Goal: Communication & Community: Answer question/provide support

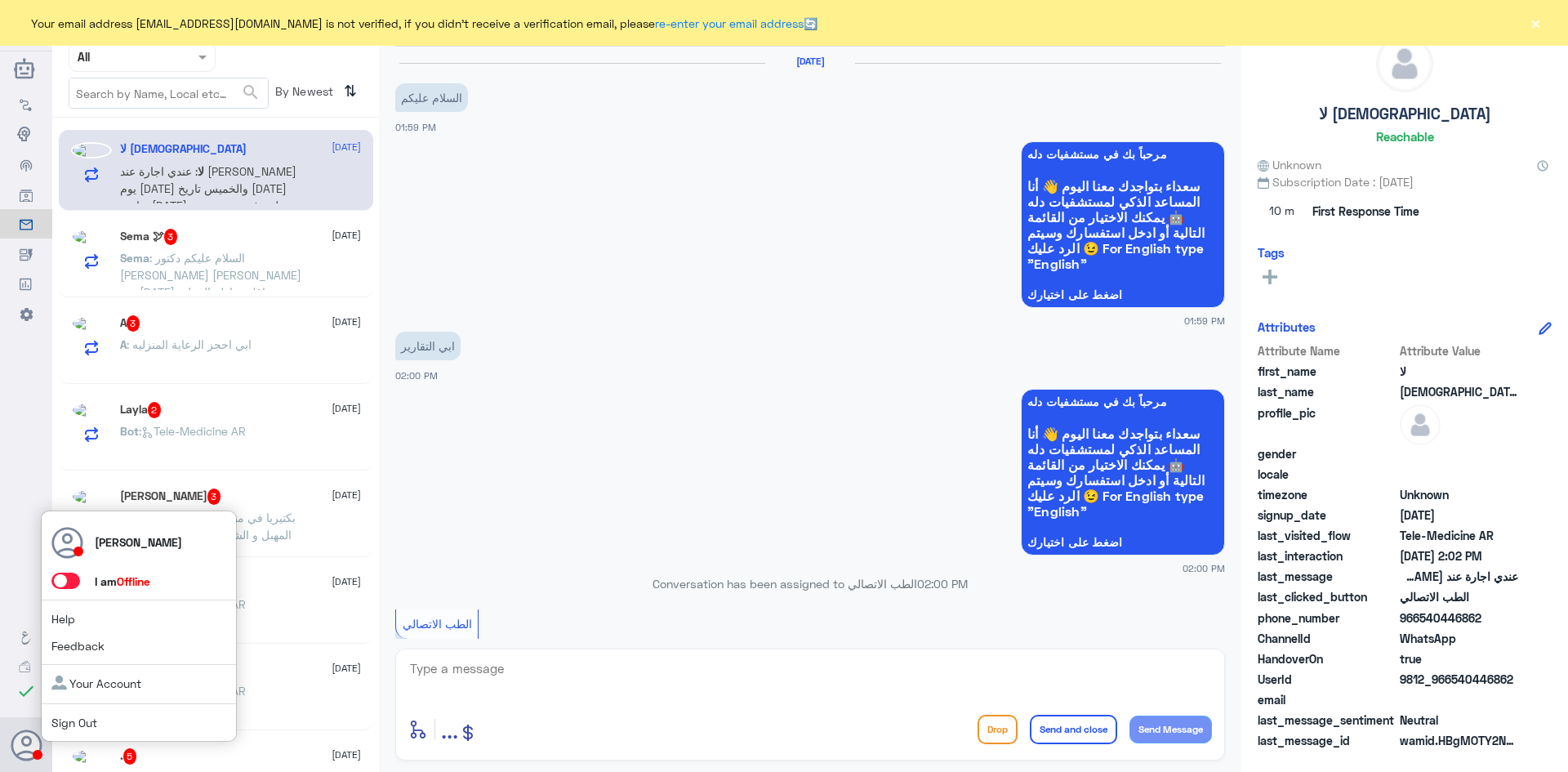
scroll to position [416, 0]
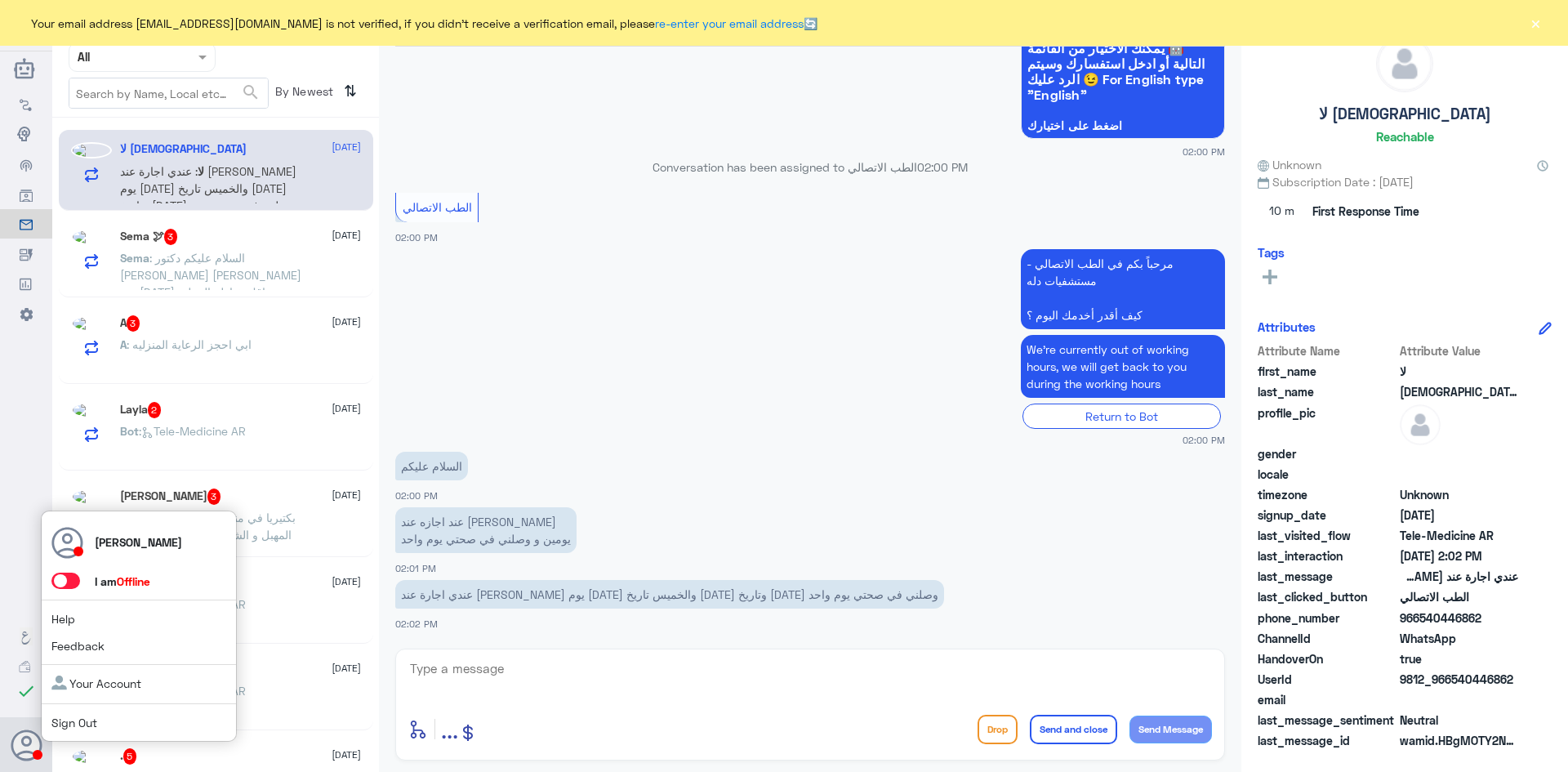
click at [71, 584] on span at bounding box center [66, 580] width 29 height 16
click at [0, 0] on input "checkbox" at bounding box center [0, 0] width 0 height 0
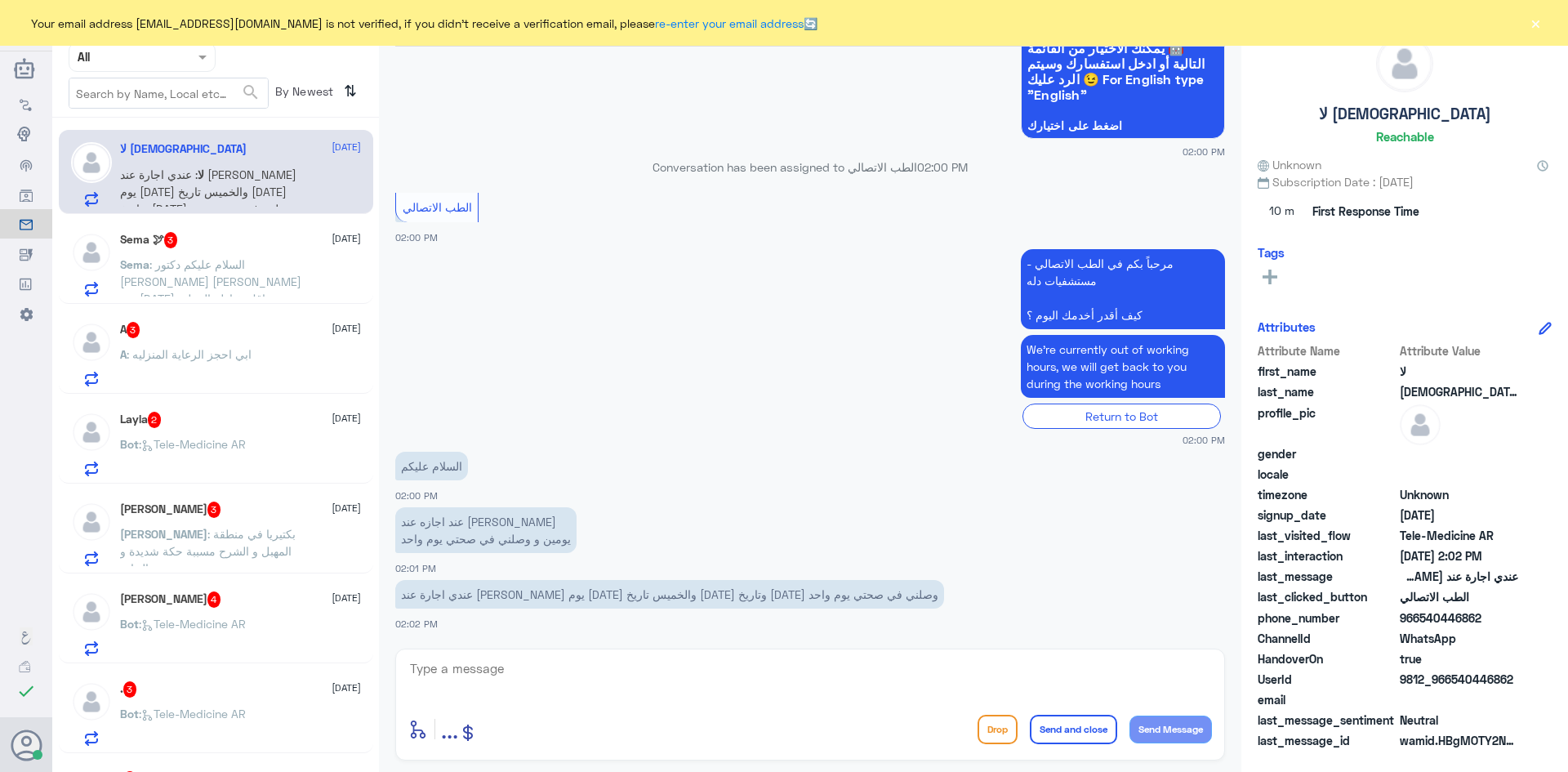
click at [253, 265] on span ": السلام عليكم دكتور ناصر قال لي تعالي يوم السبت اقك خياطة العملية وماجتني رسال…" at bounding box center [210, 290] width 182 height 65
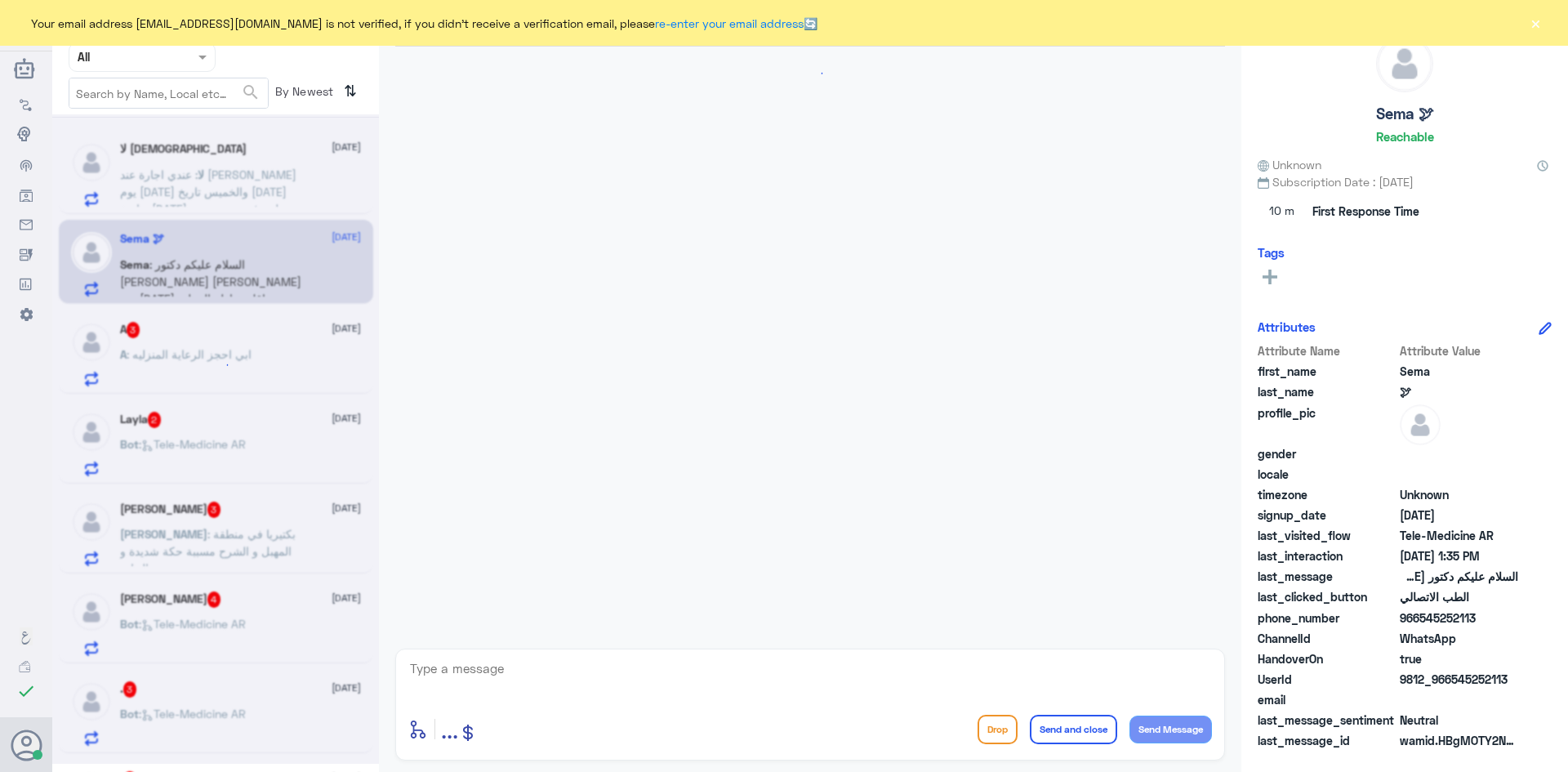
scroll to position [108, 0]
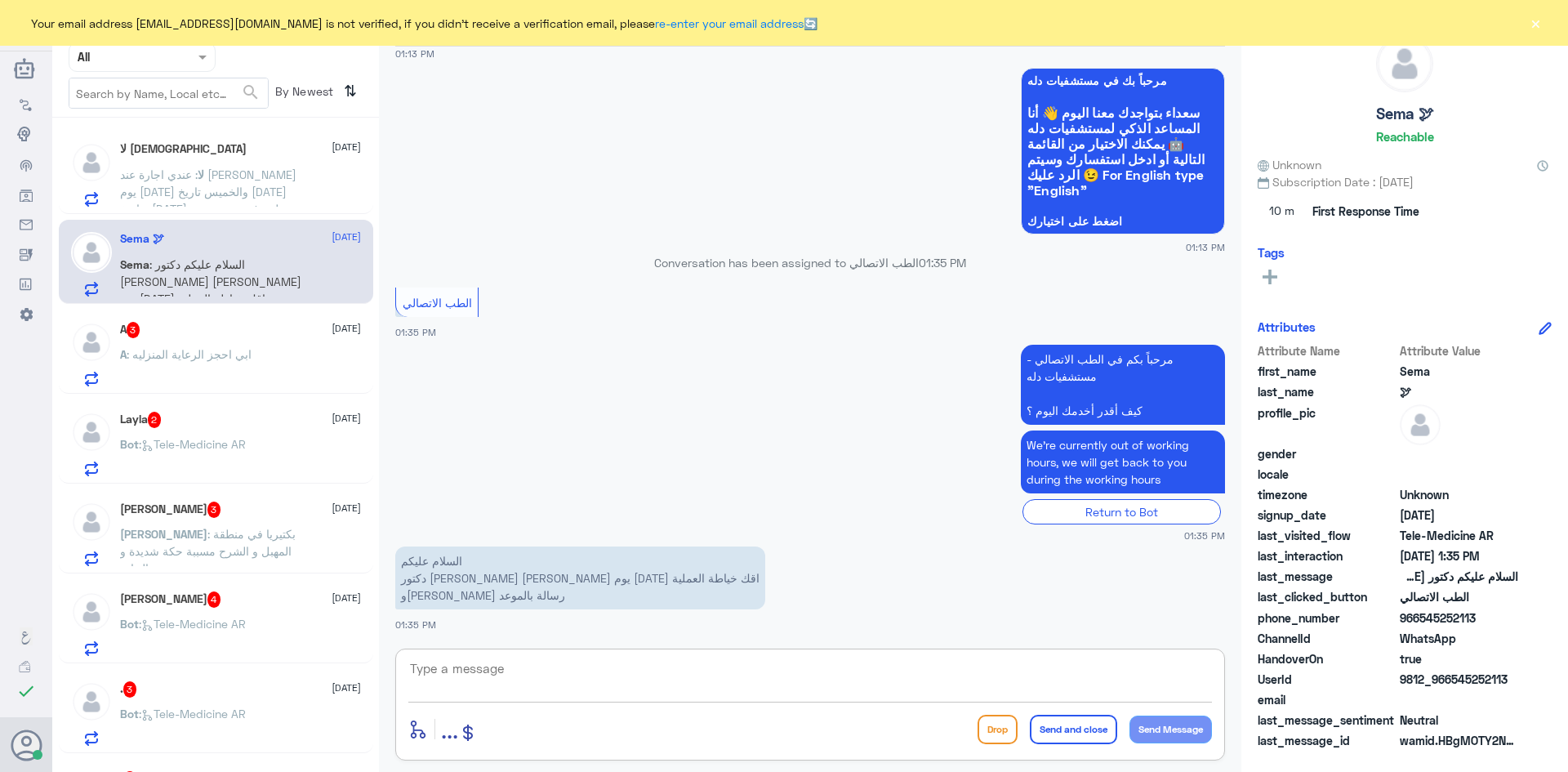
click at [504, 662] on textarea at bounding box center [811, 677] width 804 height 40
paste textarea "مرحبا معك عبدالكريم من الطب الاتصالي"
type textarea "مرحبا معك عبدالكريم من الطب الاتصالي"
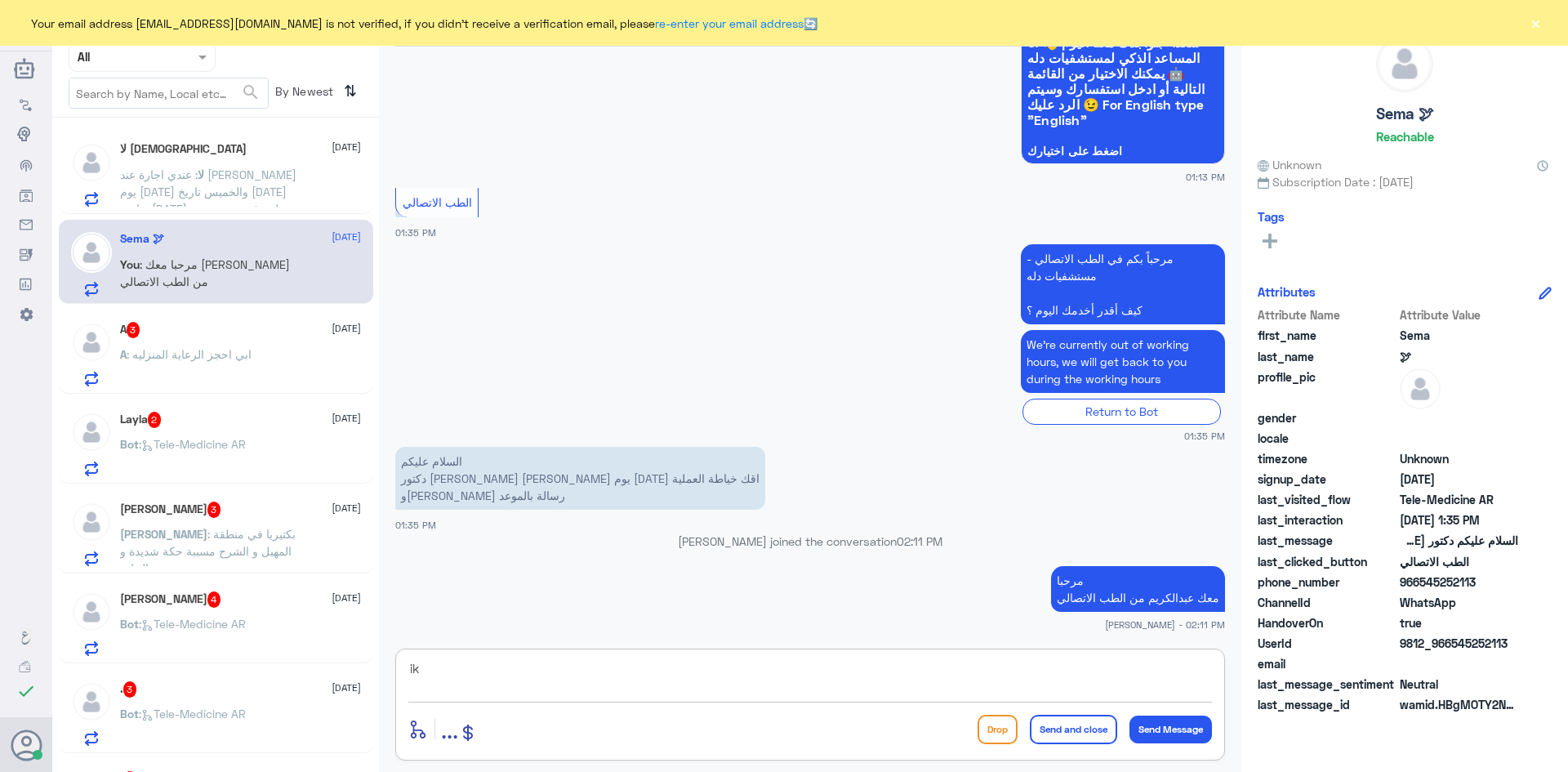
type textarea "i"
click at [656, 671] on textarea at bounding box center [811, 677] width 804 height 40
type textarea "i"
type textarea "هنا الطب الاتصالي للمواعيد عن بعد وخدمة الاستشارة الفورية عن طريق التطبيق"
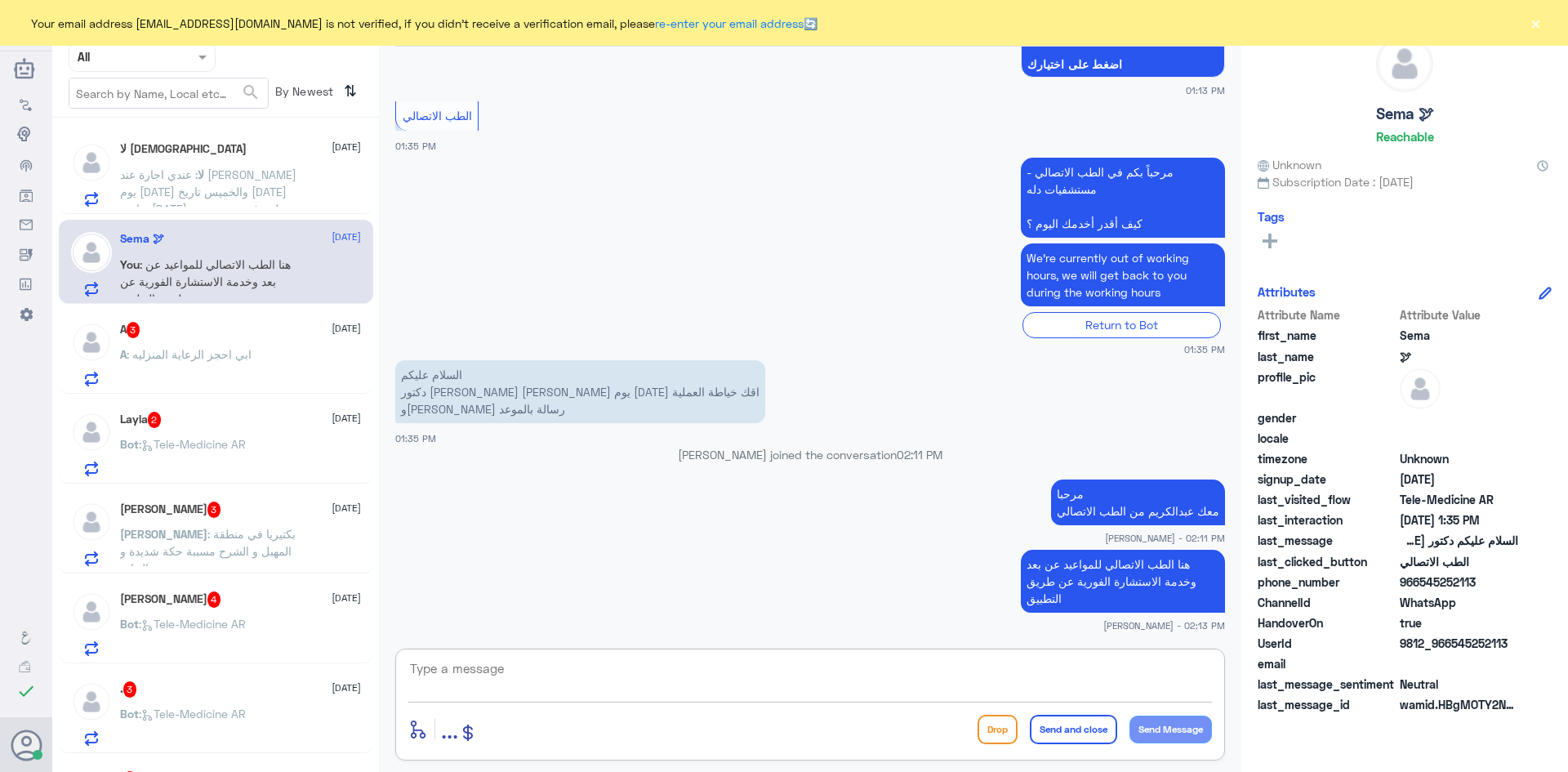
paste textarea "بإمكانك حجز موعد عن طريق التطبيق أو بالاتصال على الرقم الموحد 920012222"
type textarea "بإمكانك حجز موعد عن طريق التطبيق أو بالاتصال على الرقم الموحد 920012222"
click at [1058, 737] on button "Send and close" at bounding box center [1073, 729] width 87 height 30
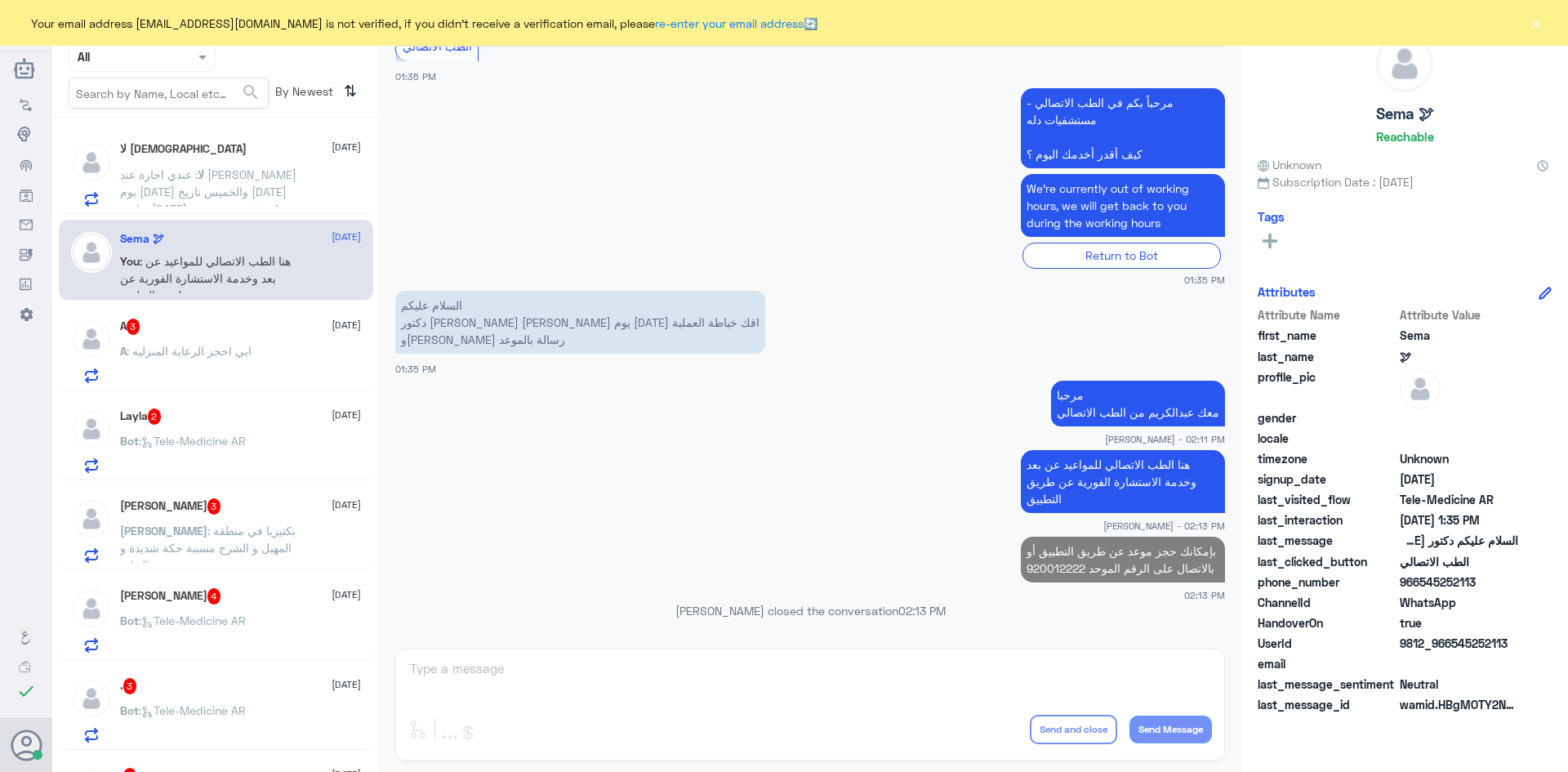
click at [271, 350] on div "A : ابي احجز الرعاية المنزليه" at bounding box center [240, 365] width 241 height 37
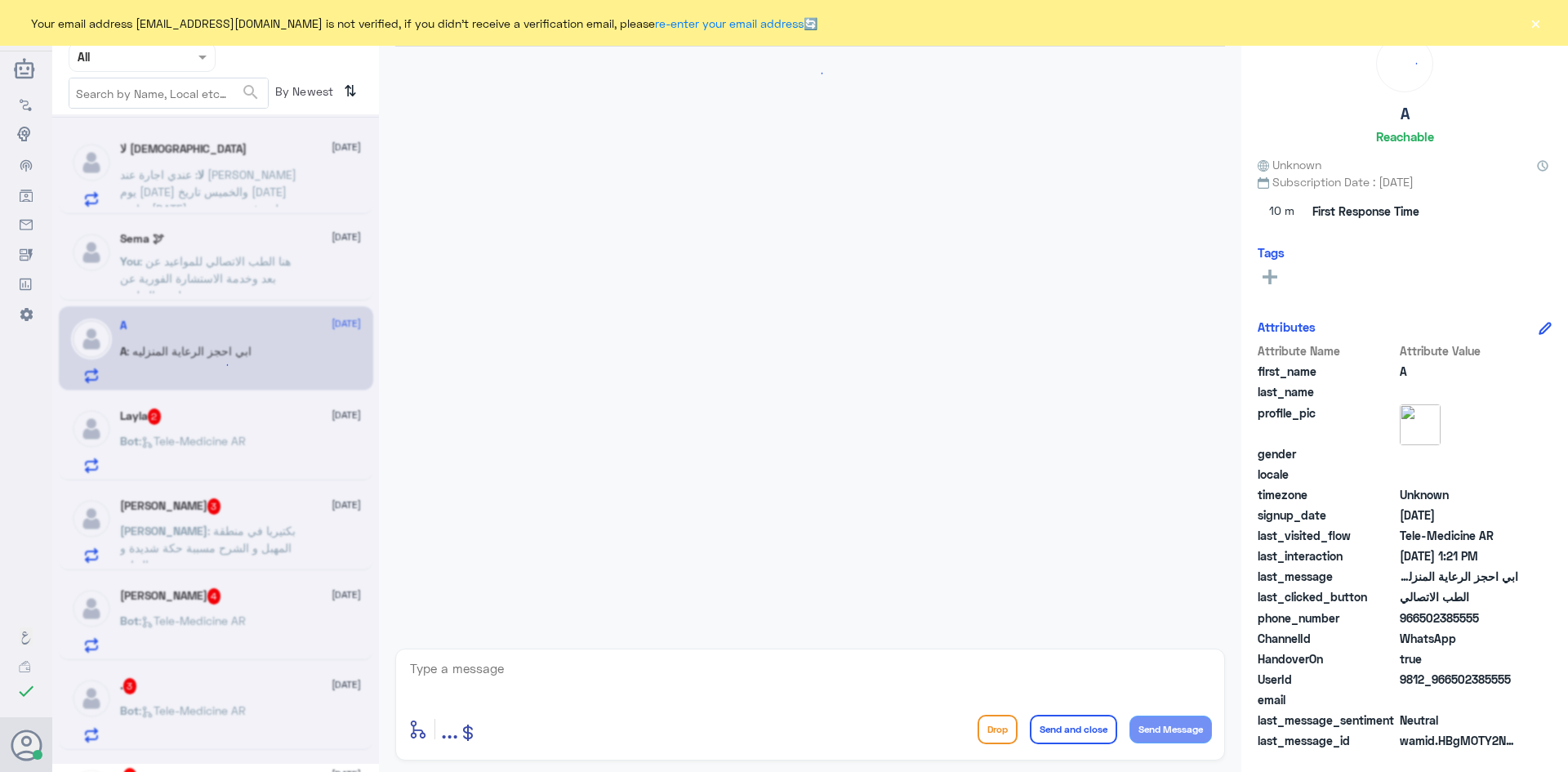
scroll to position [39, 0]
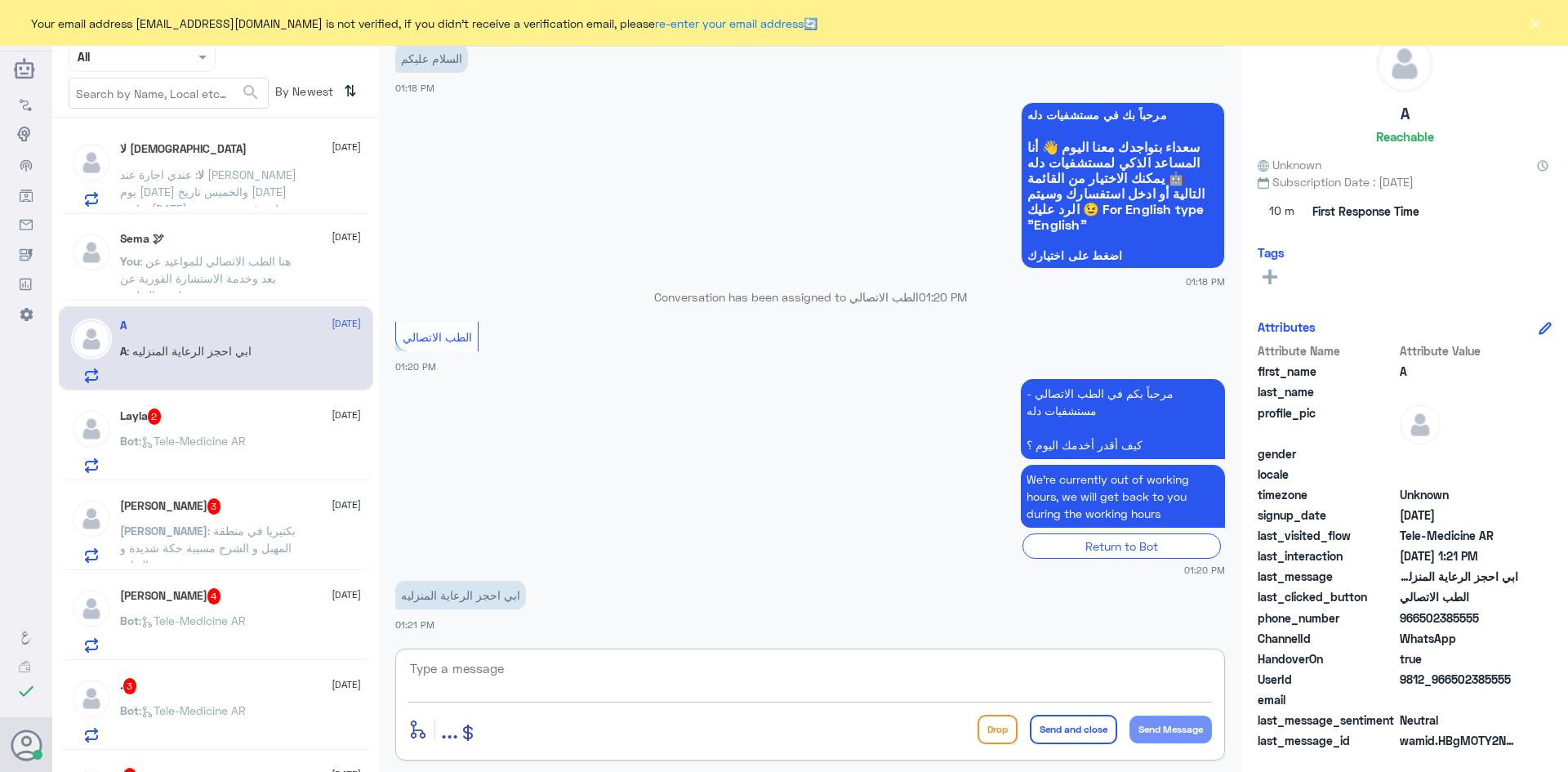
click at [503, 674] on textarea at bounding box center [811, 677] width 804 height 40
paste textarea "مرحبا معك عبدالكريم من الطب الاتصالي"
type textarea "مرحبا معك عبدالكريم من الطب الاتصالي"
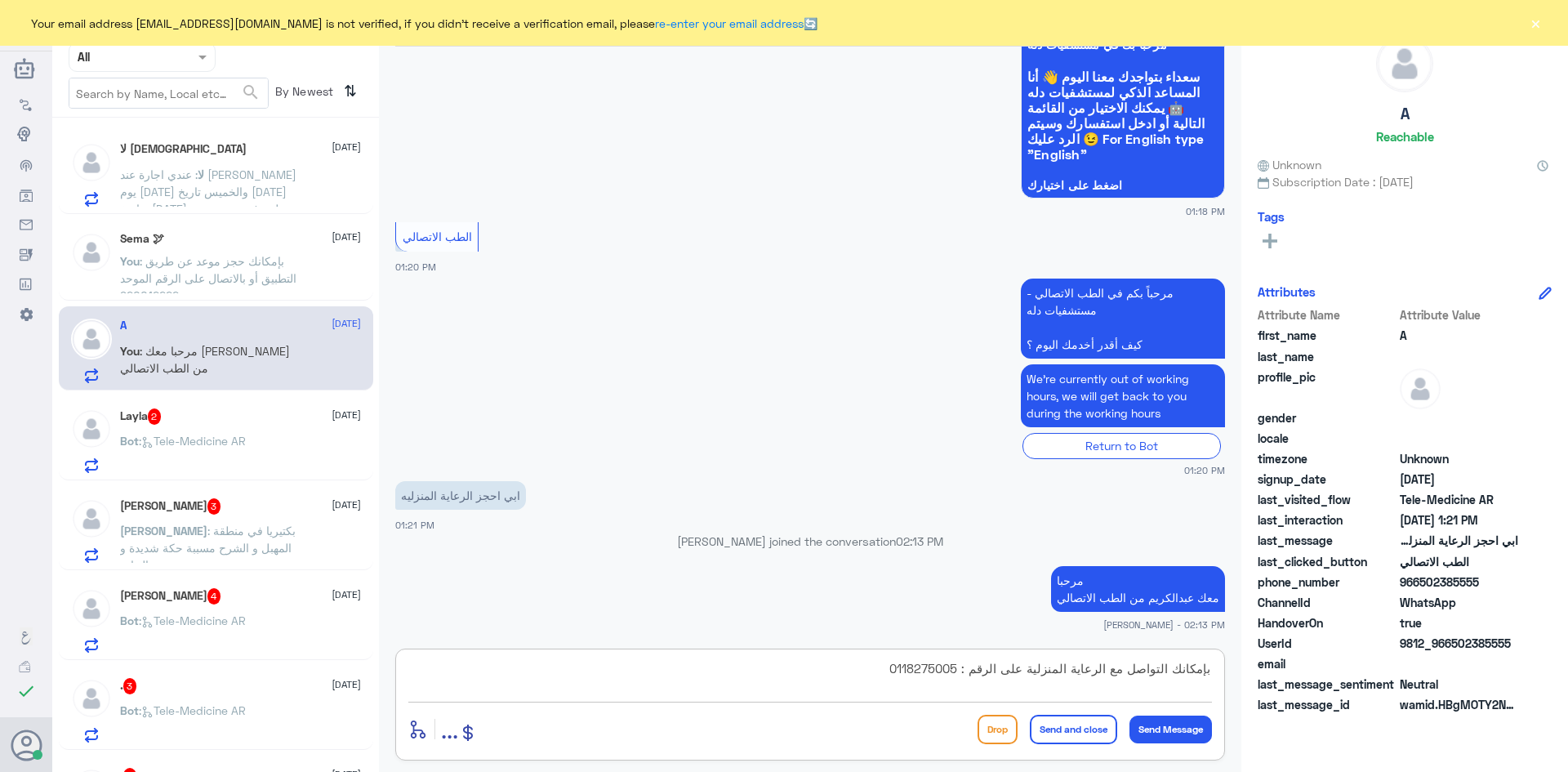
type textarea "بإمكانك التواصل مع الرعاية المنزلية على الرقم : 0118275005"
click at [1066, 731] on button "Send and close" at bounding box center [1073, 729] width 87 height 30
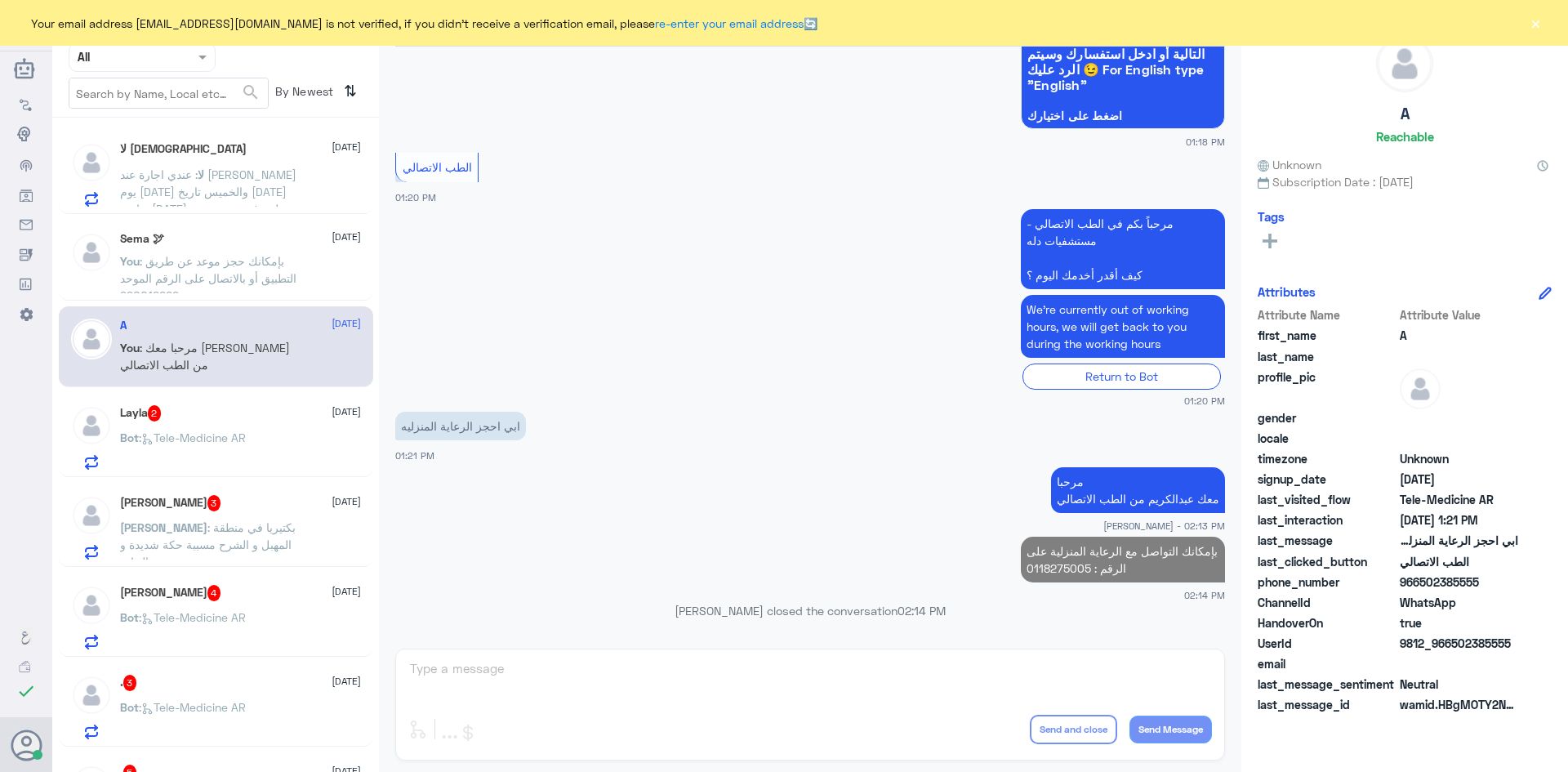
click at [276, 431] on div "Layla 2 22 August Bot : Tele-Medicine AR" at bounding box center [240, 438] width 241 height 64
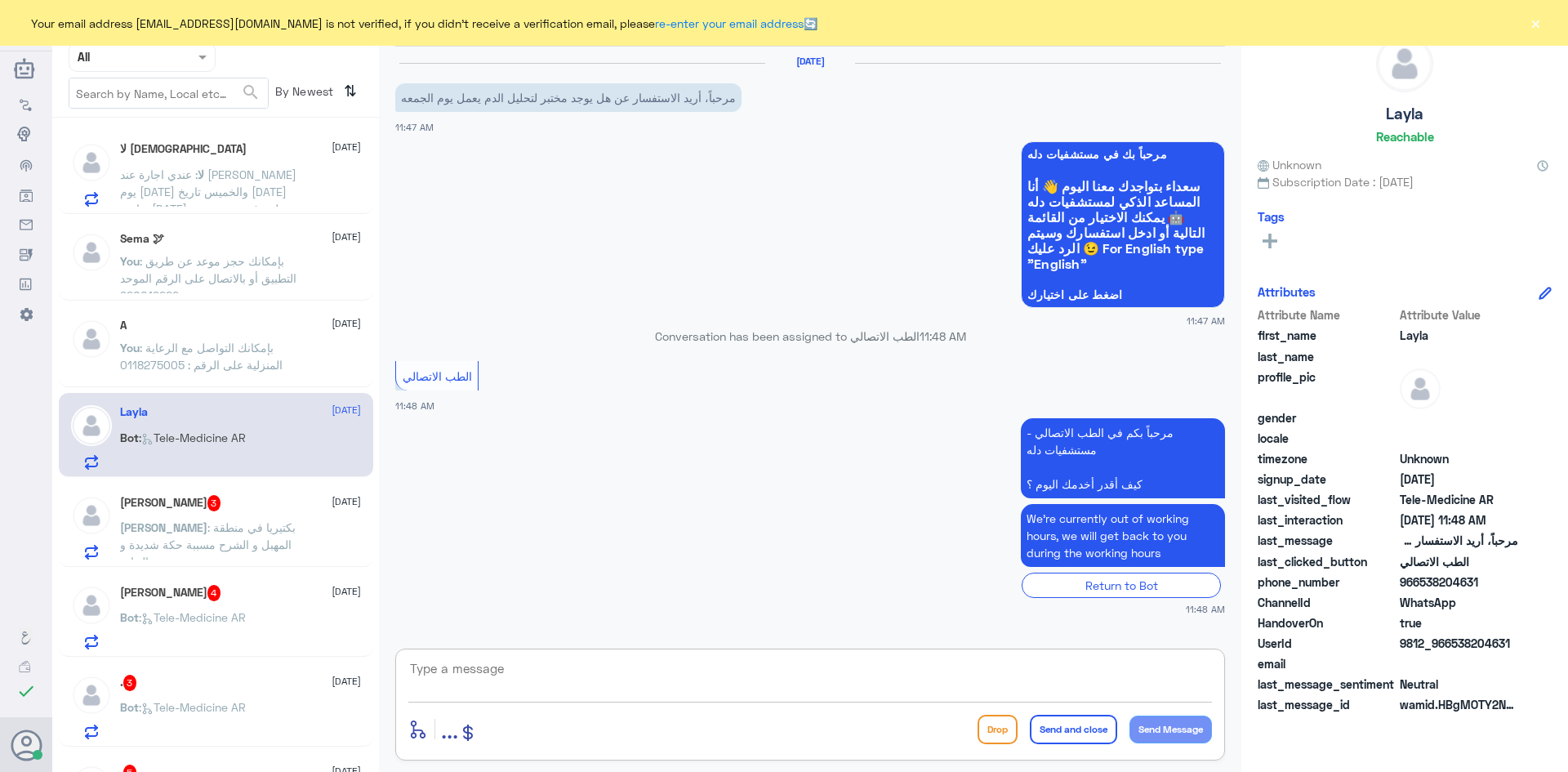
click at [485, 669] on textarea at bounding box center [811, 677] width 804 height 40
paste textarea "مرحبا معك عبدالكريم من الطب الاتصالي"
type textarea "مرحبا معك عبدالكريم من الطب الاتصالي"
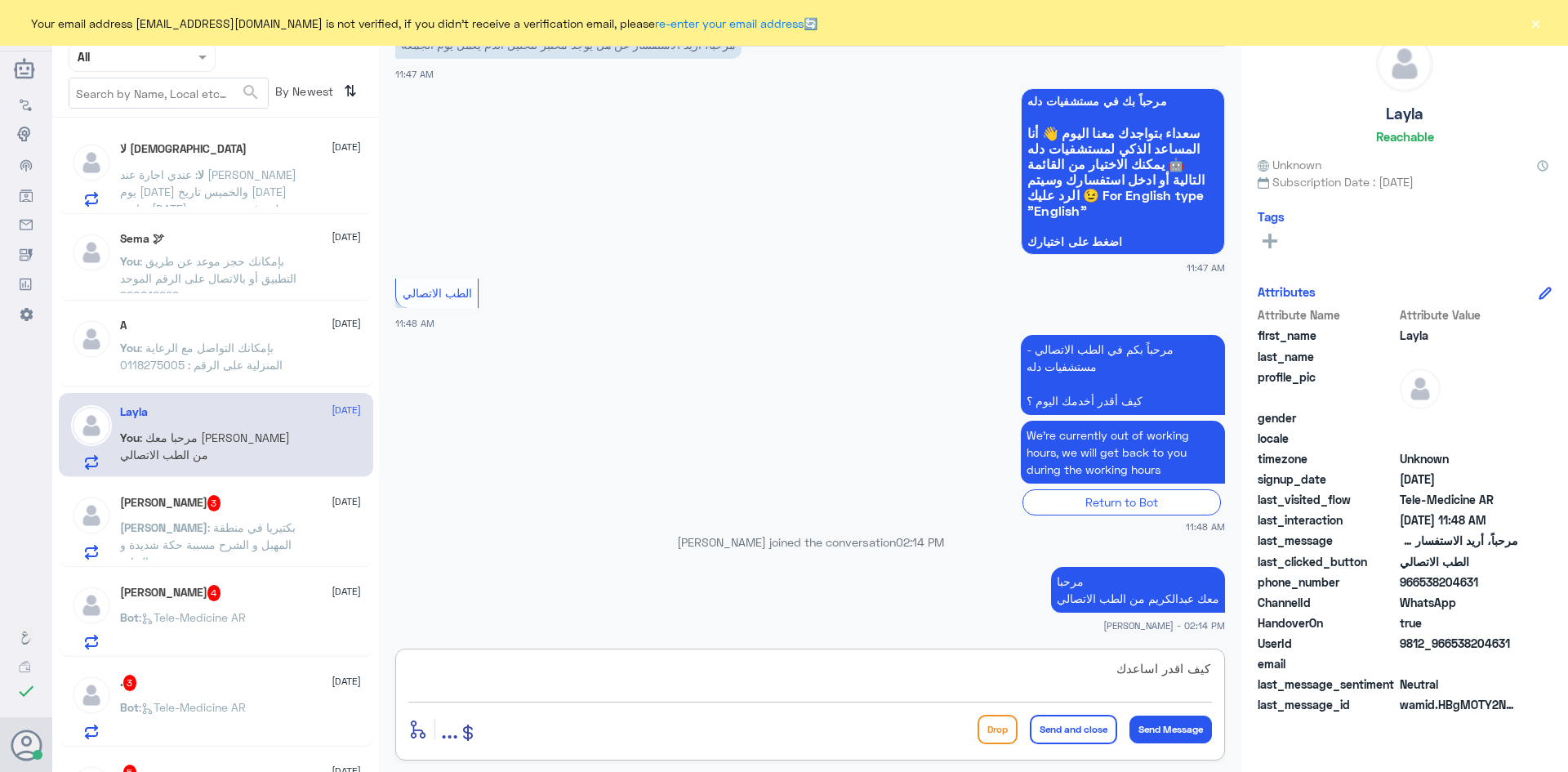
type textarea "كيف اقدر اساعدك"
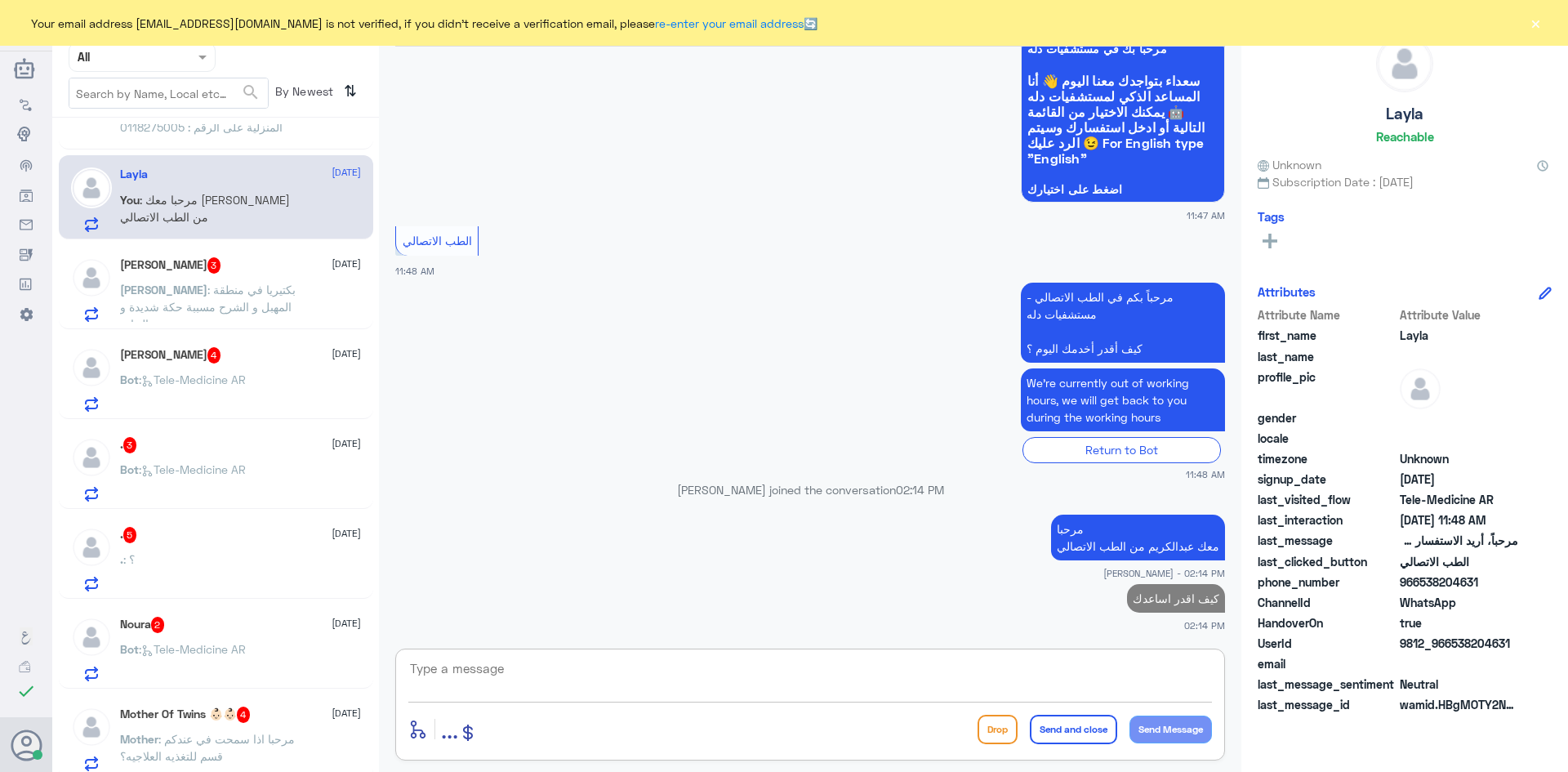
scroll to position [245, 0]
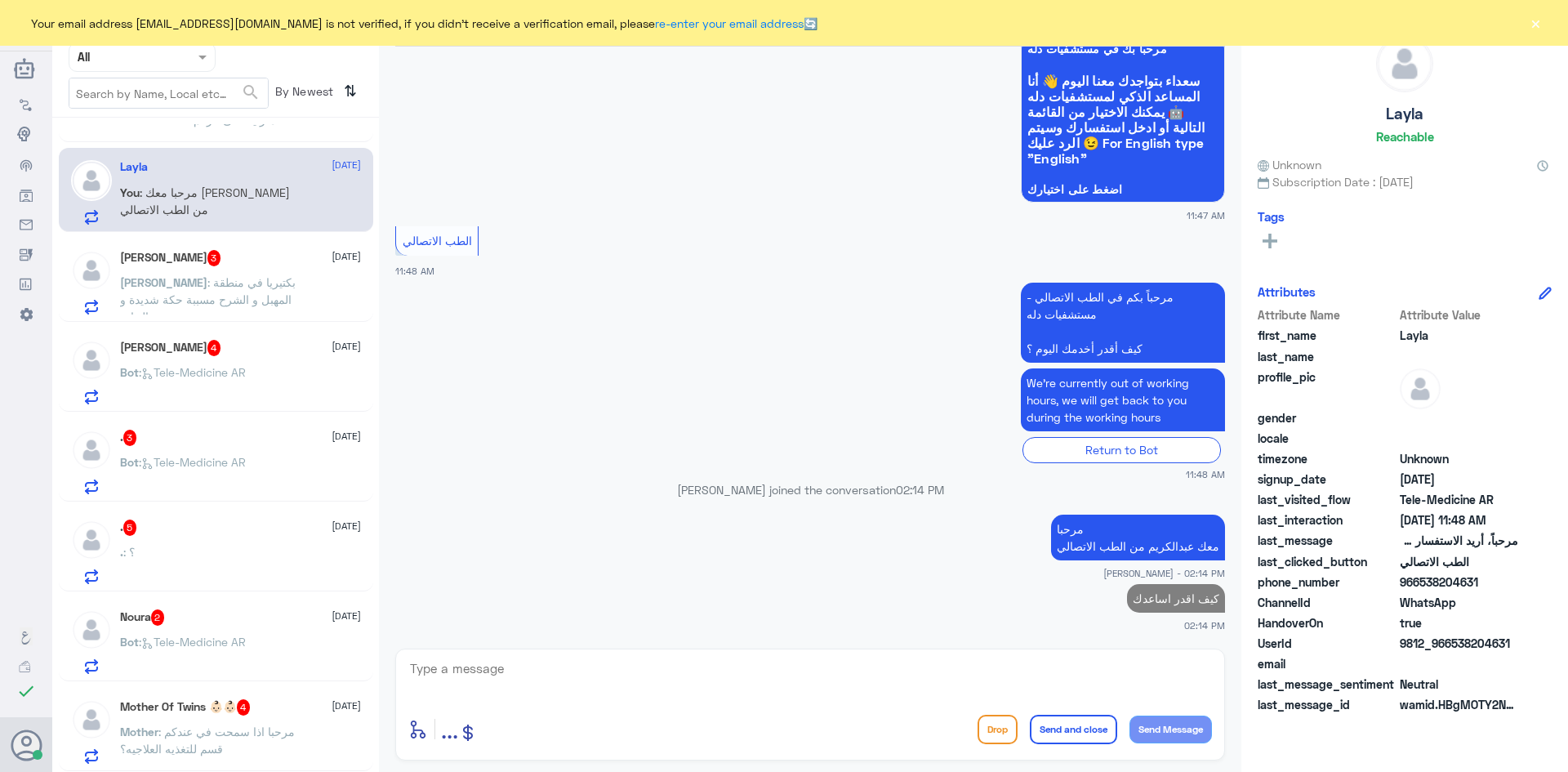
click at [269, 269] on div "Ahmed Amin 3 22 August Ahmed : بكتيريا في منطقة المهبل و الشرح مسببة حكة شديدة …" at bounding box center [240, 282] width 241 height 64
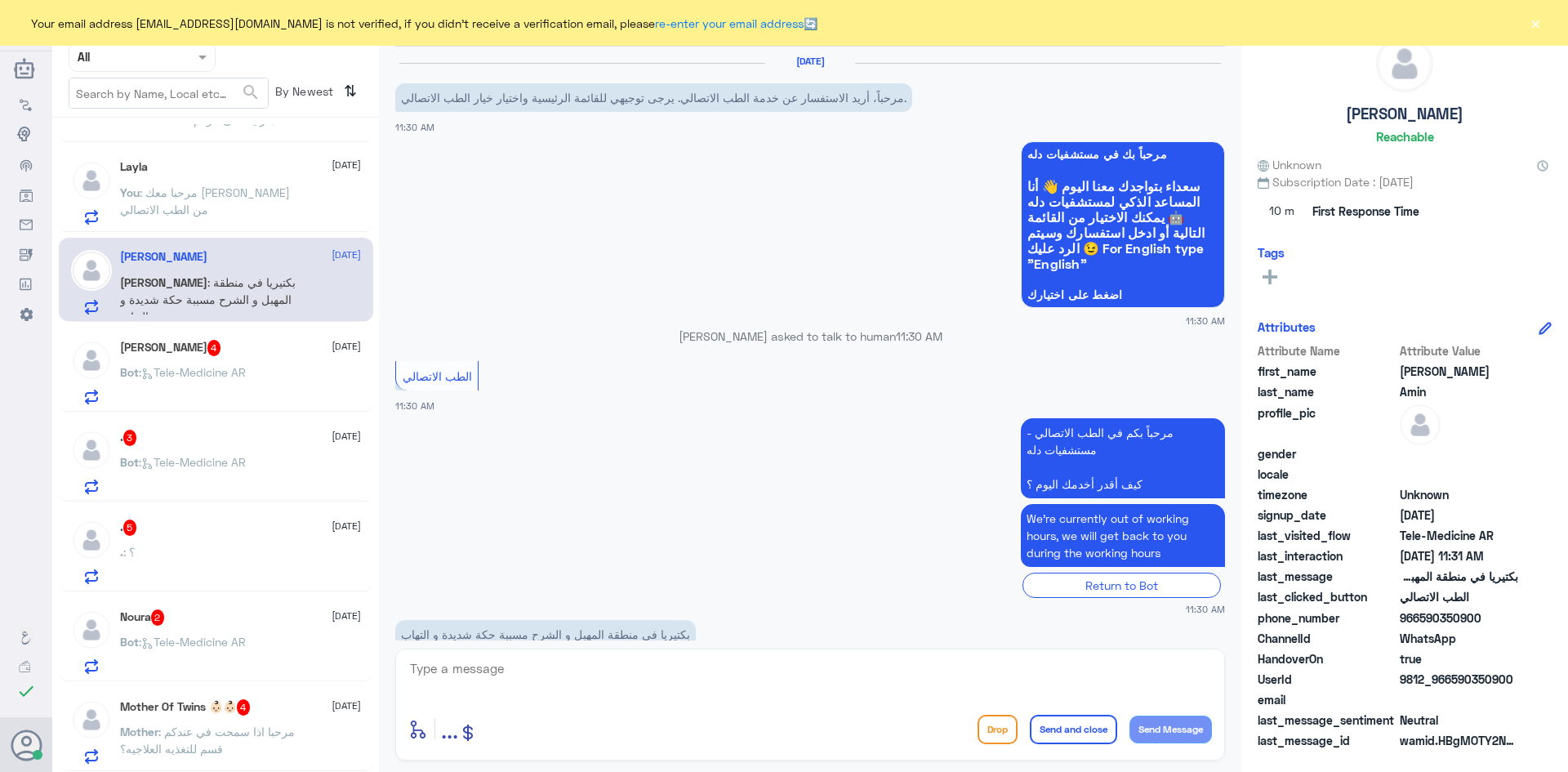
scroll to position [39, 0]
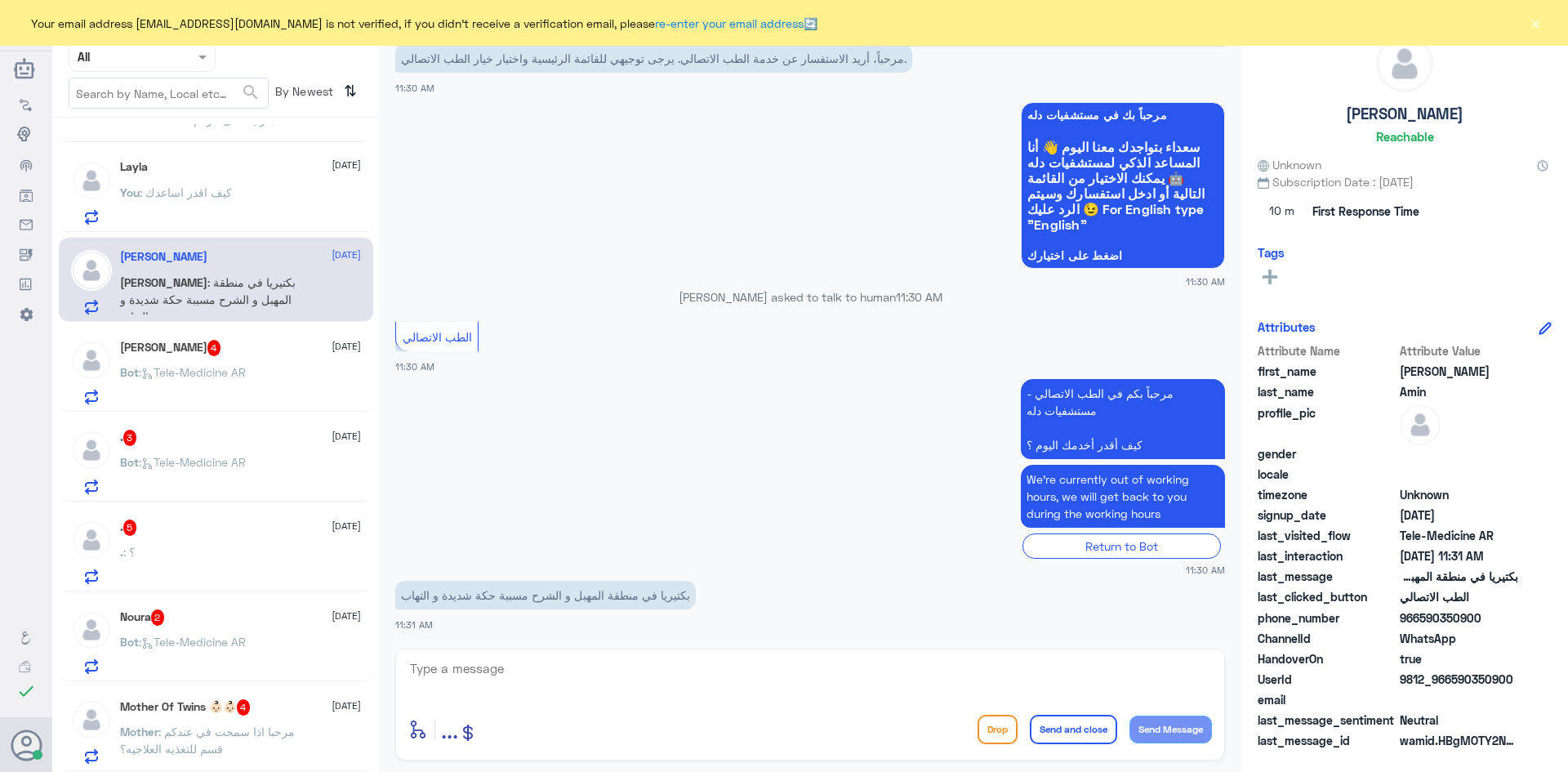
click at [503, 628] on div "بكتيريا في منطقة المهبل و الشرح مسببة حكة شديدة و التهاب 11:31 AM" at bounding box center [810, 605] width 830 height 56
click at [498, 667] on textarea at bounding box center [811, 677] width 804 height 40
paste textarea "مرحبا معك عبدالكريم من الطب الاتصالي"
type textarea "مرحبا معك عبدالكريم من الطب الاتصالي"
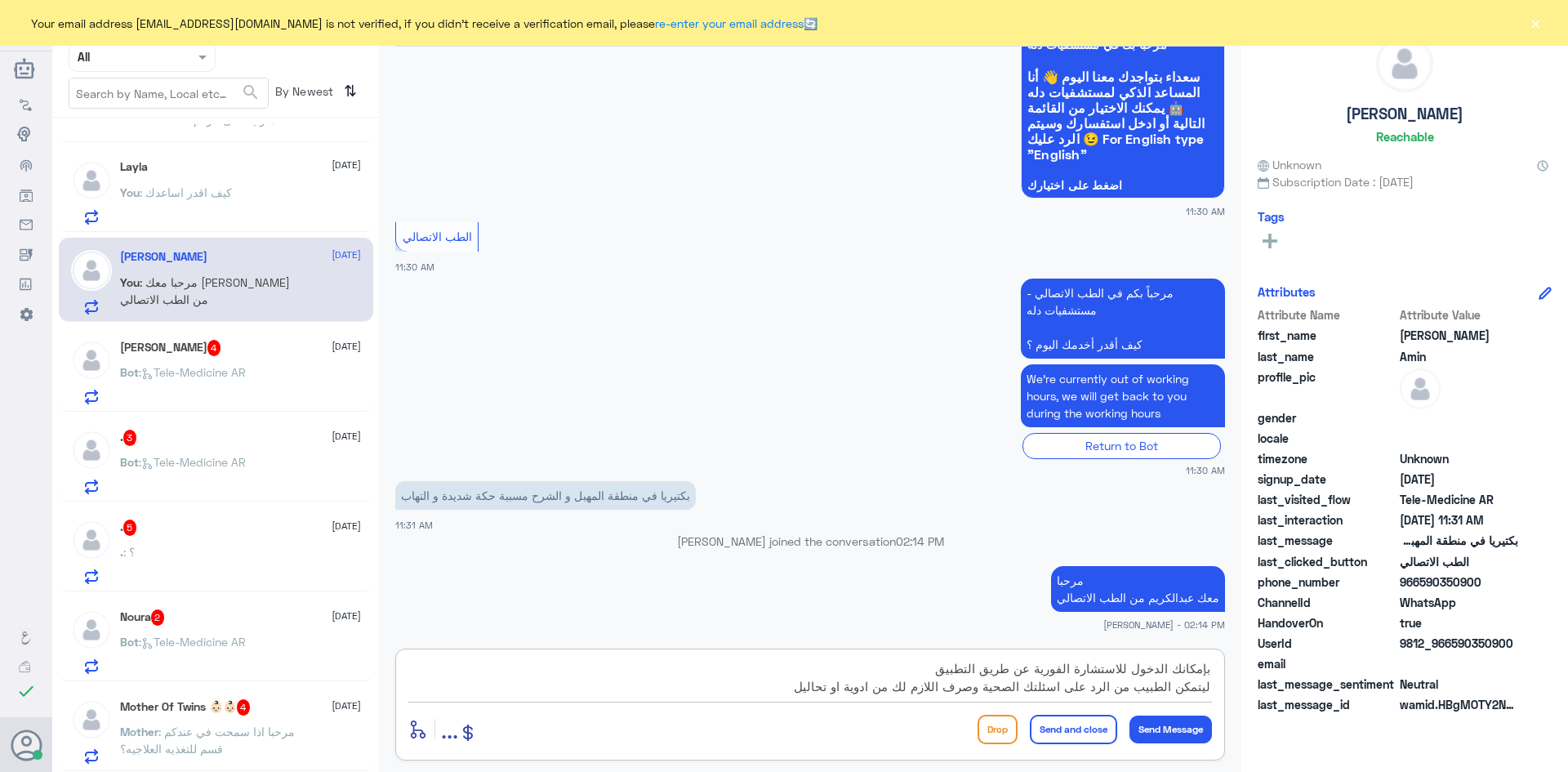
type textarea "بإمكانك الدخول للاستشارة الفورية عن طريق التطبيق ليتمكن الطبيب من الرد على اسئل…"
click at [1040, 733] on button "Send and close" at bounding box center [1073, 729] width 87 height 30
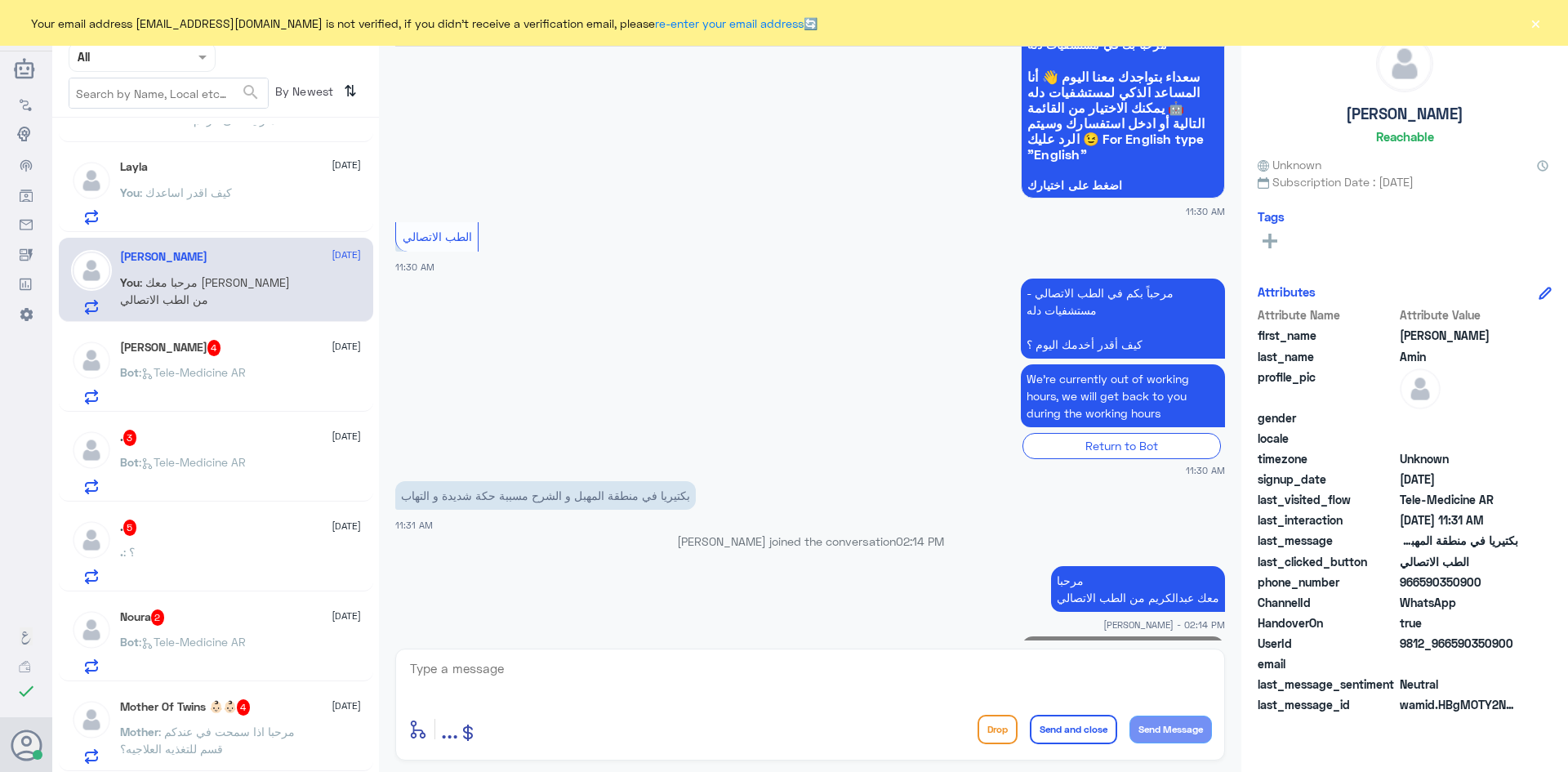
scroll to position [231, 0]
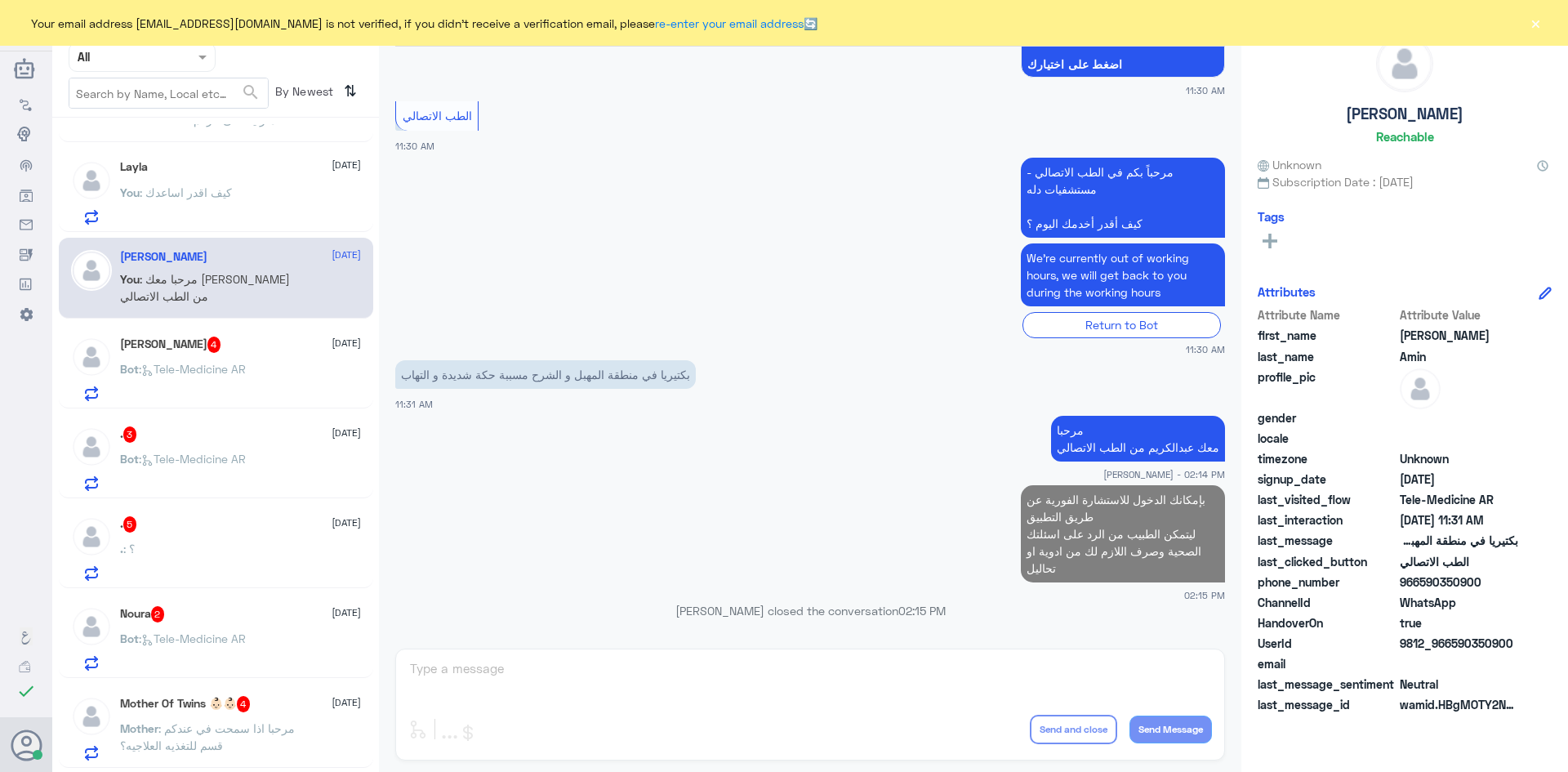
click at [285, 351] on div "Reem Hamoud 4 22 August" at bounding box center [240, 345] width 241 height 16
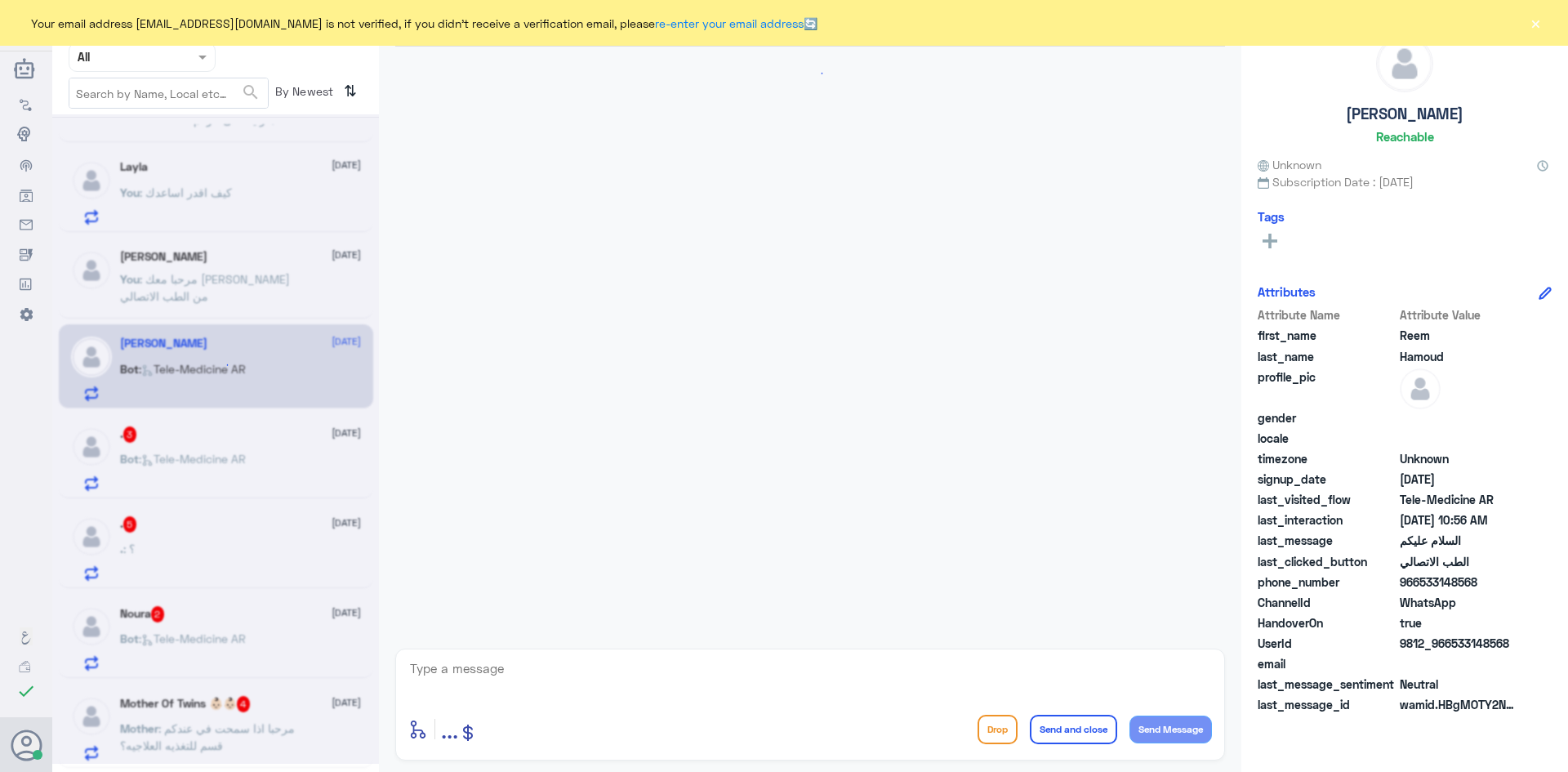
scroll to position [1151, 0]
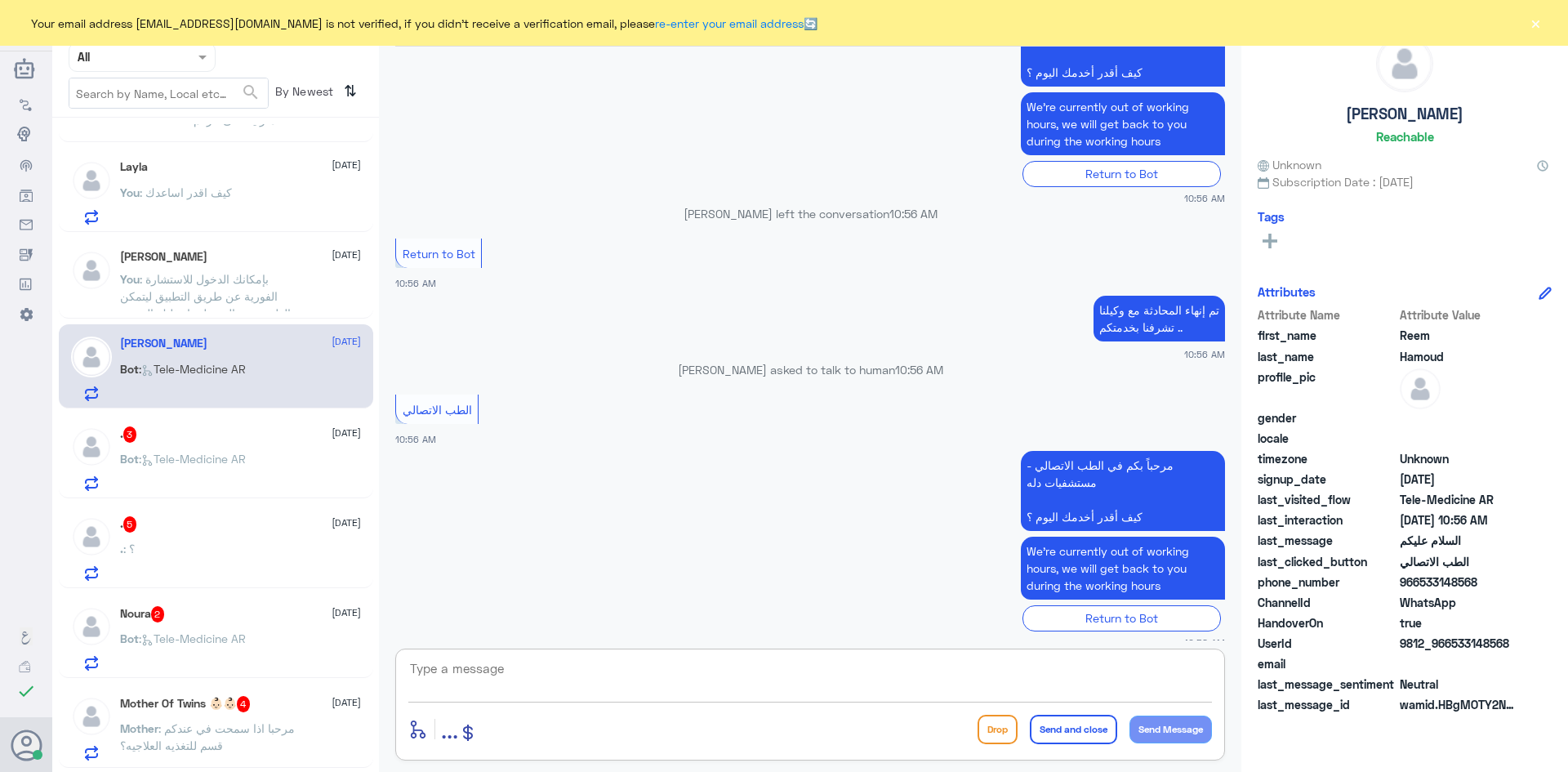
click at [616, 679] on textarea at bounding box center [811, 677] width 804 height 40
paste textarea "مرحبا معك عبدالكريم من الطب الاتصالي"
type textarea "مرحبا معك عبدالكريم من الطب الاتصالي"
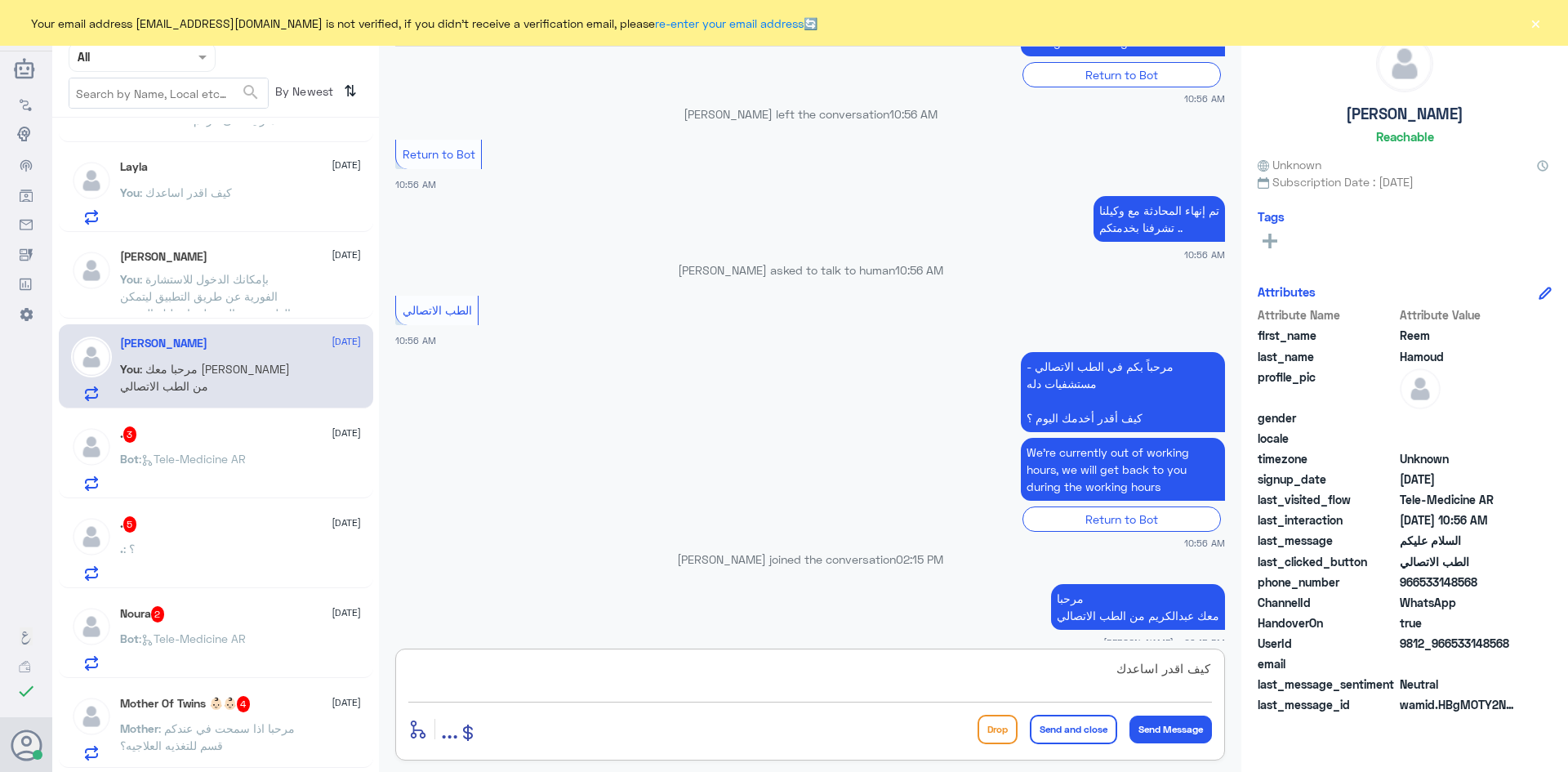
type textarea "كيف اقدر اساعدك ؟"
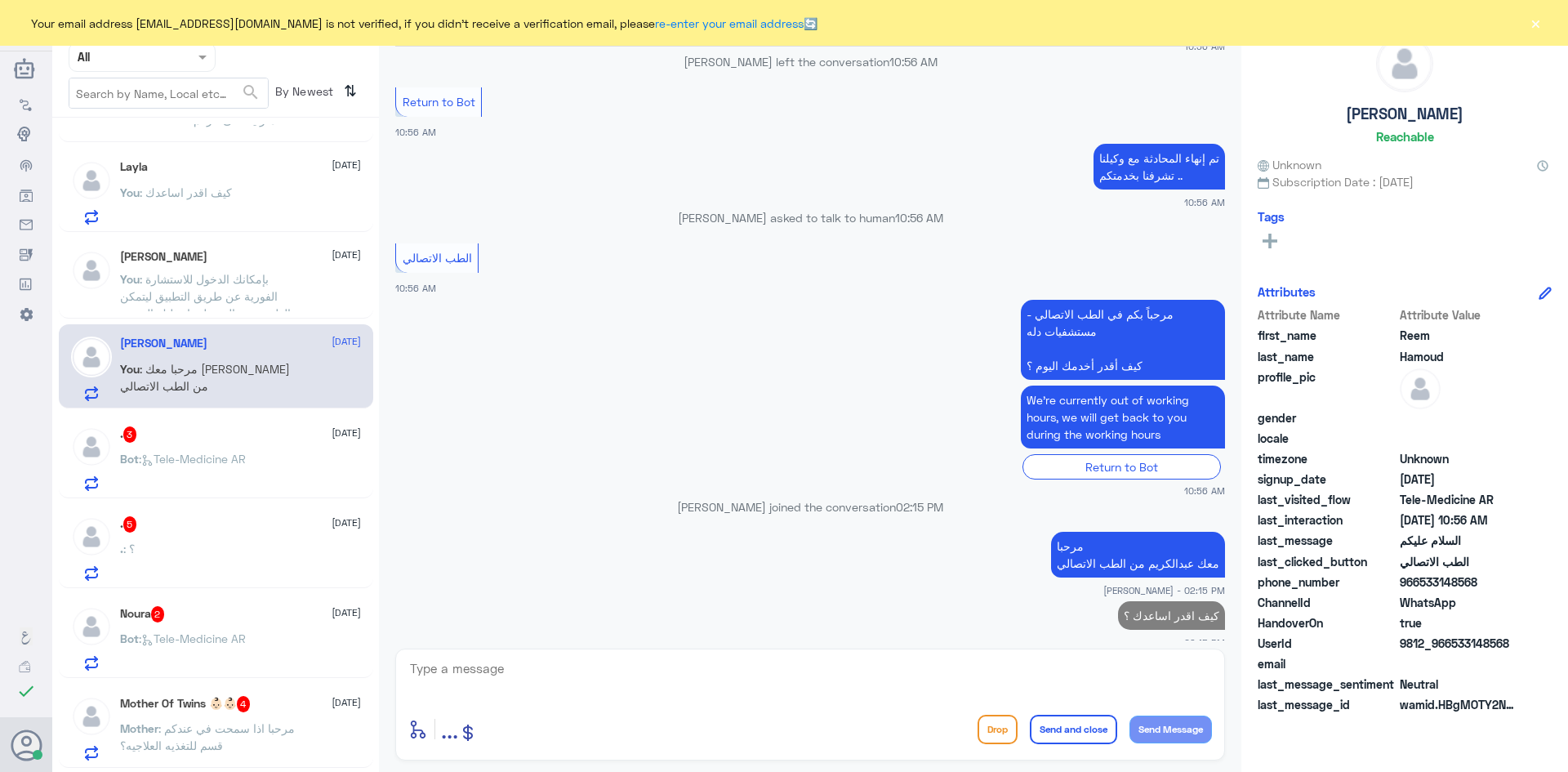
click at [212, 450] on p "Bot : Tele-Medicine AR" at bounding box center [182, 470] width 126 height 41
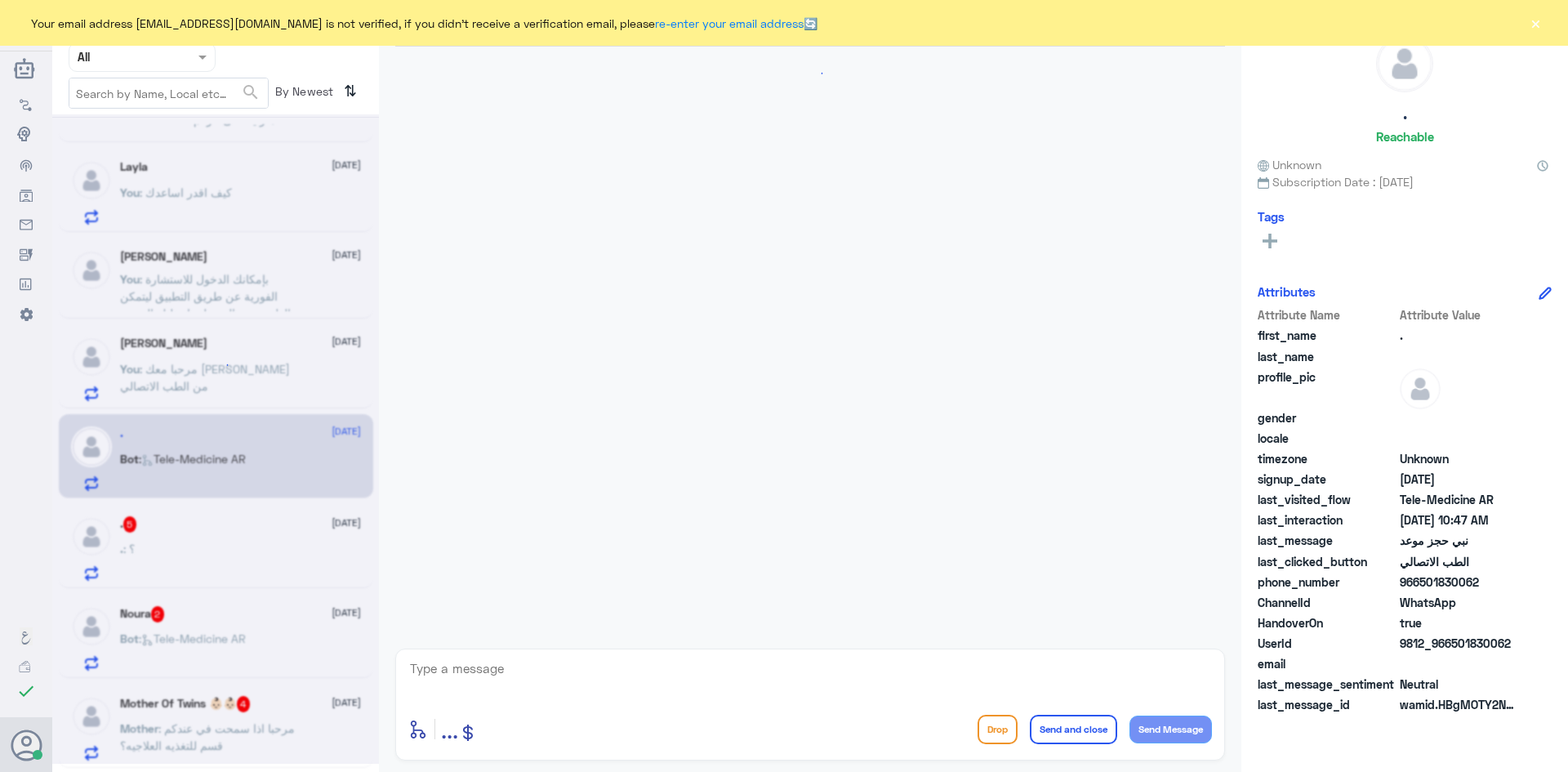
scroll to position [232, 0]
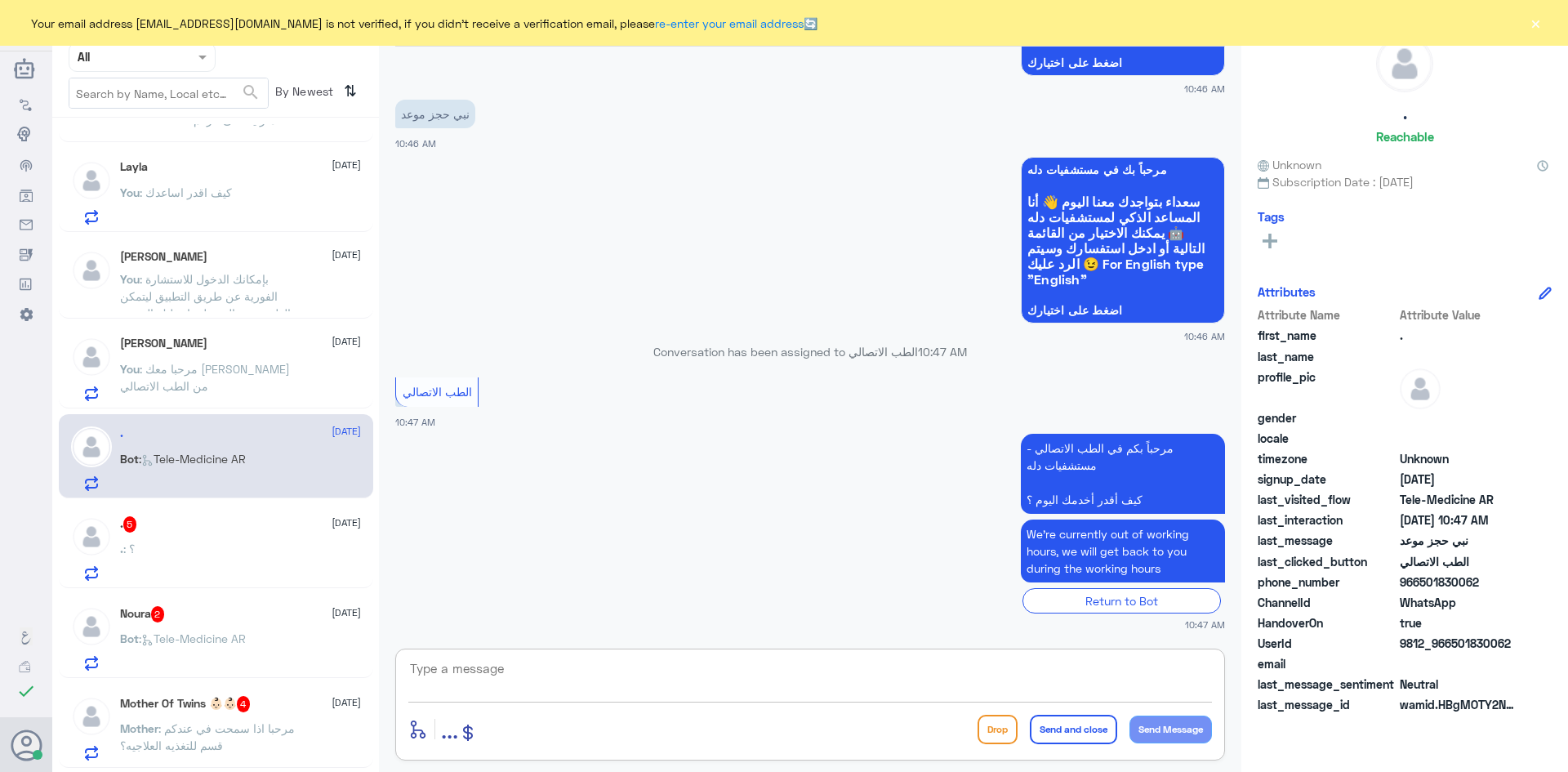
click at [663, 667] on textarea at bounding box center [811, 677] width 804 height 40
paste textarea "مرحبا معك عبدالكريم من الطب الاتصالي"
type textarea "مرحبا معك عبدالكريم من الطب الاتصالي"
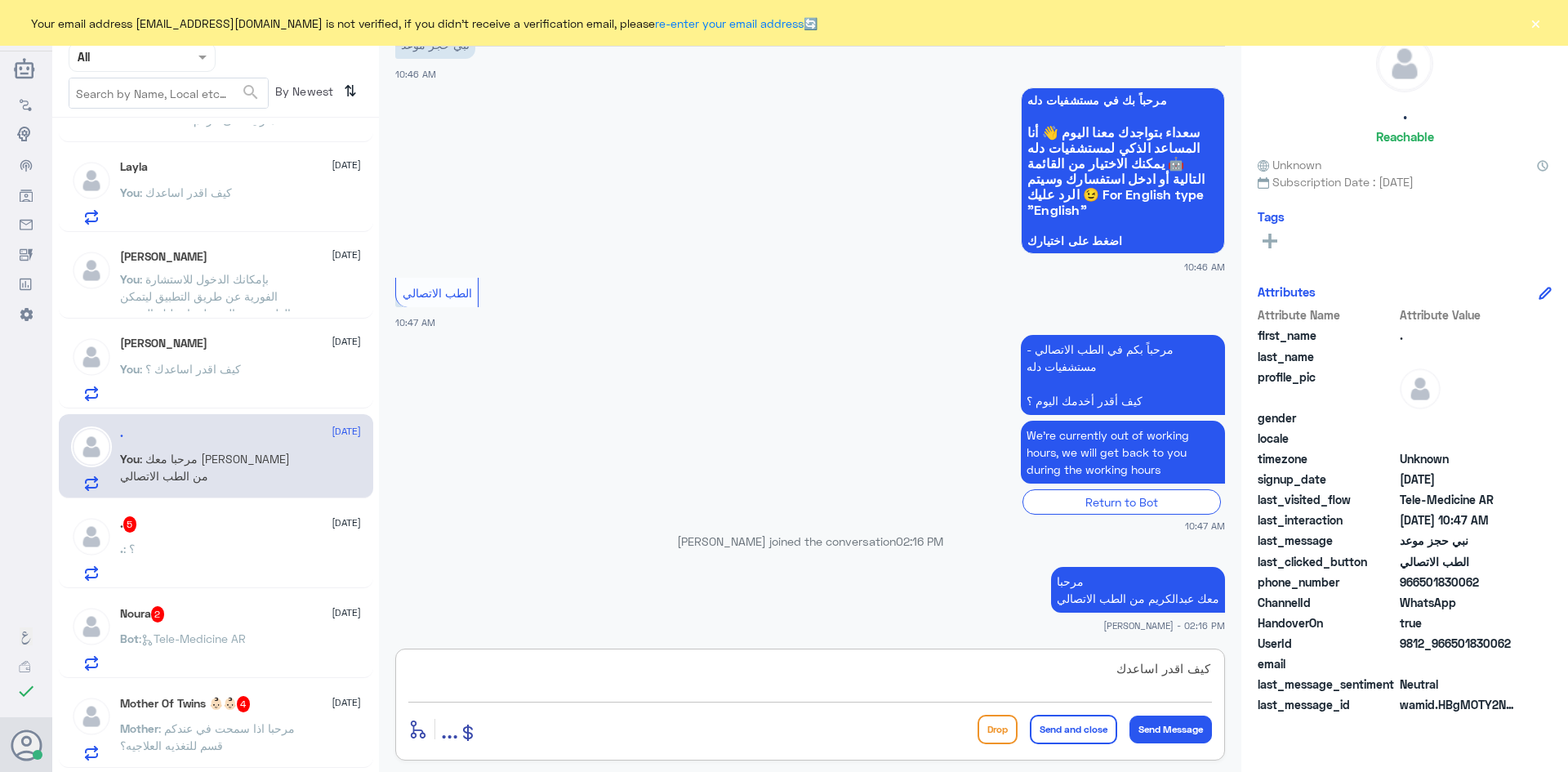
type textarea "كيف اقدر اساعدك"
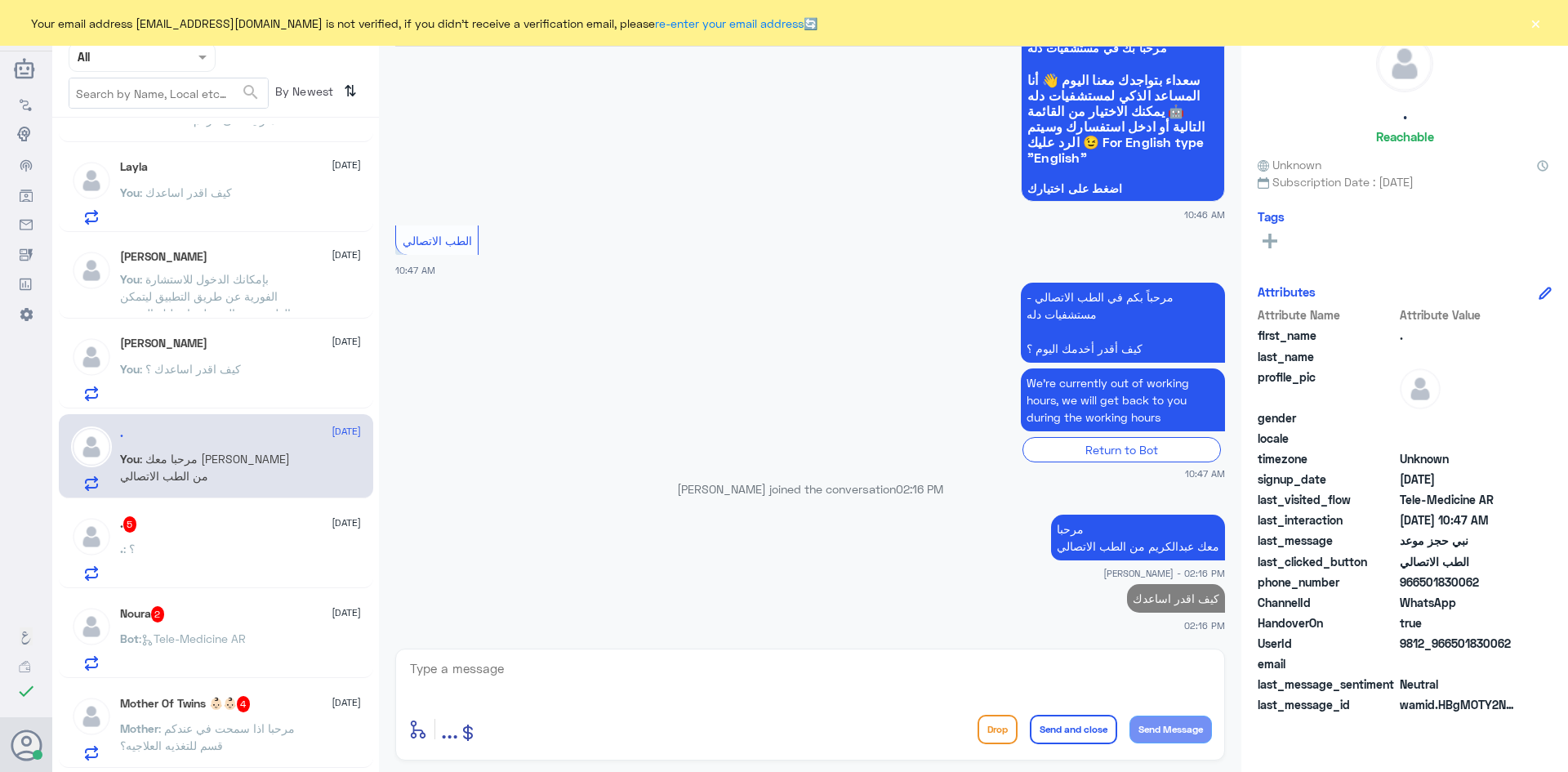
click at [282, 541] on div ". 5 22 August . : ؟" at bounding box center [240, 548] width 241 height 64
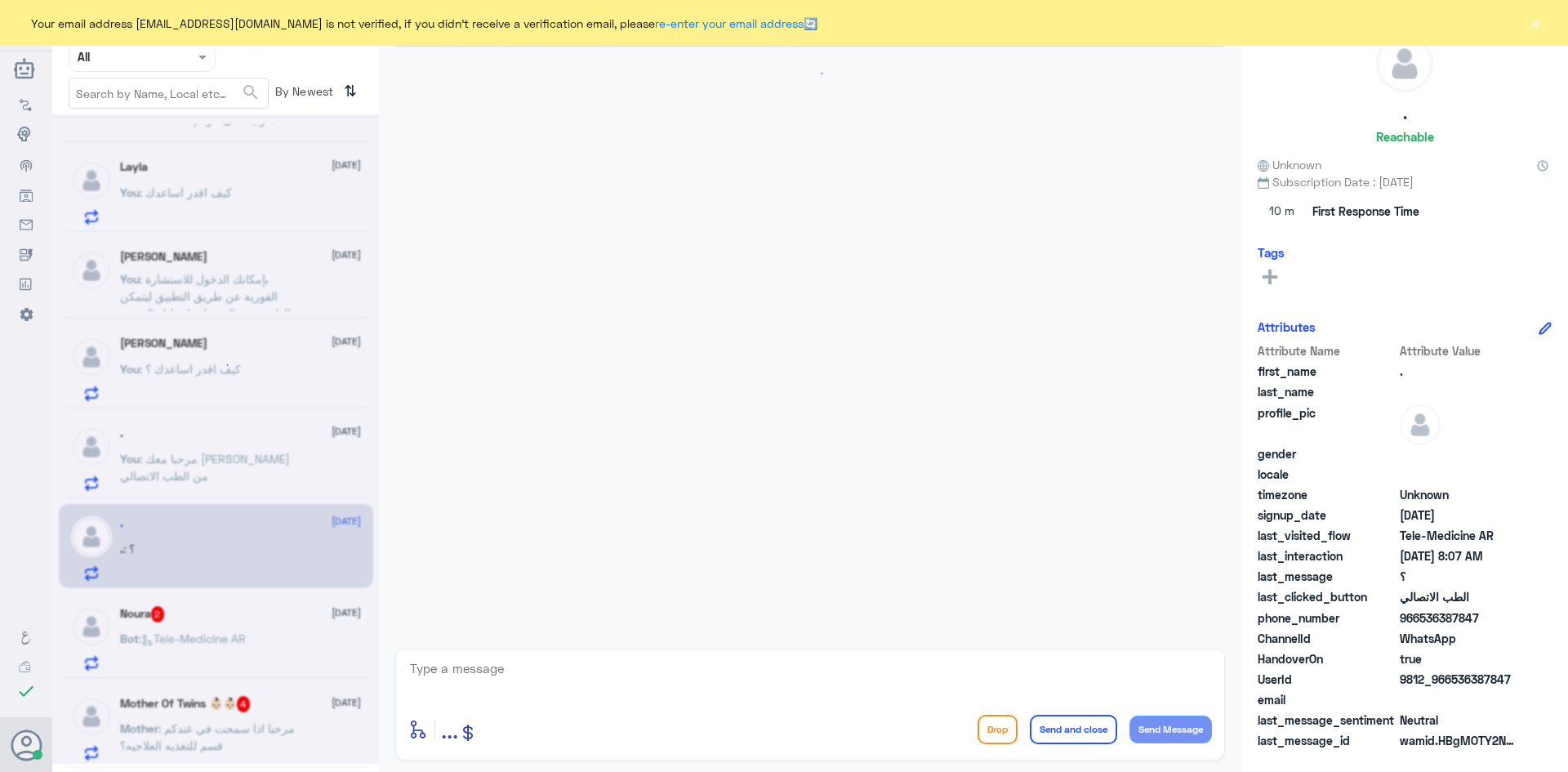
scroll to position [343, 0]
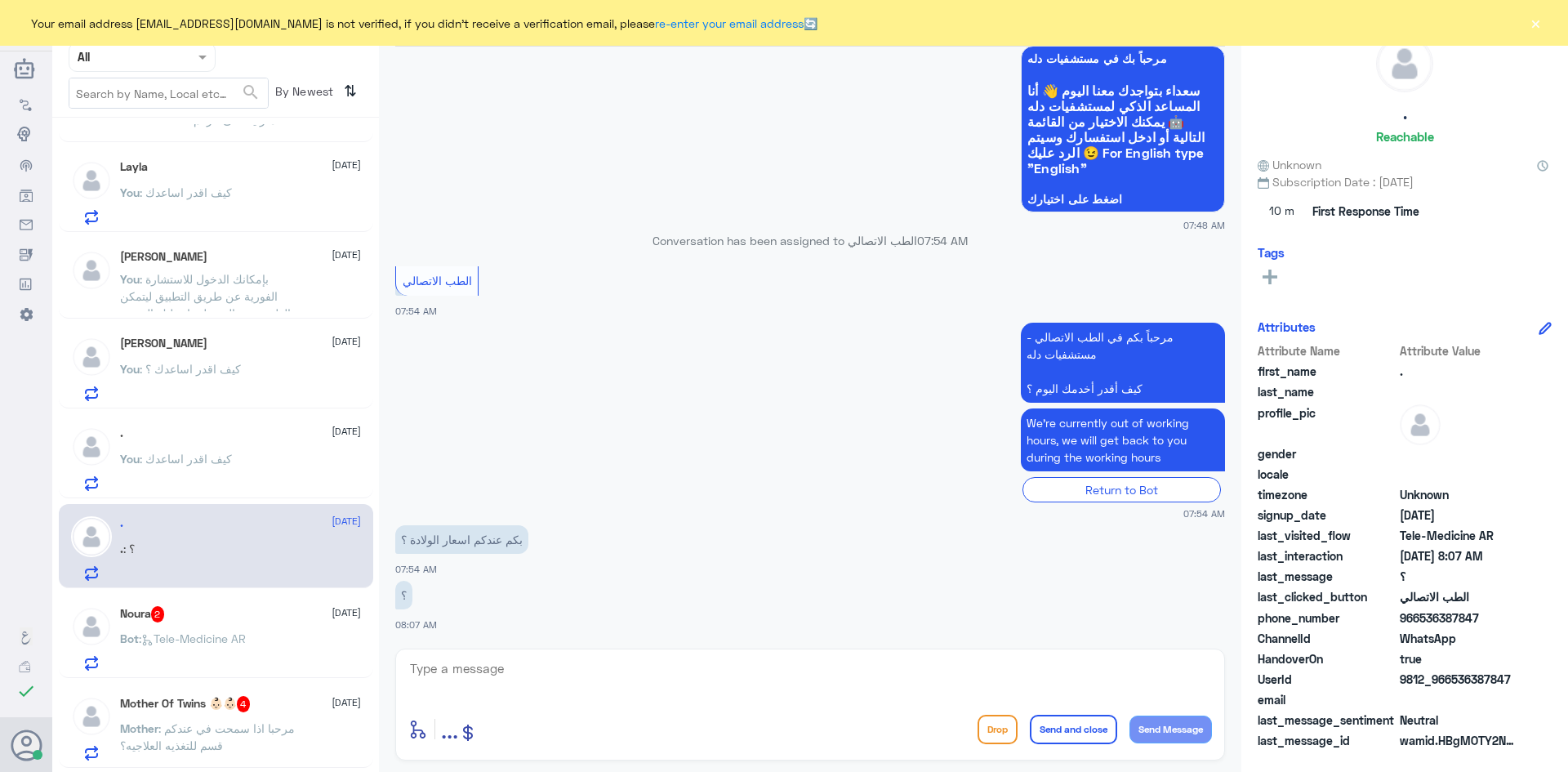
click at [654, 669] on textarea at bounding box center [811, 677] width 804 height 40
paste textarea "مرحبا معك عبدالكريم من الطب الاتصالي"
type textarea "مرحبا معك عبدالكريم من الطب الاتصالي"
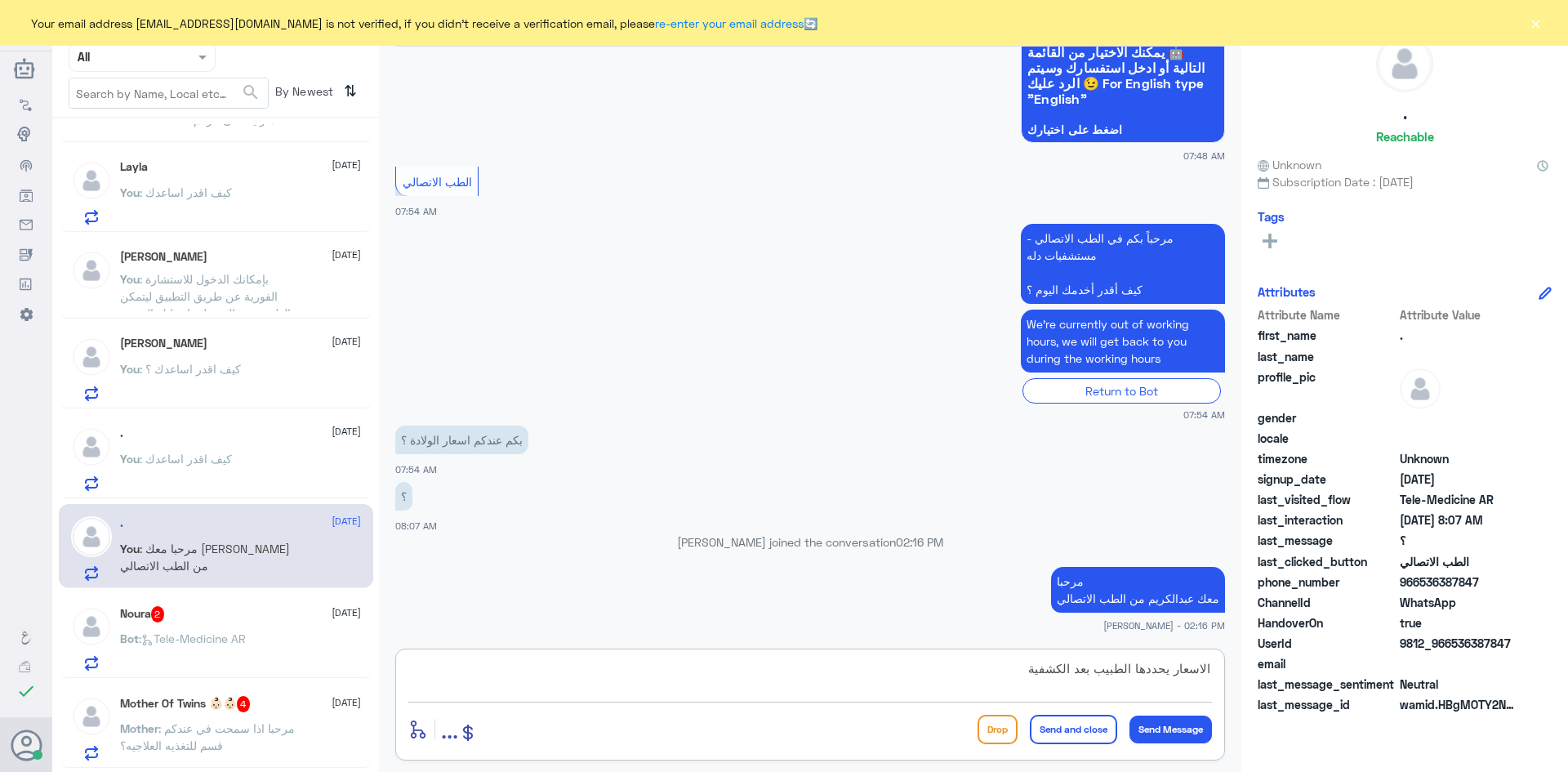
type textarea "الاسعار يحددها الطبيب بعد الكشفية"
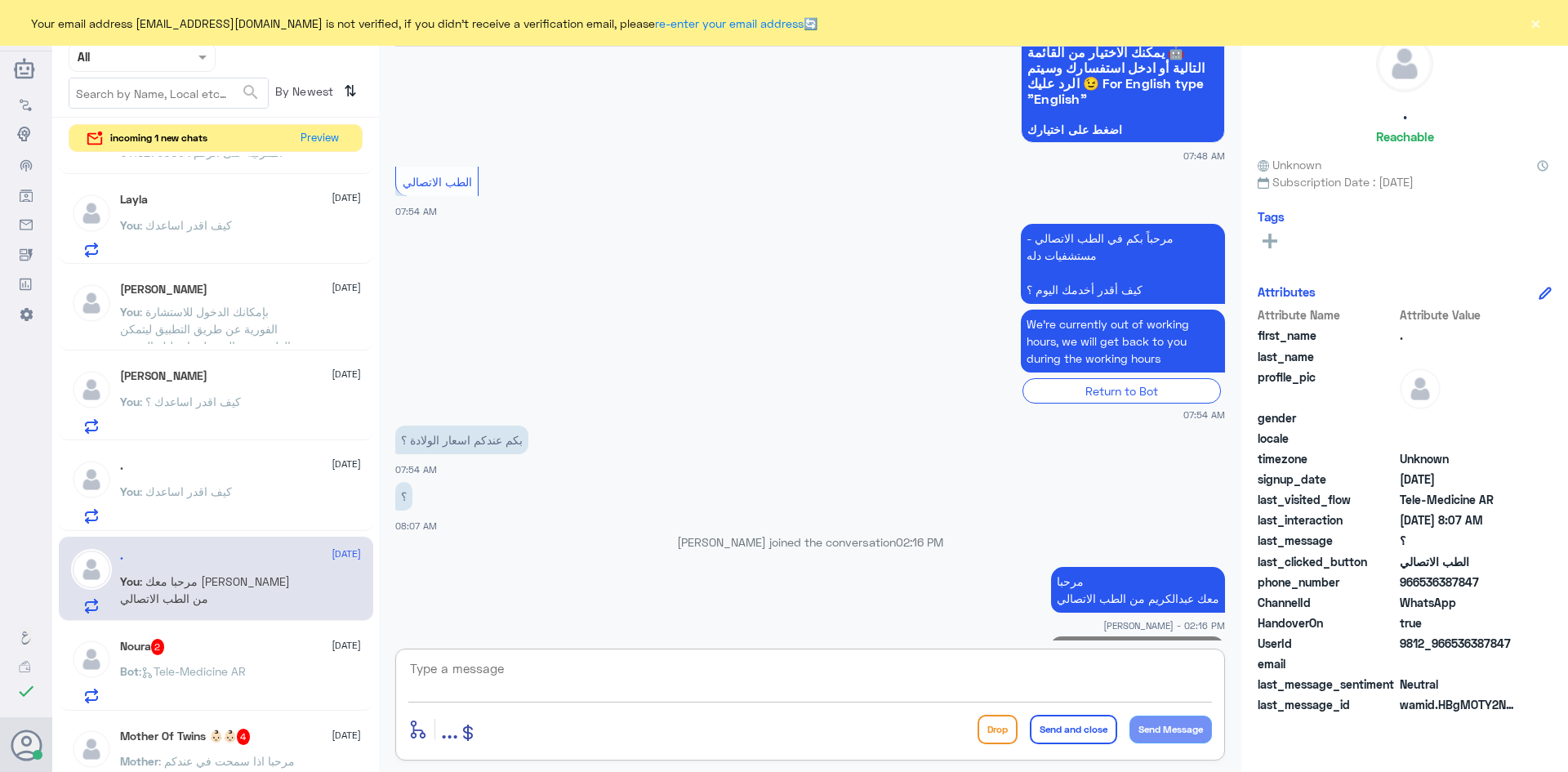
scroll to position [465, 0]
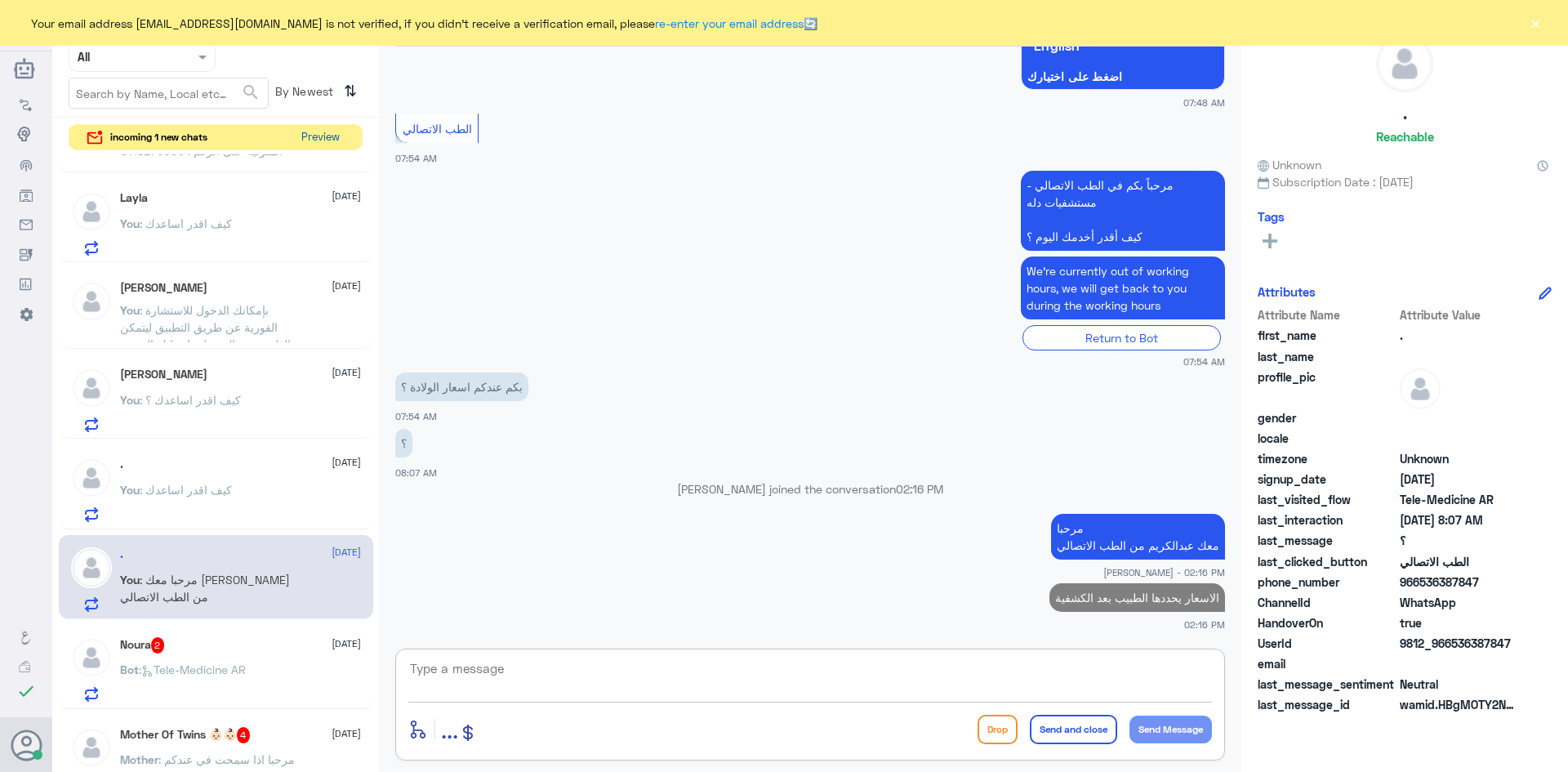
click at [330, 136] on button "Preview" at bounding box center [320, 138] width 51 height 25
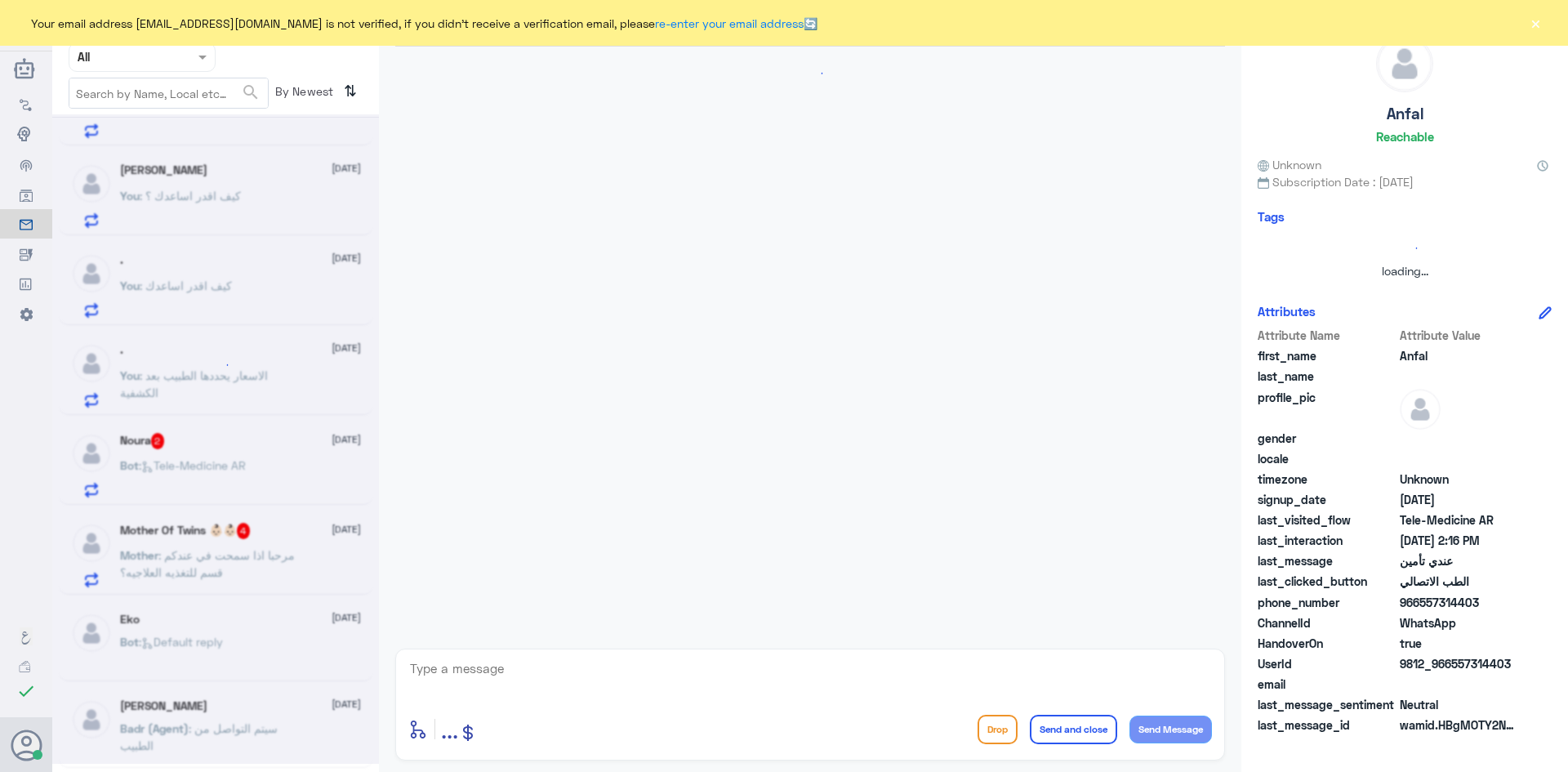
scroll to position [232, 0]
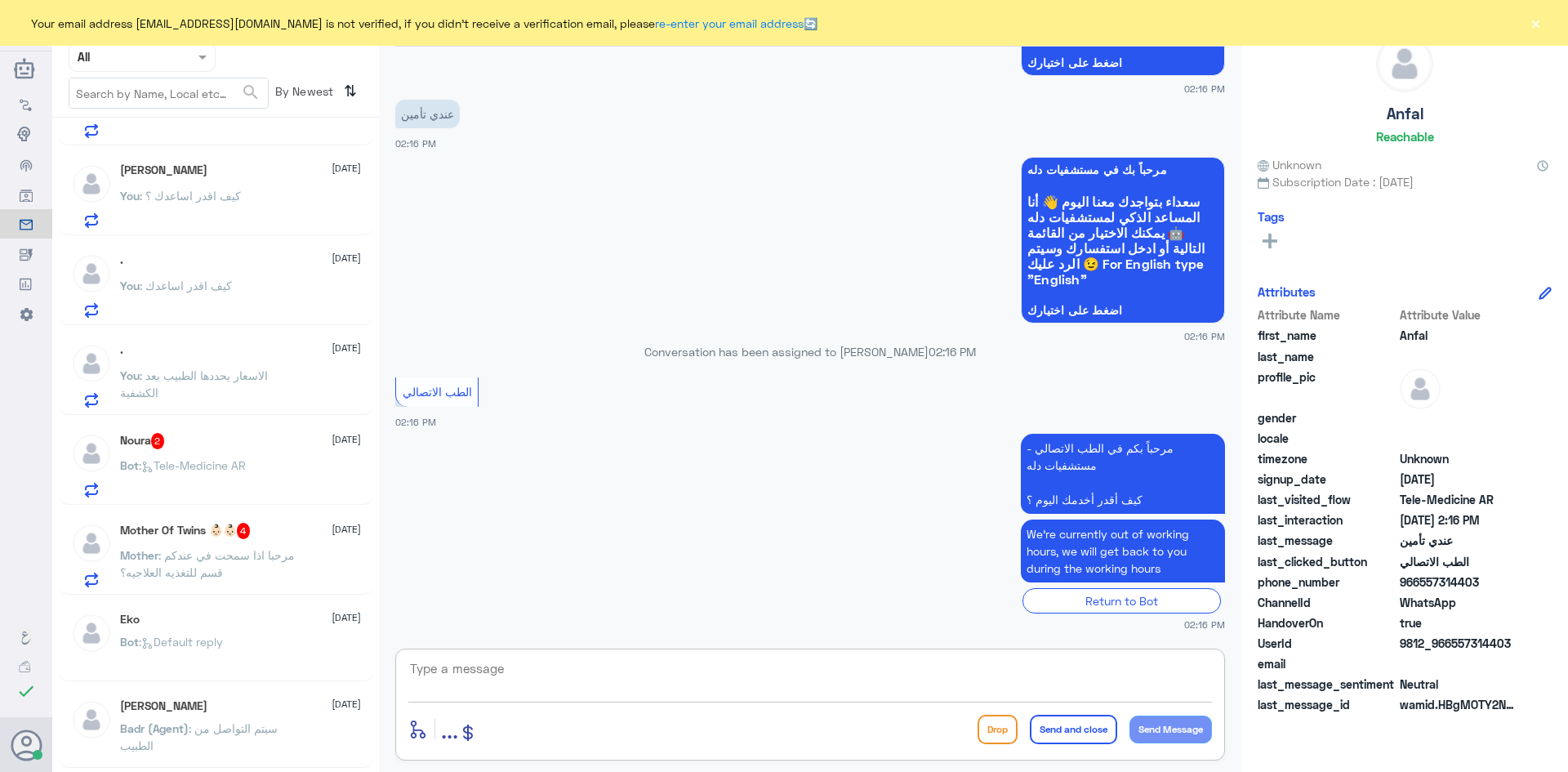
click at [534, 664] on textarea at bounding box center [811, 677] width 804 height 40
paste textarea "مرحبا معك عبدالكريم من الطب الاتصالي"
type textarea "مرحبا معك عبدالكريم من الطب الاتصالي"
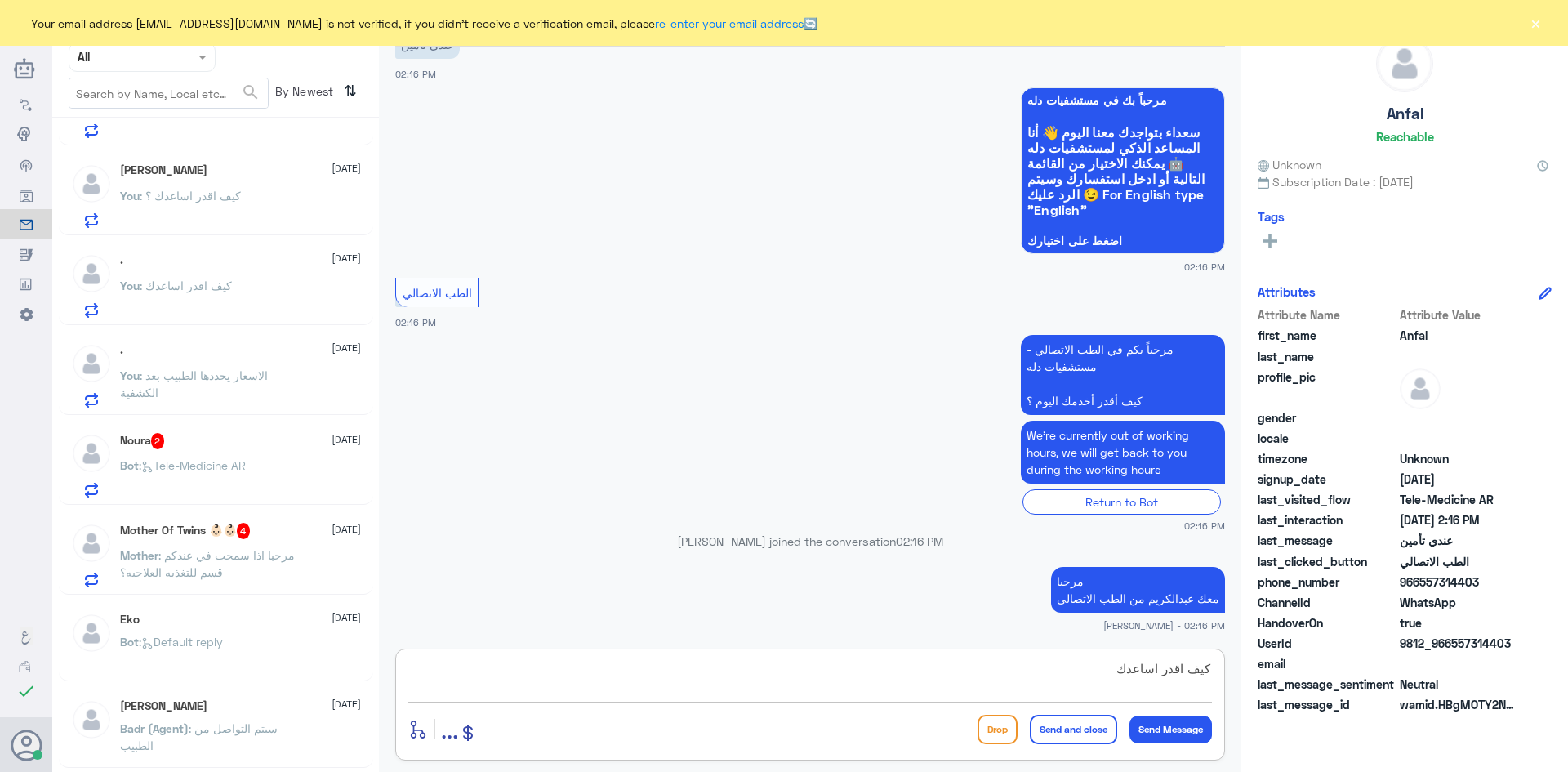
type textarea "كيف اقدر اساعدك"
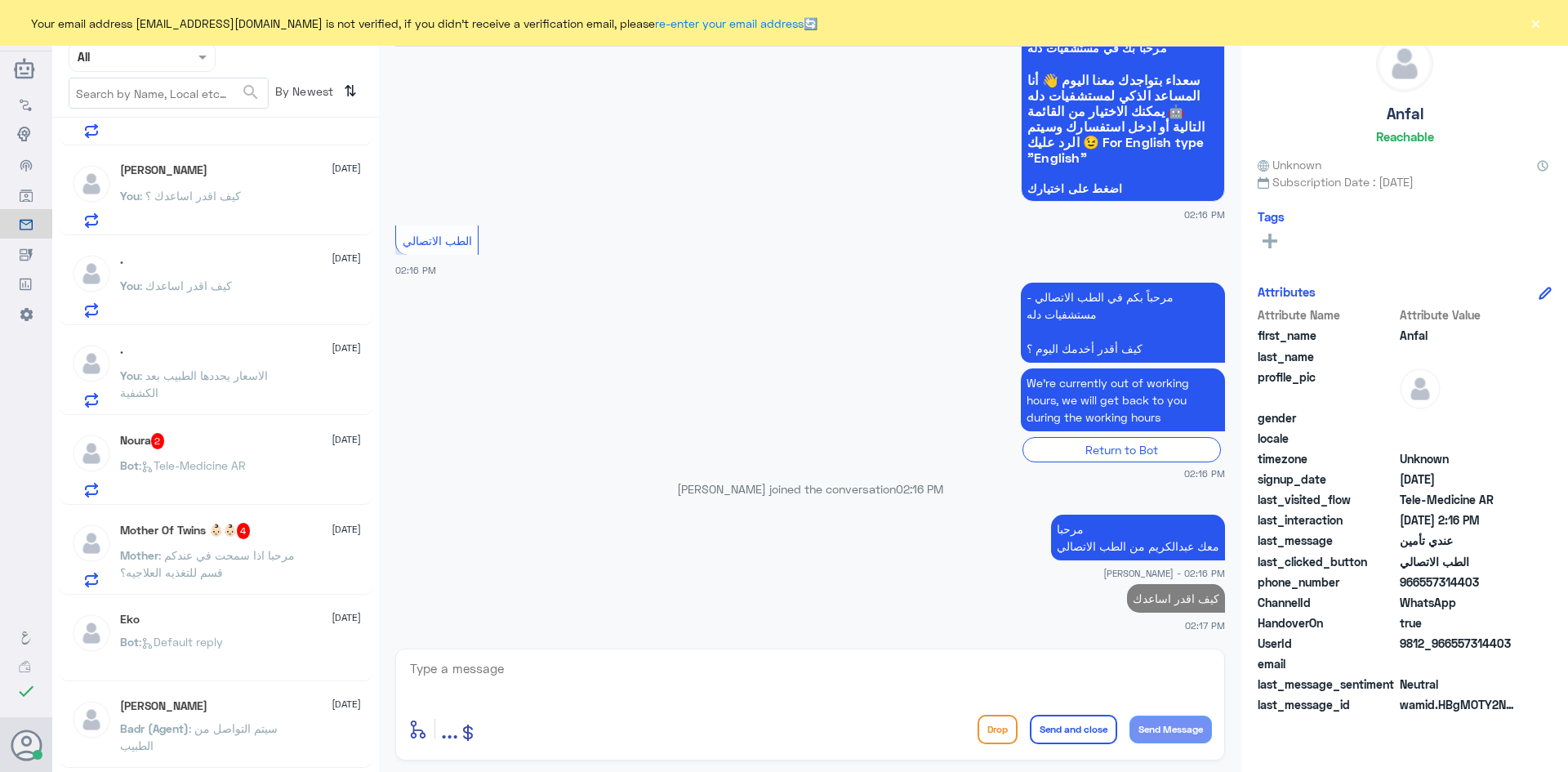
click at [209, 444] on div "Noura 2 22 August" at bounding box center [240, 441] width 241 height 16
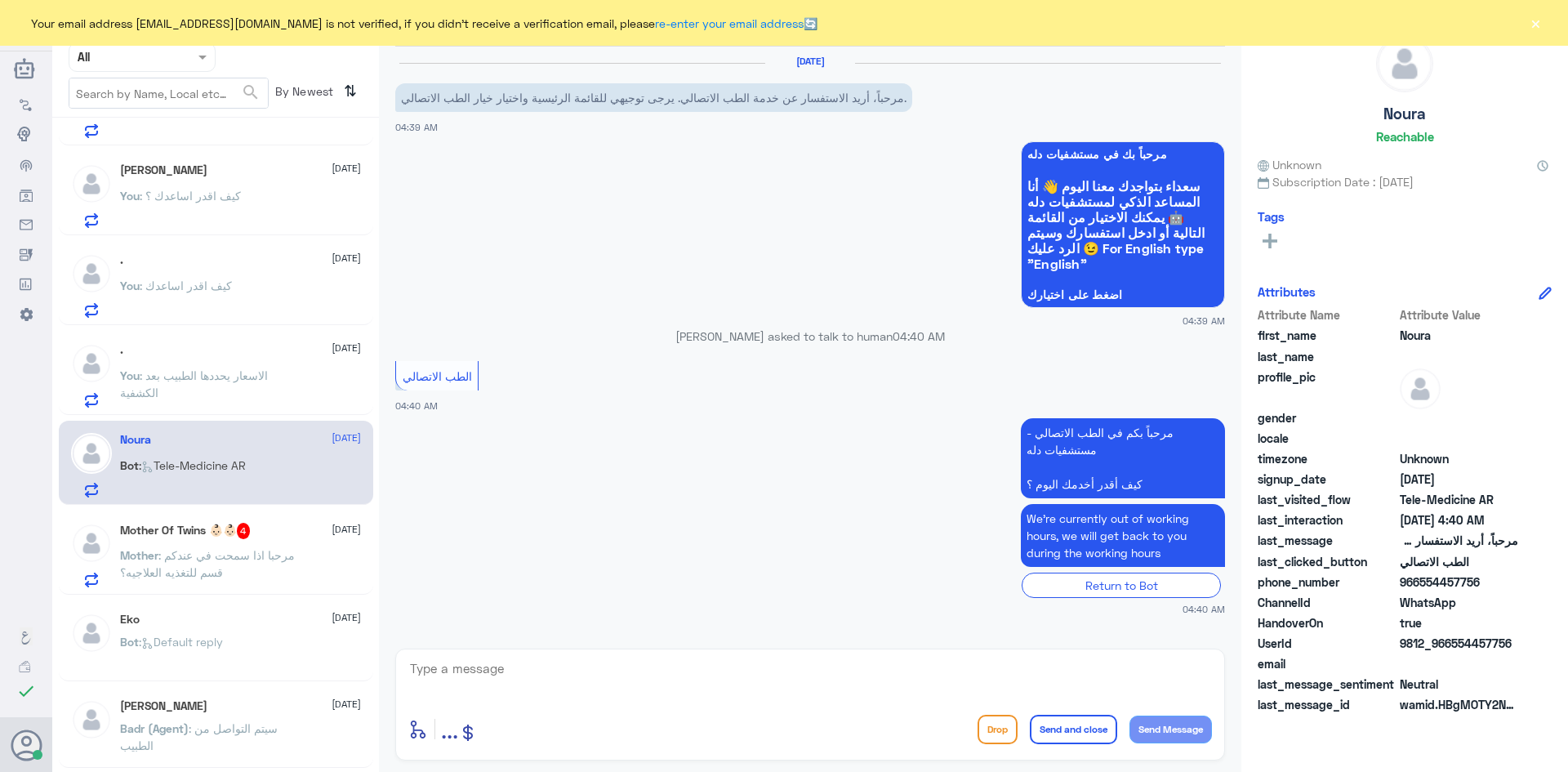
click at [602, 667] on textarea at bounding box center [811, 677] width 804 height 40
paste textarea "مرحبا معك عبدالكريم من الطب الاتصالي"
type textarea "مرحبا معك عبدالكريم من الطب الاتصالي"
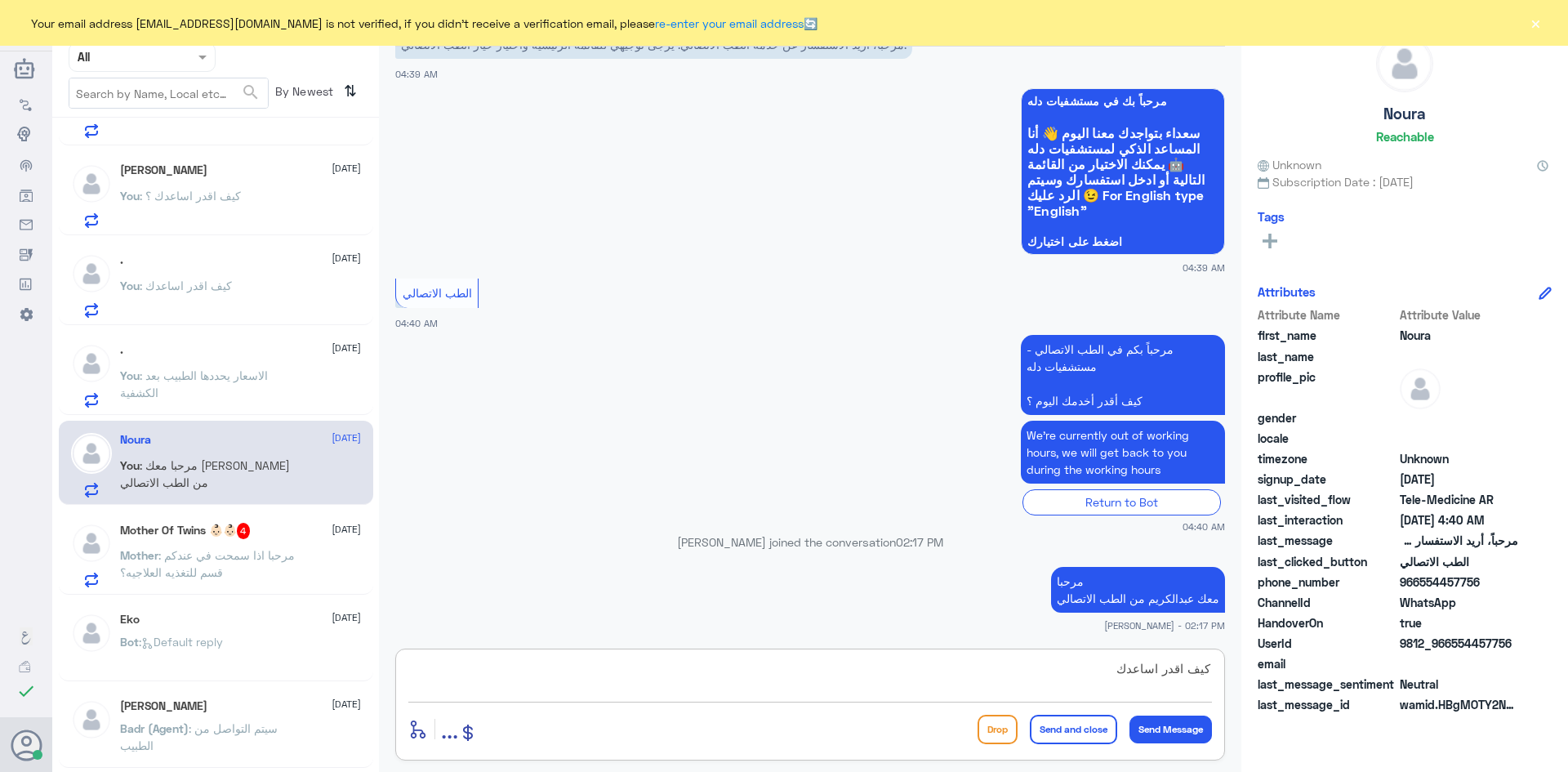
type textarea "كيف اقدر اساعدك"
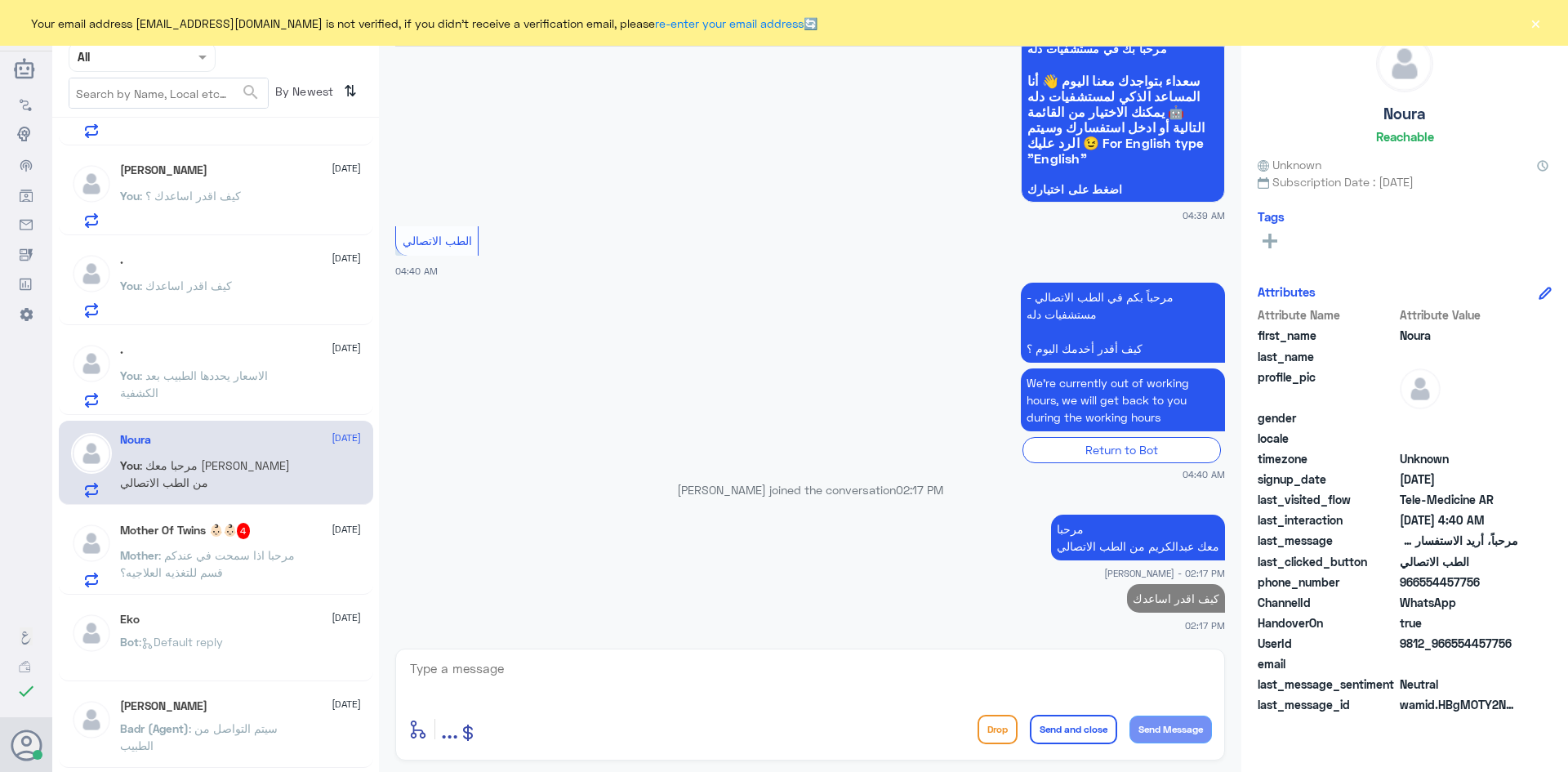
click at [287, 538] on div "Mother Of Twins 👶🏻👶🏻 4 22 August" at bounding box center [240, 530] width 241 height 16
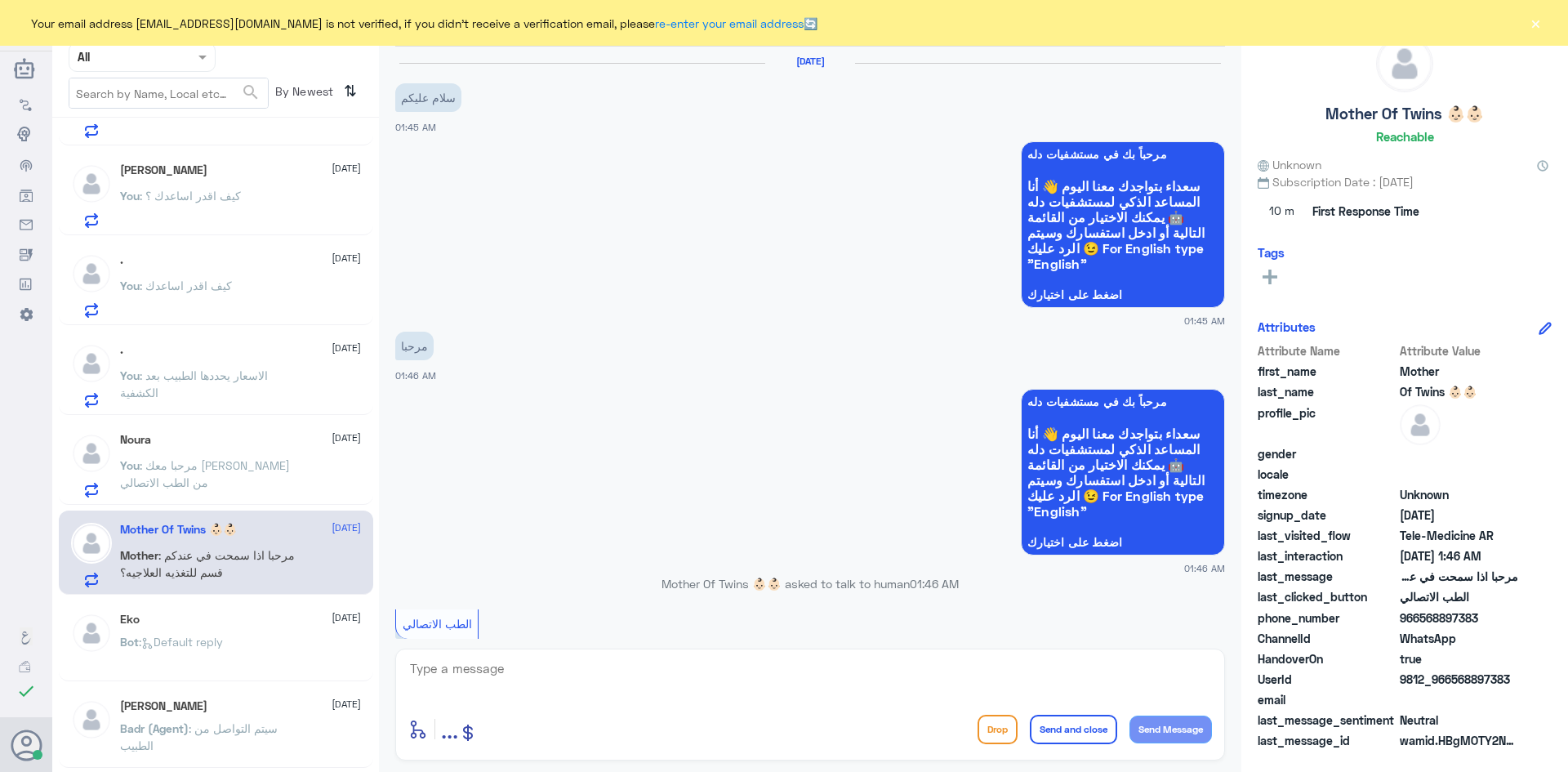
scroll to position [305, 0]
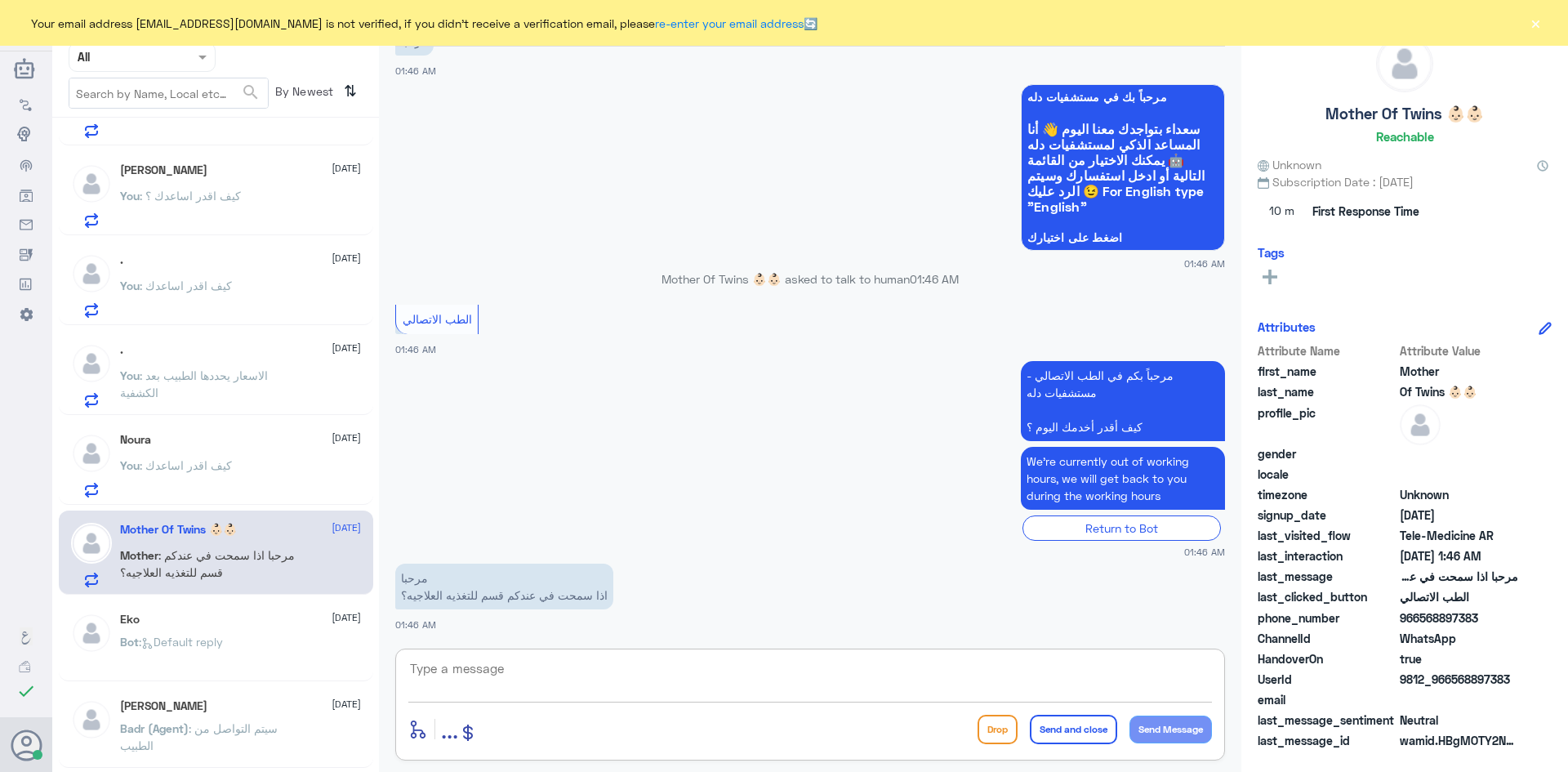
click at [670, 689] on textarea at bounding box center [811, 677] width 804 height 40
type textarea "ب"
paste textarea "مرحبا معك عبدالكريم من الطب الاتصالي"
type textarea "مرحبا معك عبدالكريم من الطب الاتصالي"
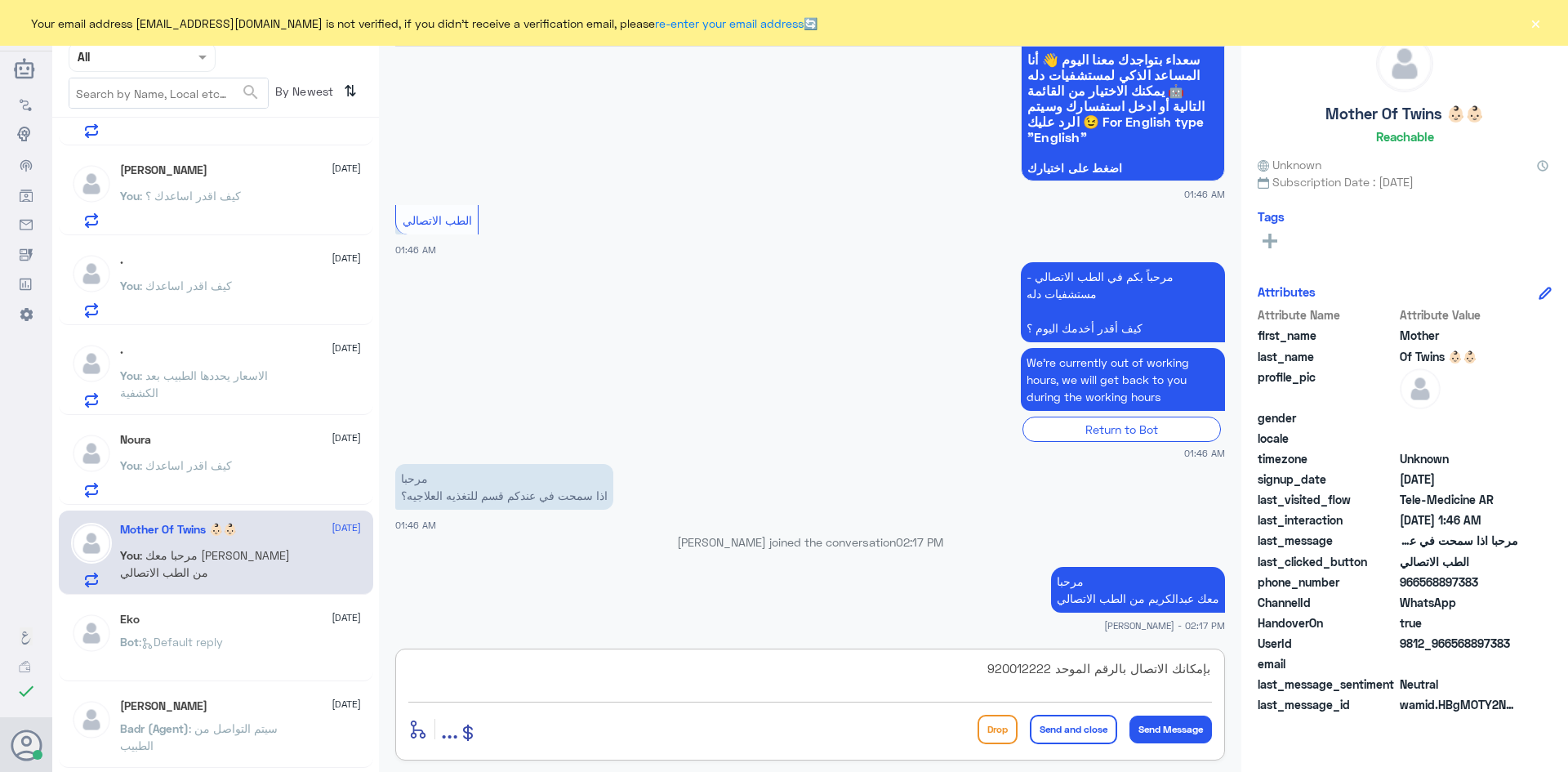
type textarea "بإمكانك الاتصال بالرقم الموحد 920012222"
click at [1072, 740] on button "Send and close" at bounding box center [1073, 729] width 87 height 30
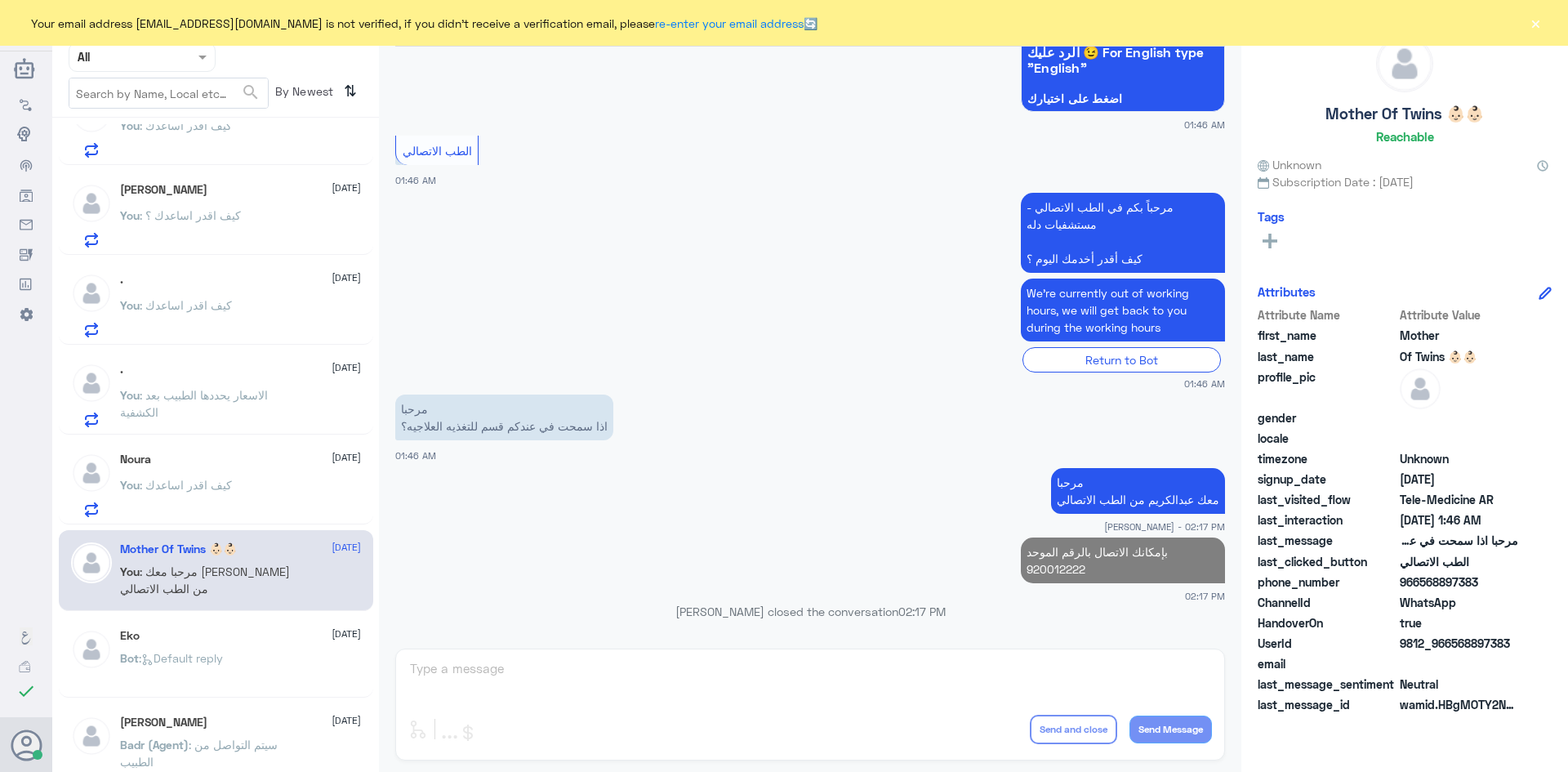
scroll to position [0, 0]
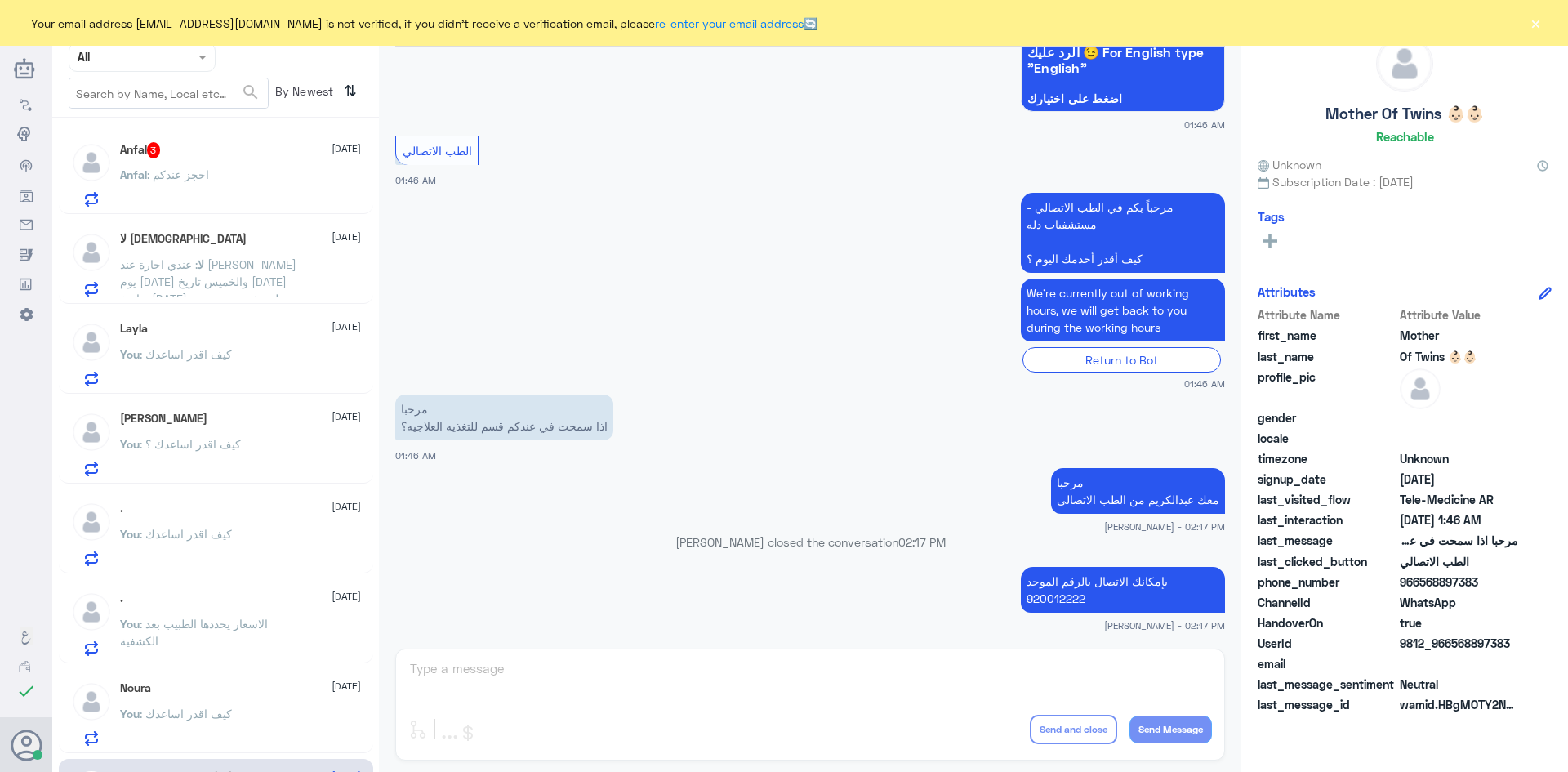
click at [255, 144] on div "Anfal 3 22 August" at bounding box center [240, 150] width 241 height 16
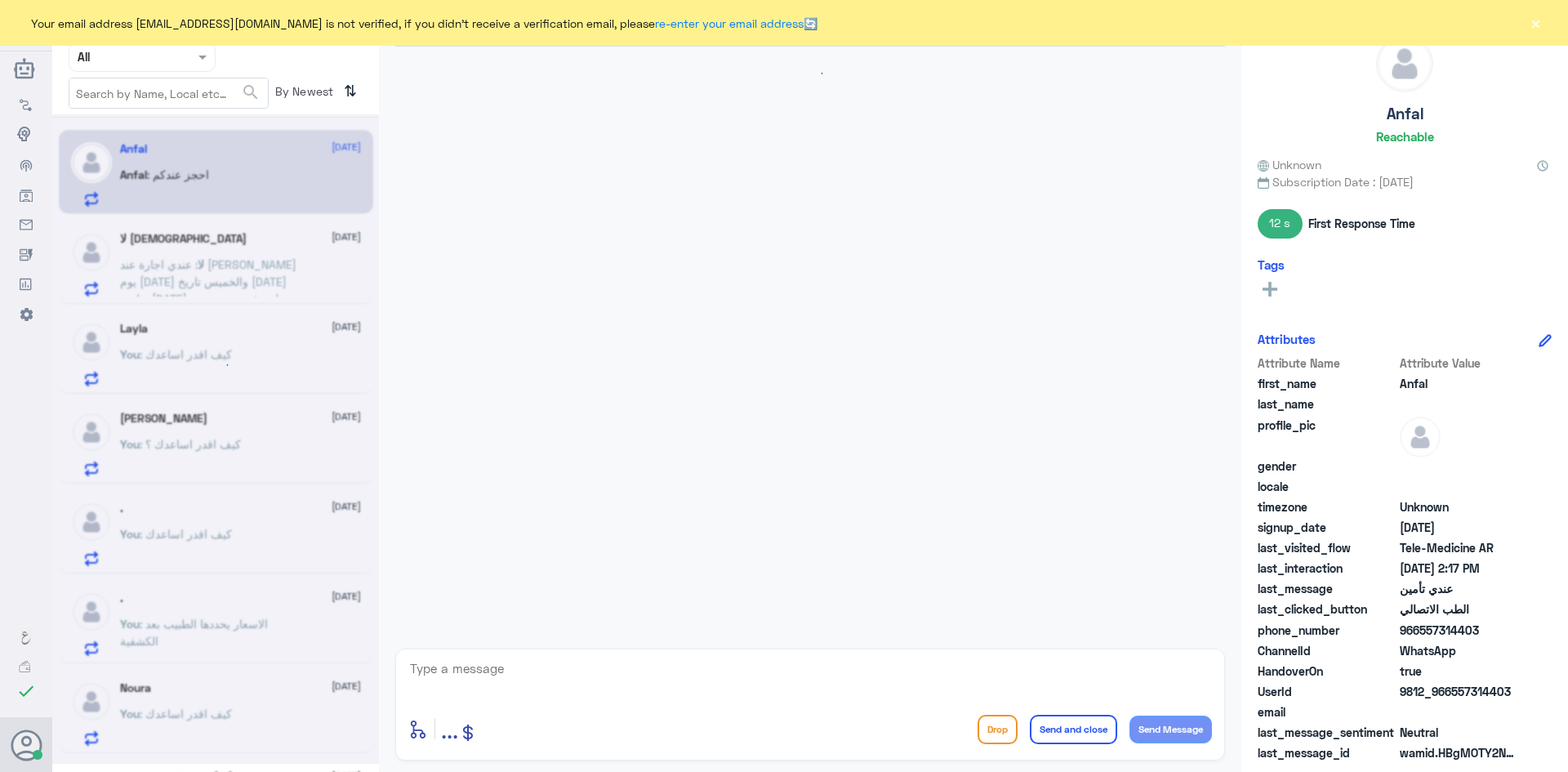
scroll to position [551, 0]
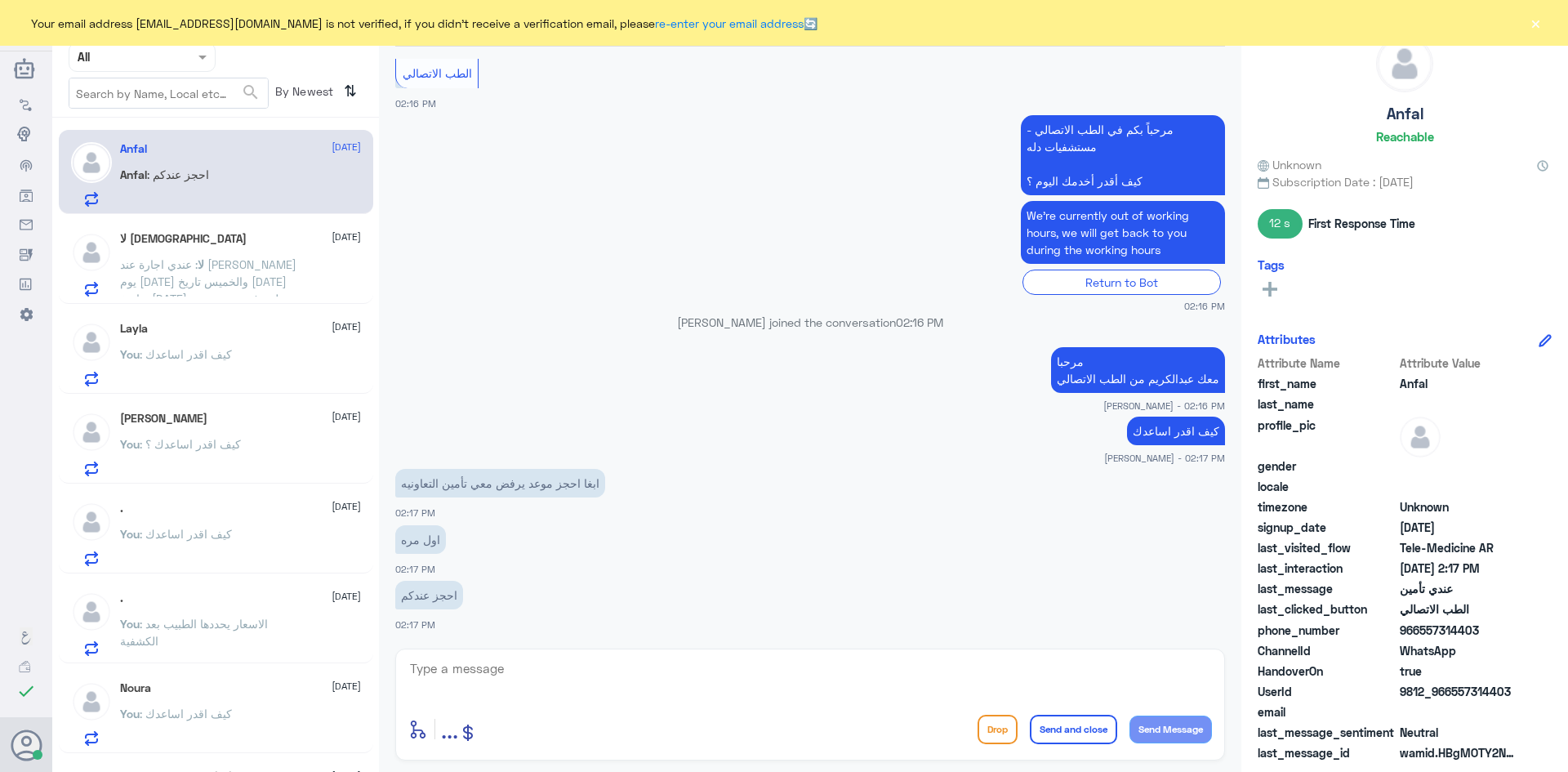
click at [594, 681] on textarea at bounding box center [811, 677] width 804 height 40
type textarea "ممكن تزوديني برقم الملف او رقم الهوية"
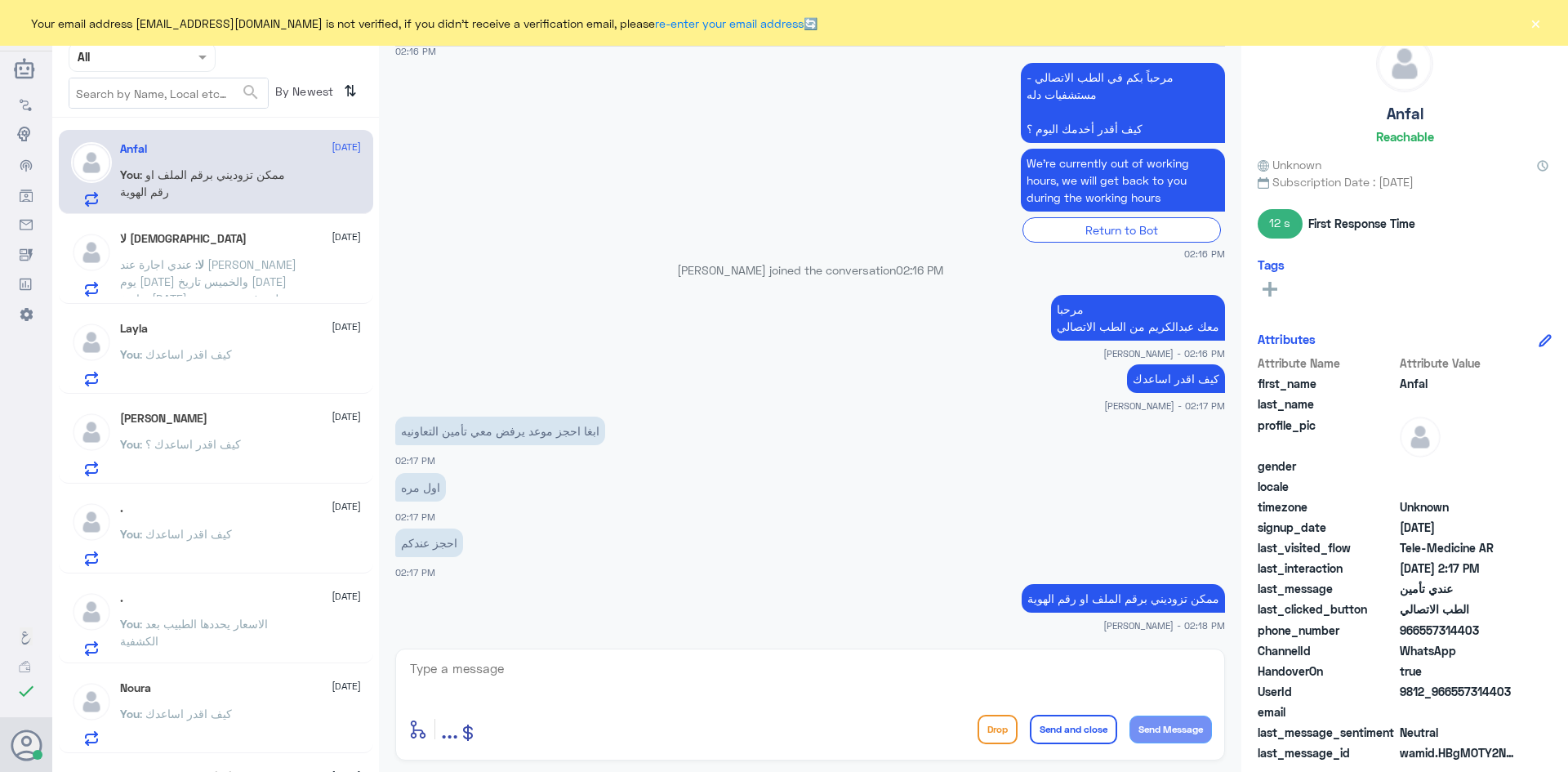
drag, startPoint x: 1480, startPoint y: 631, endPoint x: 1422, endPoint y: 630, distance: 58.0
click at [1422, 630] on span "966557314403" at bounding box center [1459, 630] width 118 height 17
copy span "557314403"
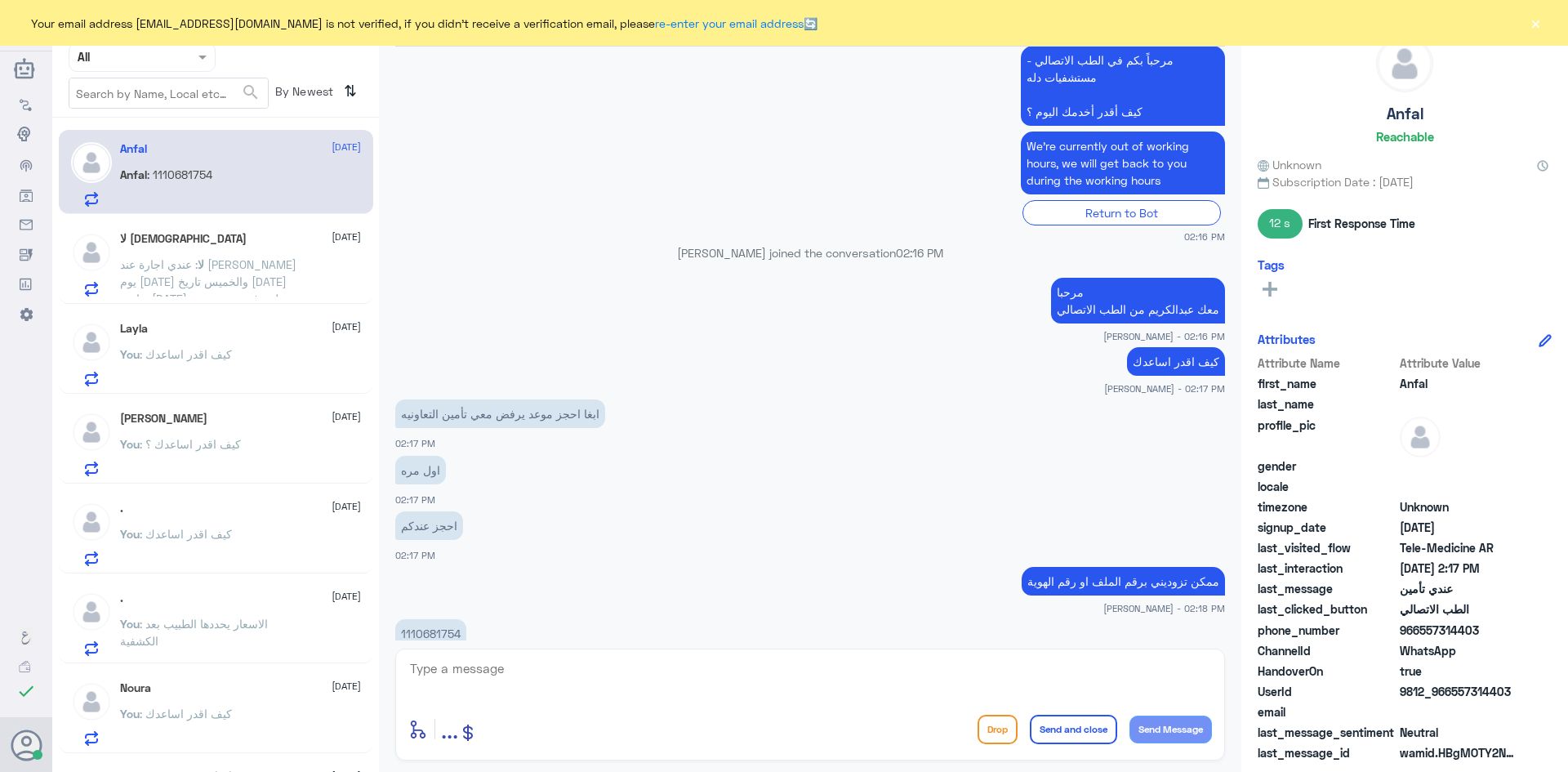
scroll to position [677, 0]
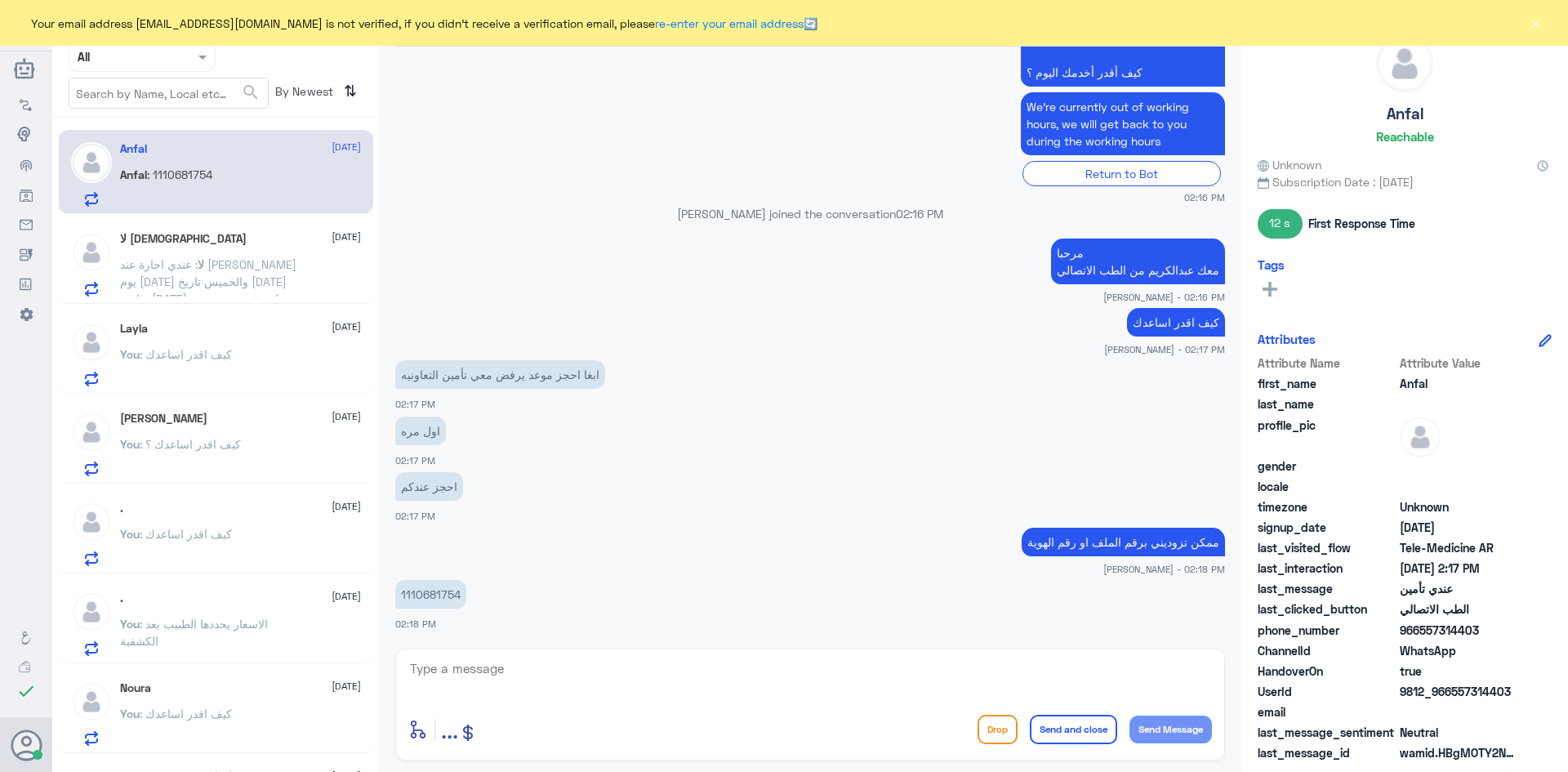
click at [700, 686] on textarea at bounding box center [811, 677] width 804 height 40
type textarea "لحظات من فضلك"
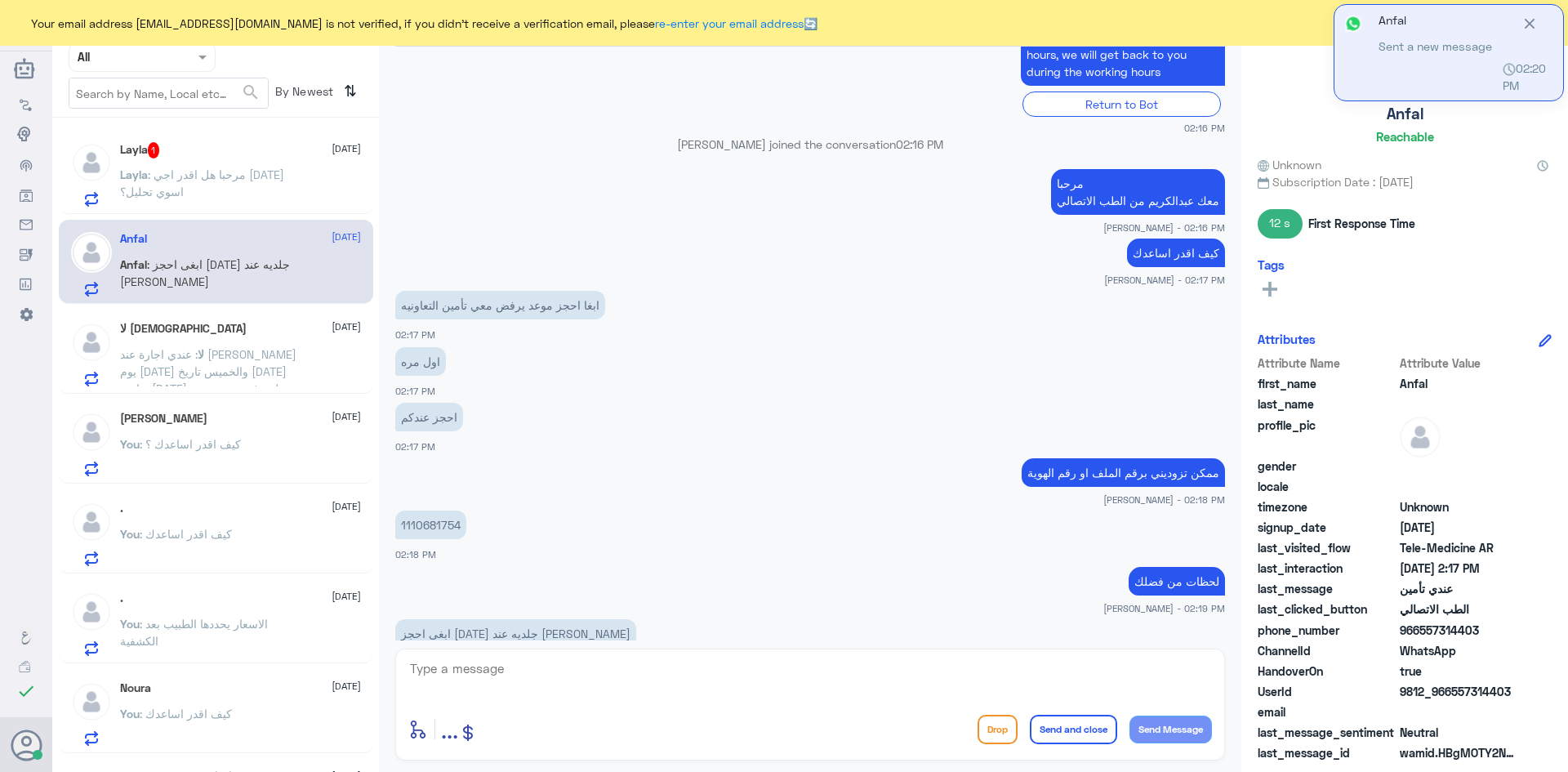
scroll to position [785, 0]
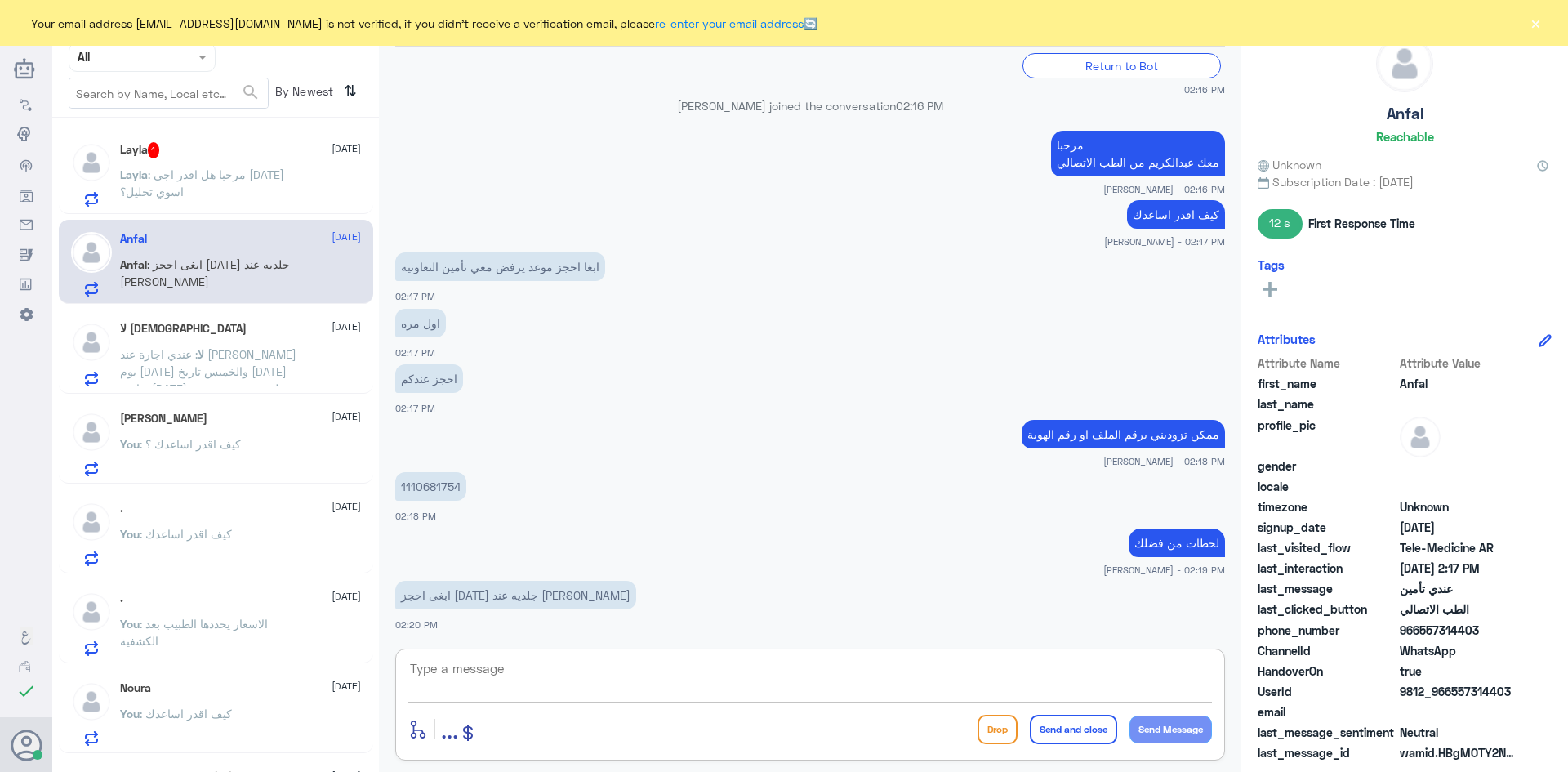
click at [661, 665] on textarea at bounding box center [811, 677] width 804 height 40
type textarea "تم تحديث ملفك"
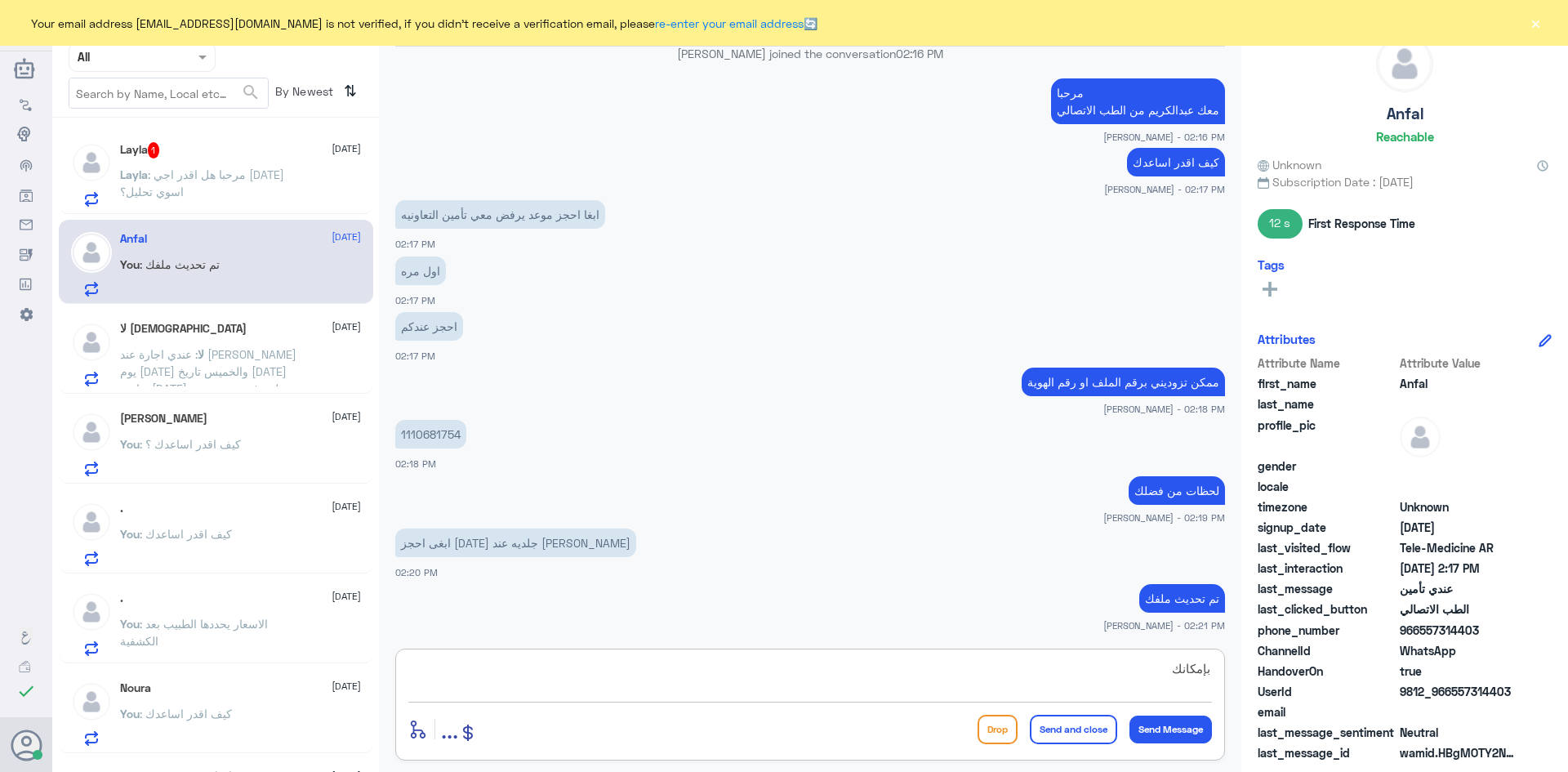
type textarea "بإمكانك"
click at [206, 177] on span ": مرحبا هل اقدر اجي اليوم اسوي تحليل؟" at bounding box center [202, 182] width 164 height 31
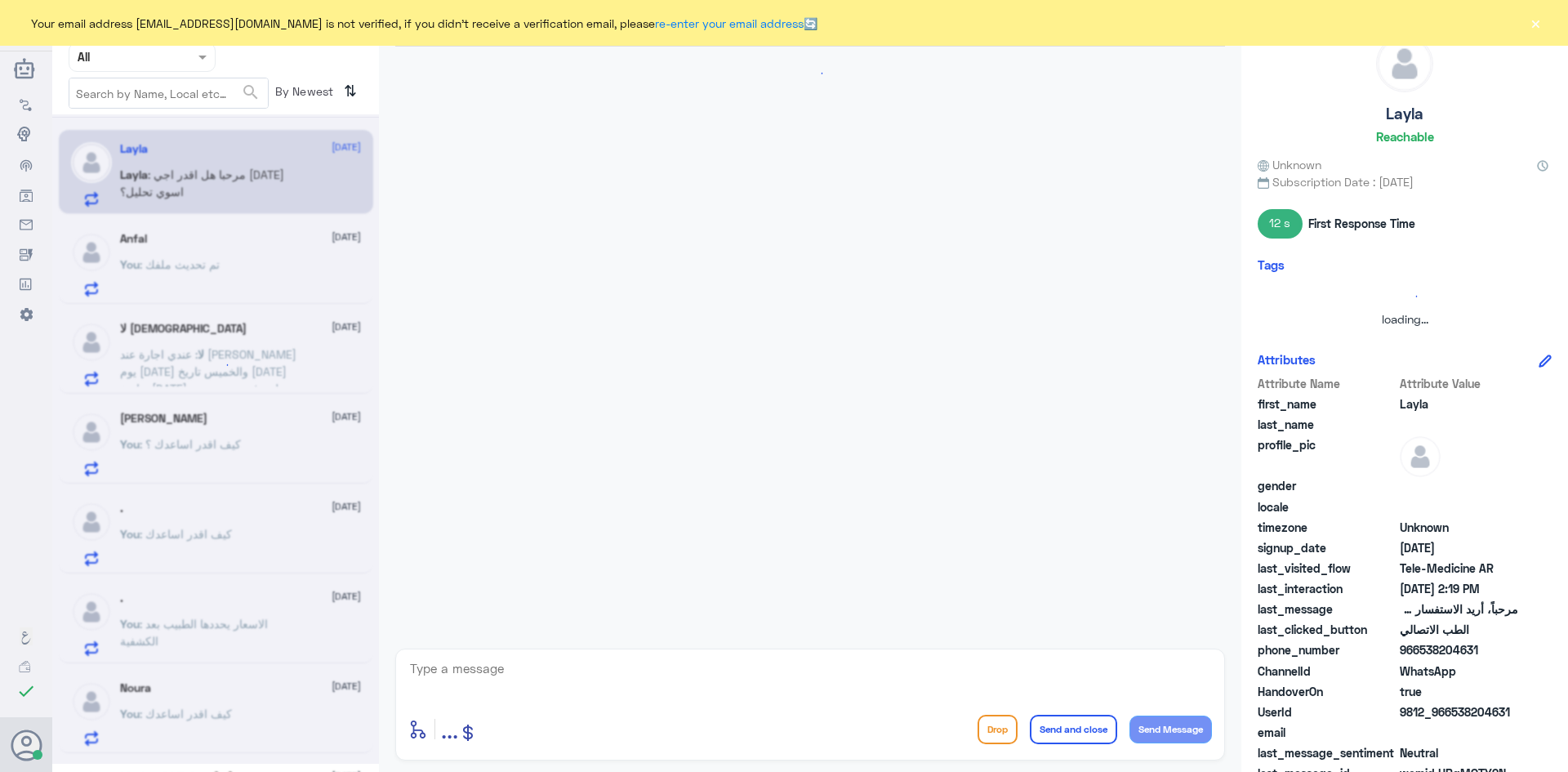
scroll to position [191, 0]
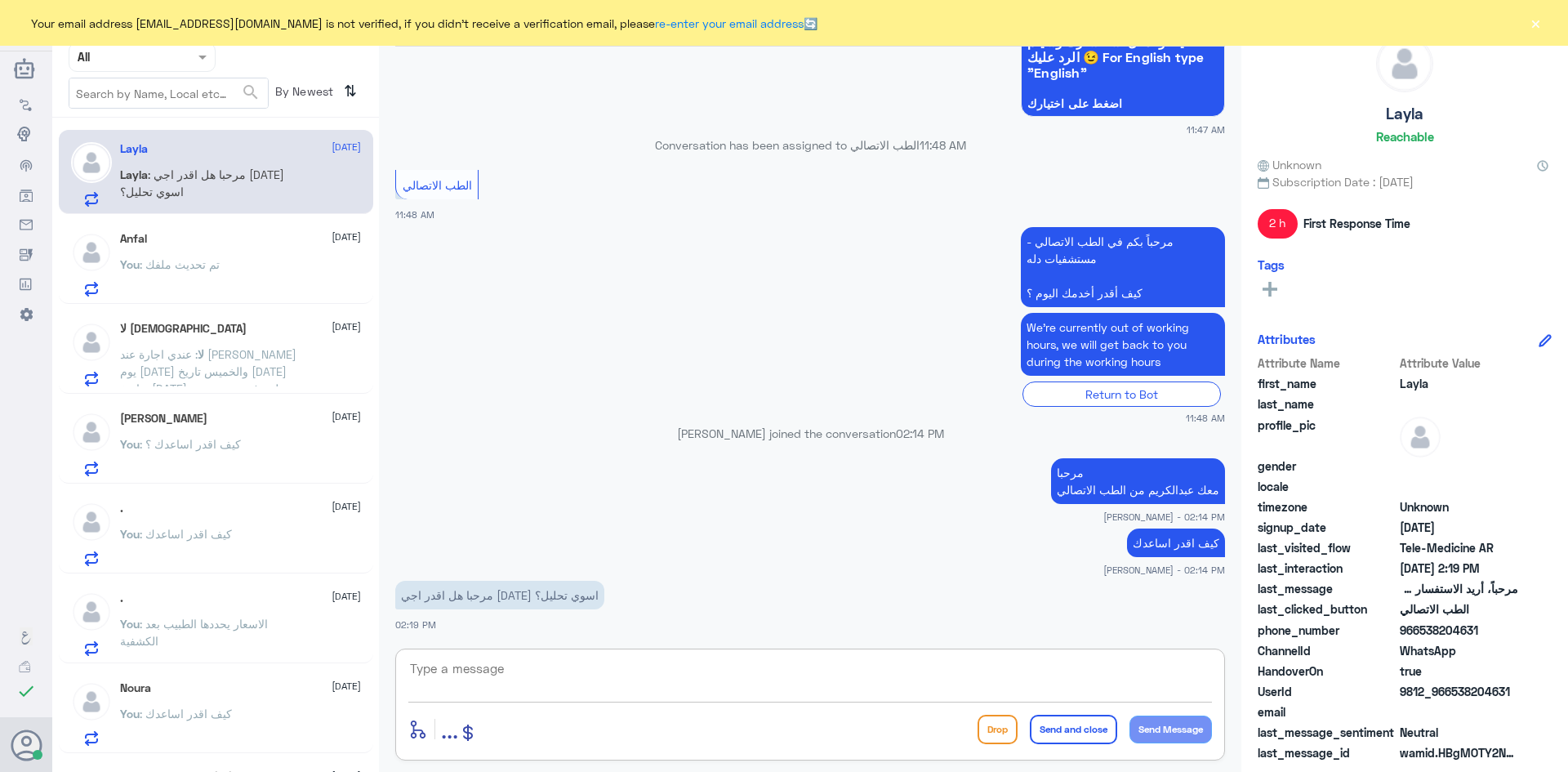
click at [578, 668] on textarea at bounding box center [811, 677] width 804 height 40
type textarea "طوال 24 ساعه باستطاعتك عمل التحاليل"
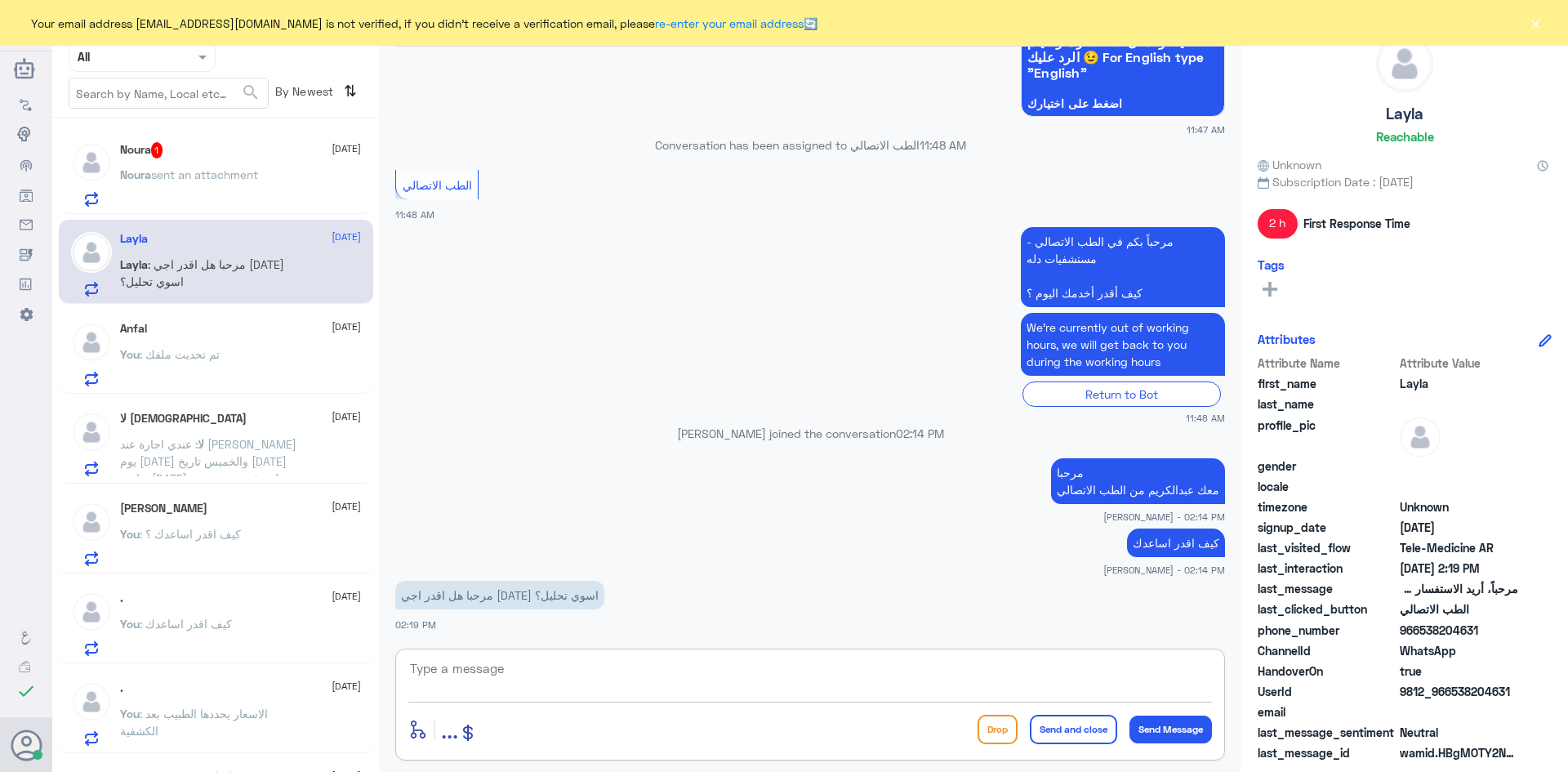
scroll to position [243, 0]
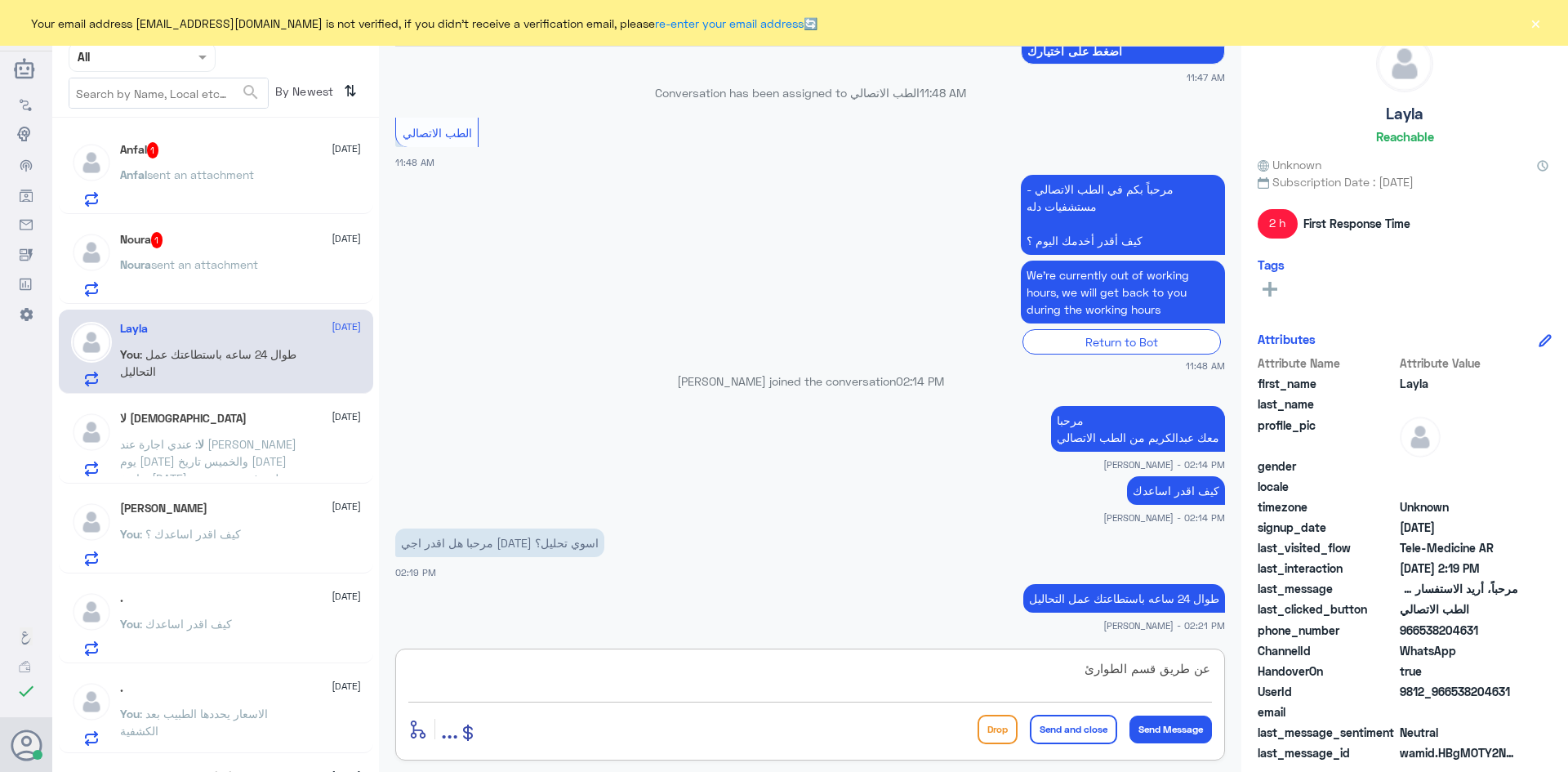
type textarea "عن طريق قسم الطوارئ"
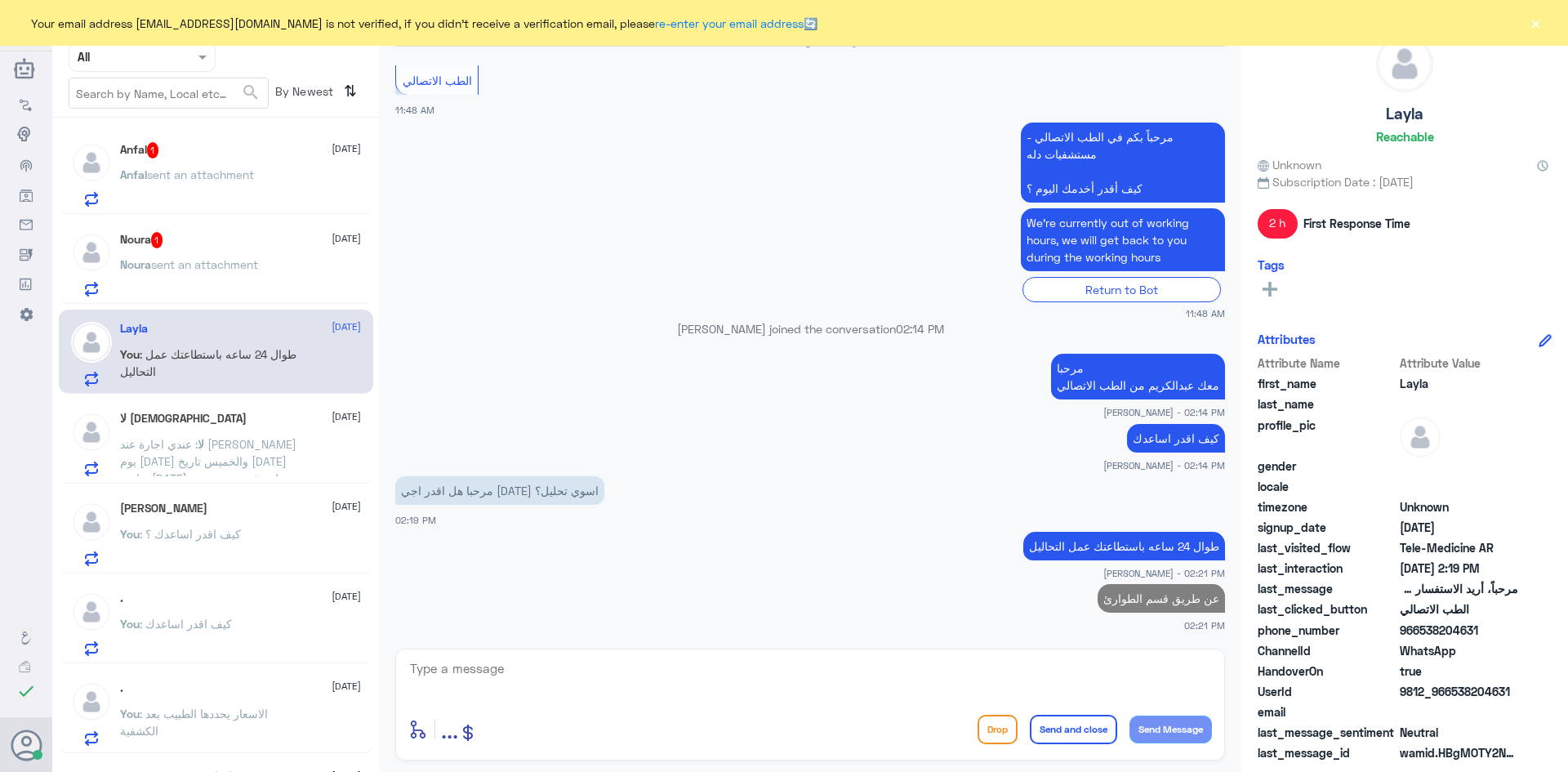
click at [257, 261] on span "sent an attachment" at bounding box center [204, 264] width 107 height 14
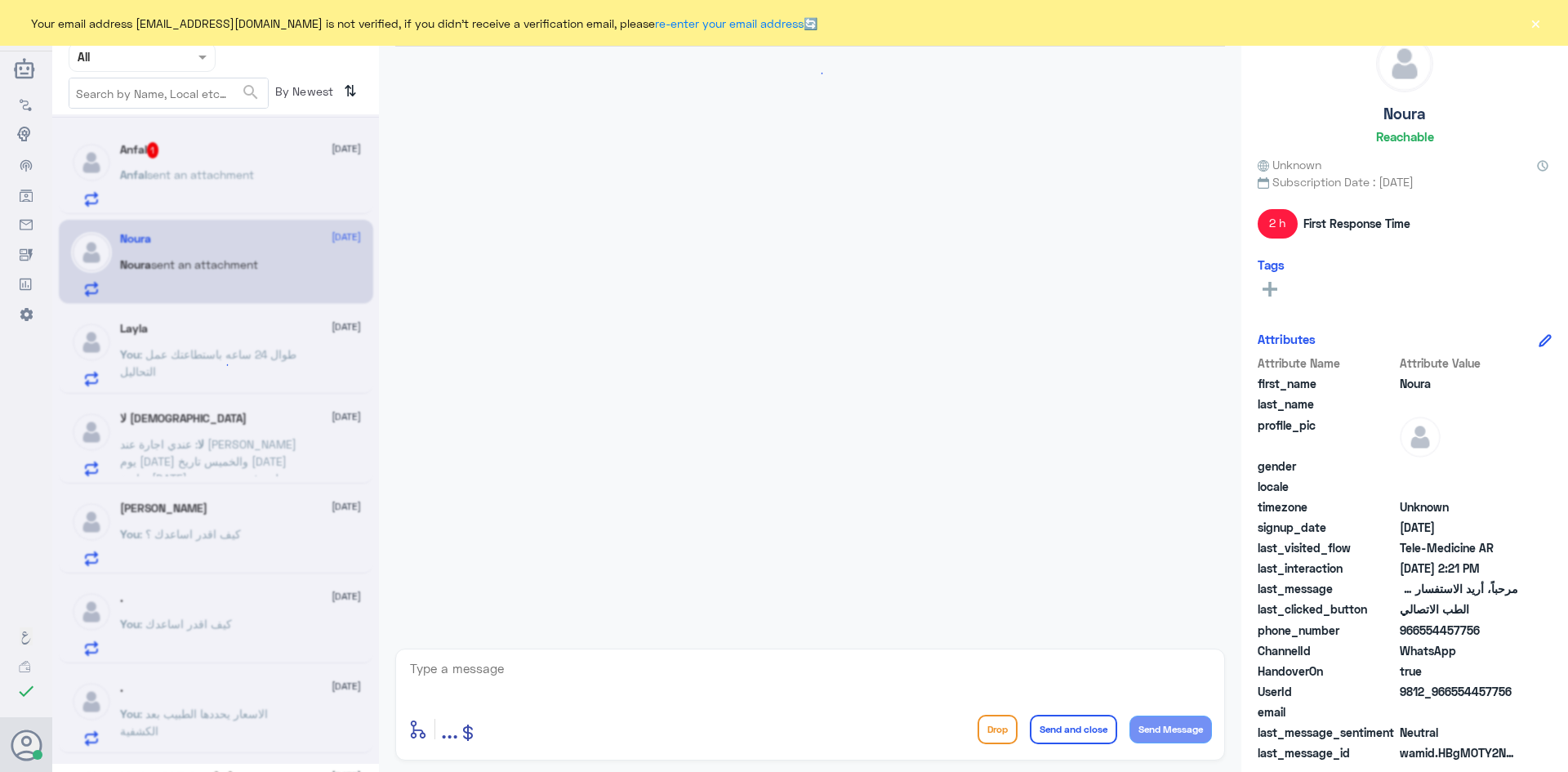
scroll to position [207, 0]
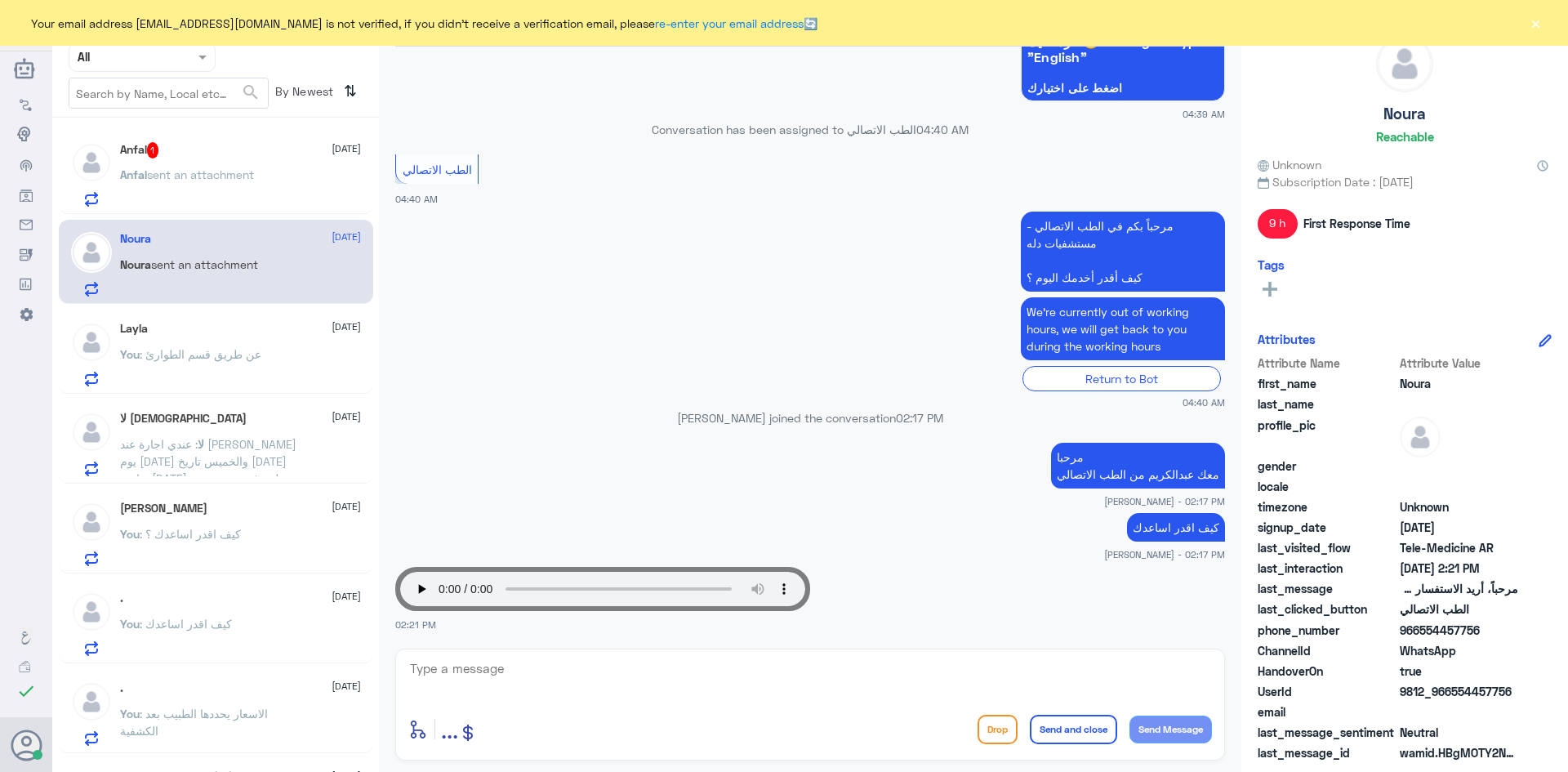
click at [254, 182] on p "Anfal sent an attachment" at bounding box center [187, 186] width 134 height 41
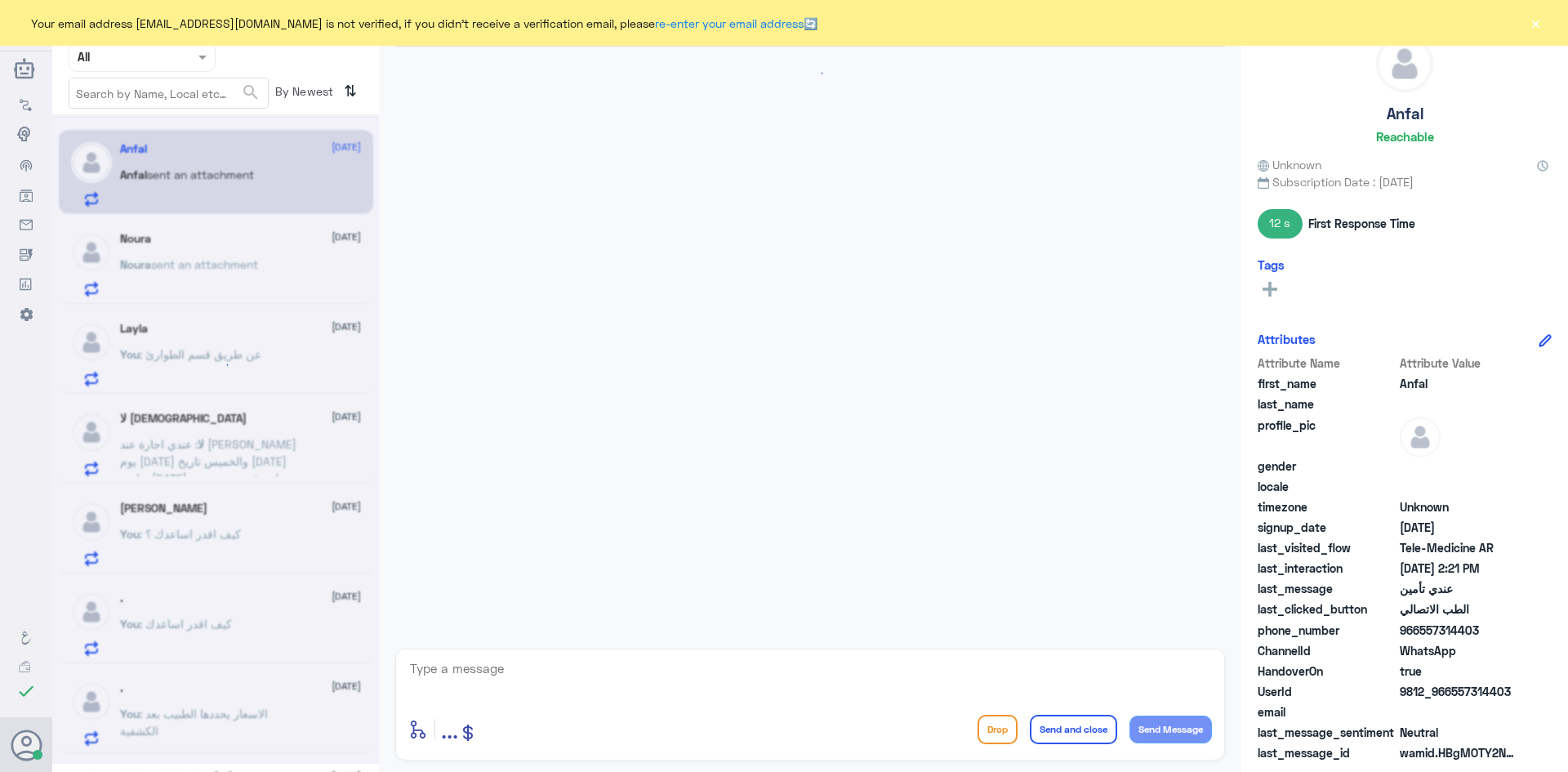
scroll to position [893, 0]
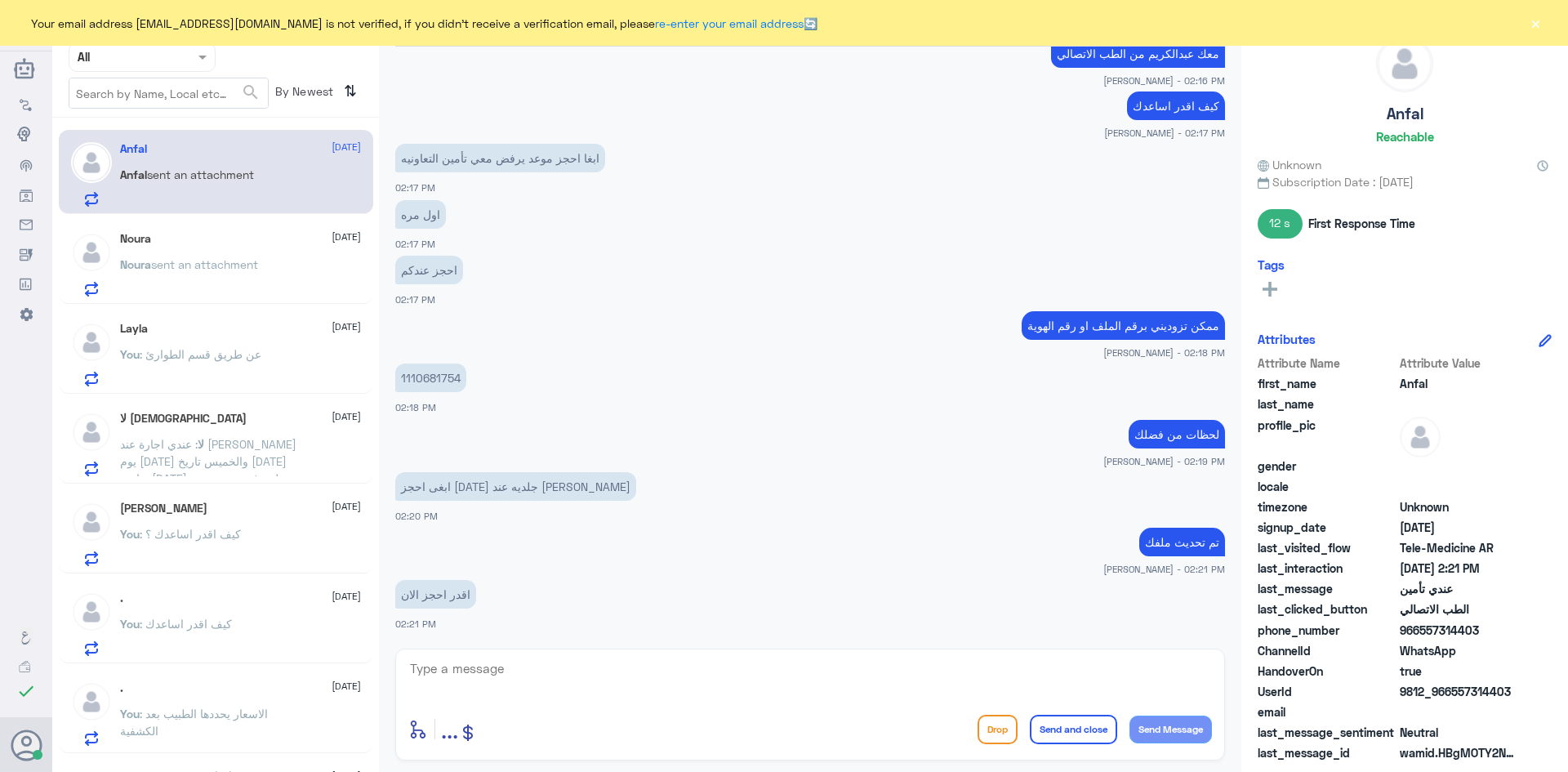
click at [670, 661] on textarea at bounding box center [811, 677] width 804 height 40
type textarea "ا"
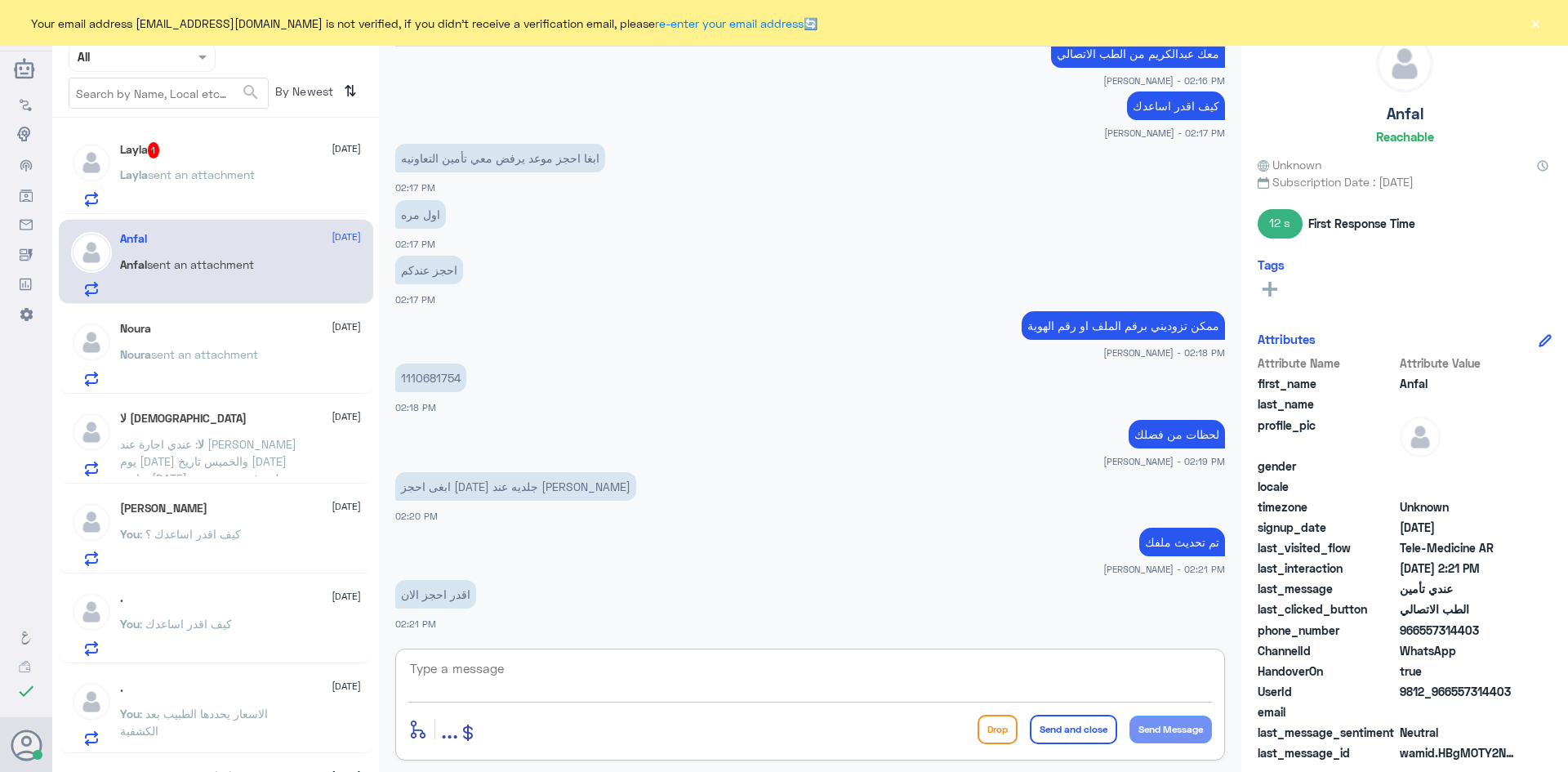
paste textarea "بإمكانك حجز موعد عن طريق التطبيق أو بالاتصال على الرقم الموحد 920012222"
type textarea "بإمكانك حجز موعد عن طريق التطبيق أو بالاتصال على الرقم الموحد 920012222"
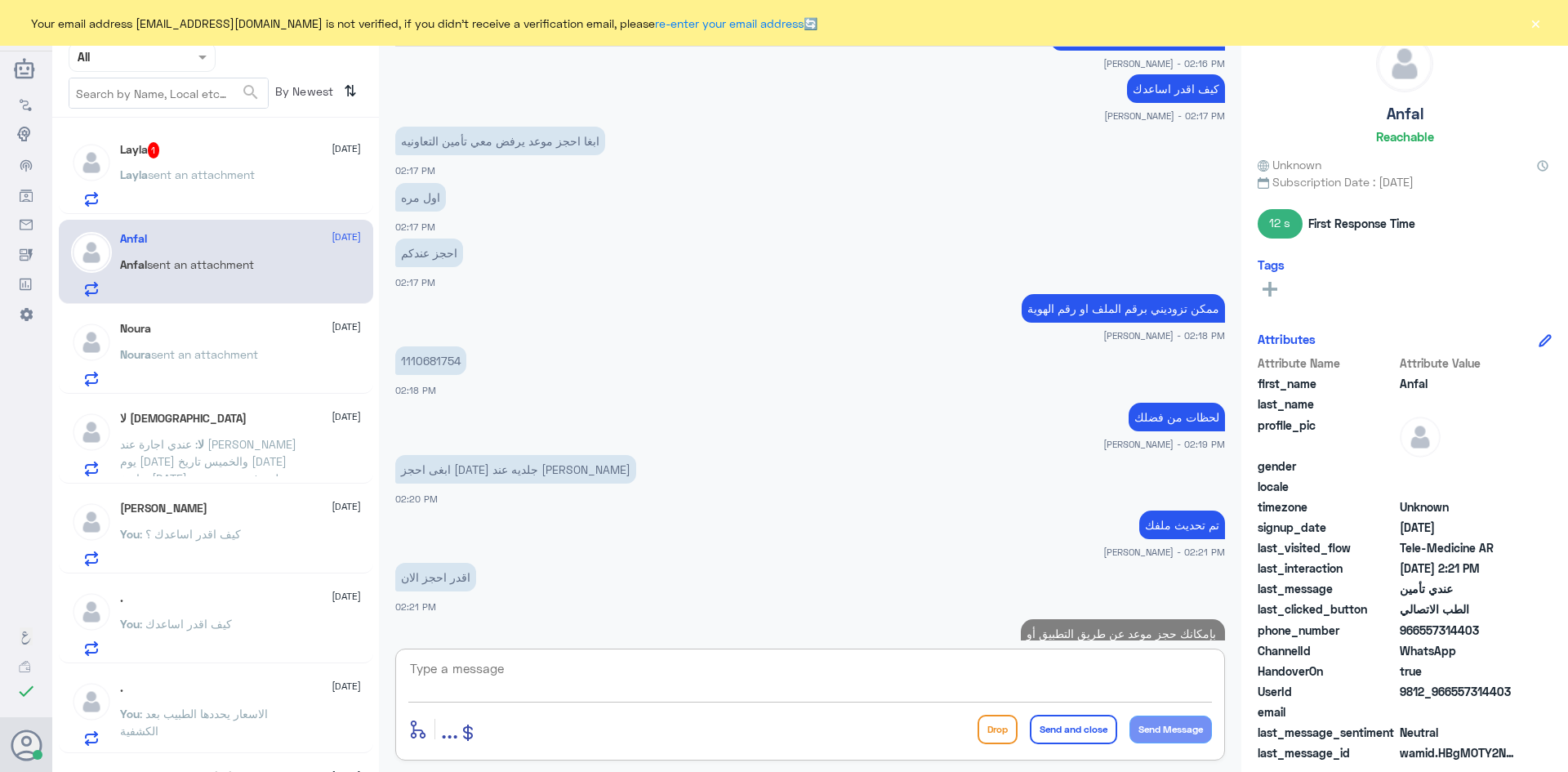
scroll to position [962, 0]
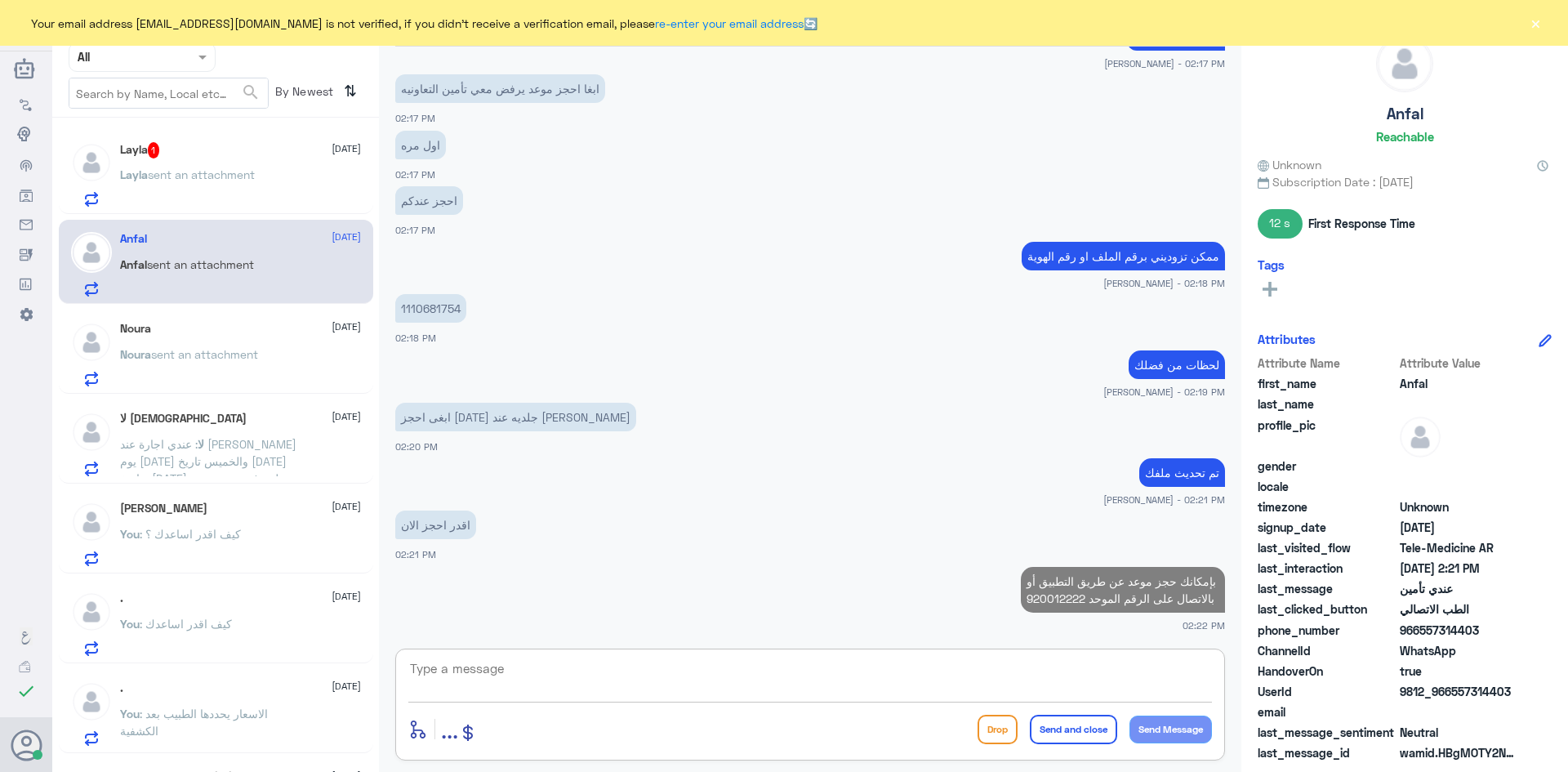
click at [275, 161] on div "Layla 1 22 August Layla sent an attachment" at bounding box center [240, 174] width 241 height 64
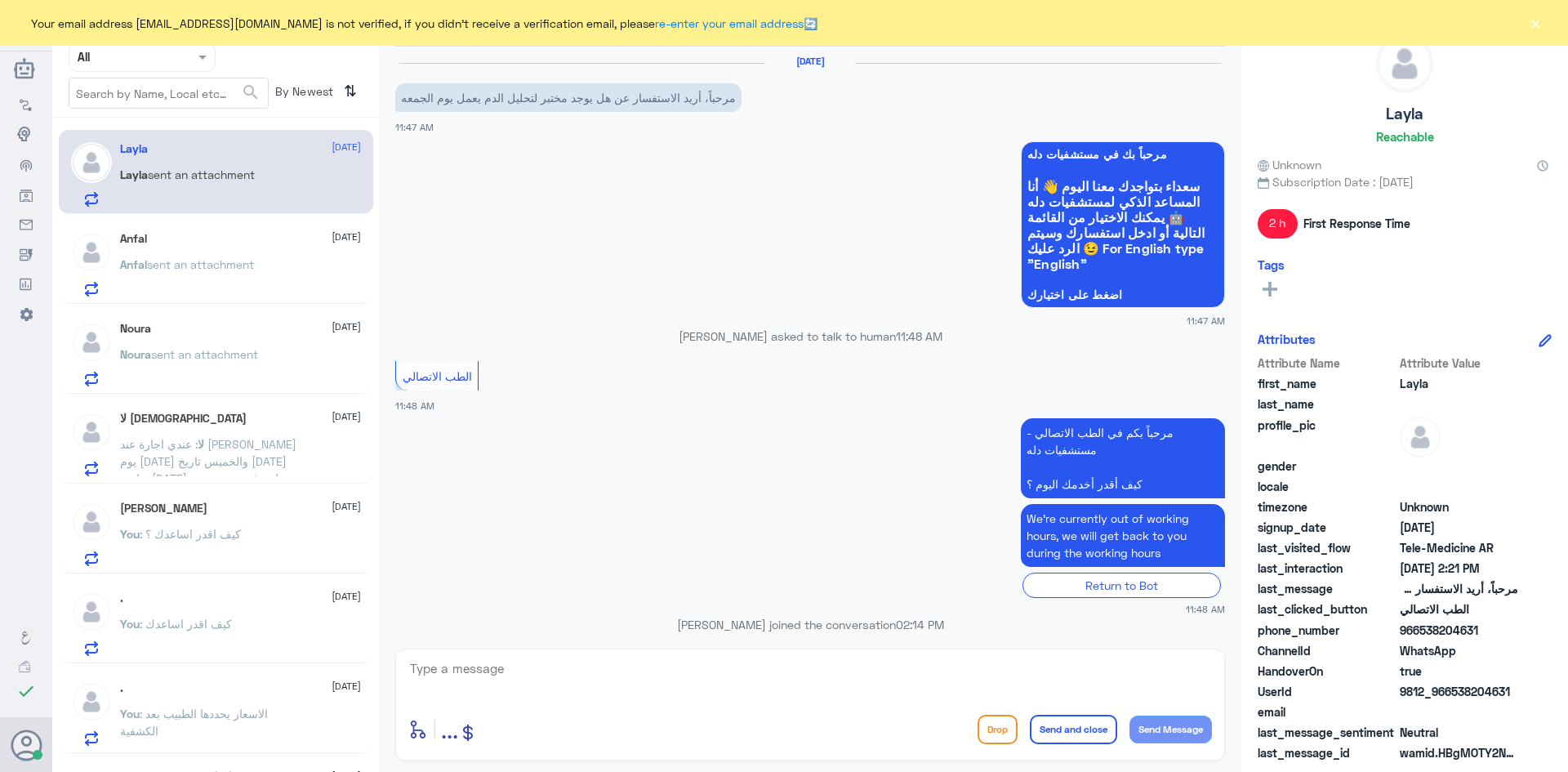
scroll to position [352, 0]
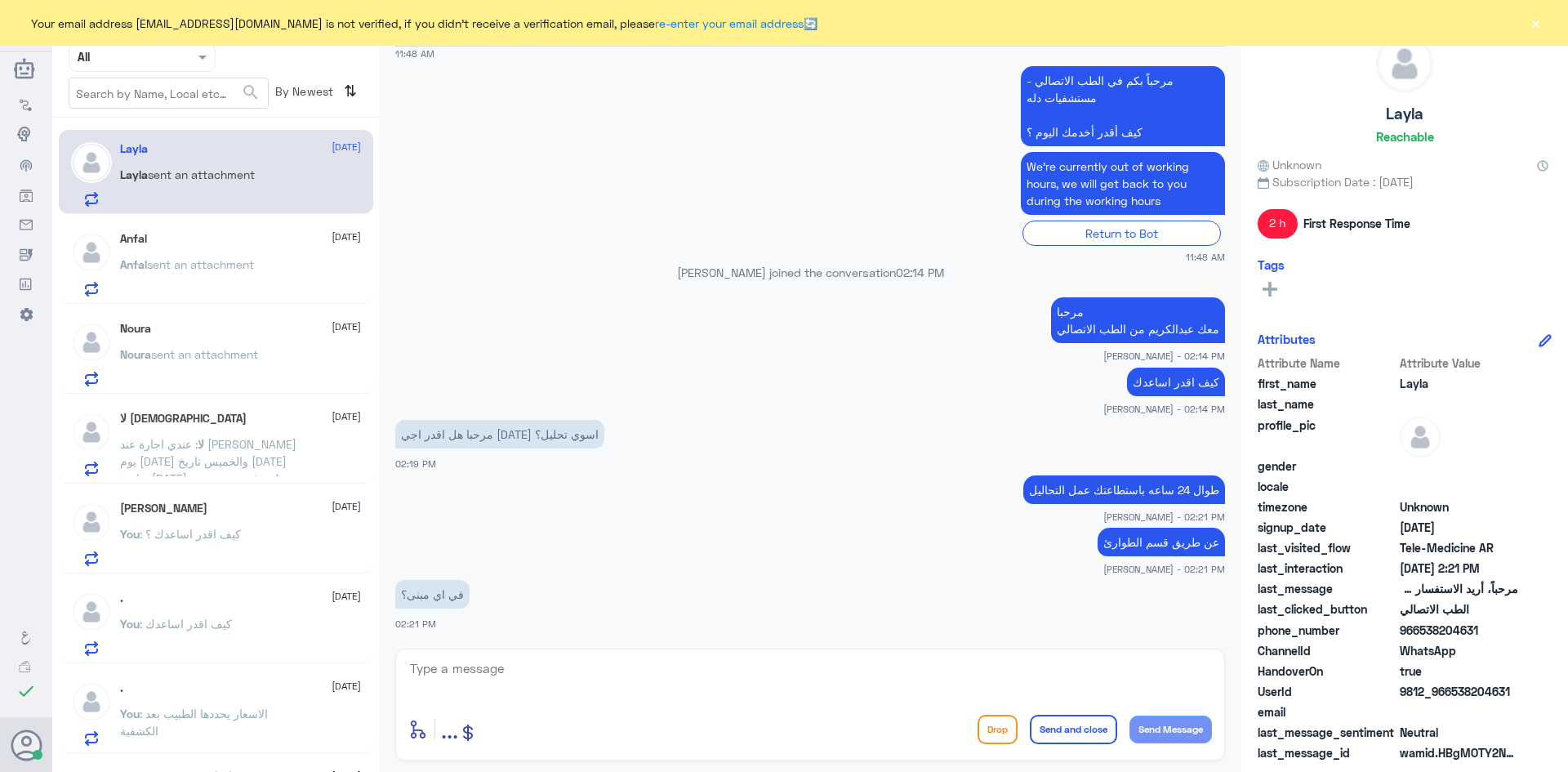
click at [615, 669] on textarea at bounding box center [811, 677] width 804 height 40
type textarea "المبنى الرئيسي"
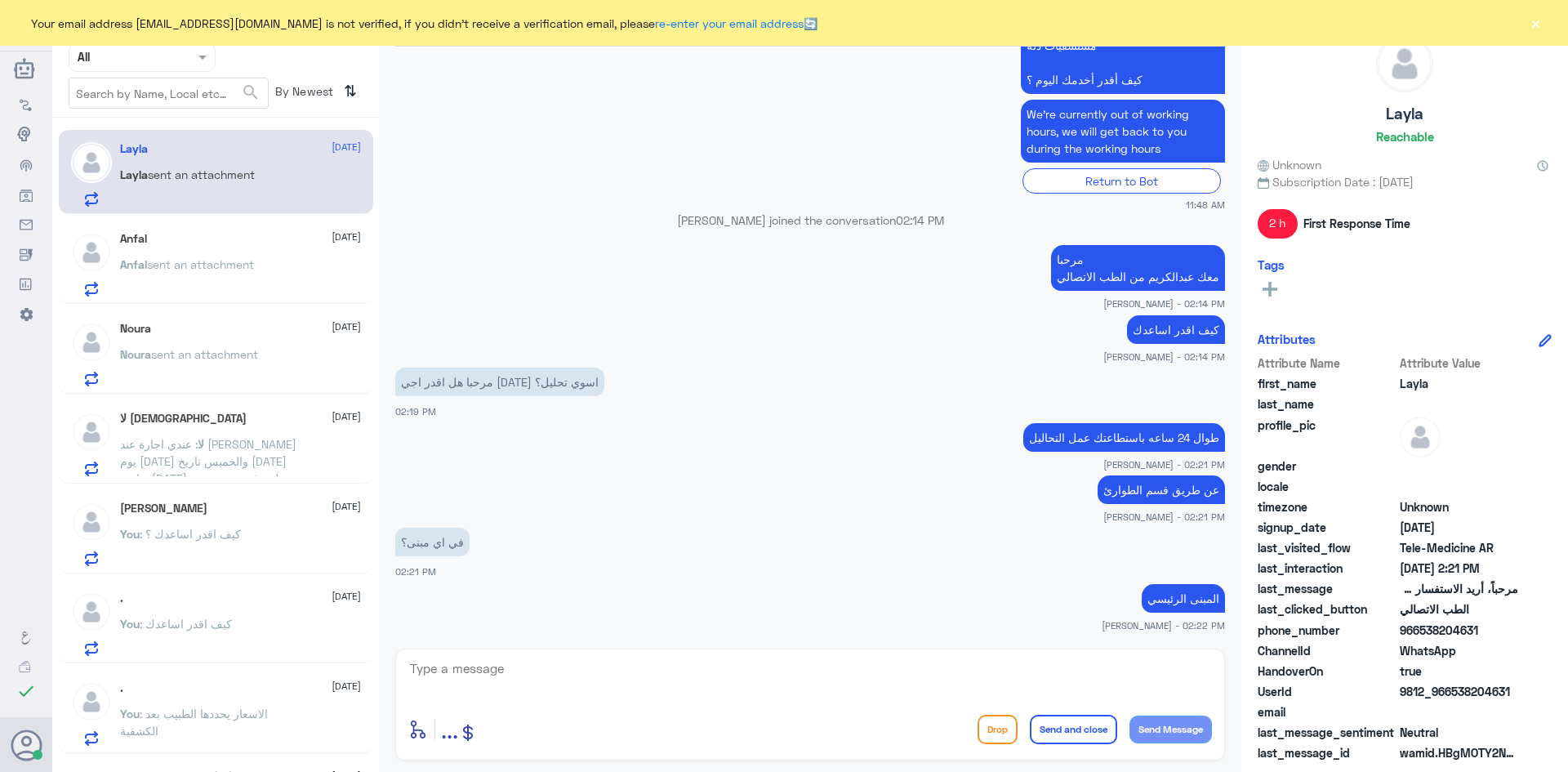
click at [220, 323] on div "Noura 22 August" at bounding box center [240, 329] width 241 height 14
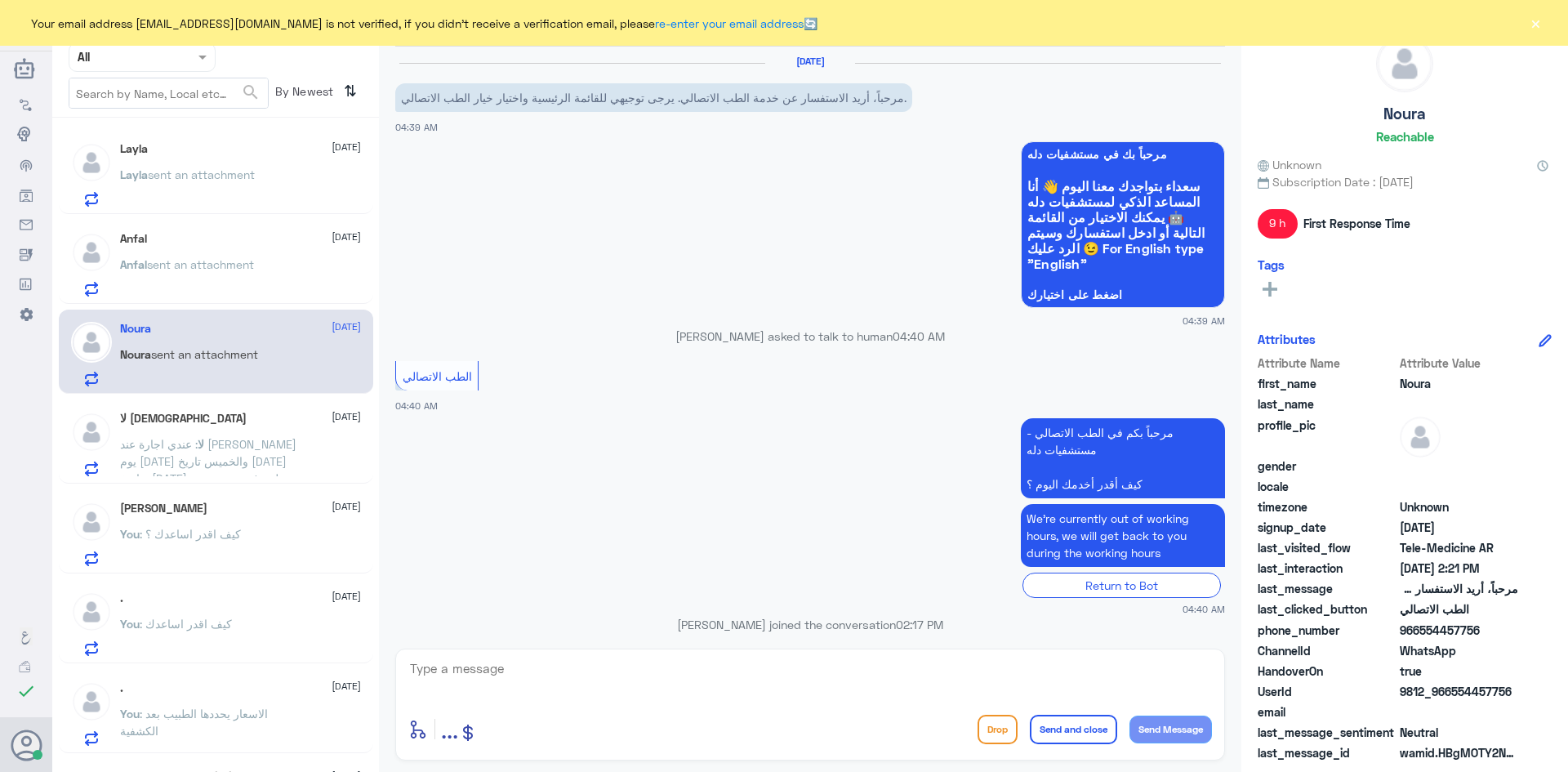
scroll to position [207, 0]
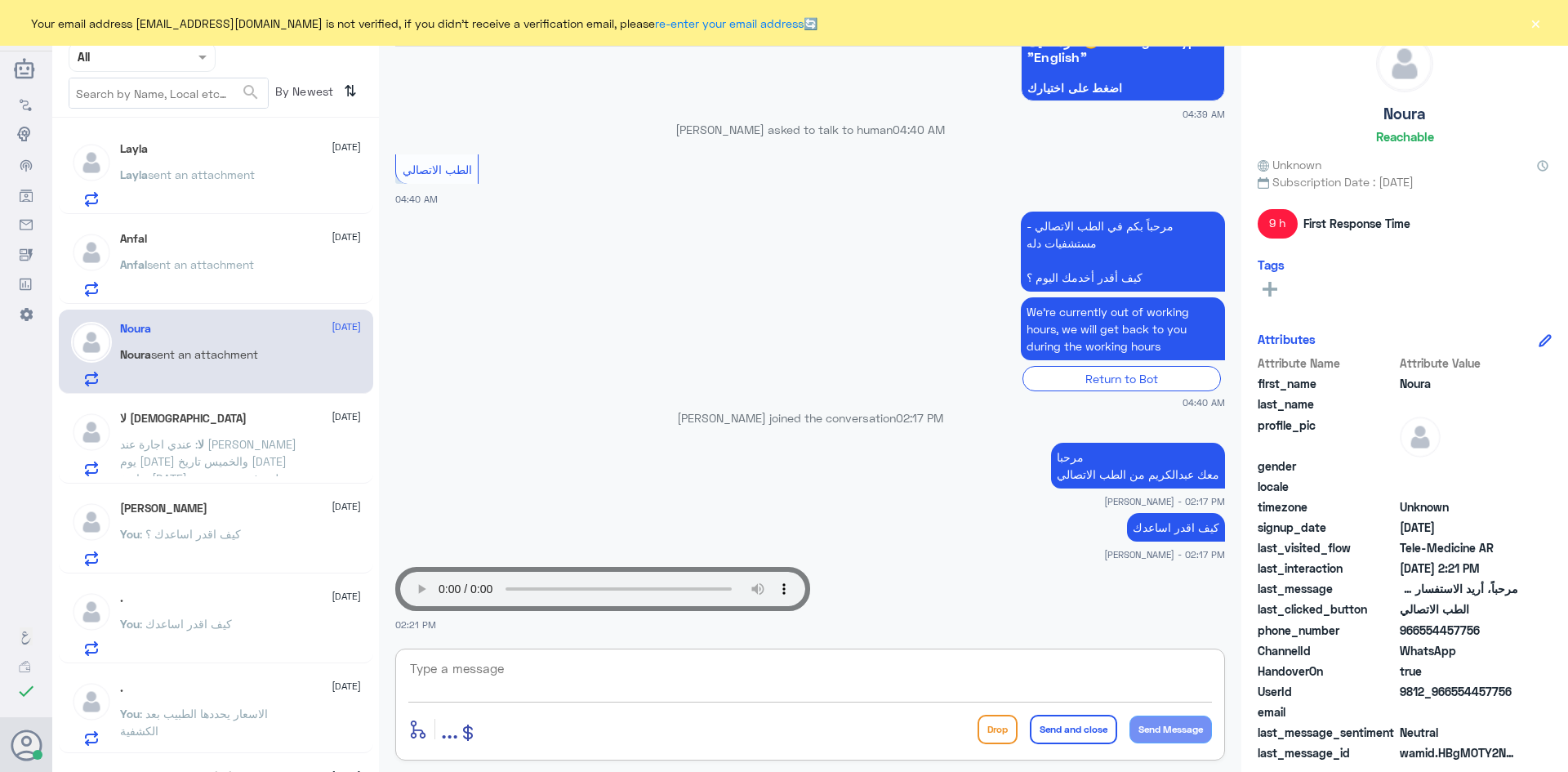
click at [528, 676] on textarea at bounding box center [811, 677] width 804 height 40
type textarea "ب"
type textarea "عندك تطبيق مستشفى دله على الجوال ؟"
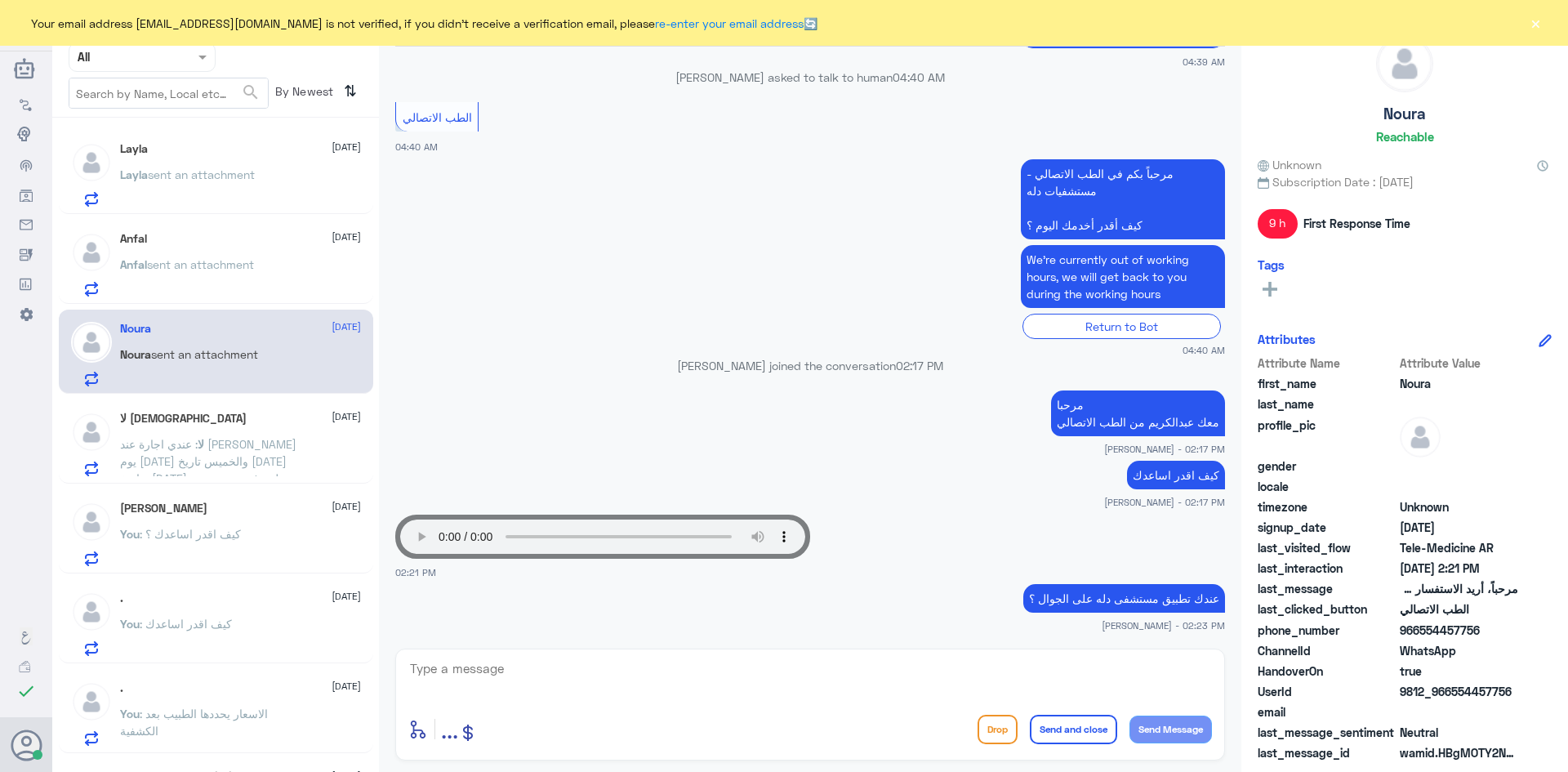
drag, startPoint x: 1478, startPoint y: 627, endPoint x: 1417, endPoint y: 626, distance: 61.0
click at [1417, 626] on span "966554457756" at bounding box center [1459, 630] width 118 height 17
copy span "554457756"
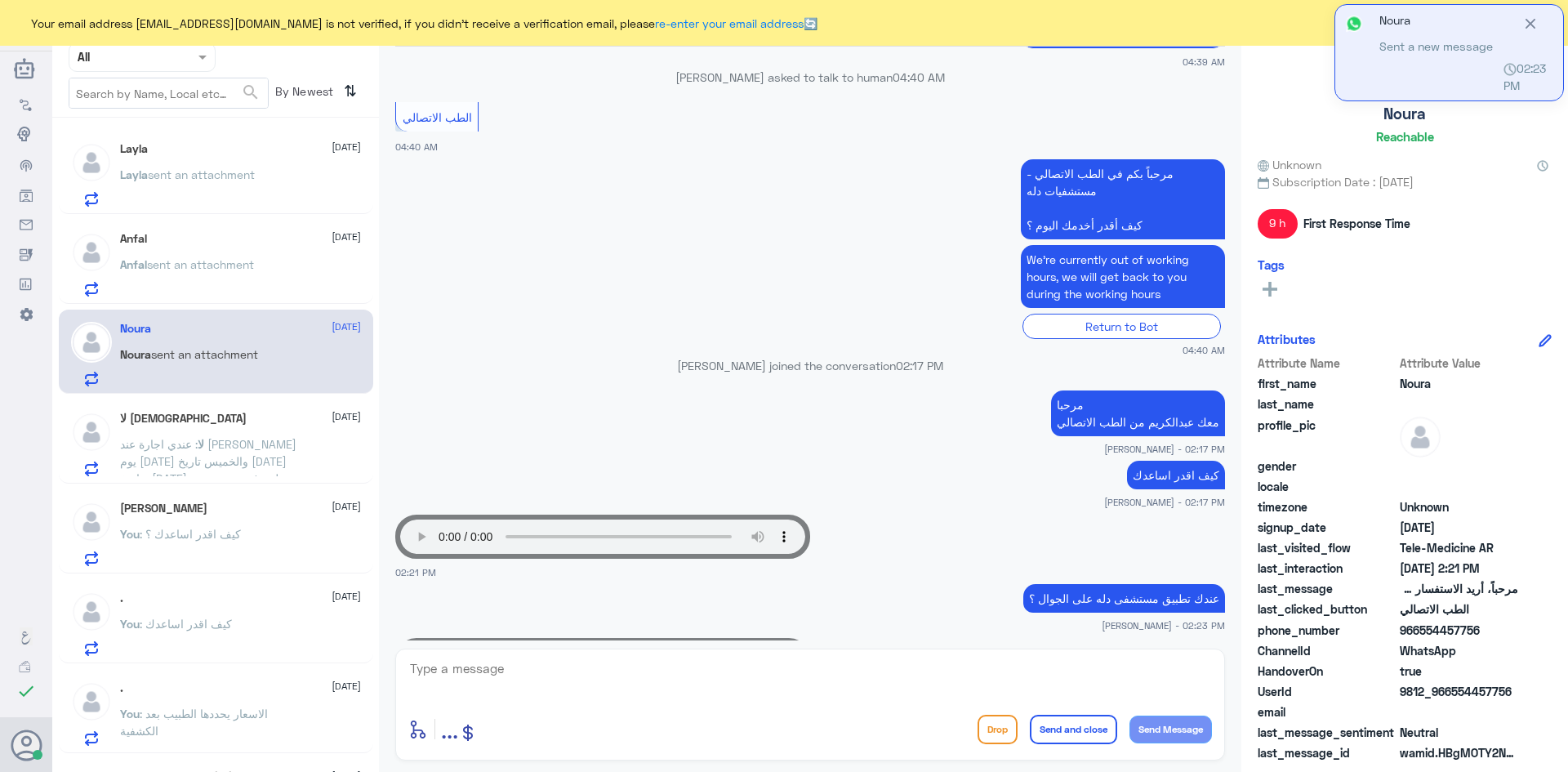
scroll to position [331, 0]
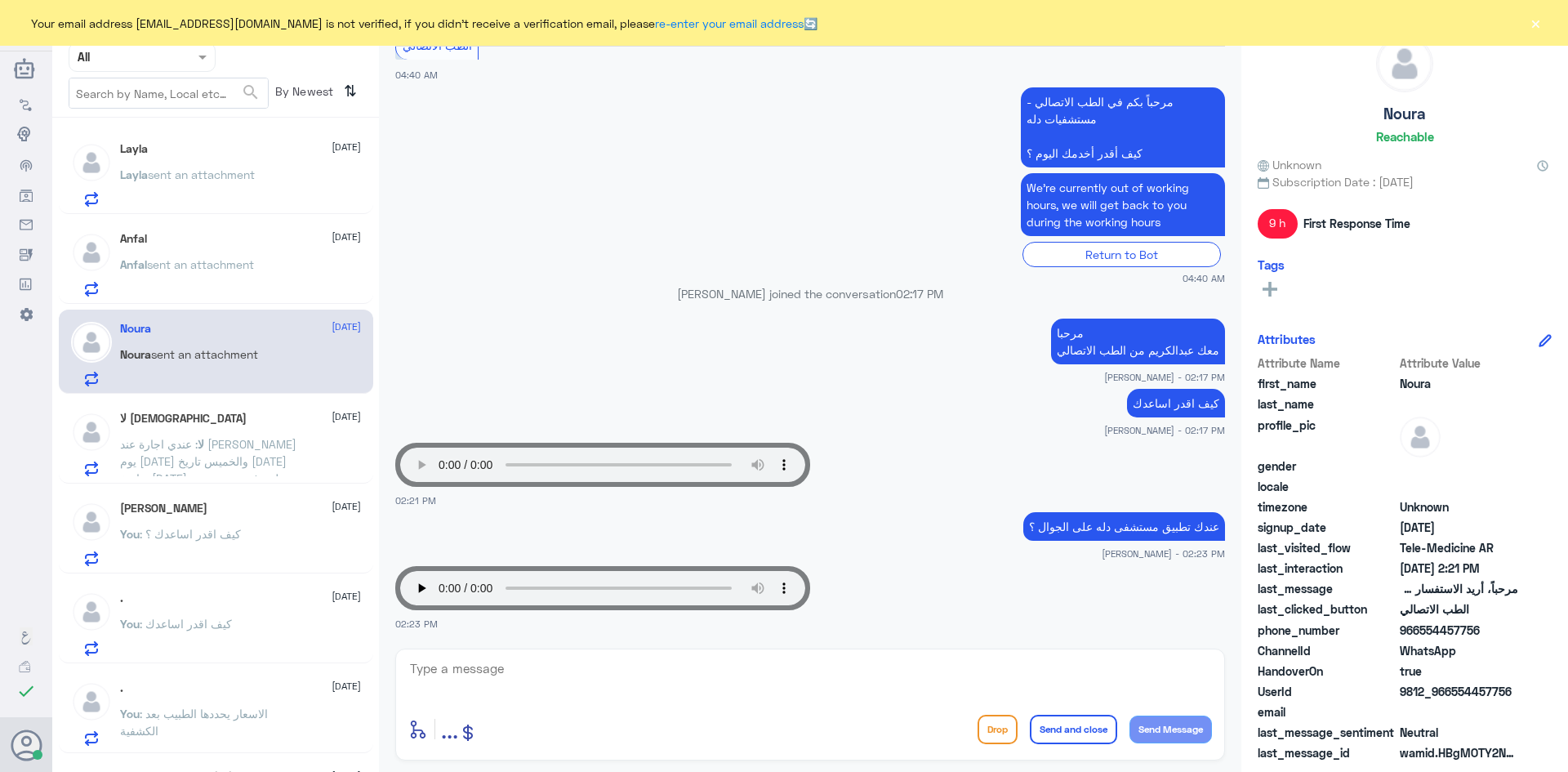
click at [475, 672] on textarea at bounding box center [811, 677] width 804 height 40
click at [880, 670] on textarea at bounding box center [811, 677] width 804 height 40
type textarea "ادخلي على التطبيق"
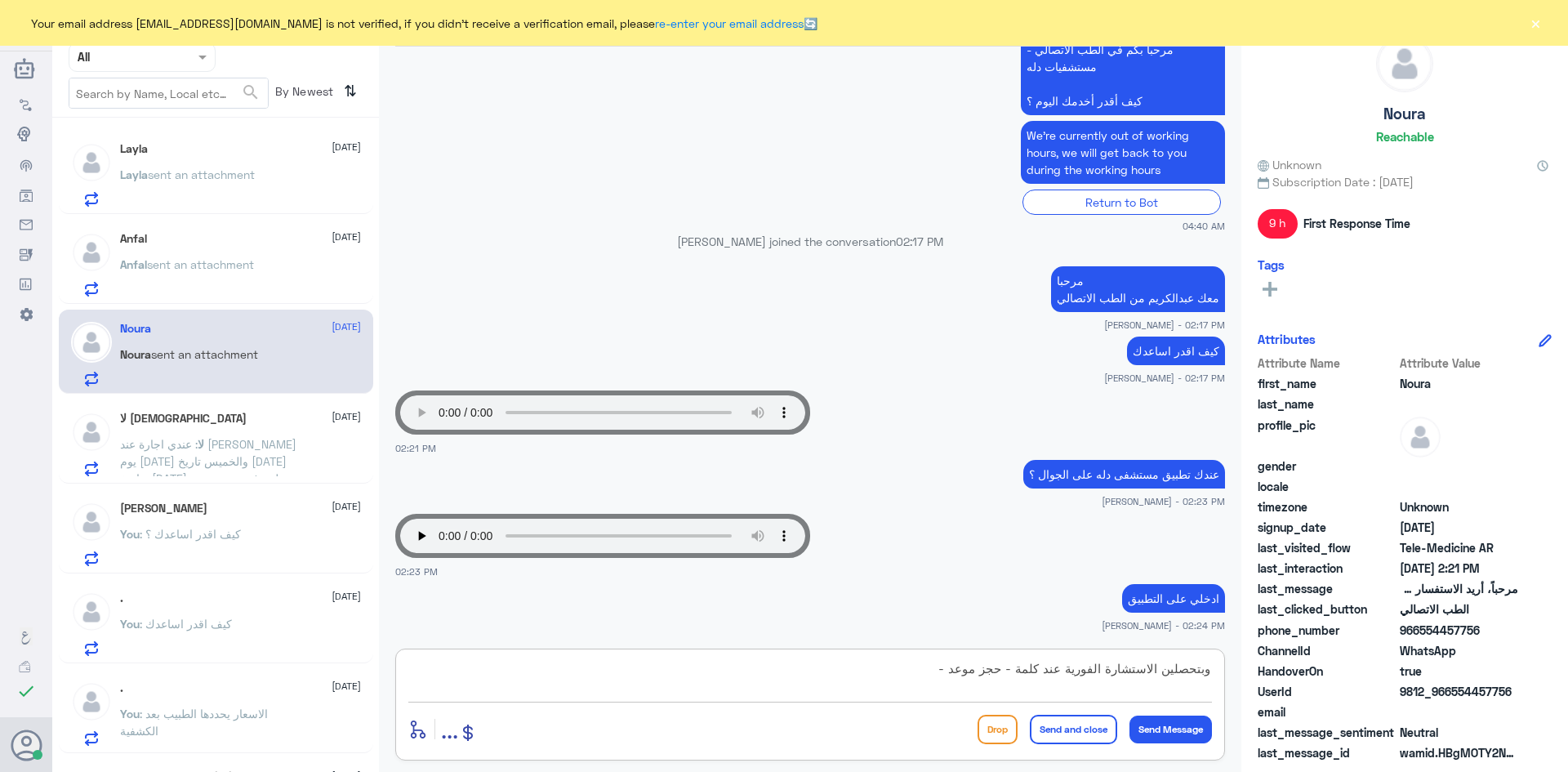
type textarea "وبتحصلين الاستشارة الفورية عند كلمة - حجز موعد -"
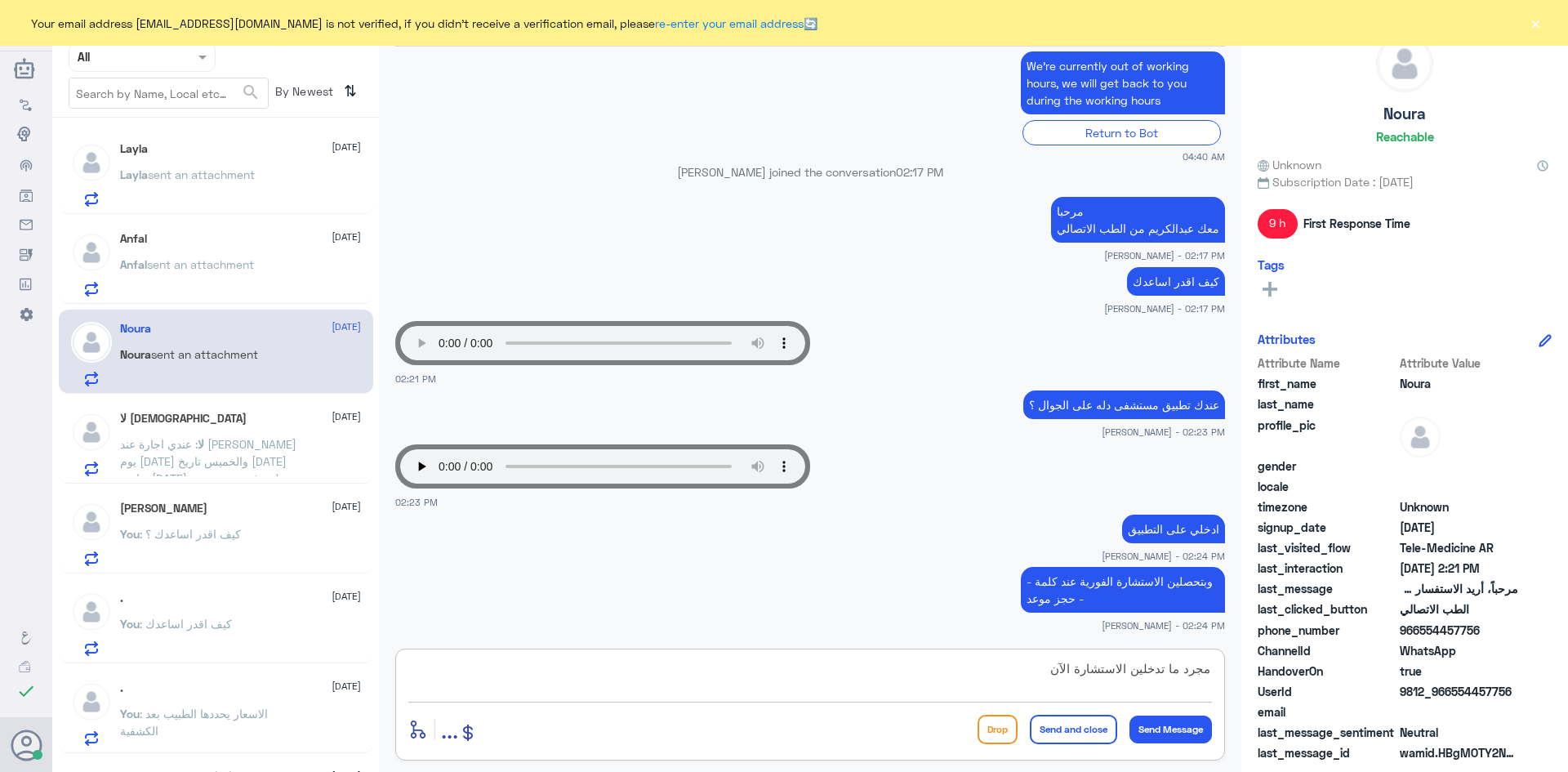
type textarea "مجرد ما تدخلين الاستشارة الآن"
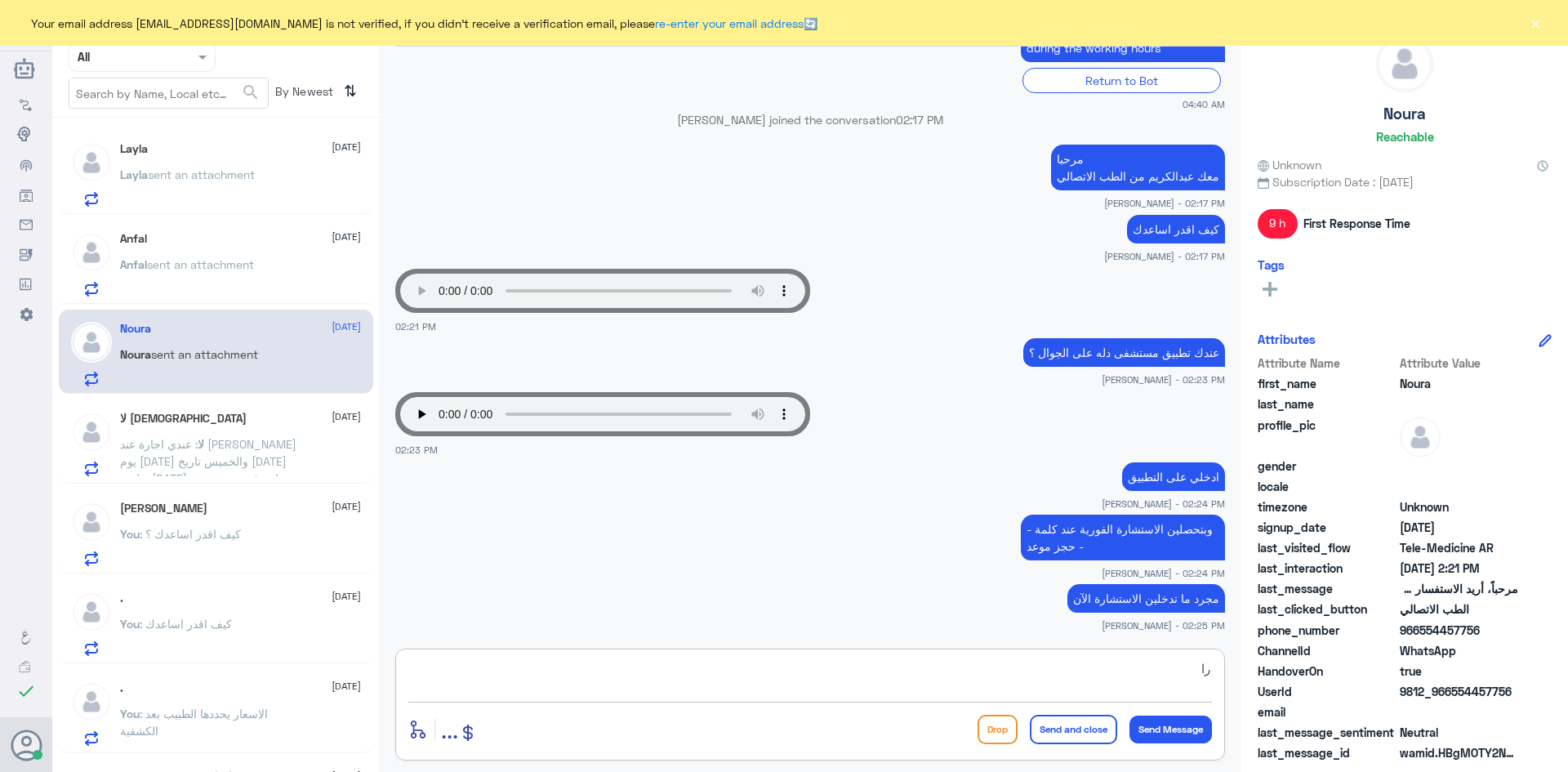
type textarea "ر"
type textarea "الطبيب راح يعيد لك صرف الأدوية وتوصيلها"
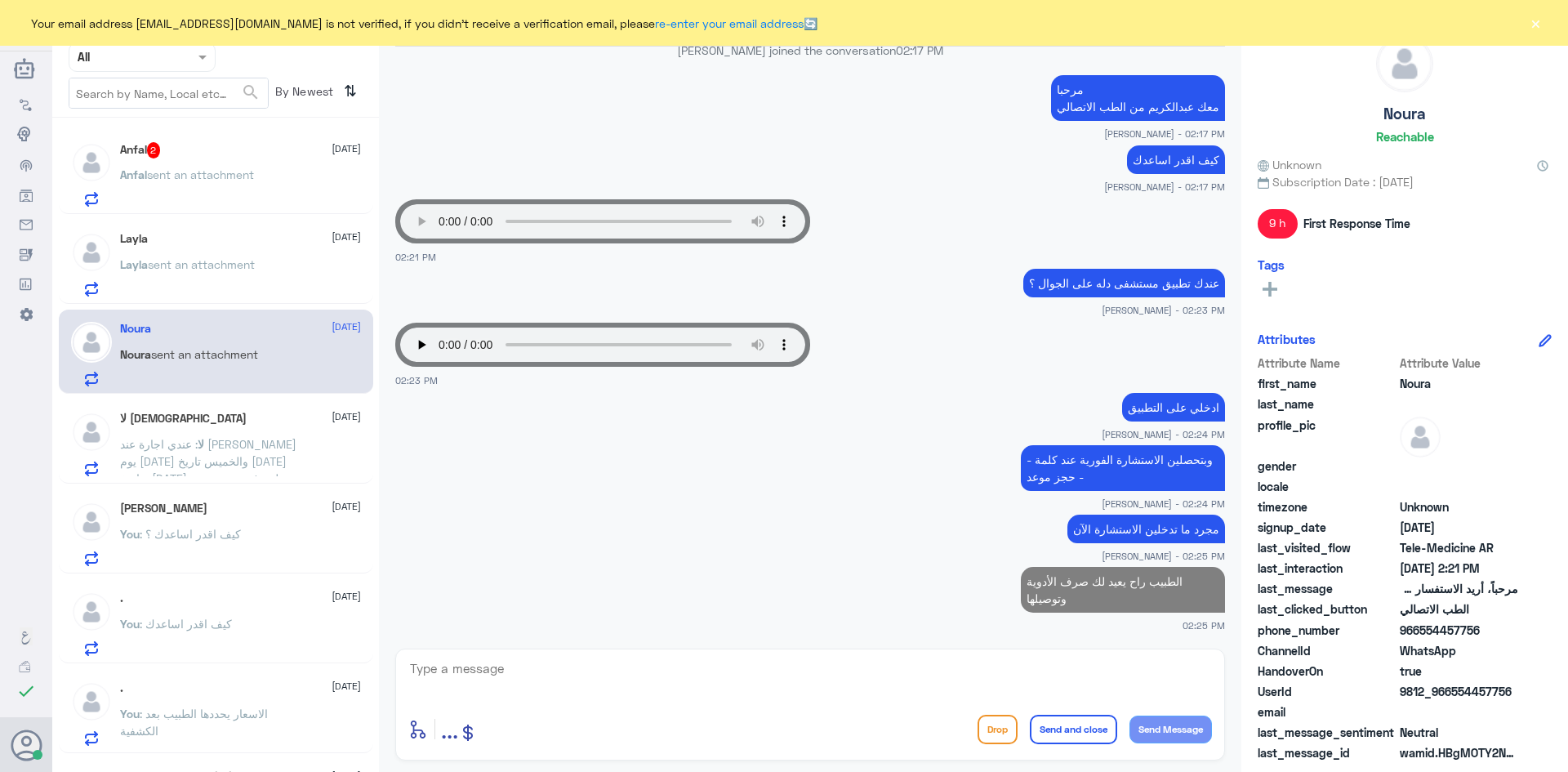
click at [206, 162] on div "Anfal 2 22 August Anfal sent an attachment" at bounding box center [240, 174] width 241 height 64
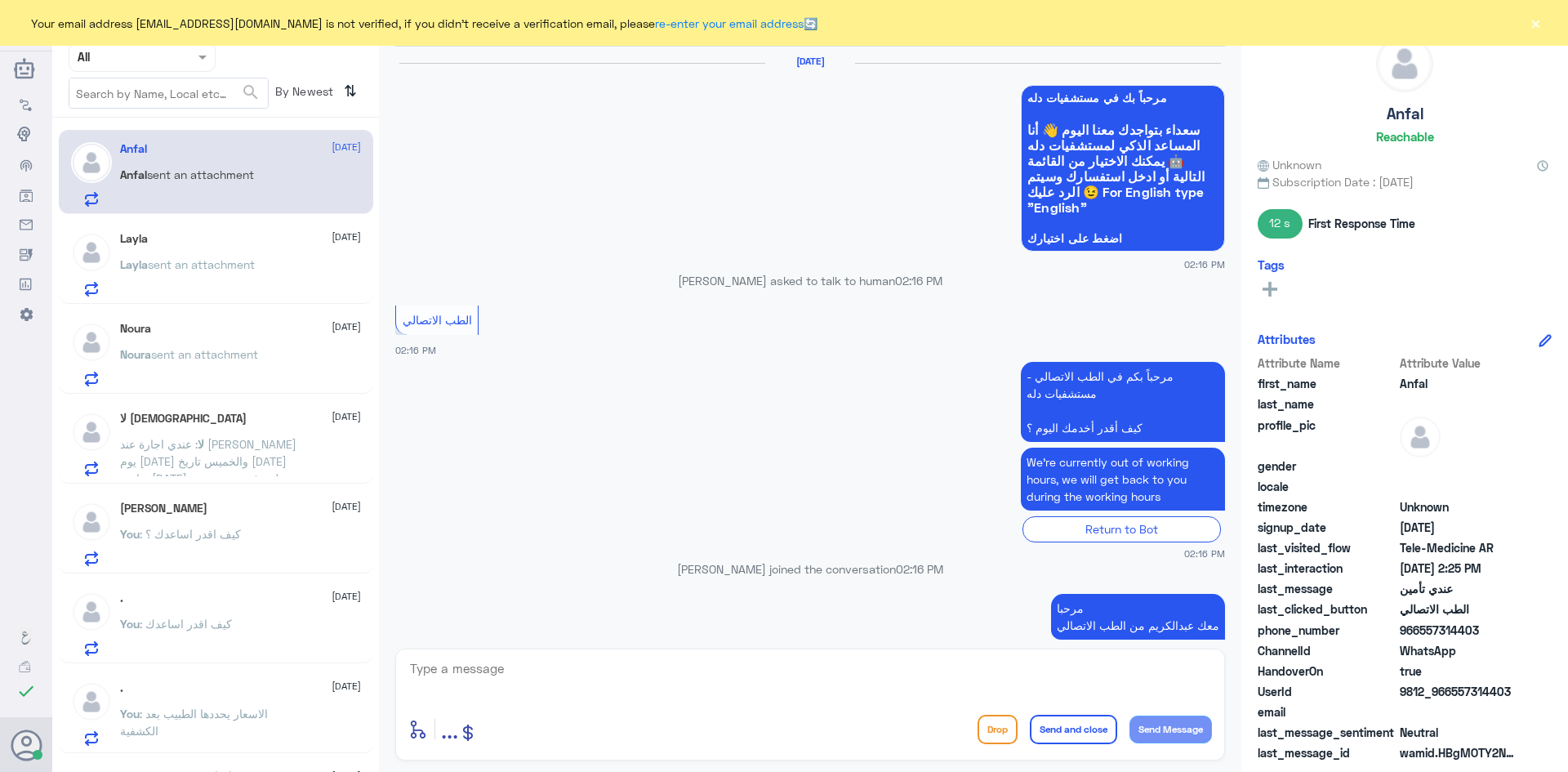
scroll to position [770, 0]
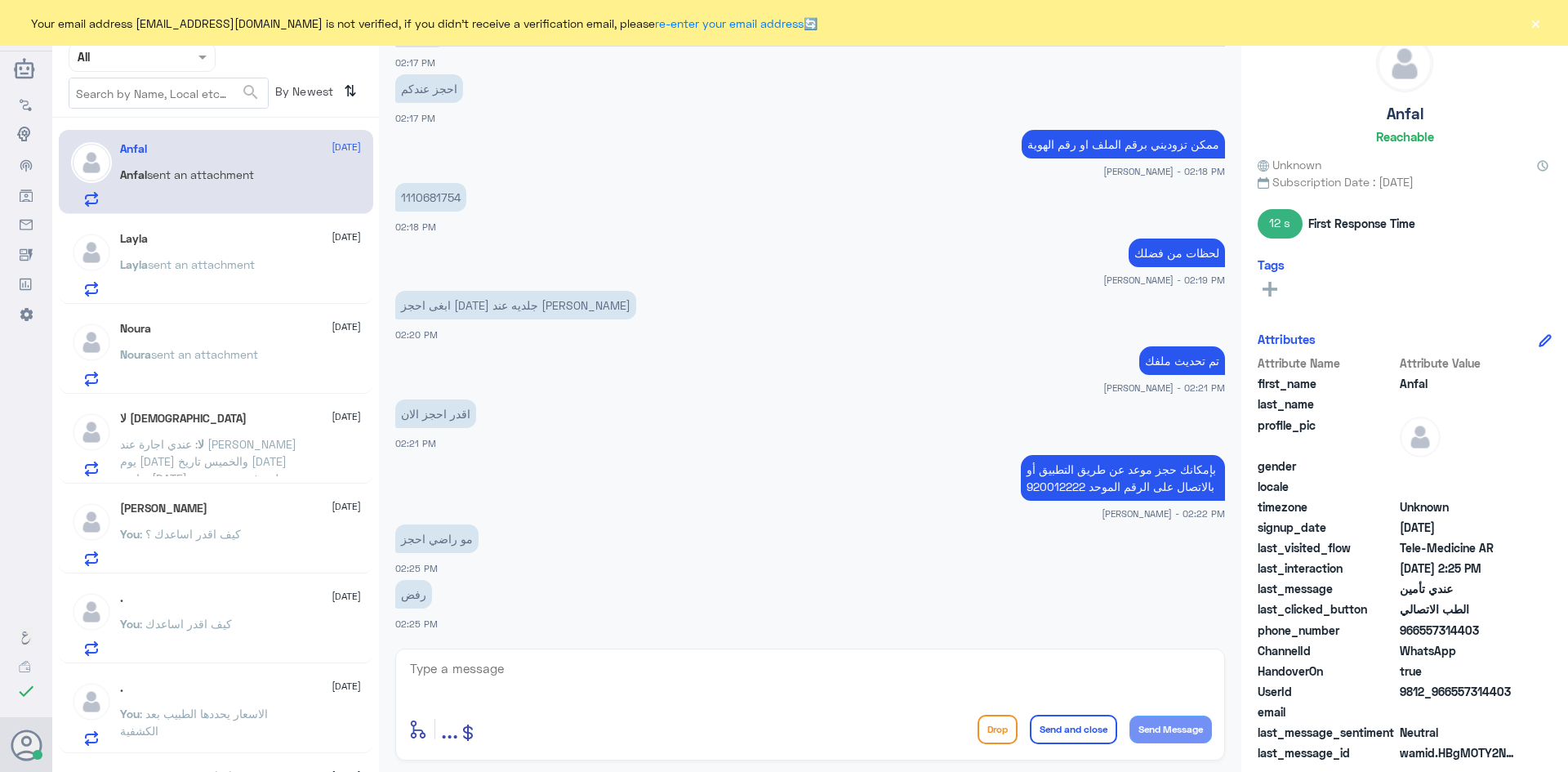
click at [500, 658] on textarea at bounding box center [811, 677] width 804 height 40
click at [1537, 25] on button "×" at bounding box center [1535, 22] width 16 height 16
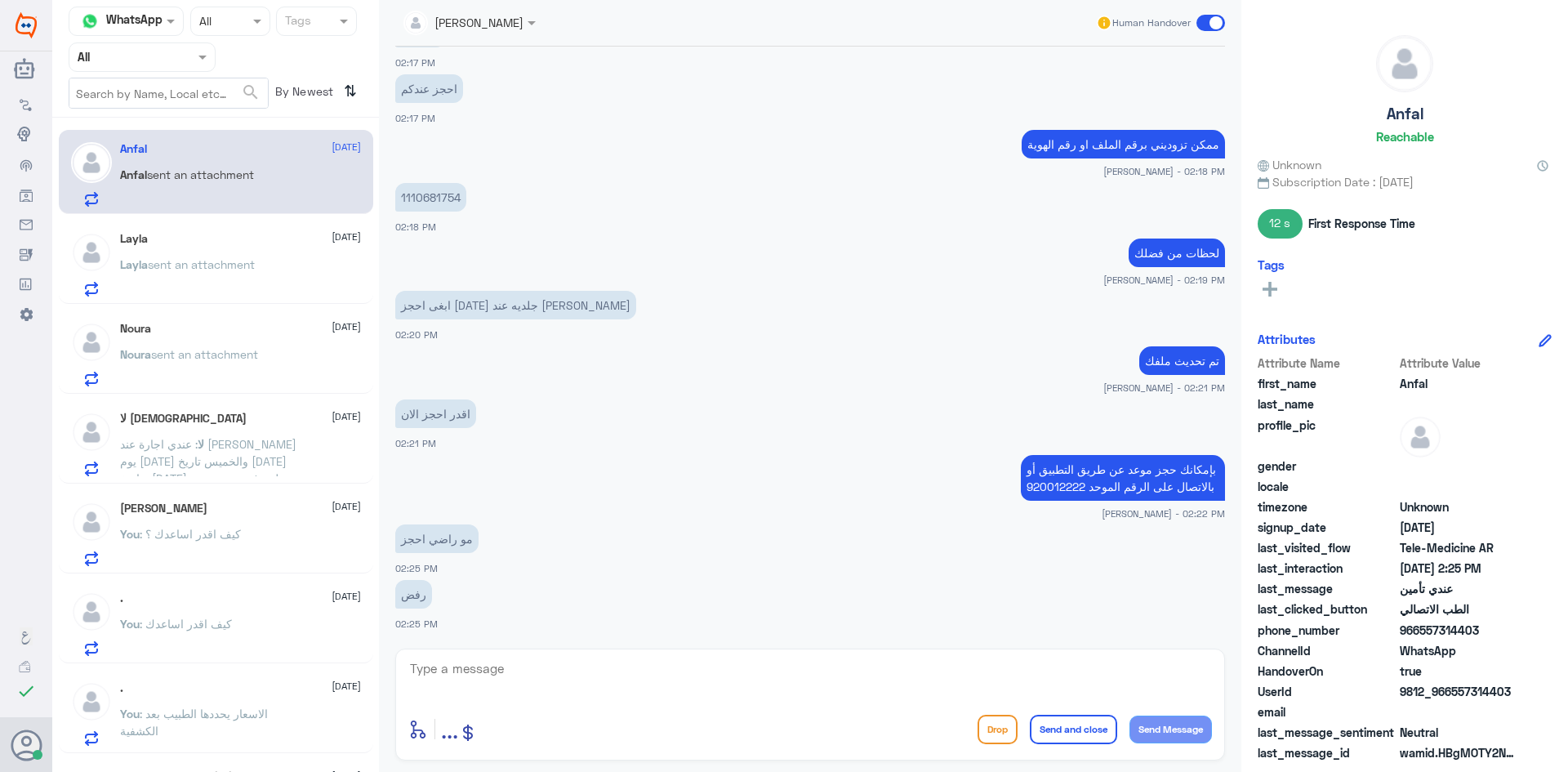
click at [629, 681] on textarea at bounding box center [811, 677] width 804 height 40
type textarea "ا"
type textarea "ت"
type textarea "حدثي التطبيق اخر تحديث وسجلي دخول من جديد"
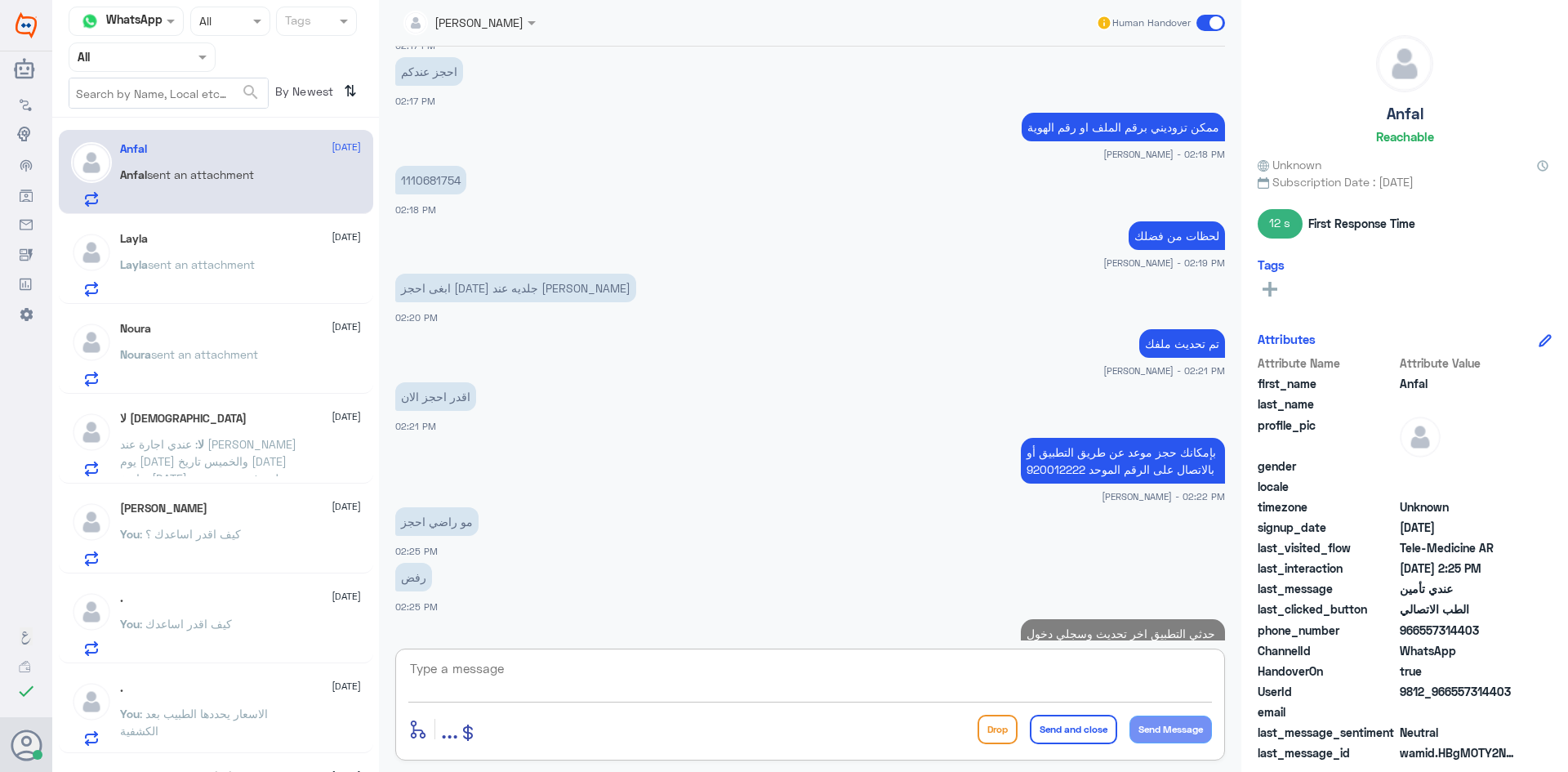
scroll to position [840, 0]
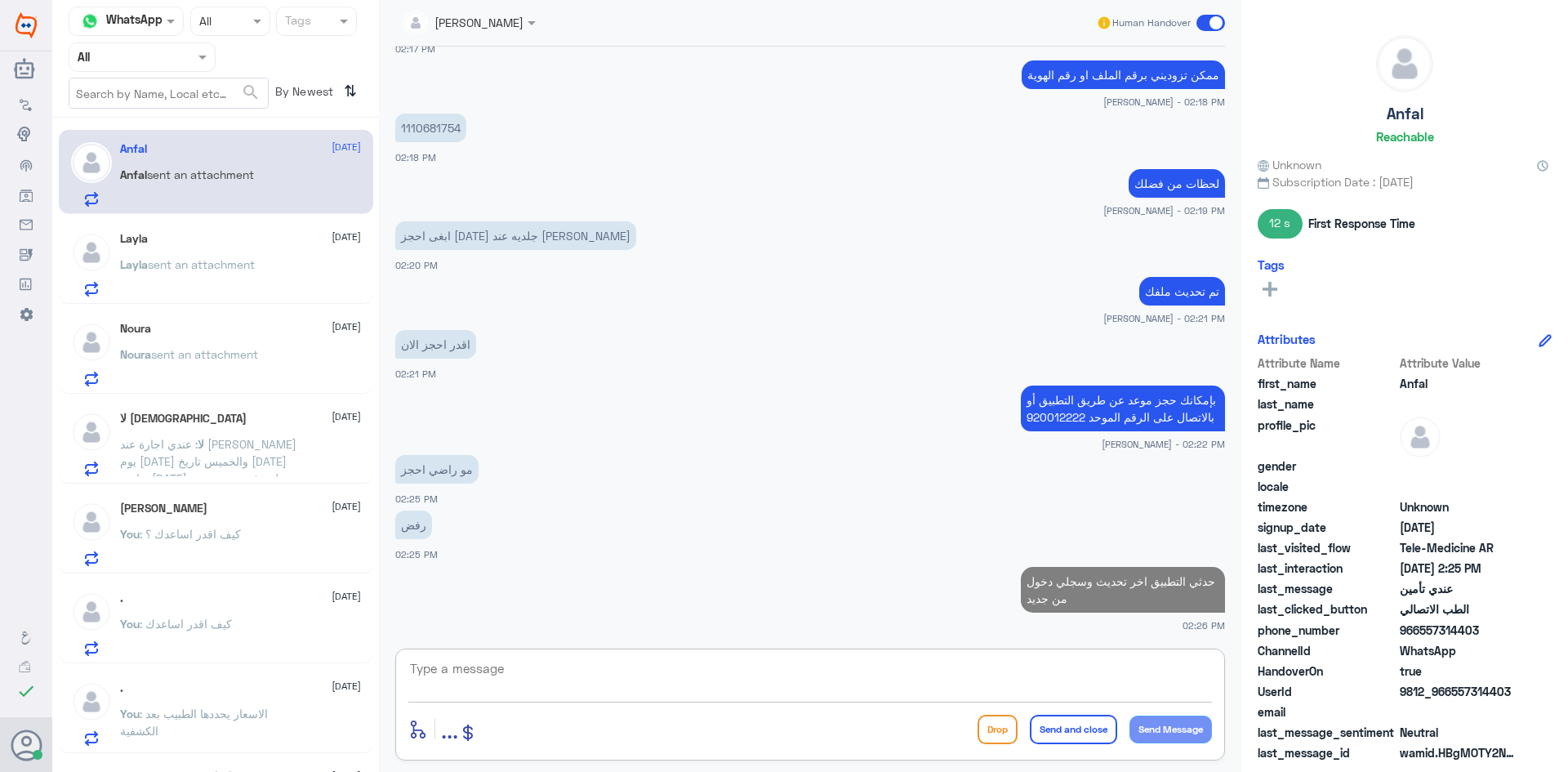
click at [218, 247] on div "Layla 22 August Layla sent an attachment" at bounding box center [240, 264] width 241 height 64
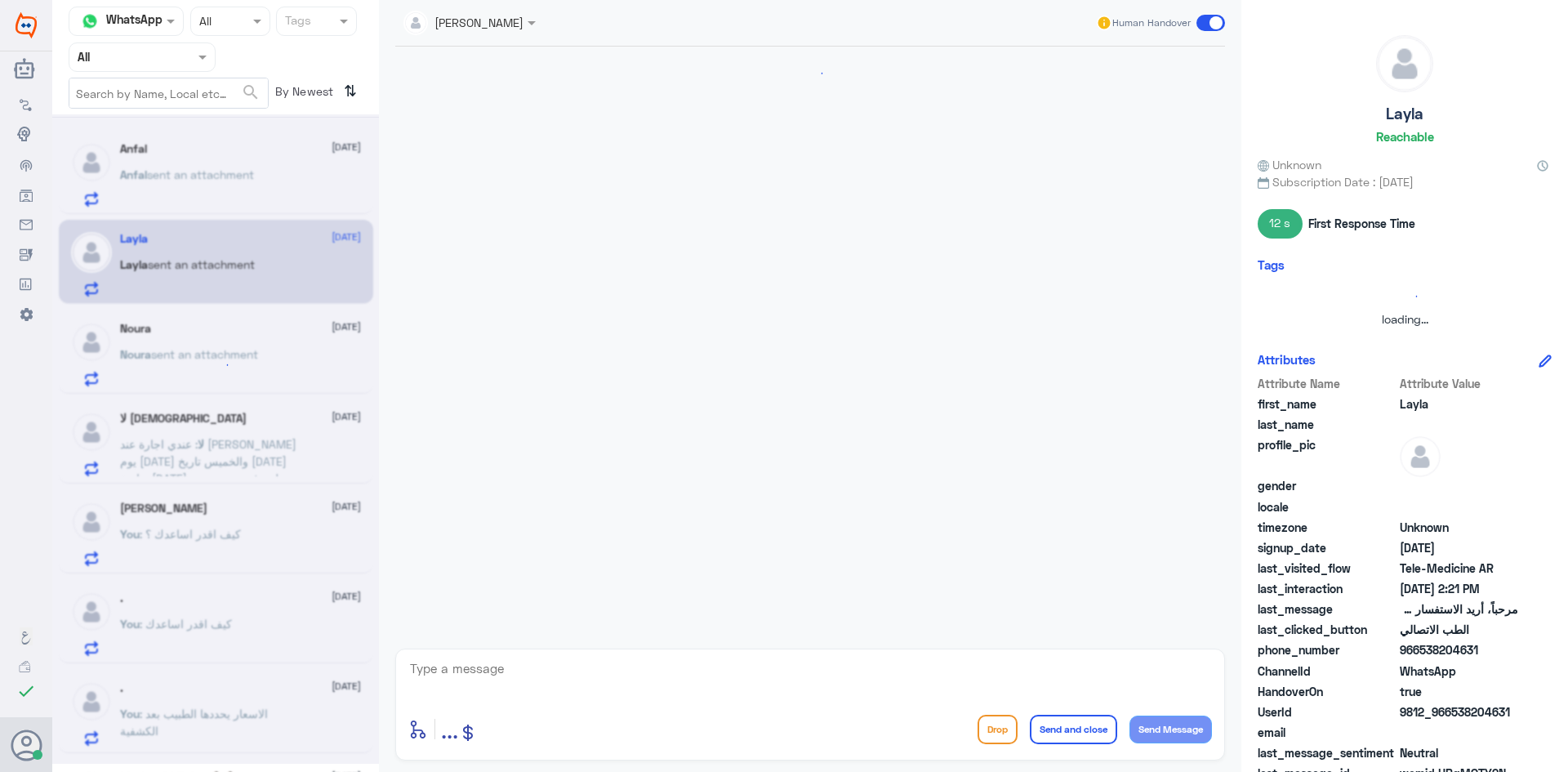
scroll to position [405, 0]
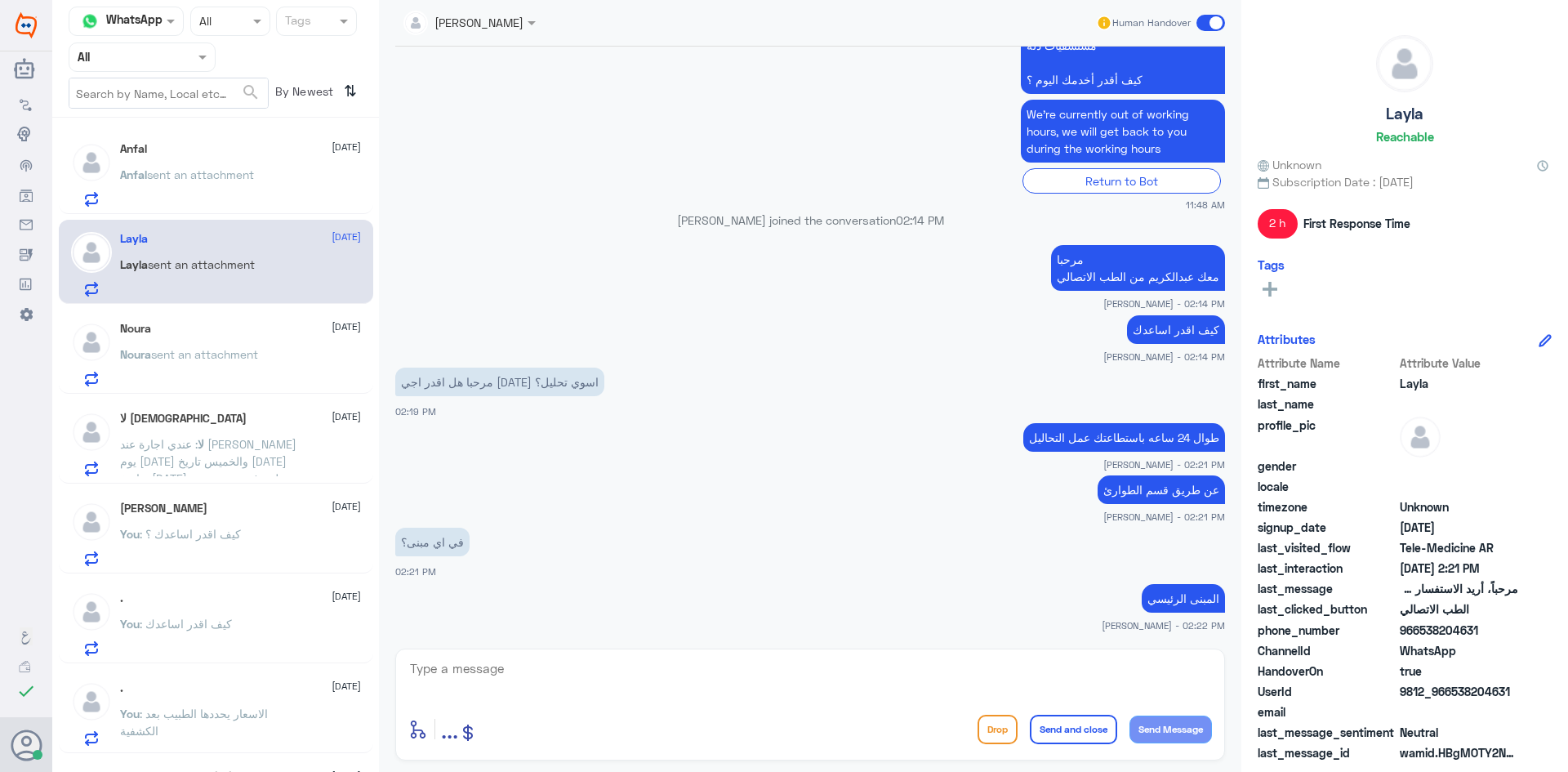
click at [1210, 21] on span at bounding box center [1211, 22] width 29 height 16
click at [0, 0] on input "checkbox" at bounding box center [0, 0] width 0 height 0
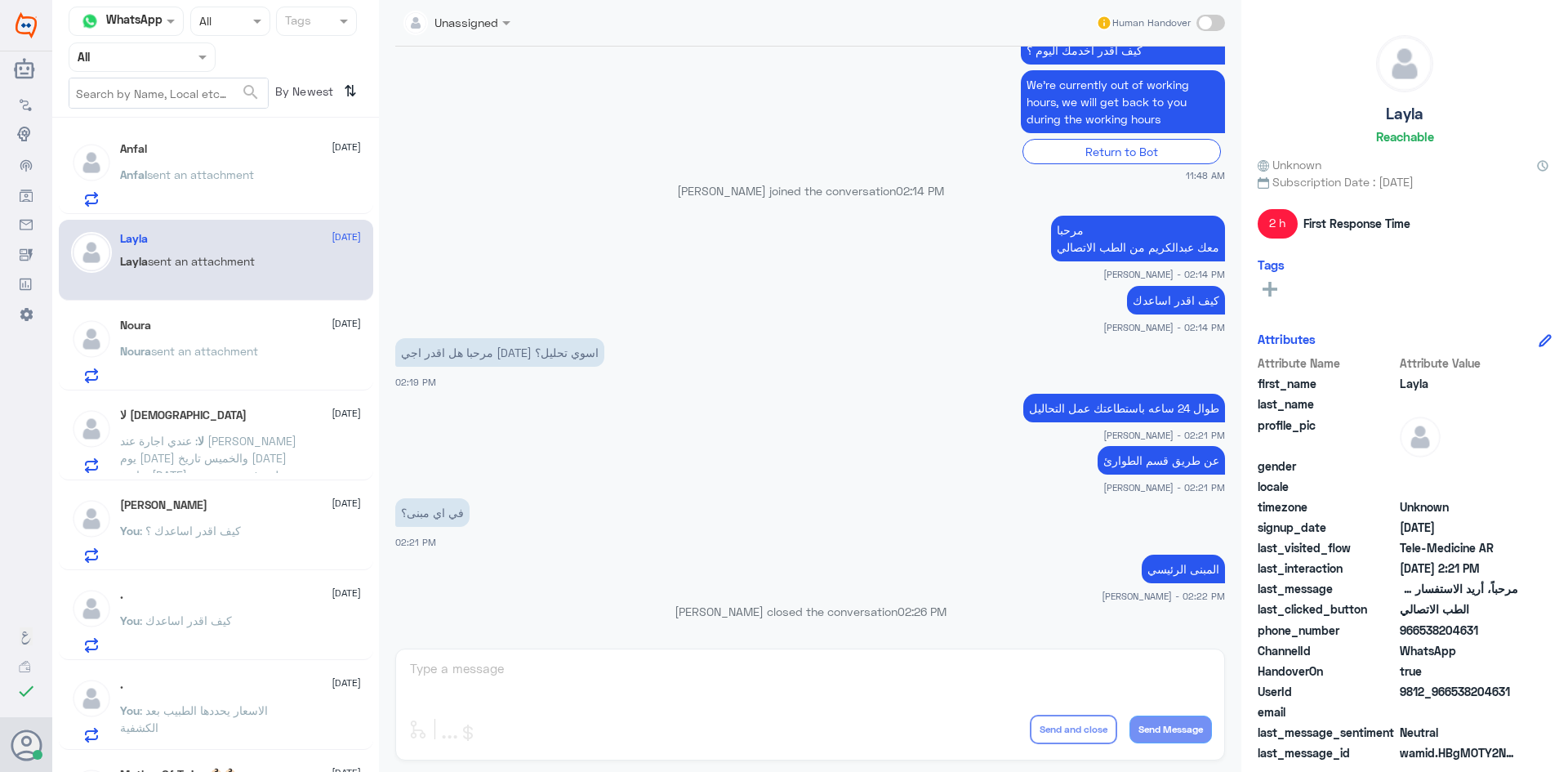
click at [245, 532] on div "You : كيف اقدر اساعدك ؟" at bounding box center [240, 545] width 241 height 37
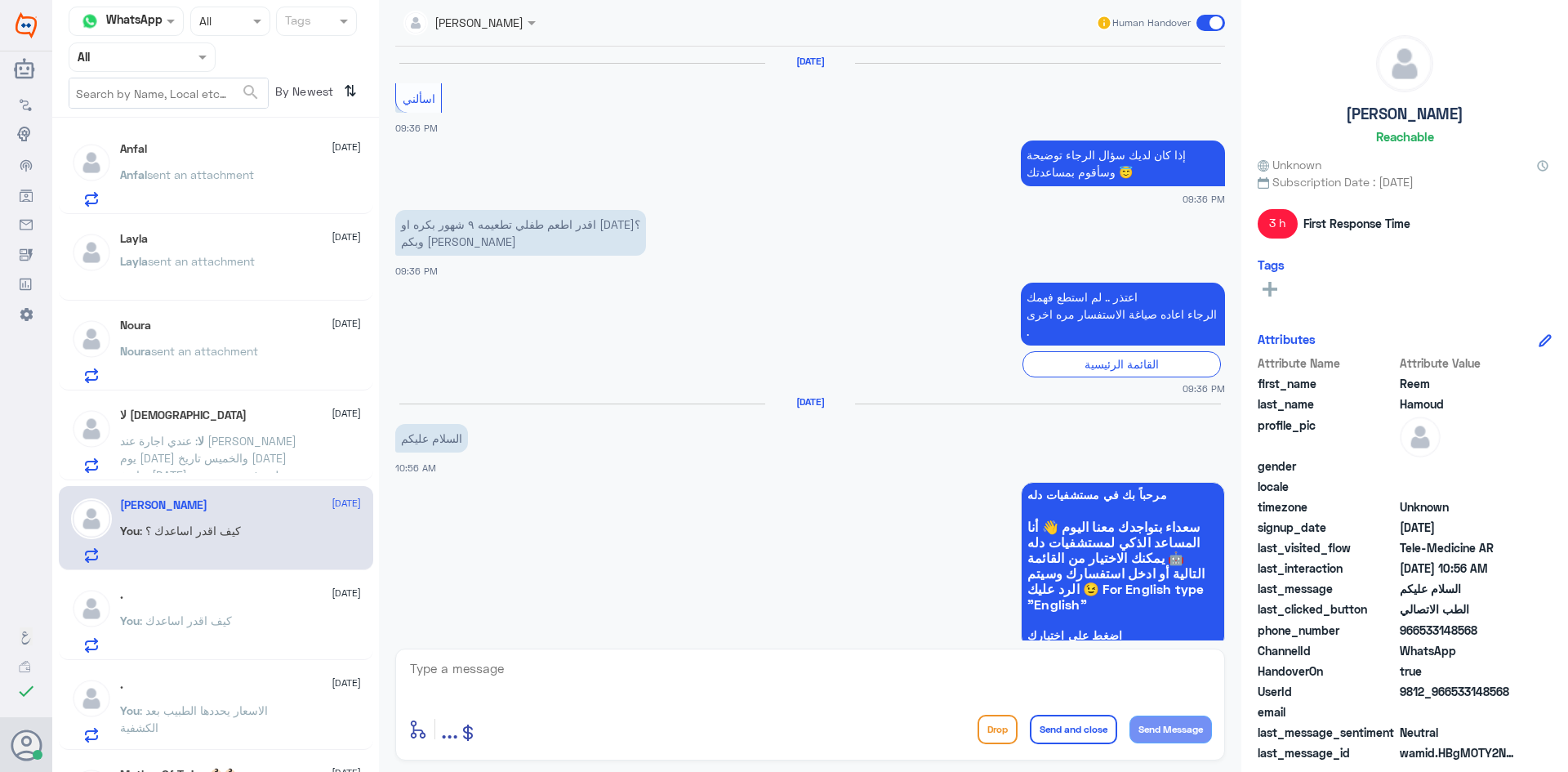
scroll to position [904, 0]
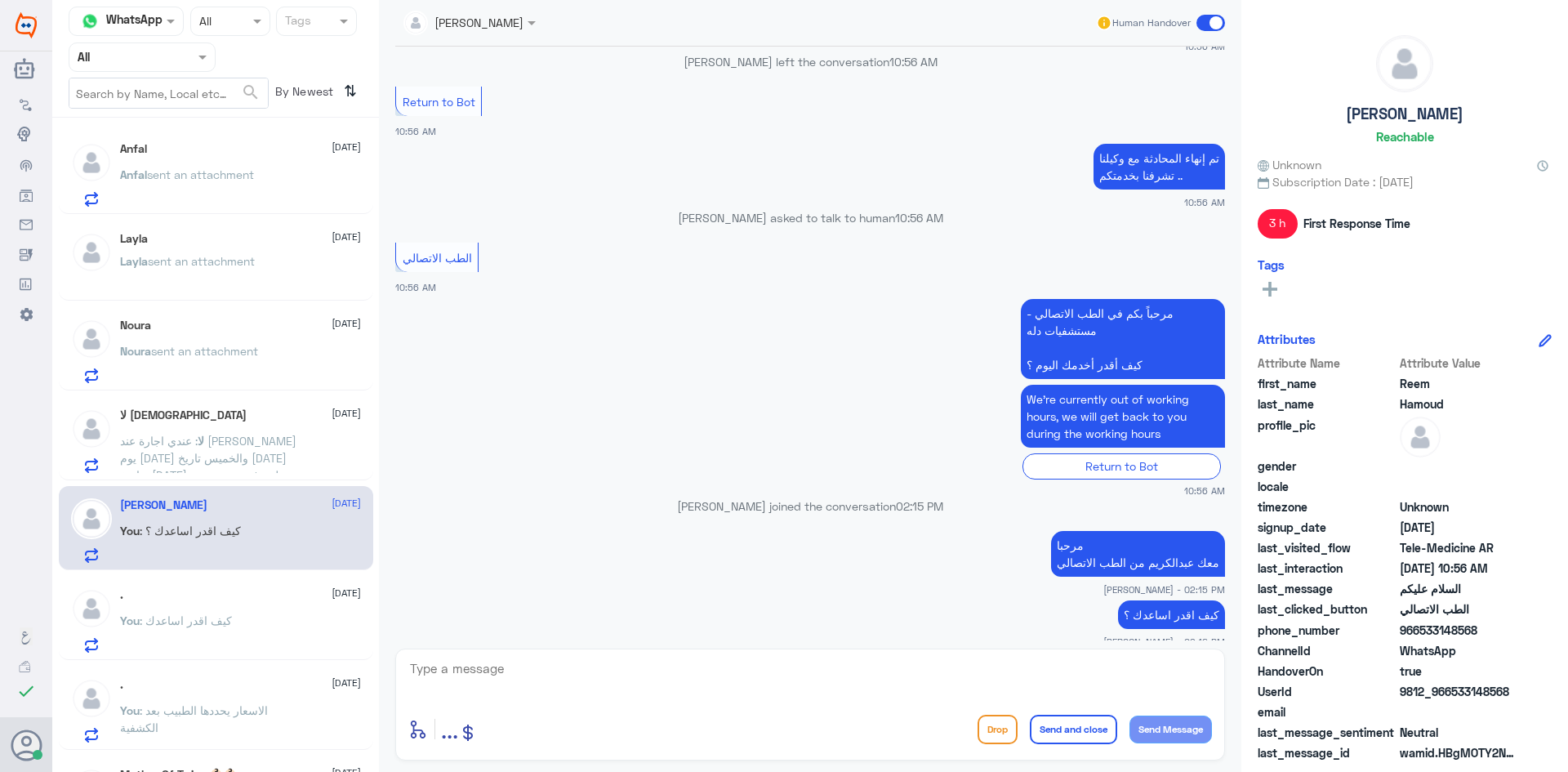
click at [1209, 22] on span at bounding box center [1211, 22] width 29 height 16
click at [0, 0] on input "checkbox" at bounding box center [0, 0] width 0 height 0
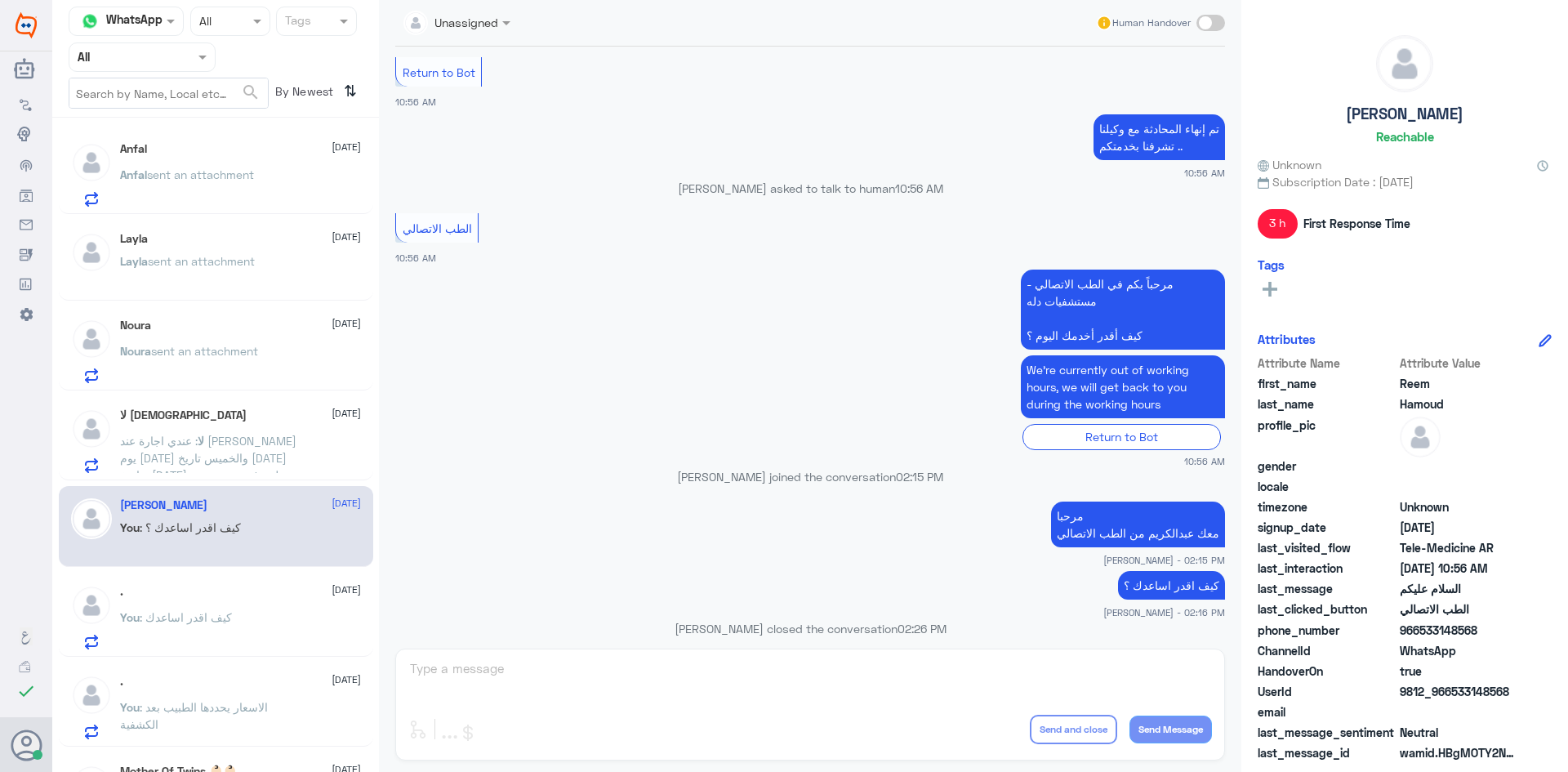
click at [270, 421] on div "لا اله الا الله 22 August" at bounding box center [240, 416] width 241 height 14
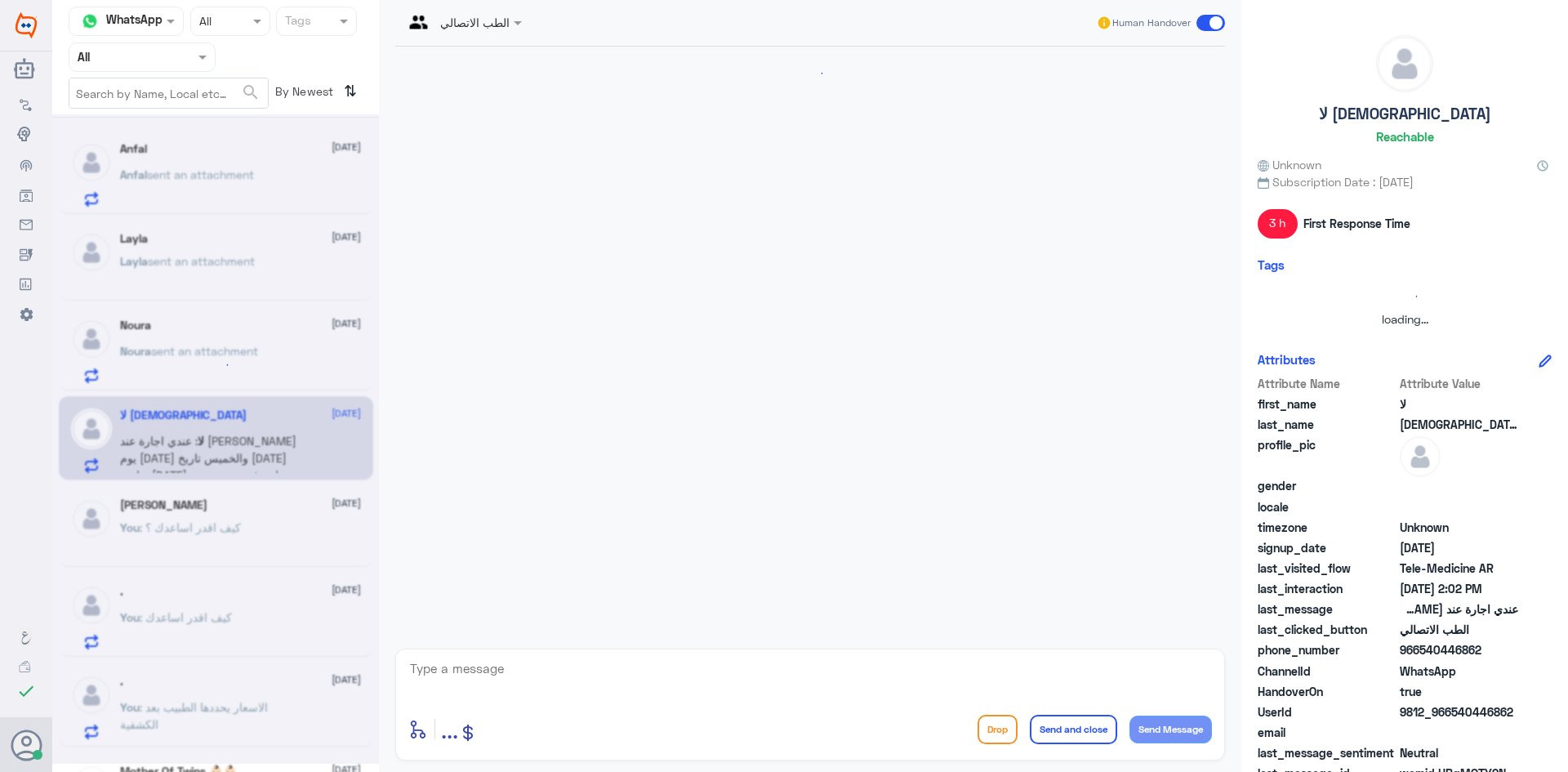
scroll to position [416, 0]
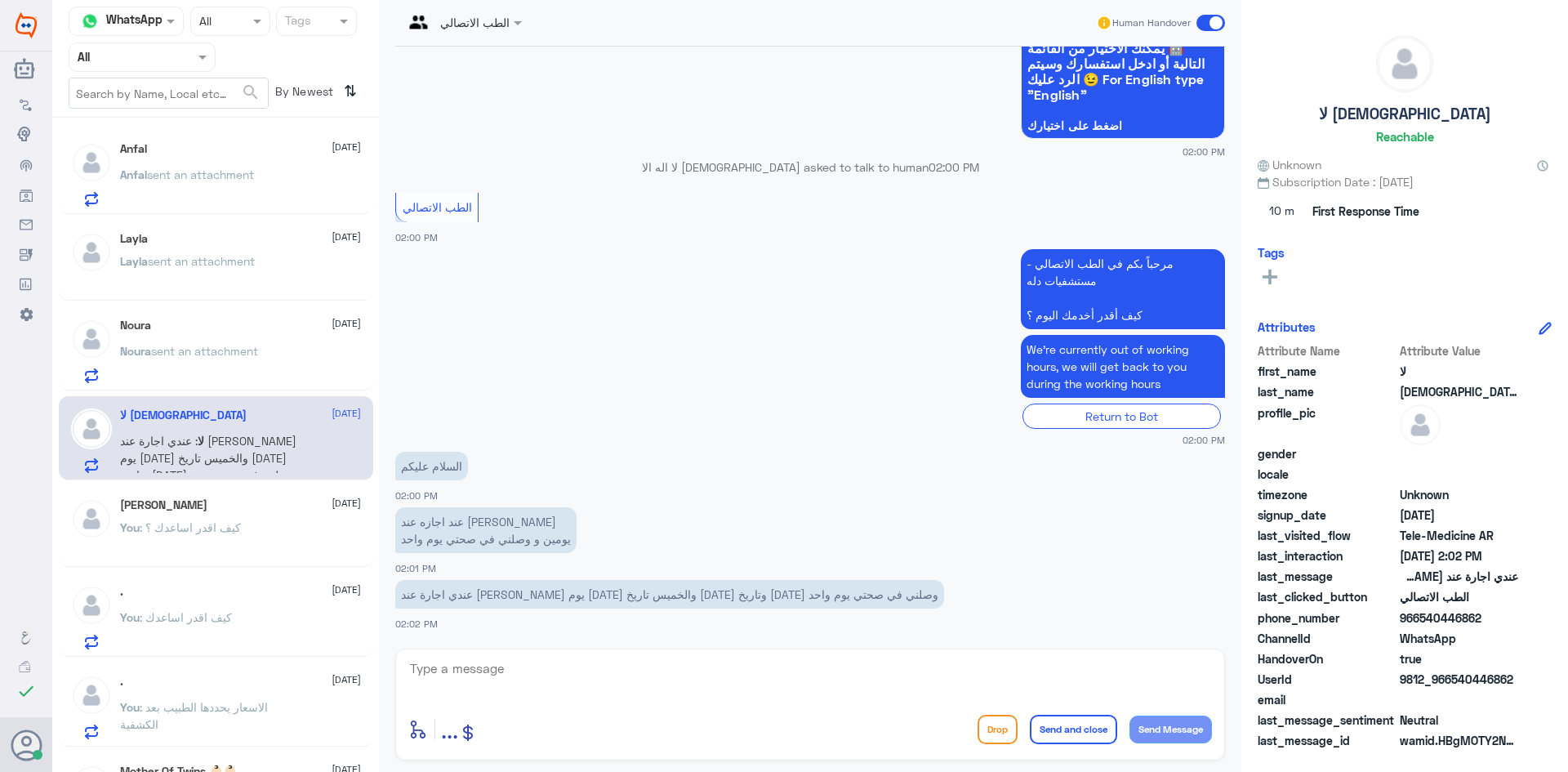
click at [1126, 671] on textarea at bounding box center [811, 677] width 804 height 40
paste textarea "مرحبا معك عبدالكريم من الطب الاتصالي"
type textarea "مرحبا معك عبدالكريم من الطب الاتصالي"
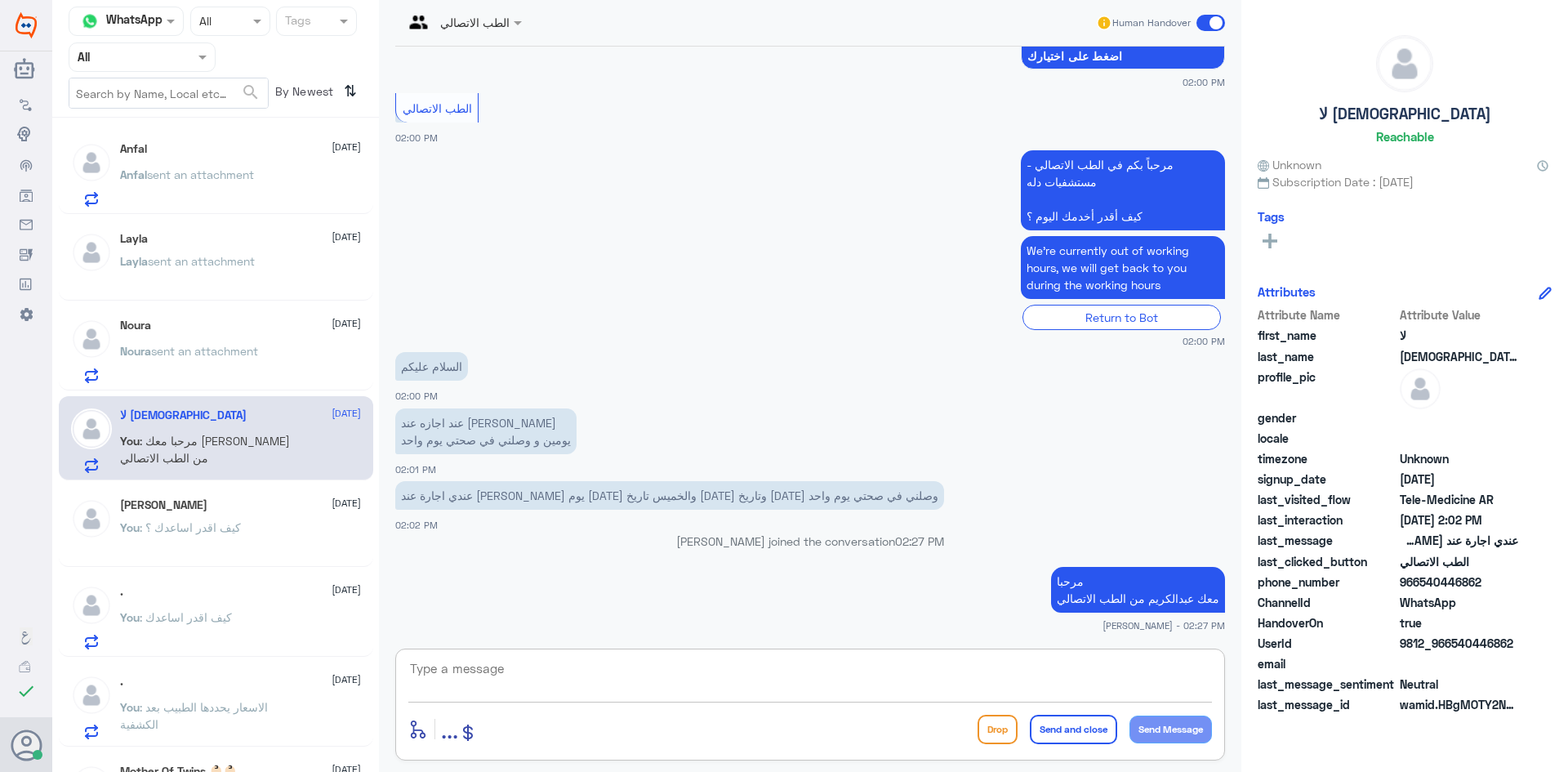
paste textarea "بإمكانك التواصل مع قسم التقارير الطبية على الواتس 0550181732"
type textarea "بإمكانك التواصل مع قسم التقارير الطبية على الواتس 0550181732"
click at [1079, 731] on button "Send and close" at bounding box center [1073, 729] width 87 height 30
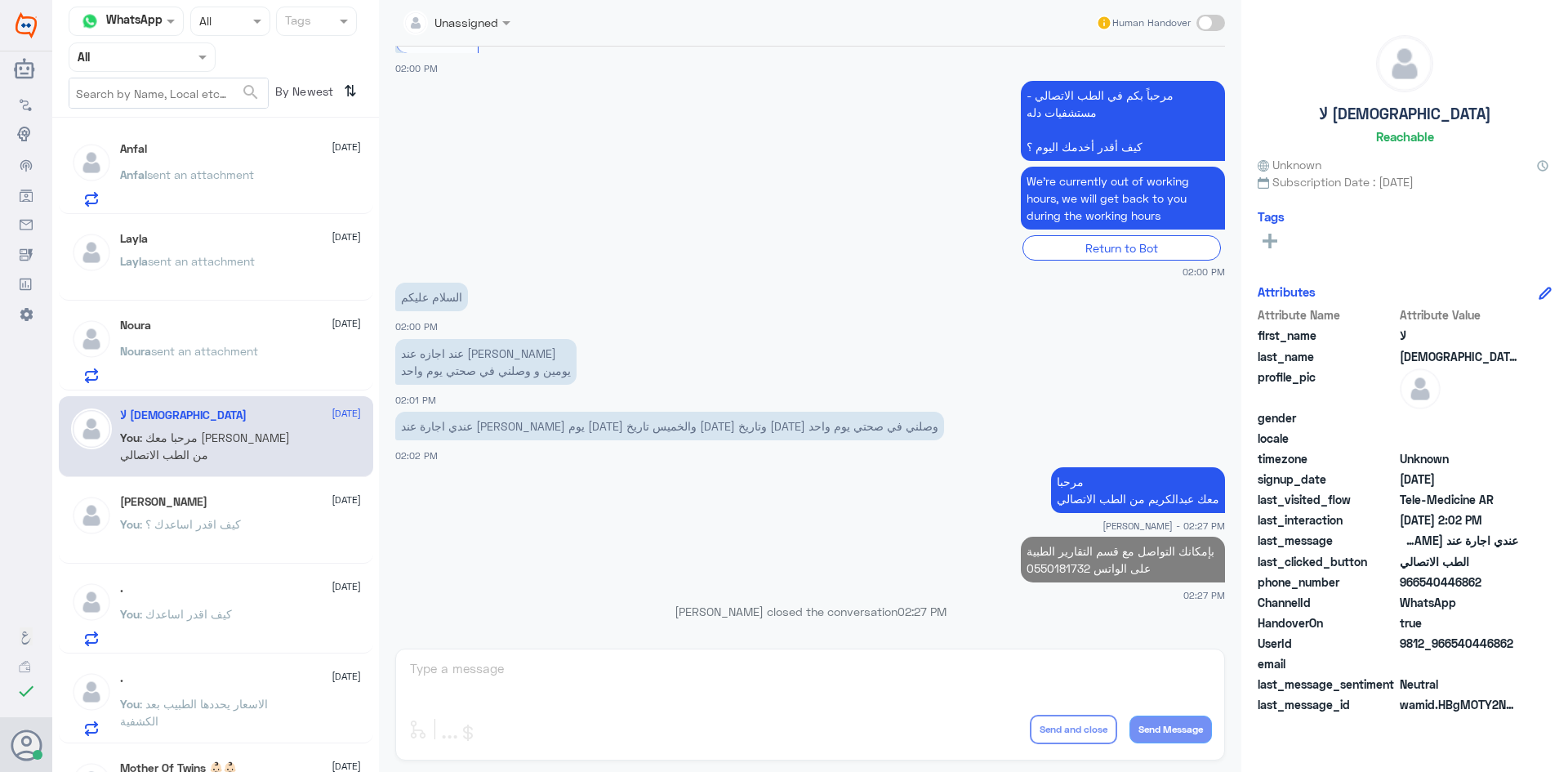
click at [209, 241] on div "Layla 22 August" at bounding box center [240, 239] width 241 height 14
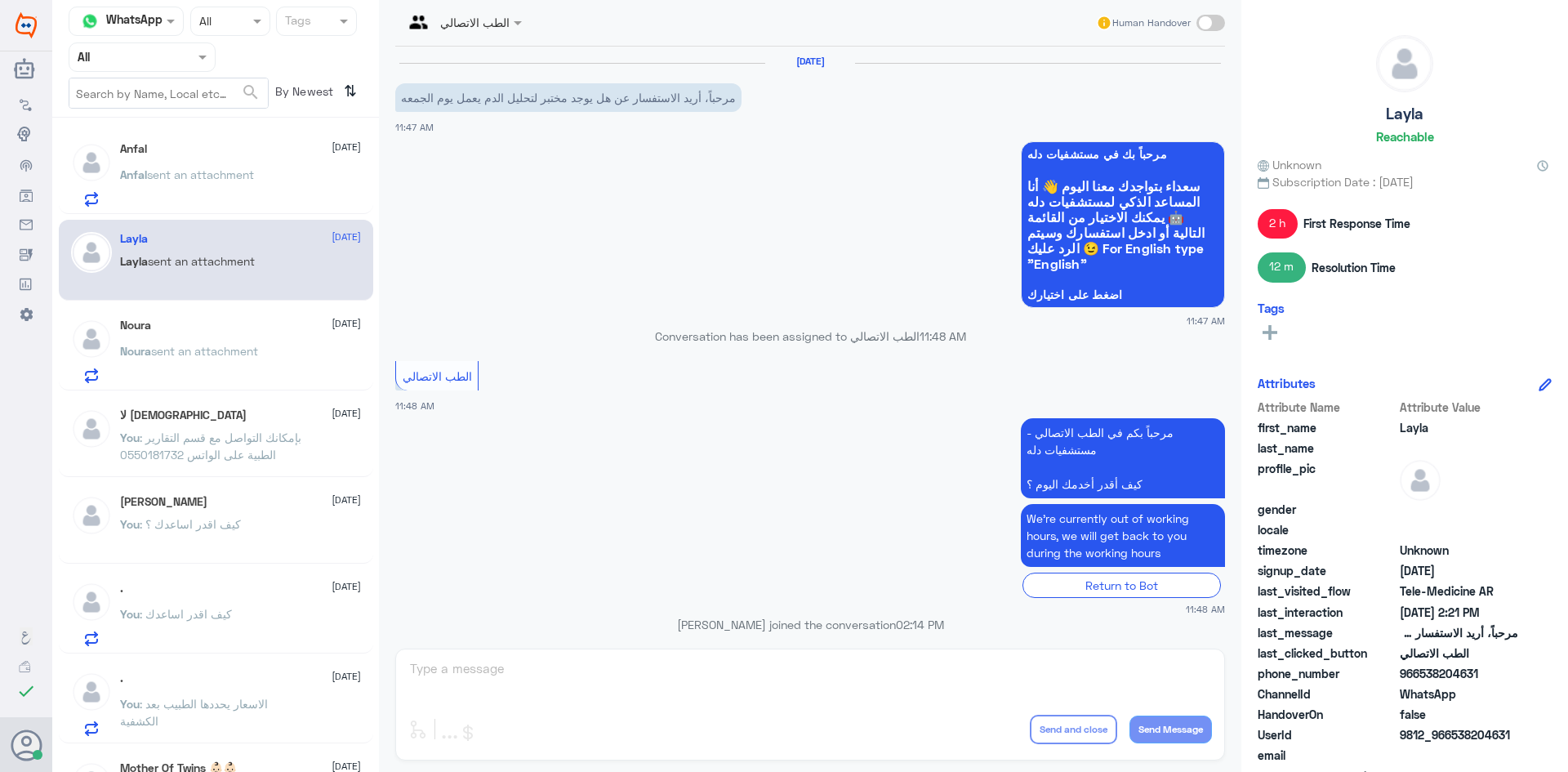
scroll to position [434, 0]
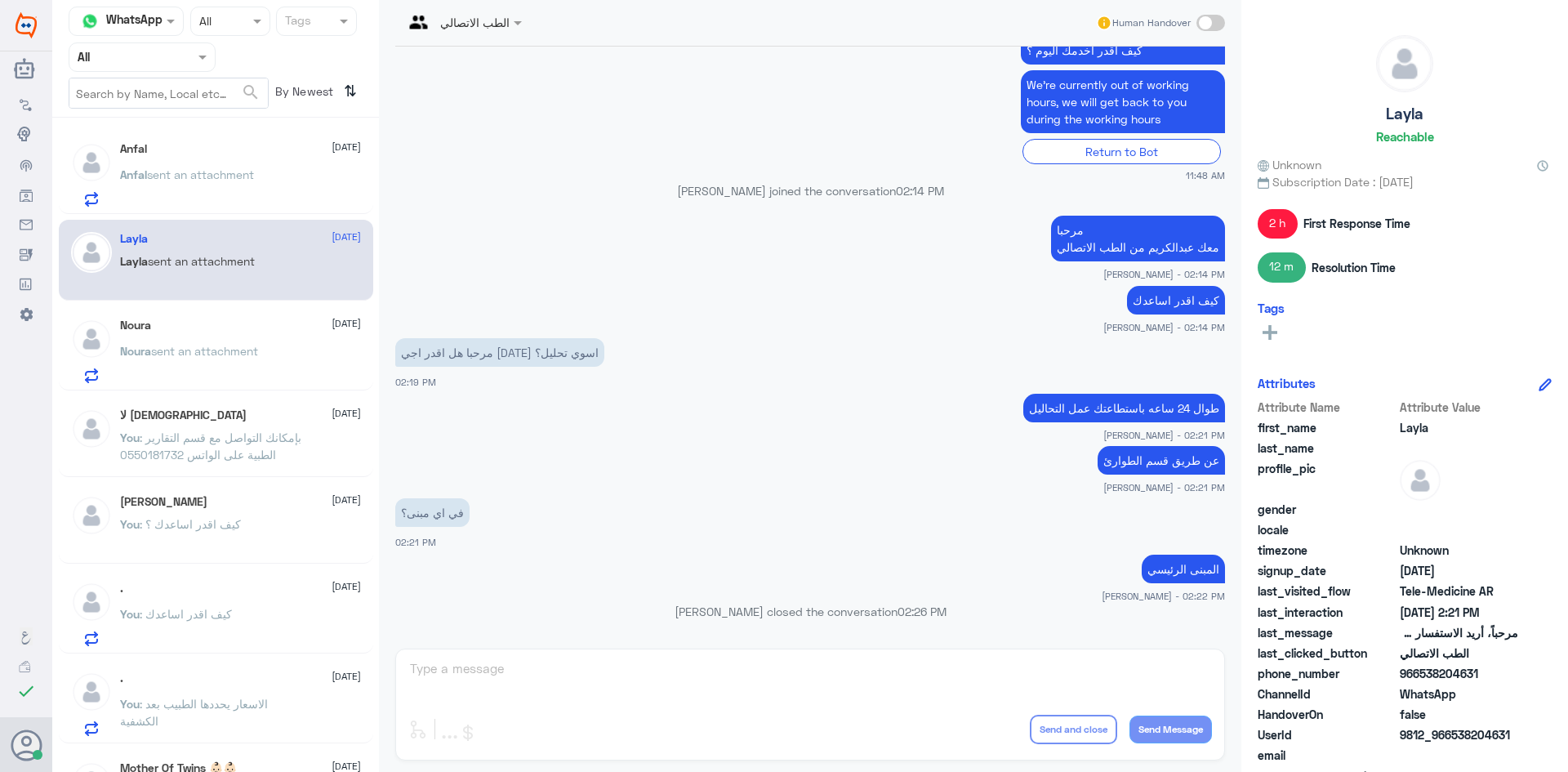
click at [216, 323] on div "Noura 22 August" at bounding box center [240, 325] width 241 height 14
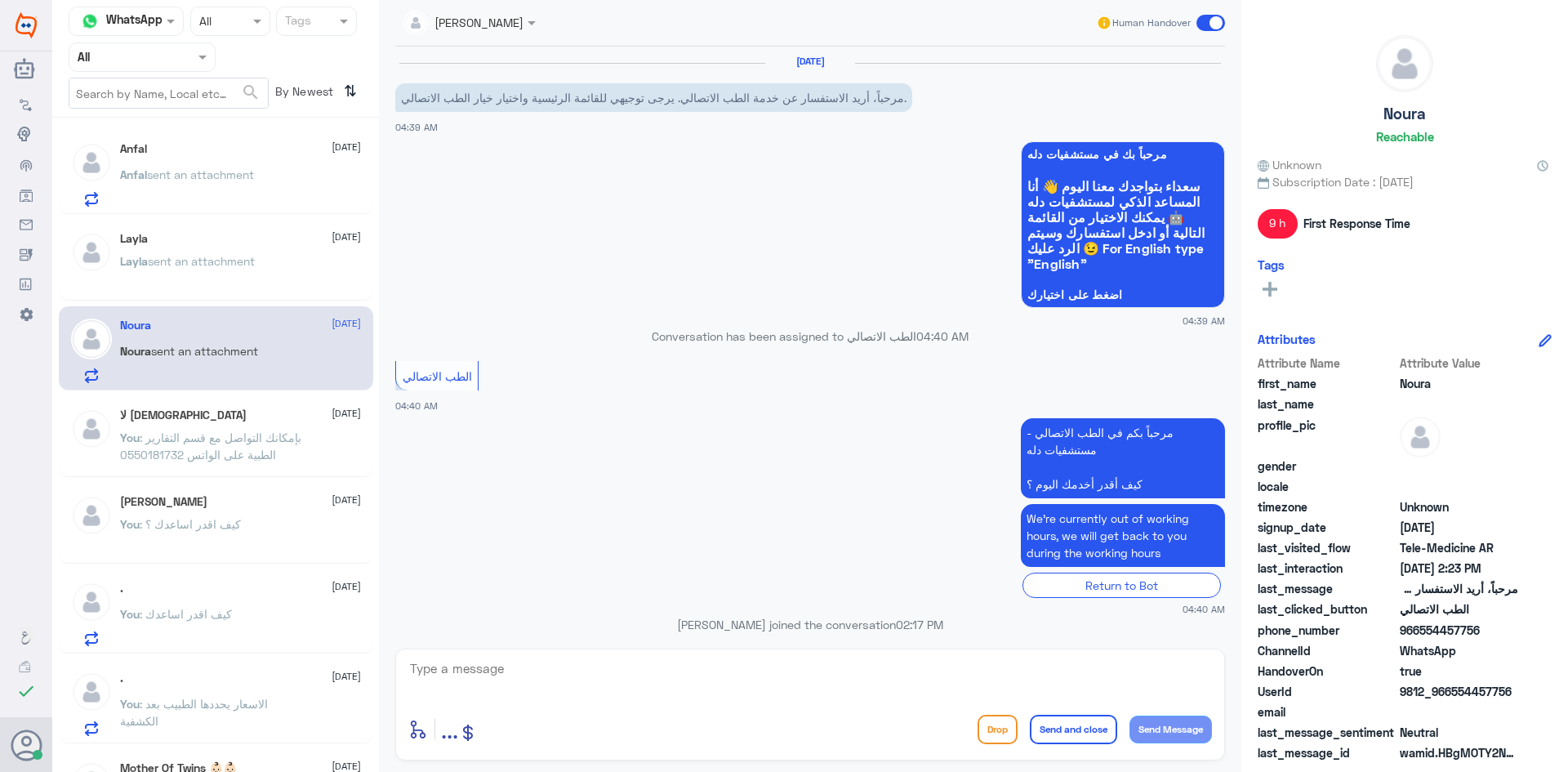
scroll to position [574, 0]
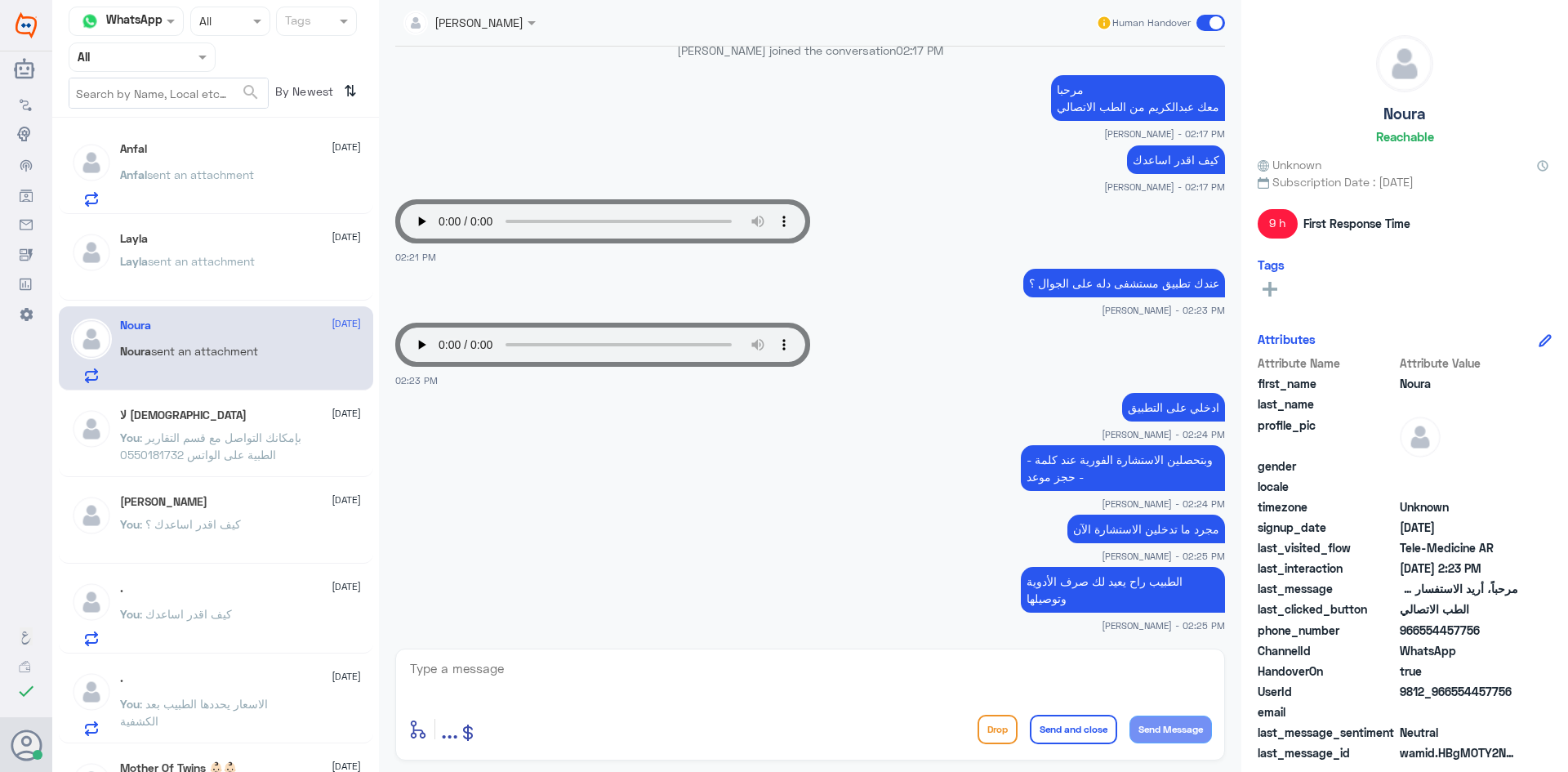
click at [234, 503] on div "Reem Hamoud 22 August" at bounding box center [240, 502] width 241 height 14
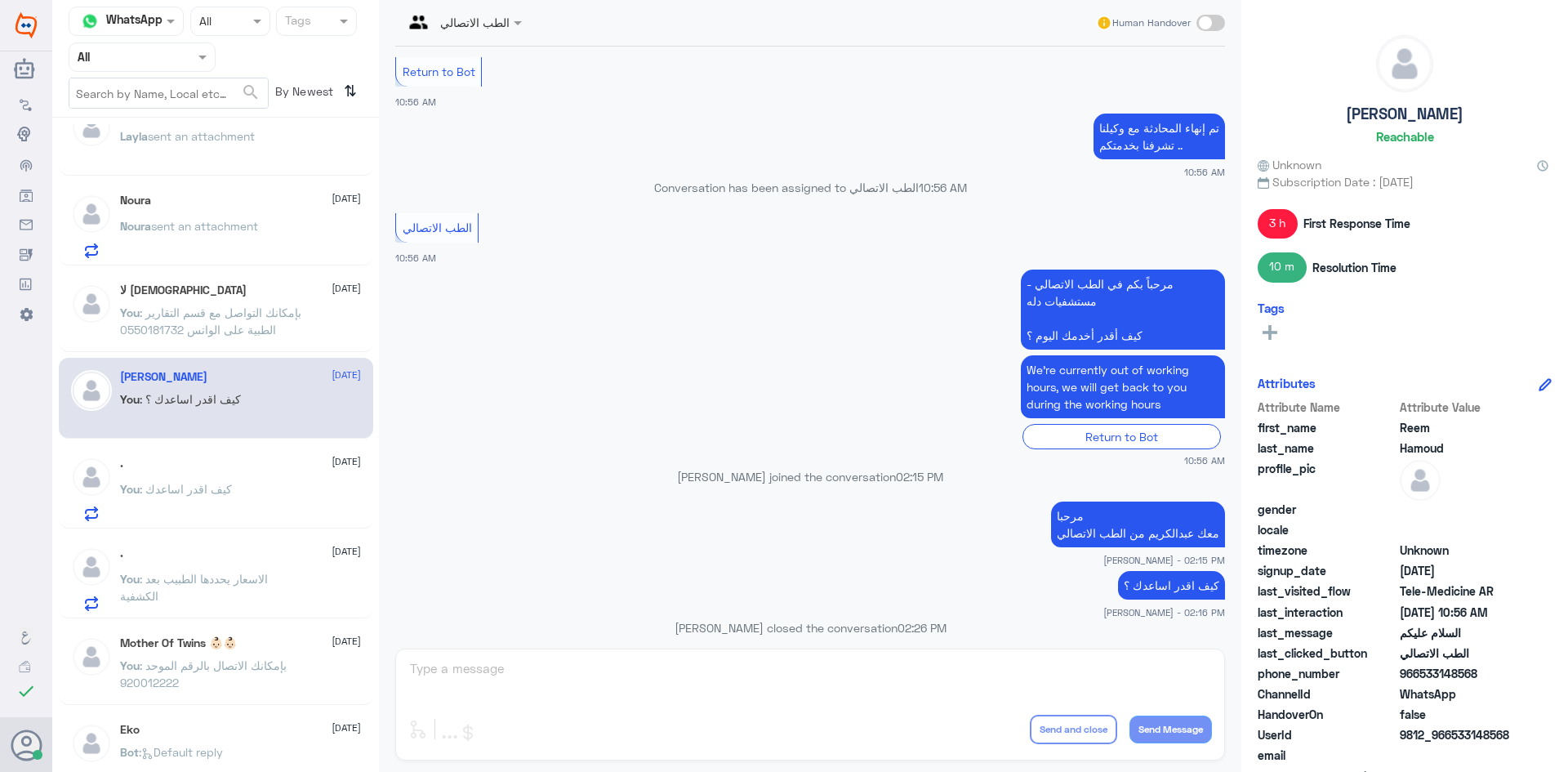
scroll to position [163, 0]
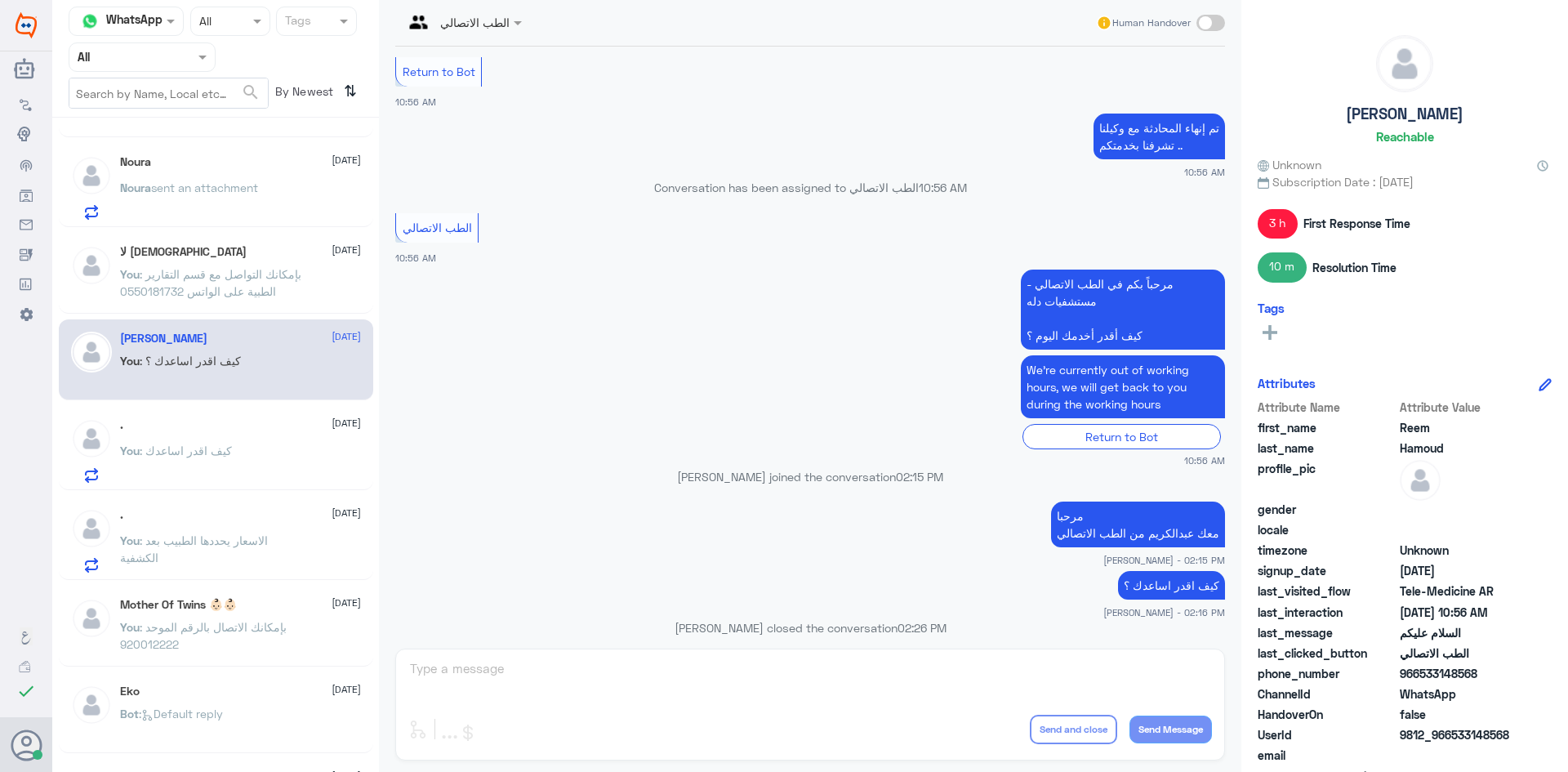
click at [219, 452] on span ": كيف اقدر اساعدك" at bounding box center [185, 450] width 92 height 14
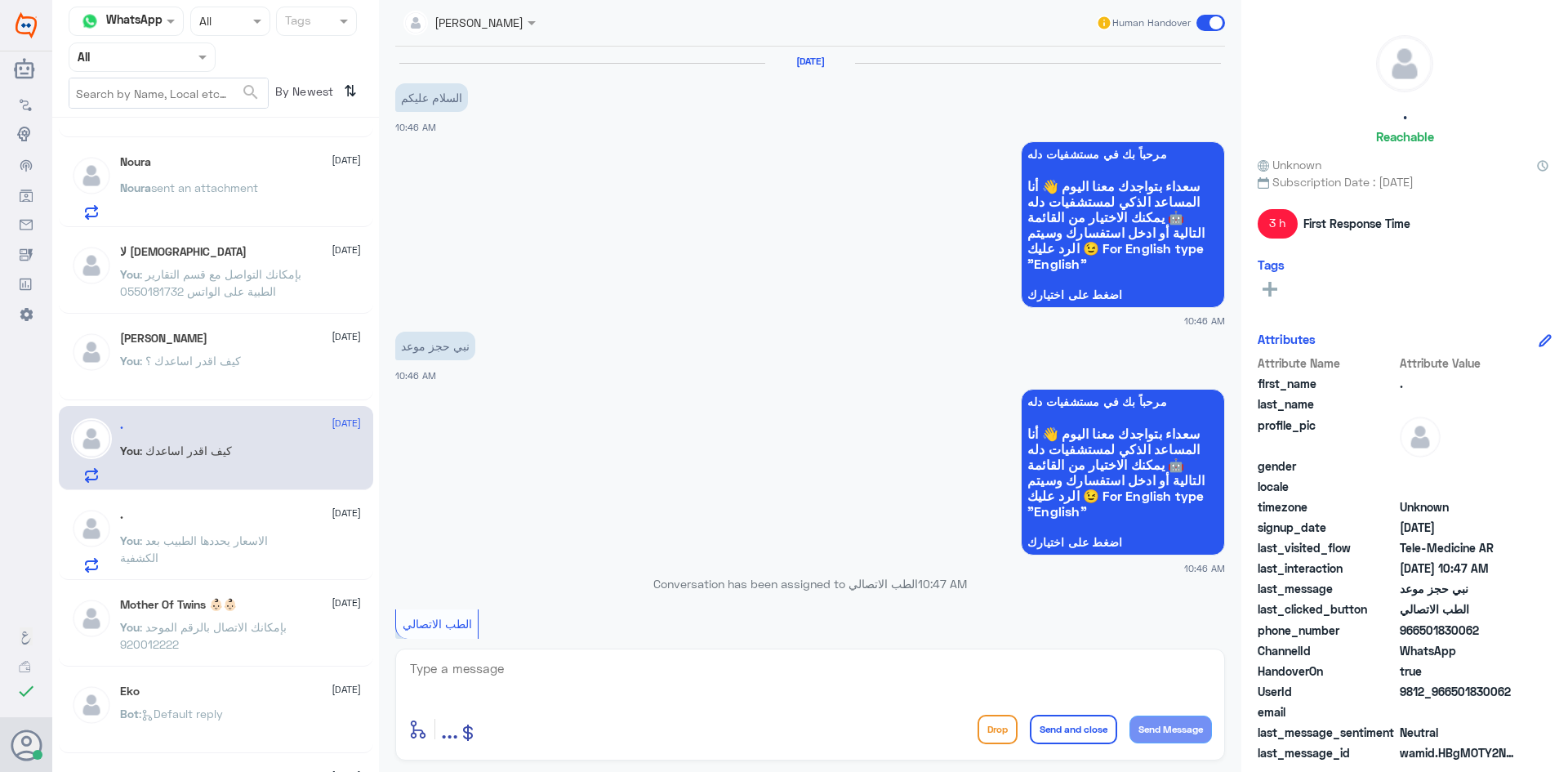
scroll to position [383, 0]
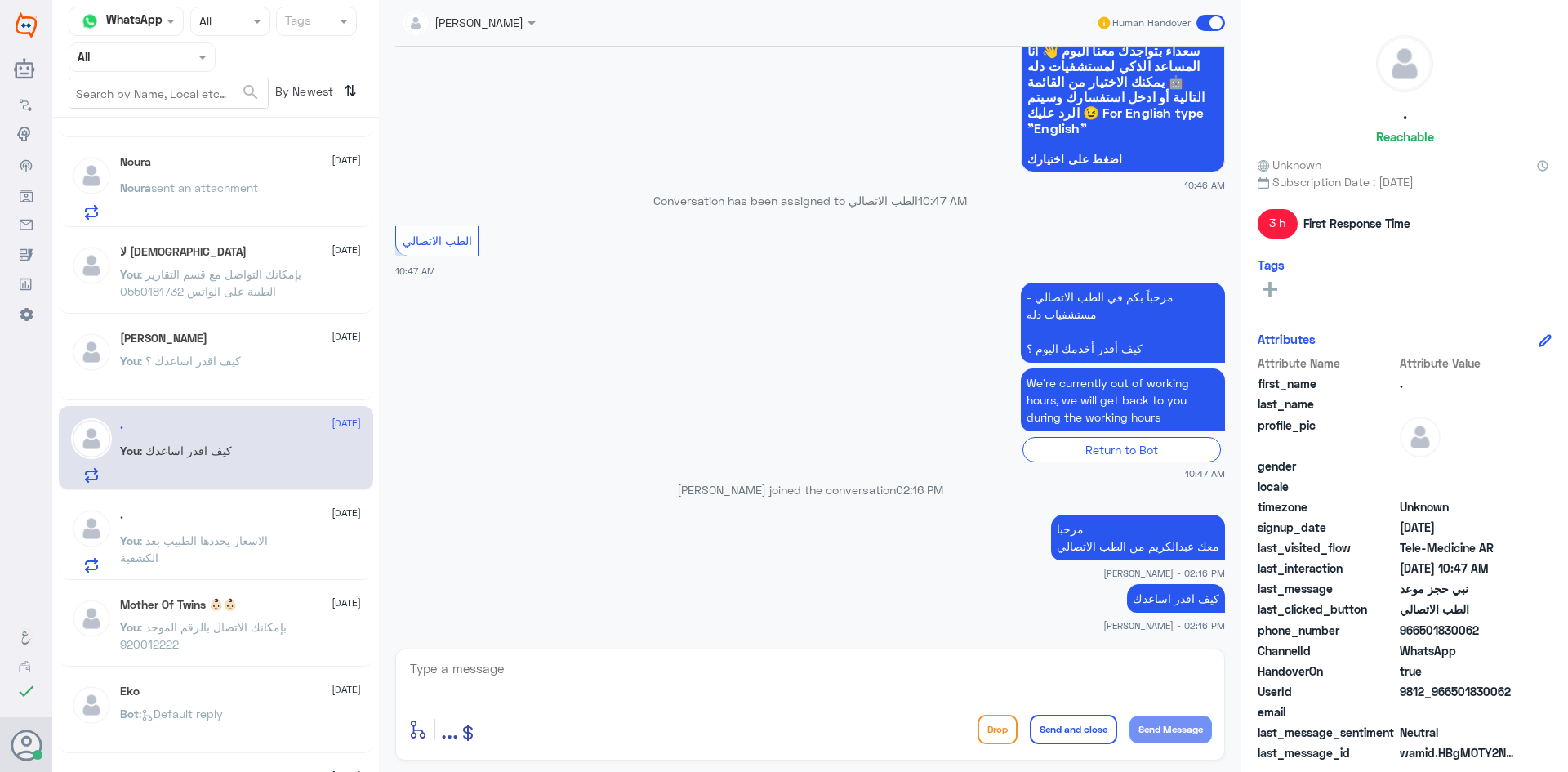
click at [1207, 23] on span at bounding box center [1211, 22] width 29 height 16
click at [0, 0] on input "checkbox" at bounding box center [0, 0] width 0 height 0
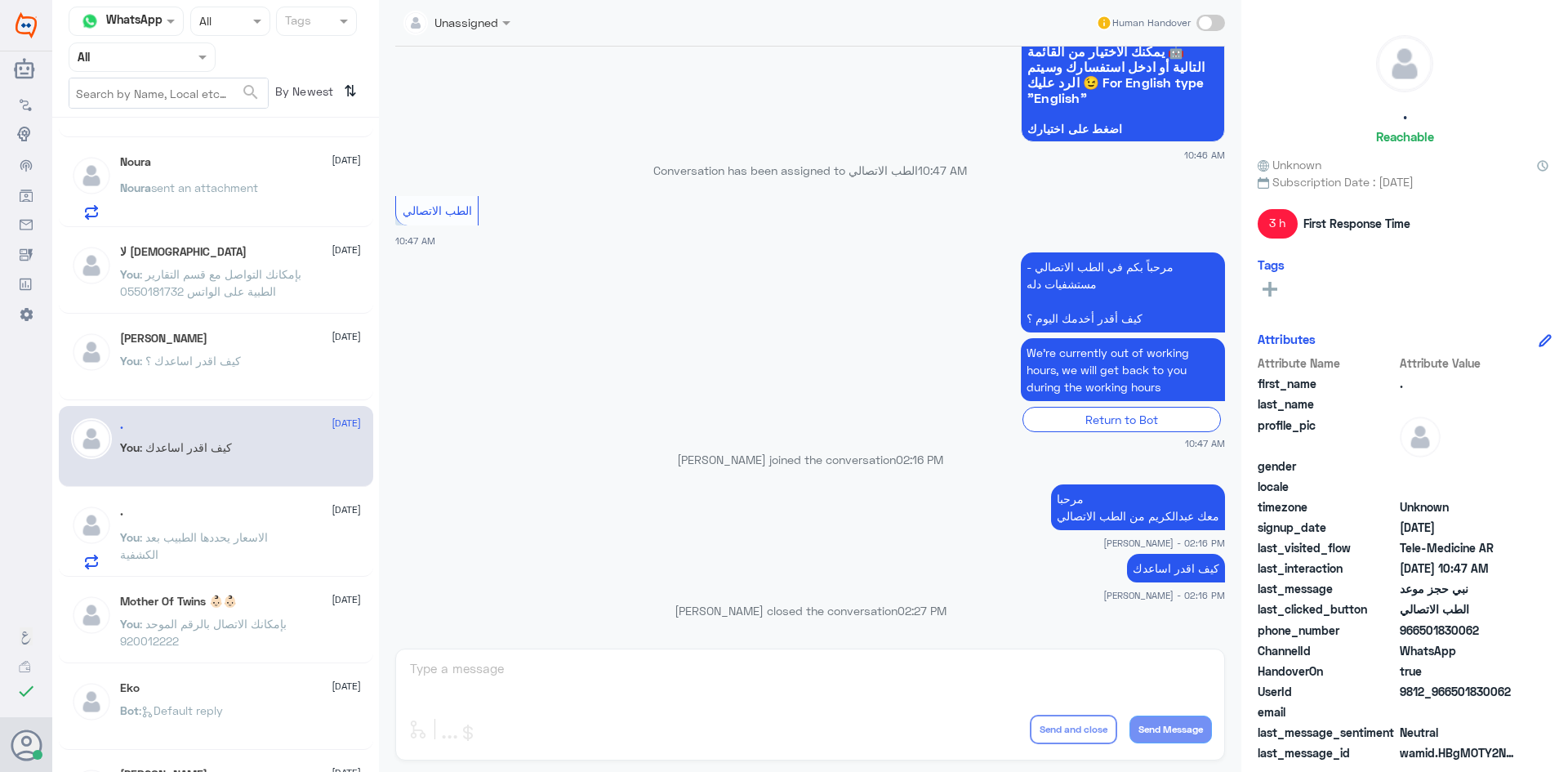
click at [267, 540] on span ": الاسعار يحددها الطبيب بعد الكشفية" at bounding box center [193, 546] width 148 height 31
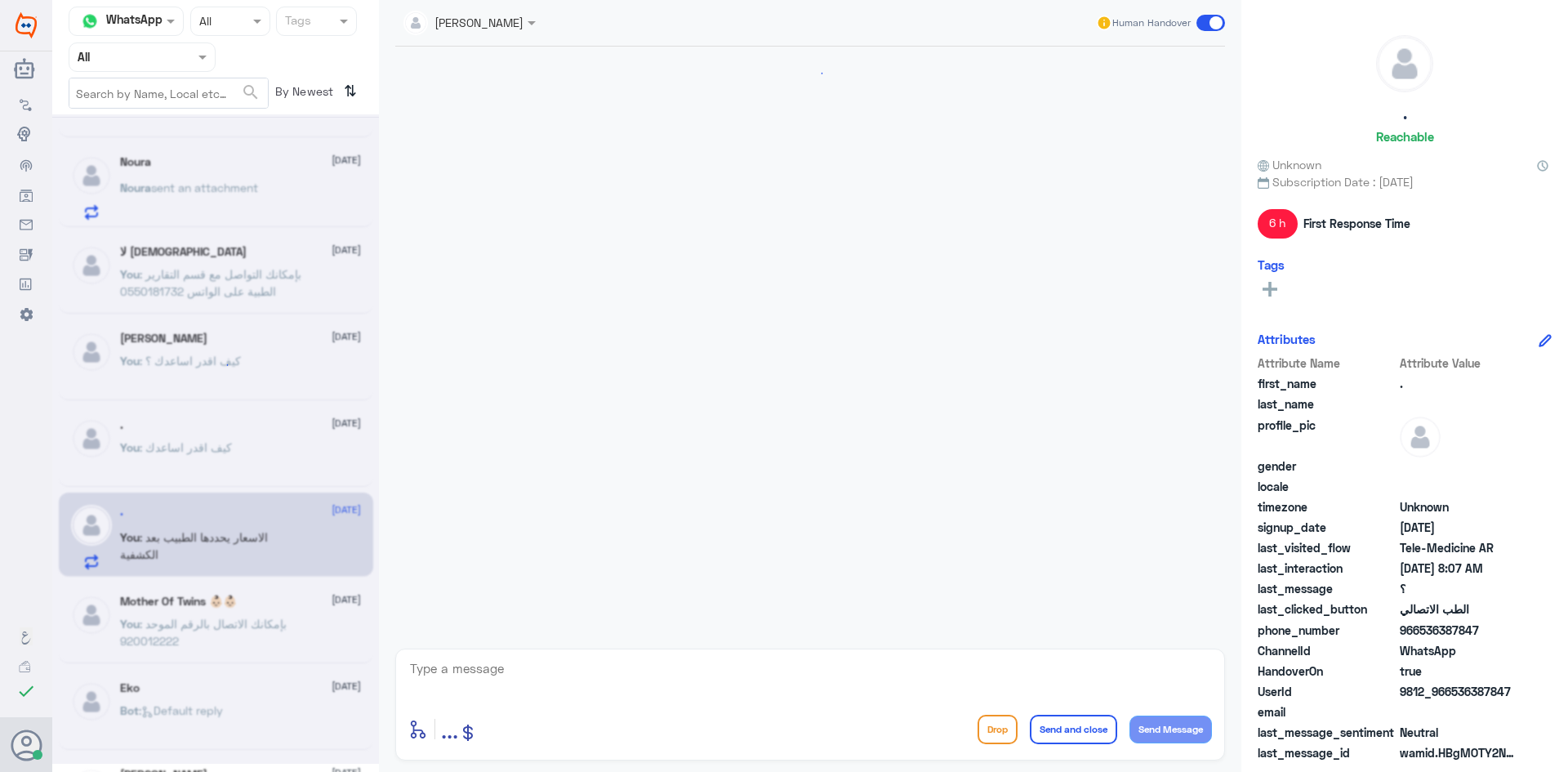
scroll to position [495, 0]
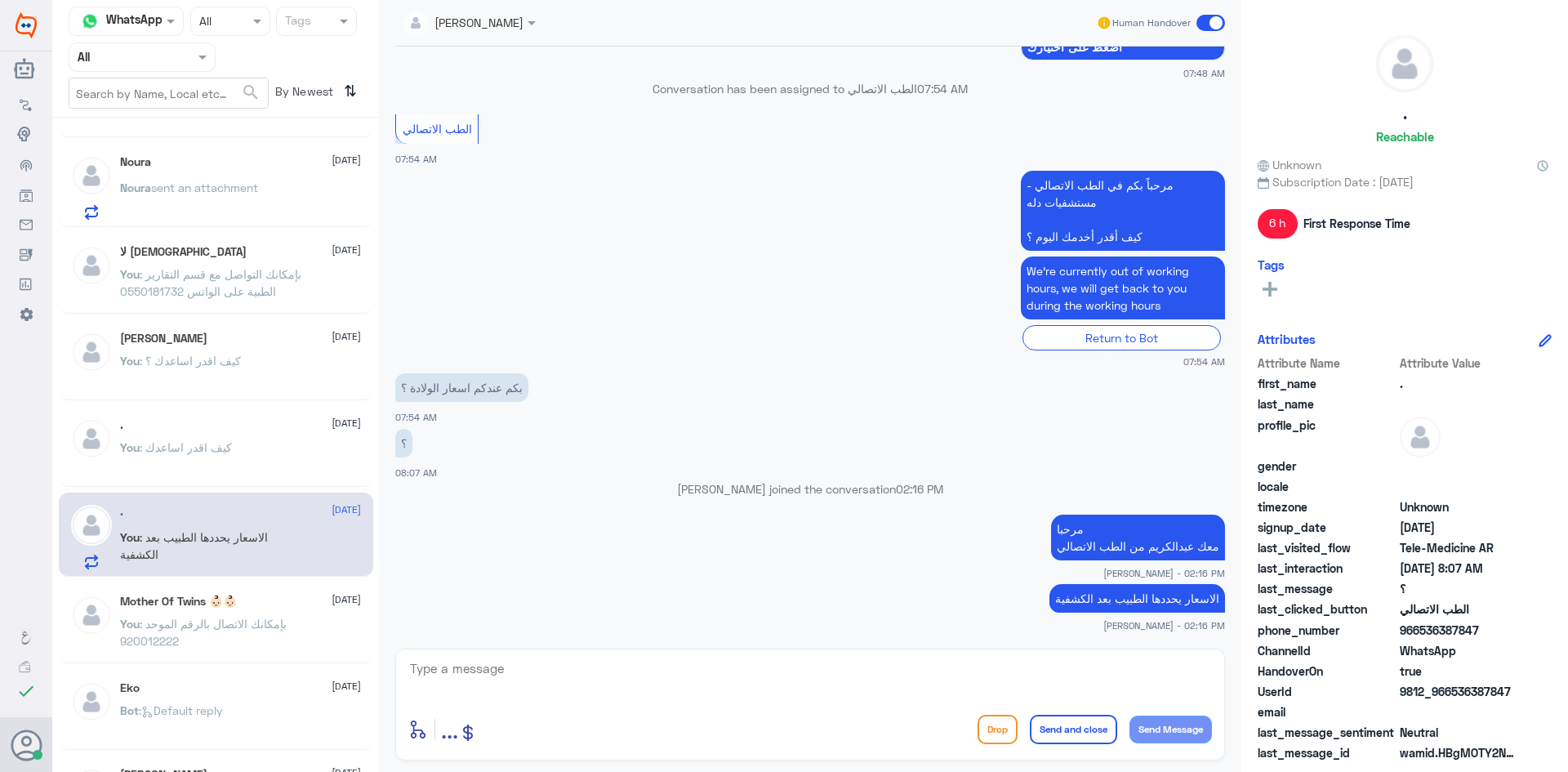
click at [1204, 22] on span at bounding box center [1211, 22] width 29 height 16
click at [0, 0] on input "checkbox" at bounding box center [0, 0] width 0 height 0
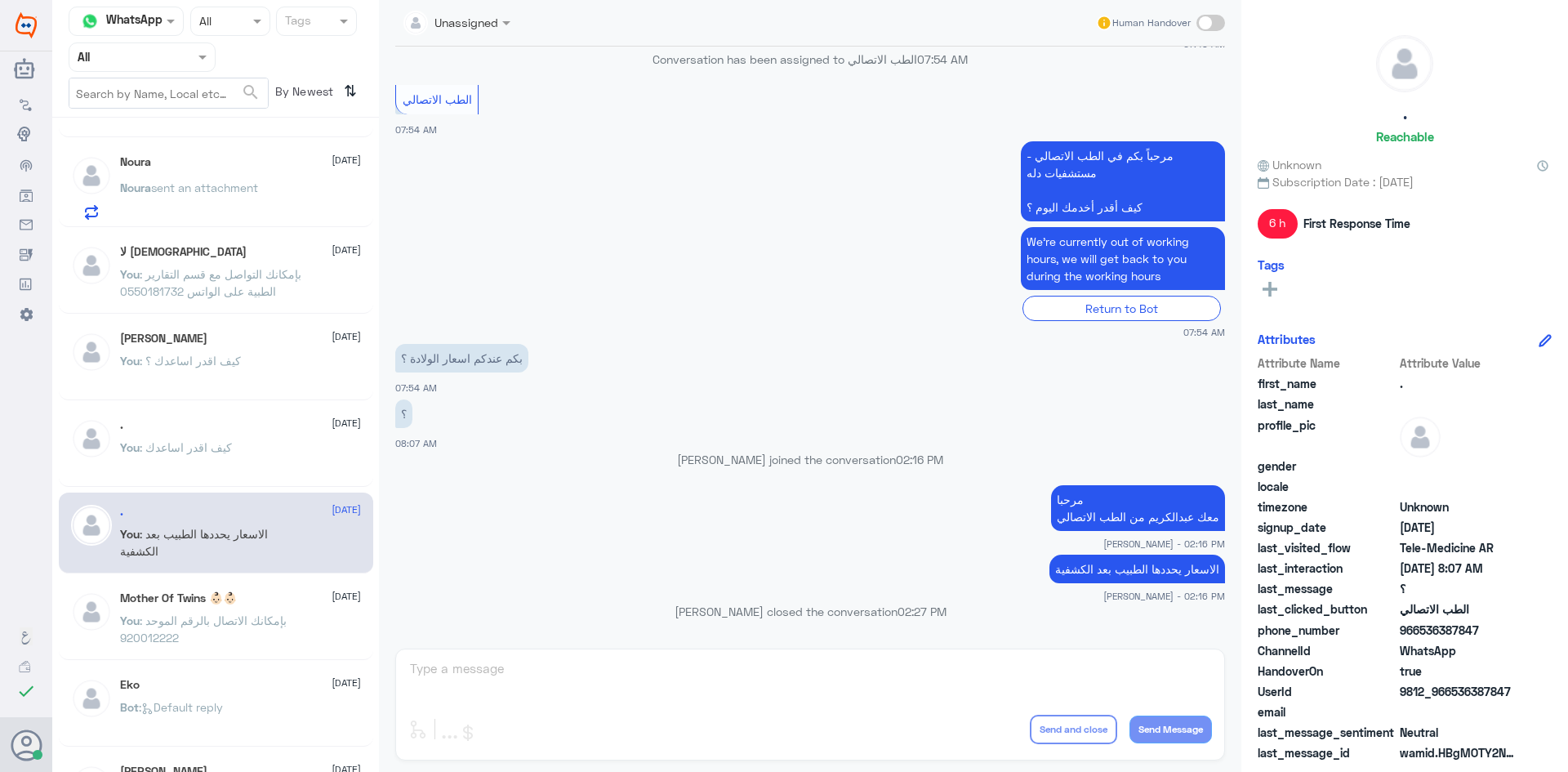
click at [217, 617] on span ": بإمكانك الاتصال بالرقم الموحد 920012222" at bounding box center [203, 628] width 166 height 31
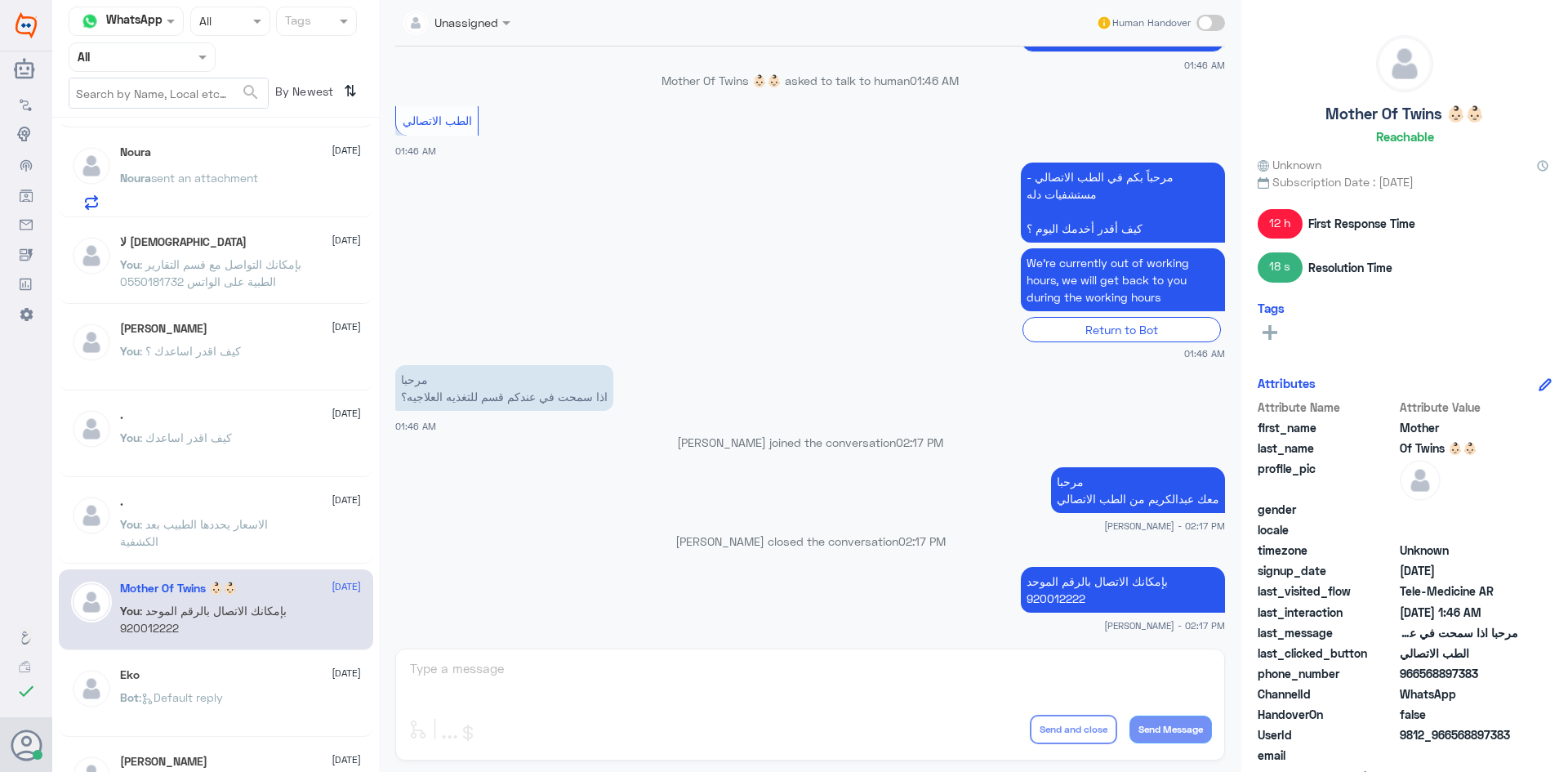
scroll to position [163, 0]
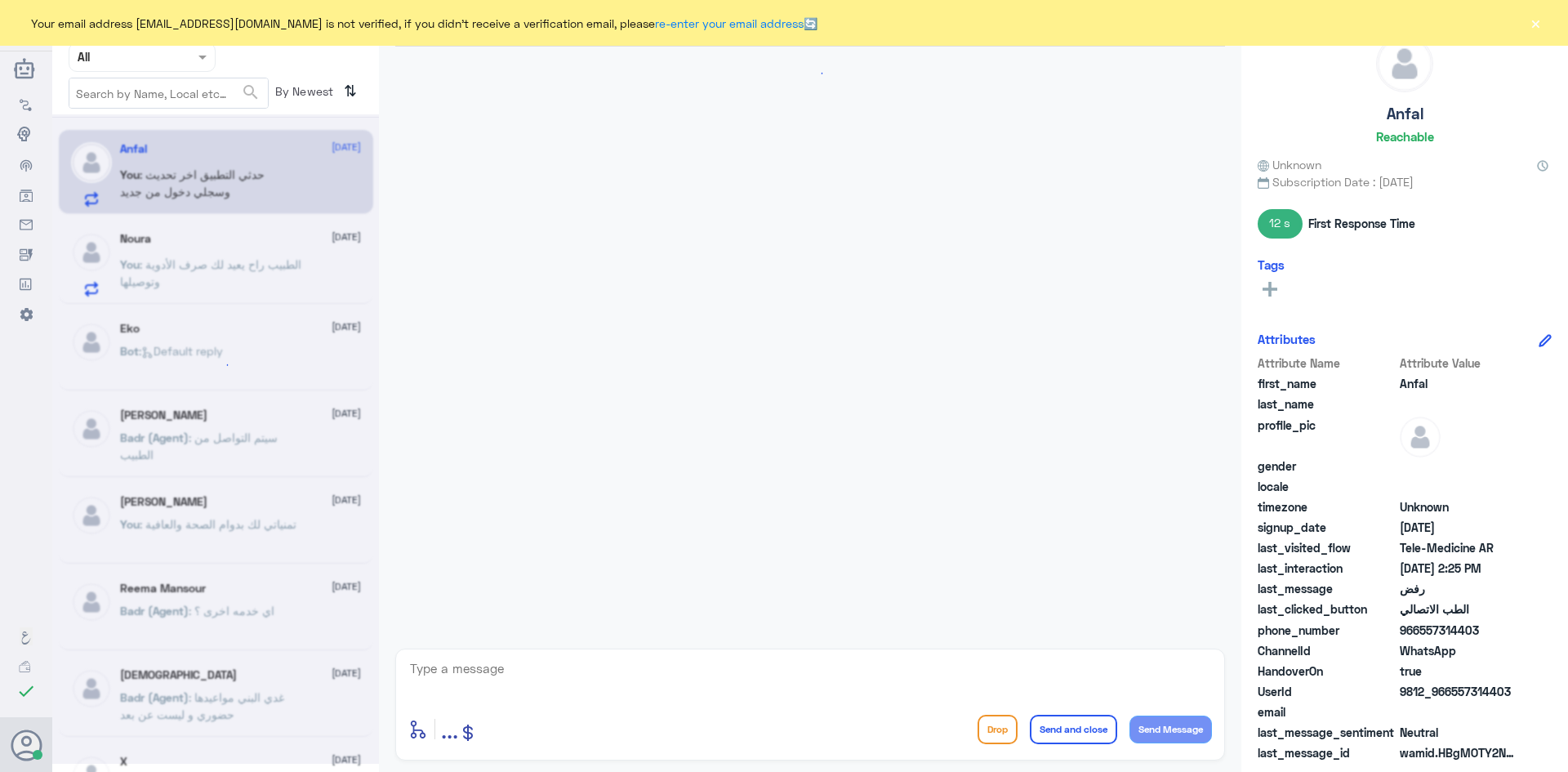
scroll to position [652, 0]
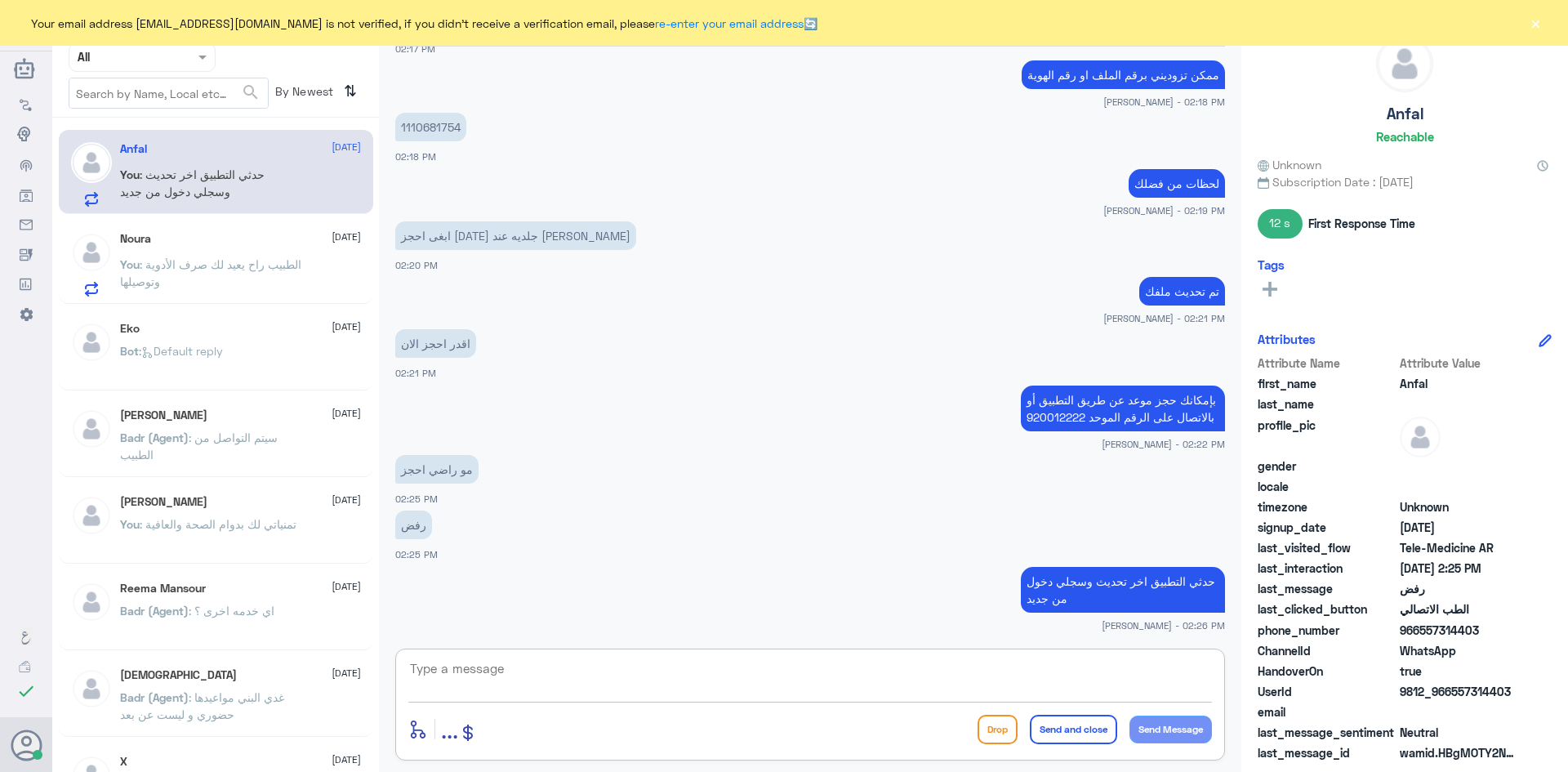
drag, startPoint x: 693, startPoint y: 671, endPoint x: 922, endPoint y: 601, distance: 239.5
click at [870, 627] on div "عبدالكريم الموسى Human Handover 22 Aug 2025 Anfal asked to talk to human 02:16 …" at bounding box center [810, 389] width 862 height 777
click at [257, 282] on p "You : الطبيب راح يعيد لك صرف الأدوية وتوصيلها" at bounding box center [212, 276] width 184 height 41
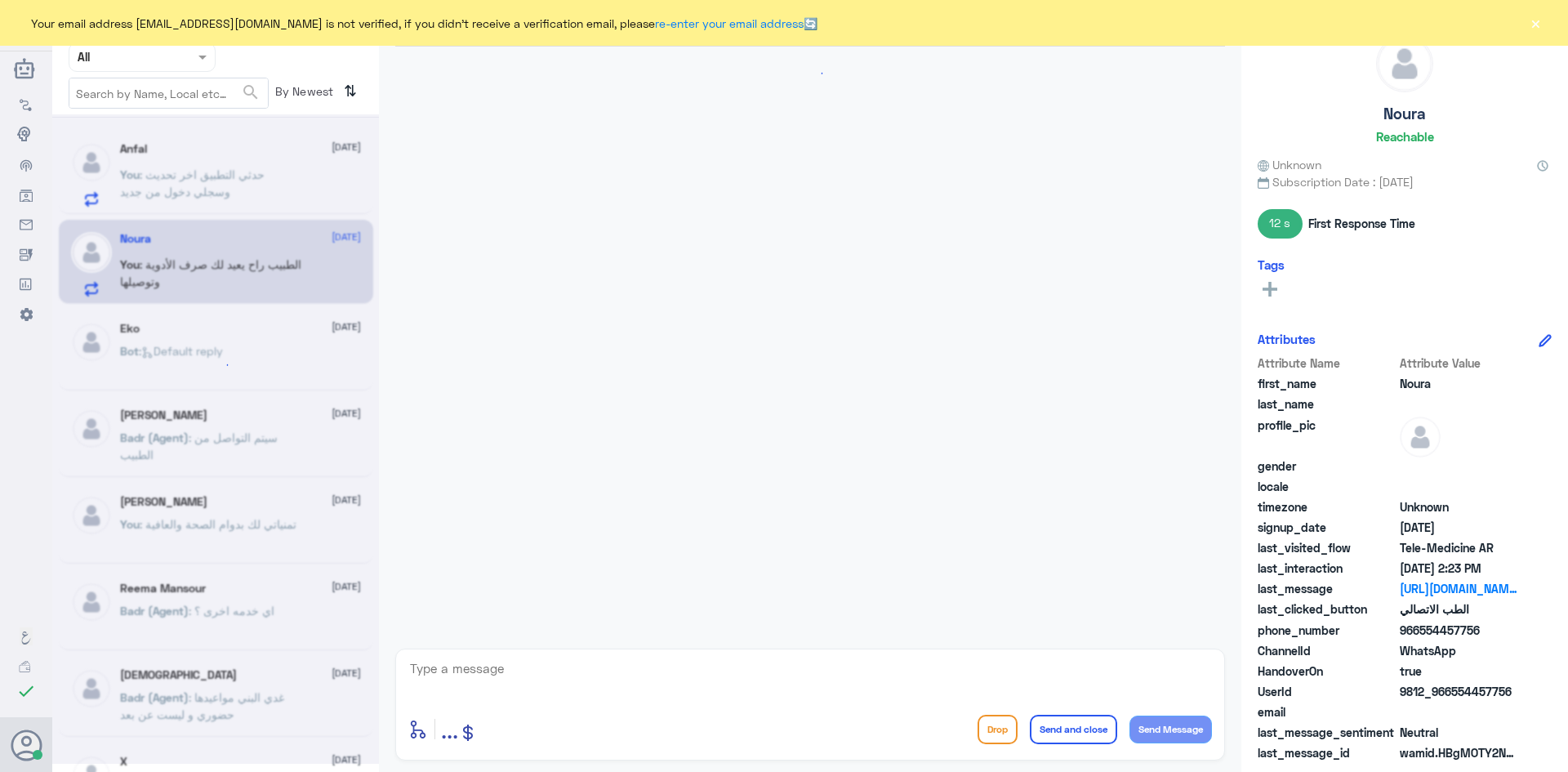
scroll to position [574, 0]
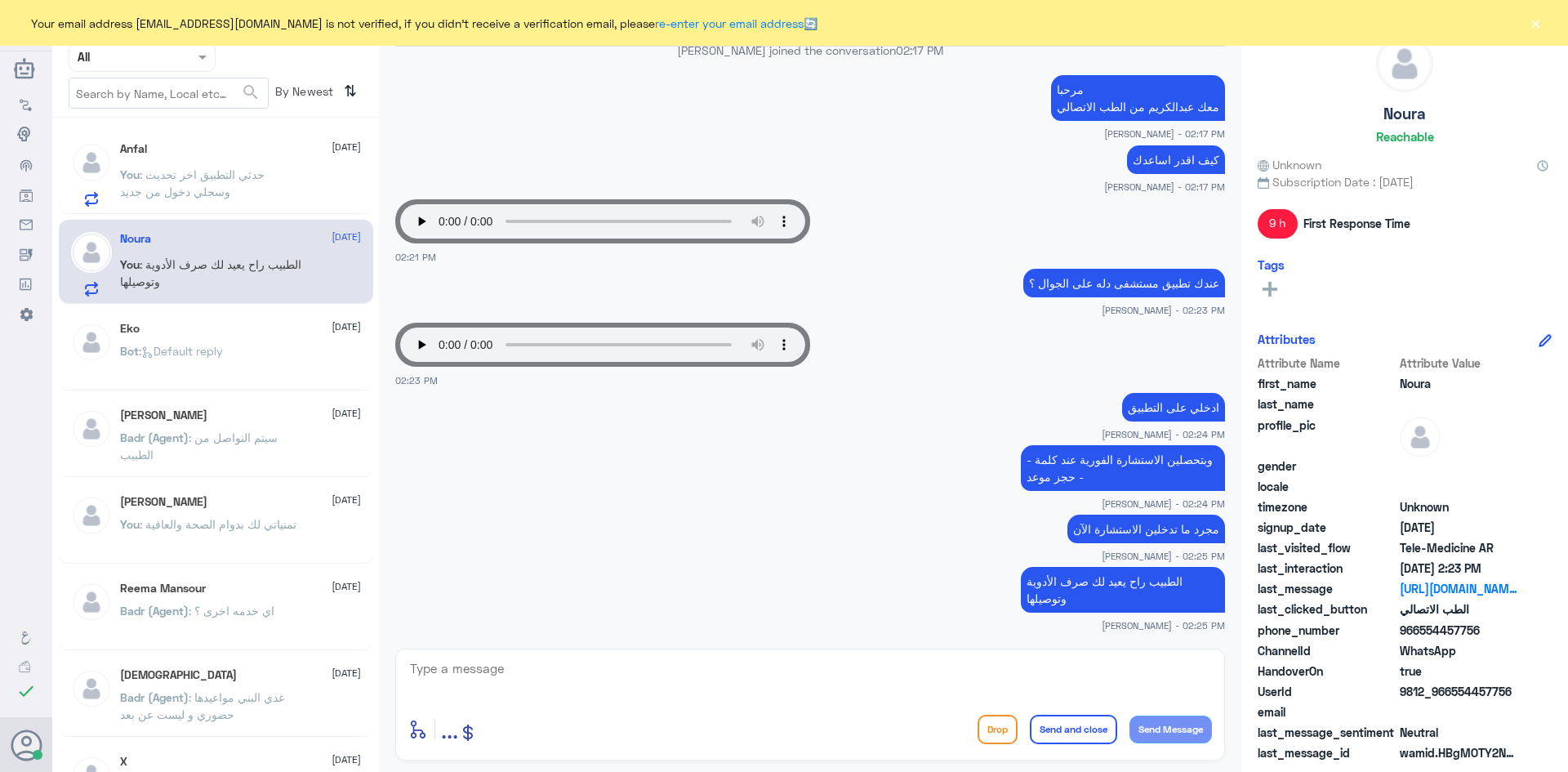
click at [253, 358] on div "Bot : Default reply" at bounding box center [240, 365] width 241 height 37
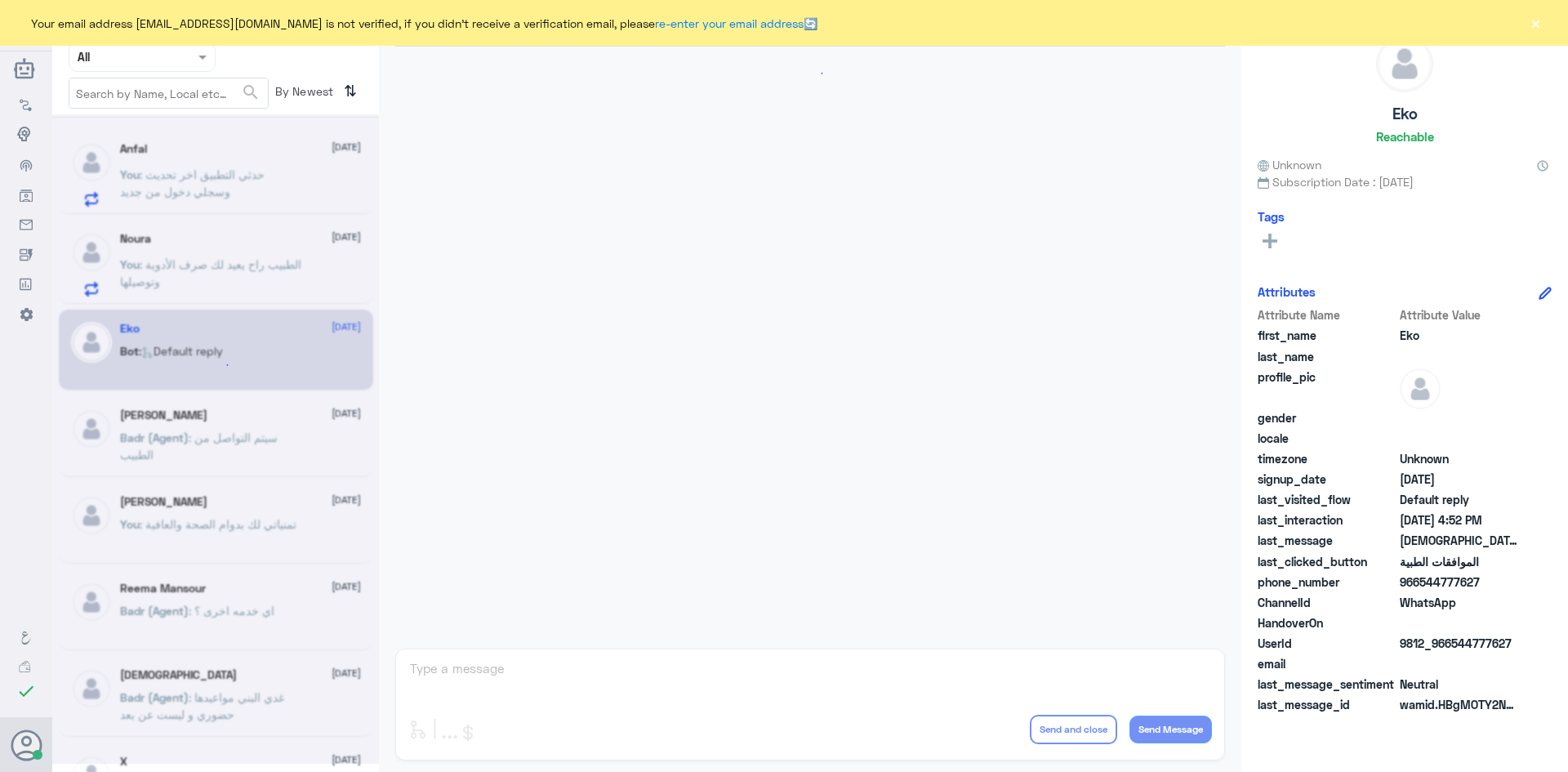
scroll to position [1560, 0]
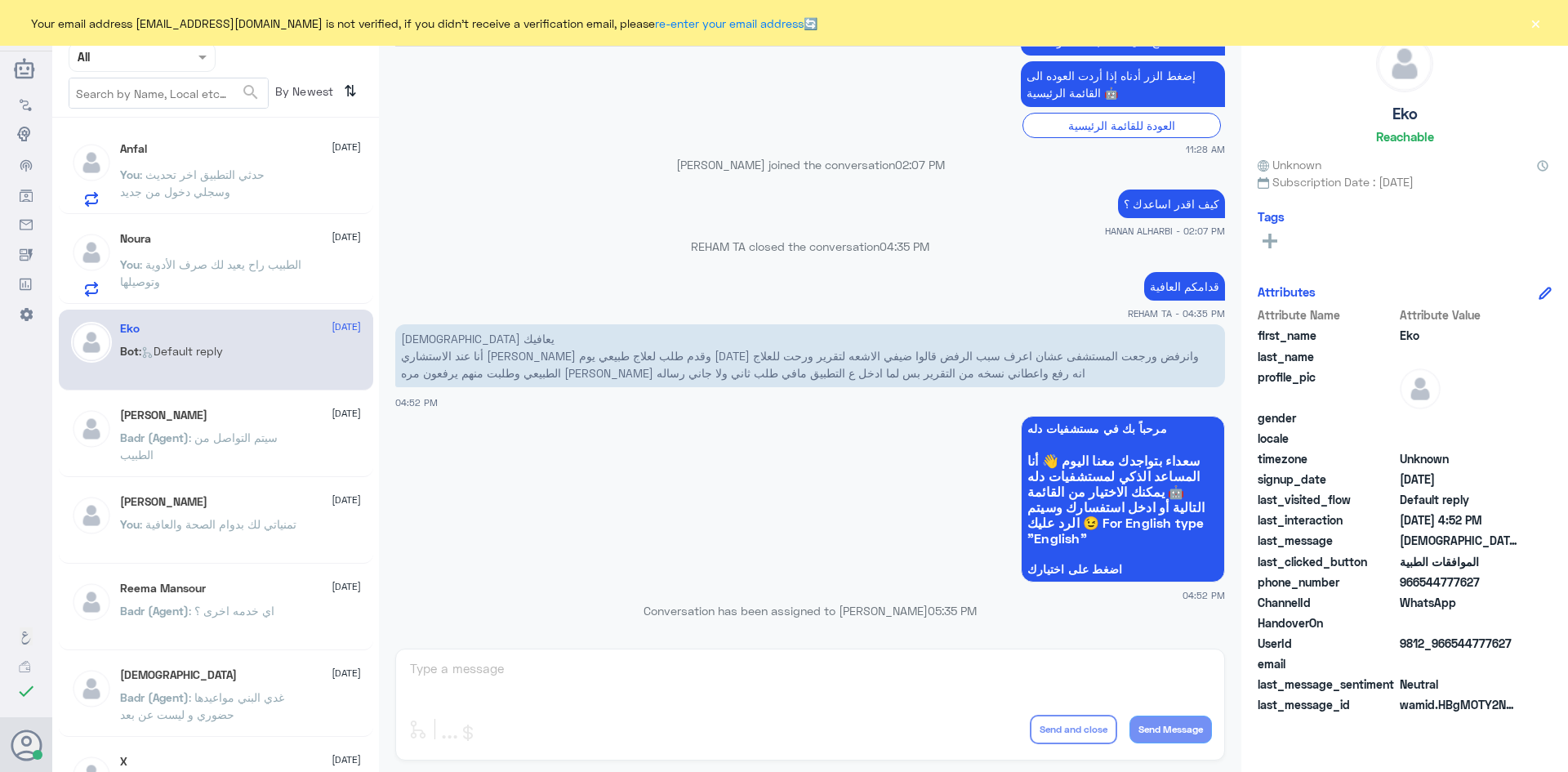
click at [249, 212] on div "Anfal 22 August You : حدثي التطبيق اخر تحديث وسجلي دخول من جديد" at bounding box center [216, 172] width 314 height 84
click at [251, 193] on p "You : حدثي التطبيق اخر تحديث وسجلي دخول من جديد" at bounding box center [212, 186] width 184 height 41
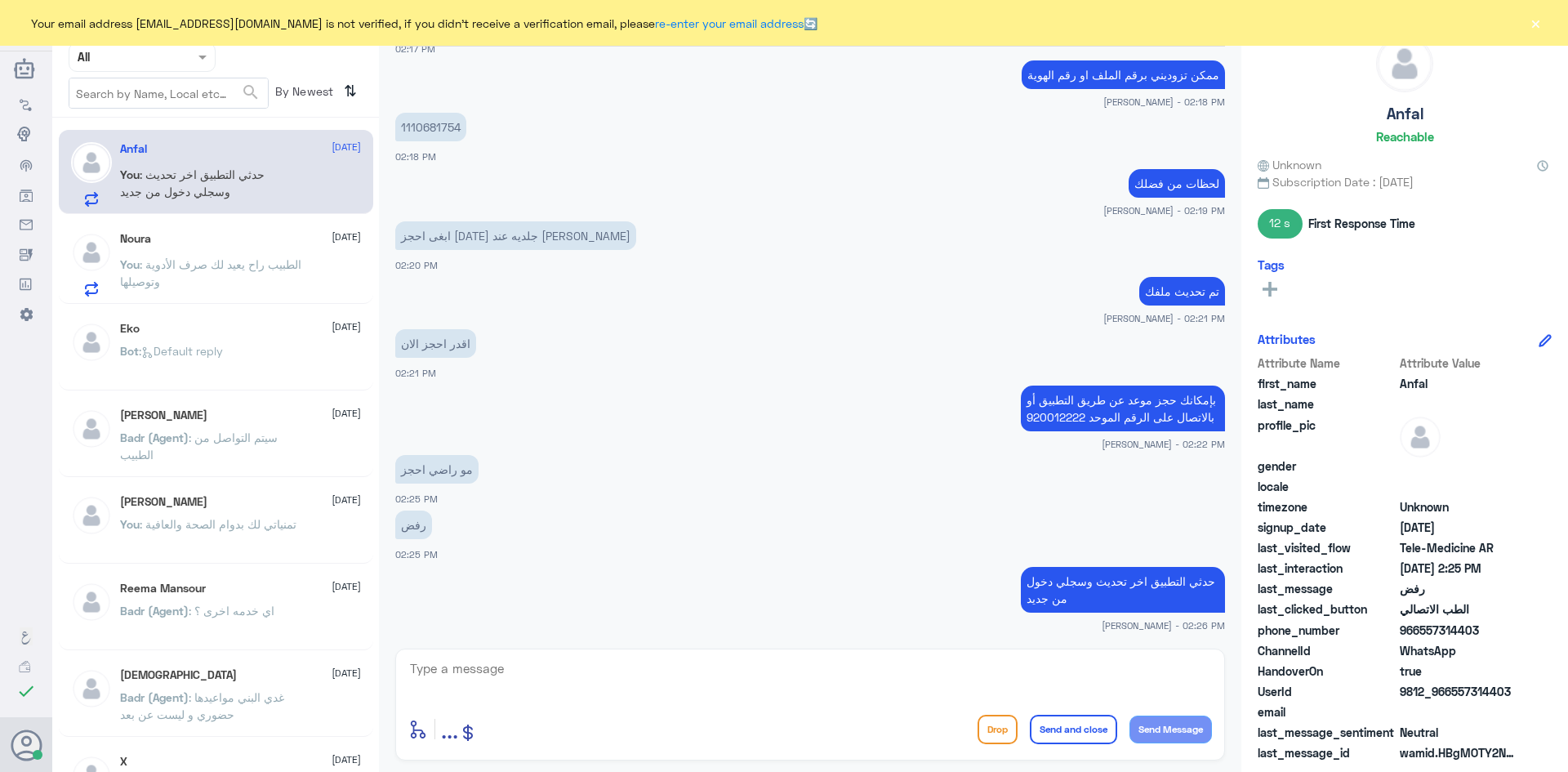
scroll to position [708, 0]
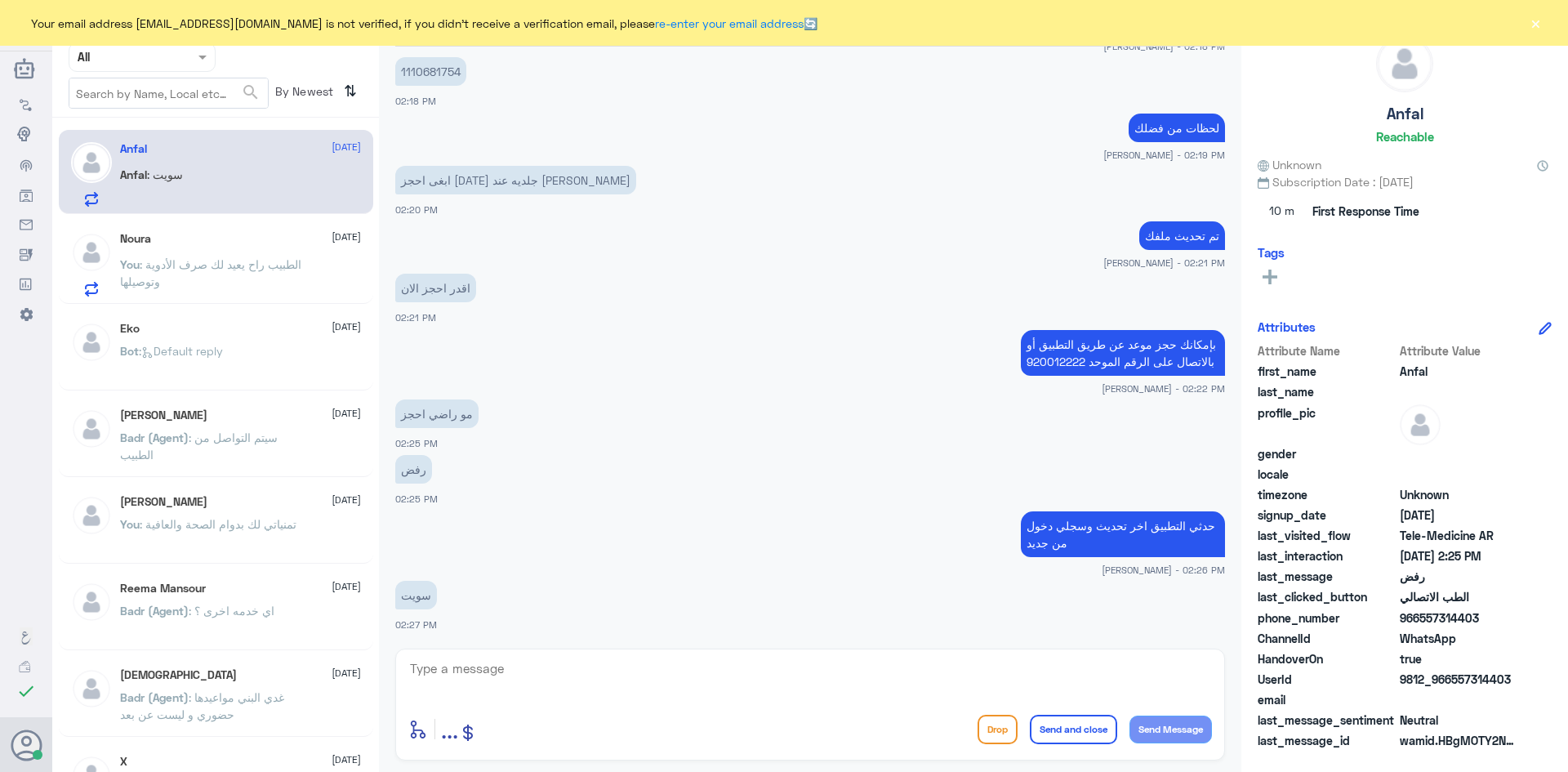
click at [545, 669] on textarea at bounding box center [811, 677] width 804 height 40
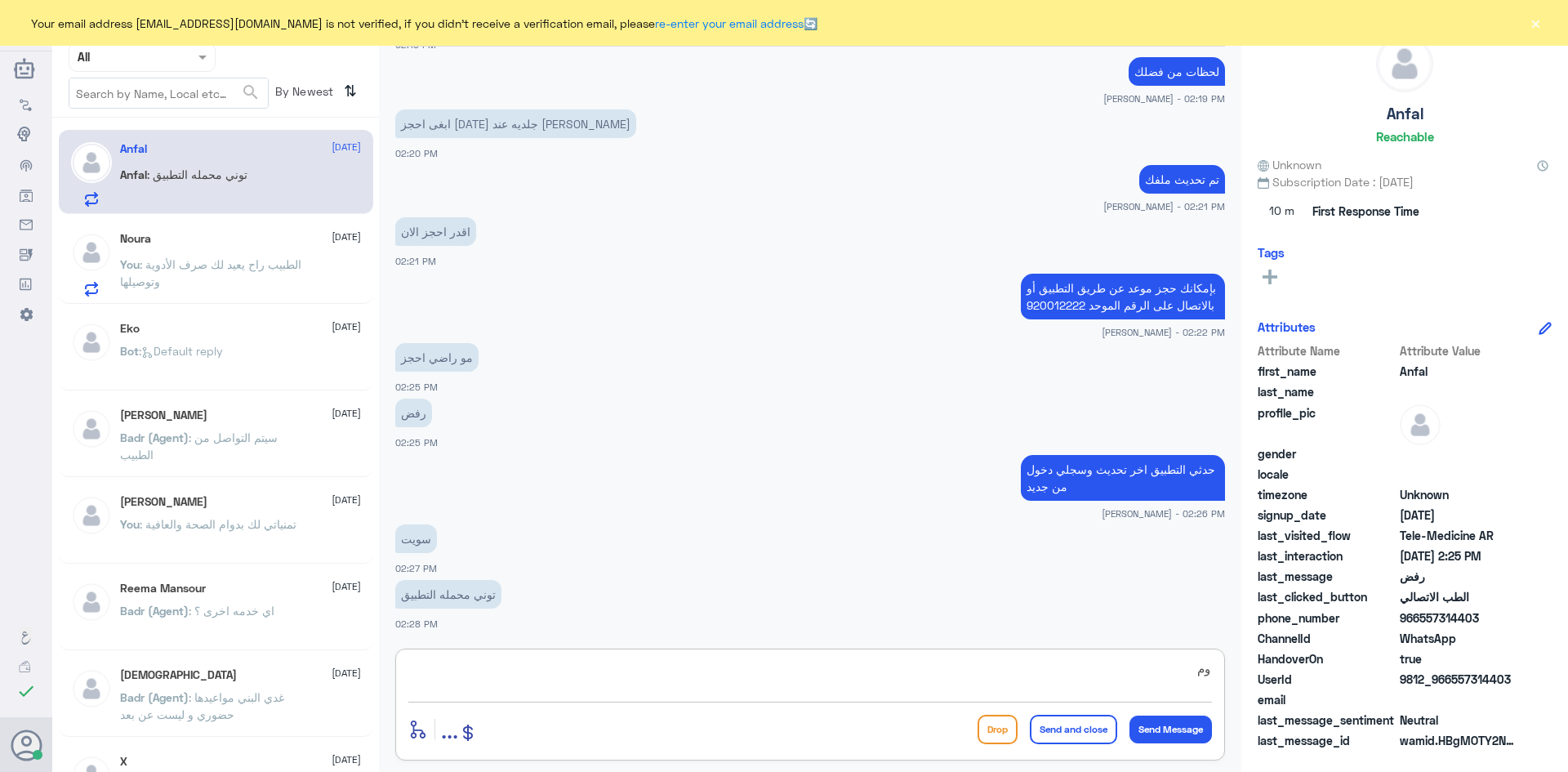
type textarea "و"
type textarea "ت"
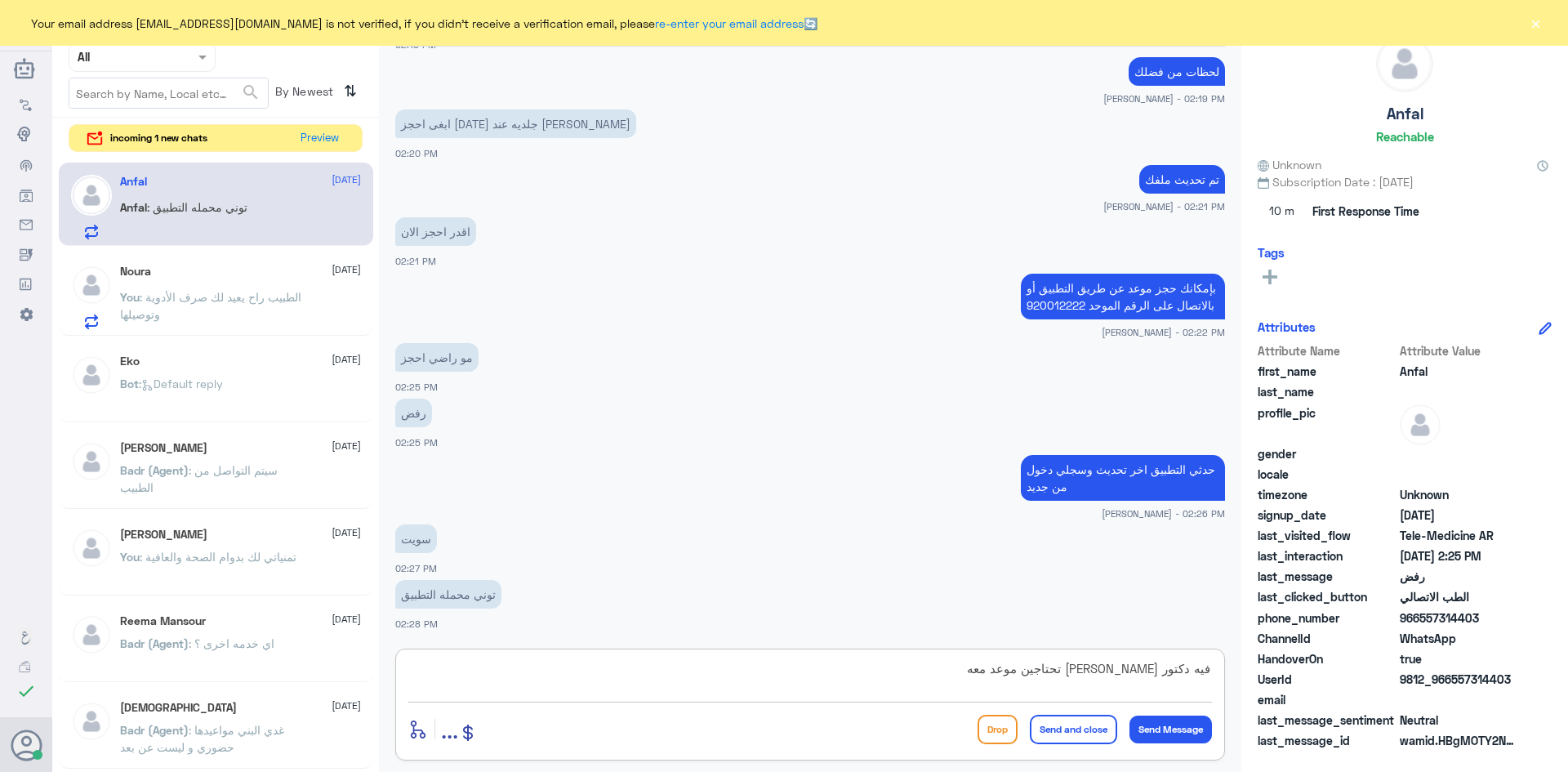
type textarea "فيه دكتور معين تحتاجين موعد معه ؟"
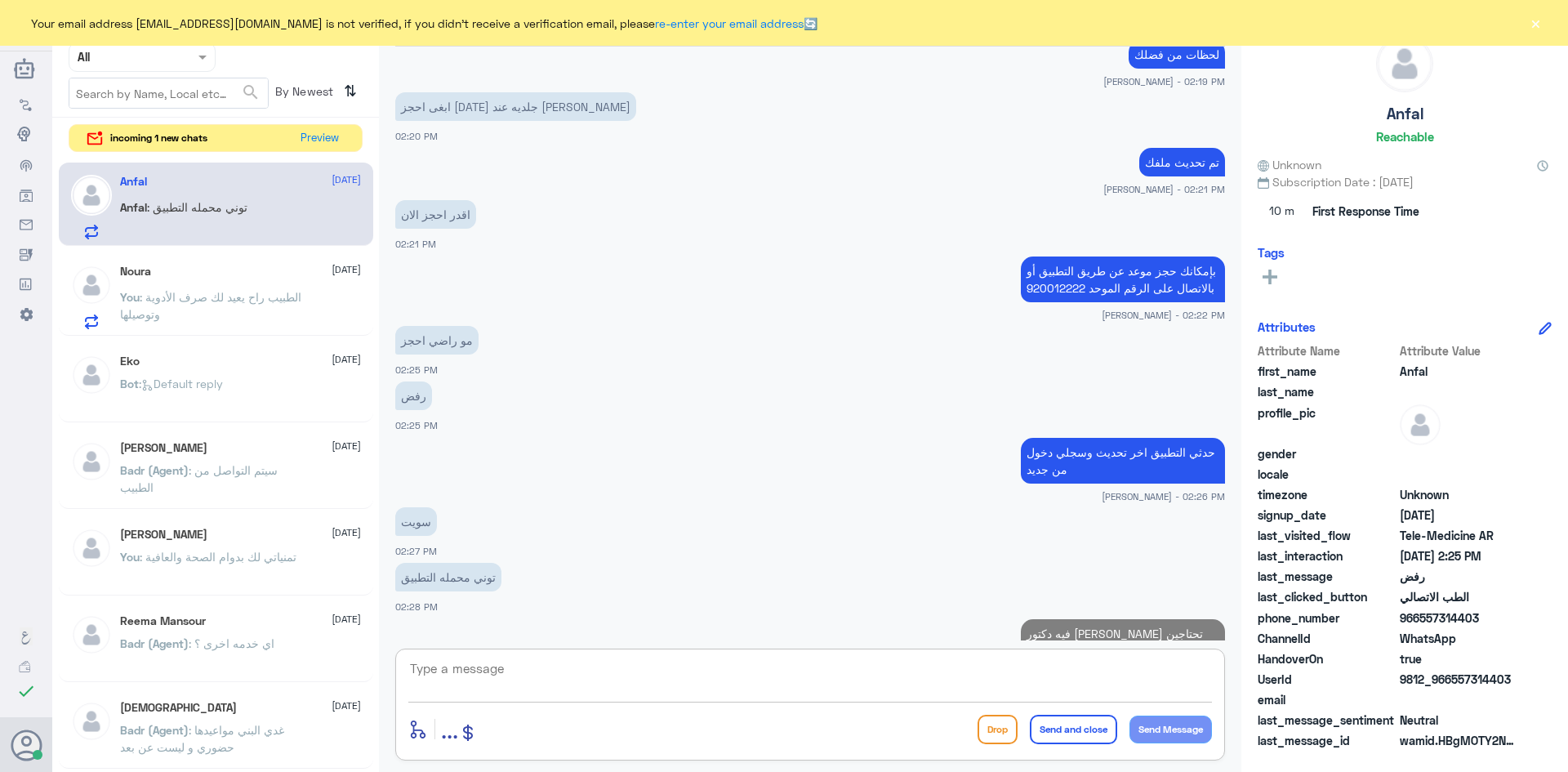
scroll to position [816, 0]
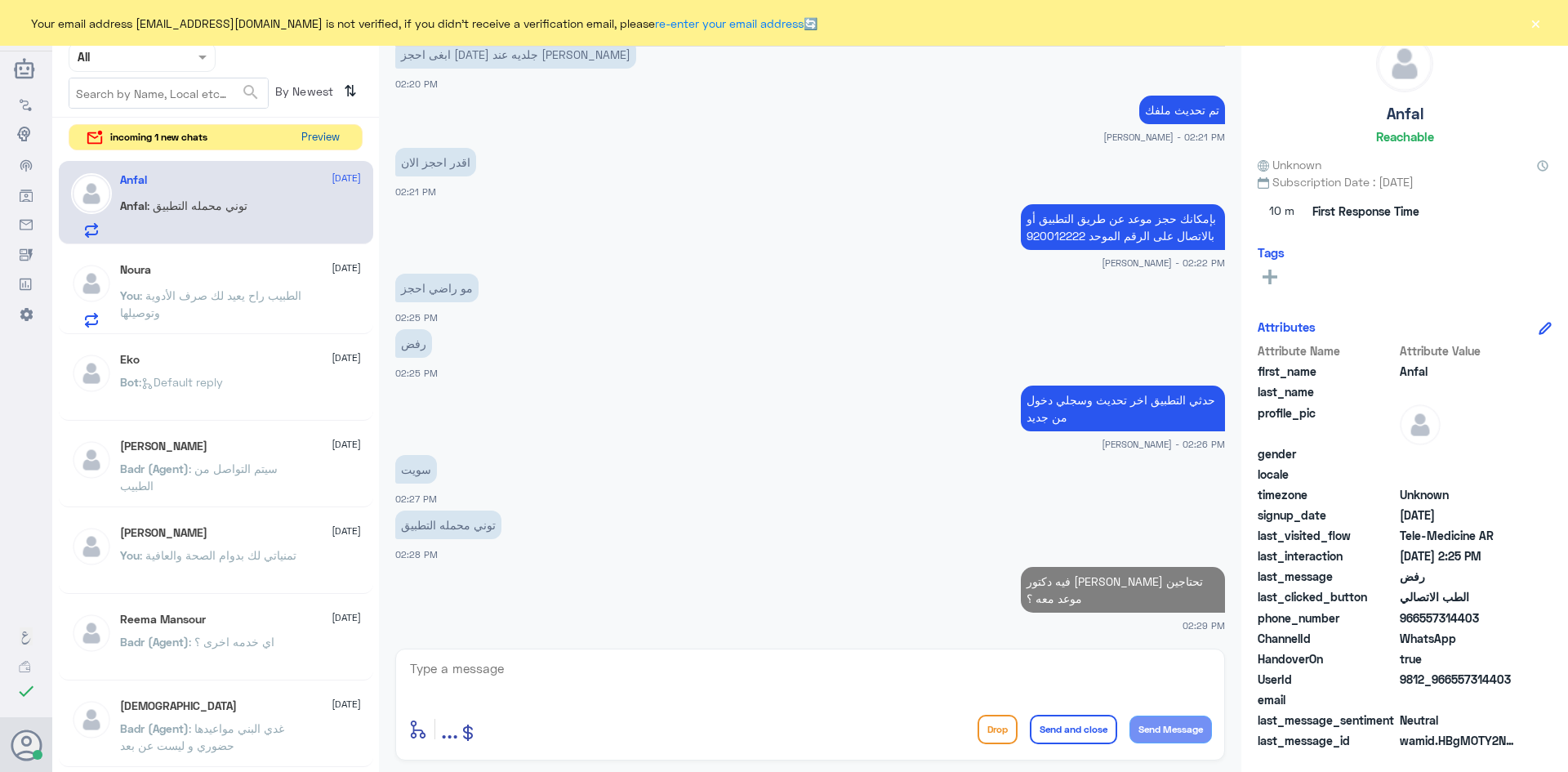
click at [311, 139] on button "Preview" at bounding box center [320, 138] width 51 height 25
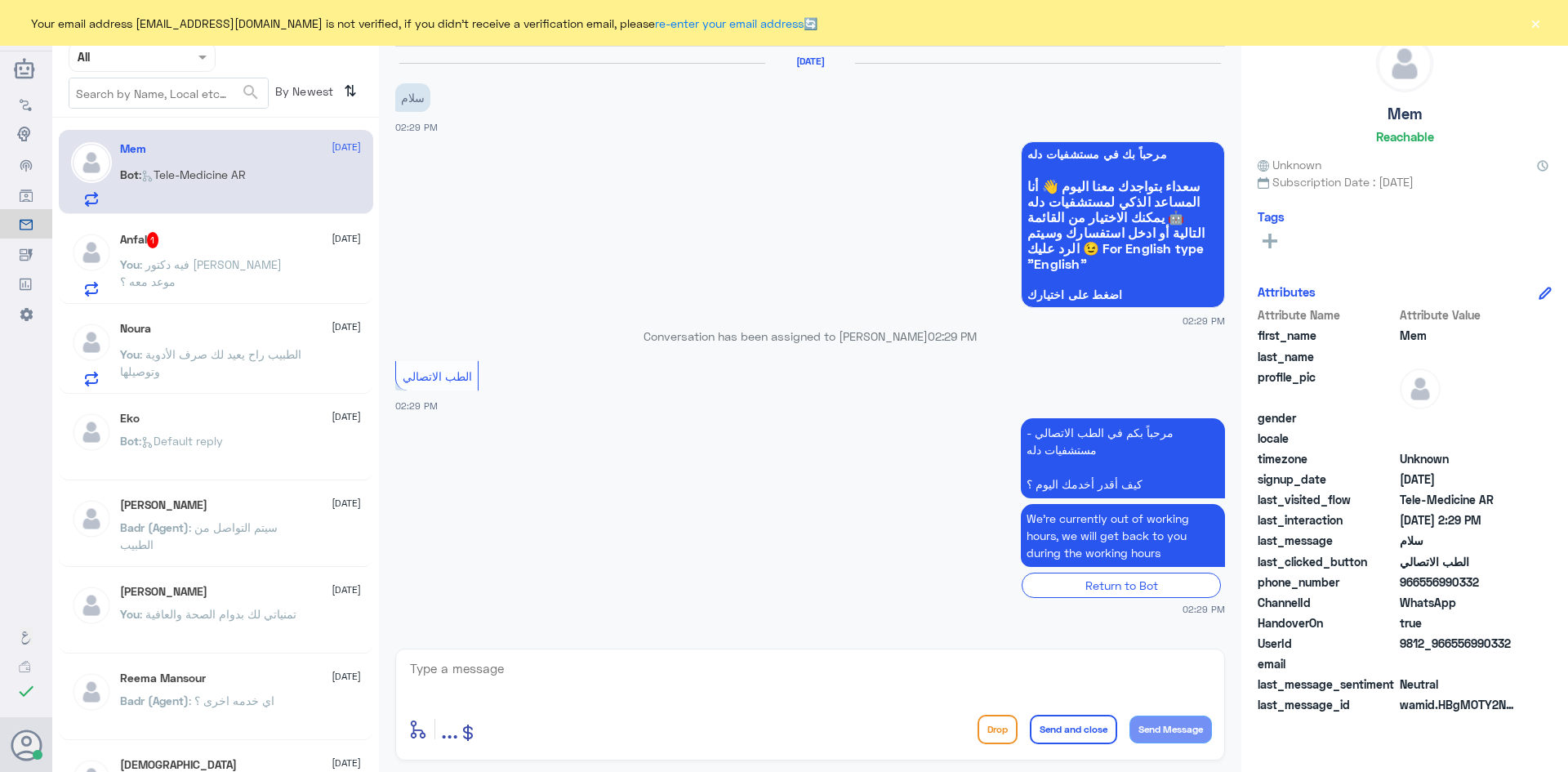
click at [301, 260] on p "You : فيه دكتور معين تحتاجين موعد معه ؟" at bounding box center [212, 276] width 184 height 41
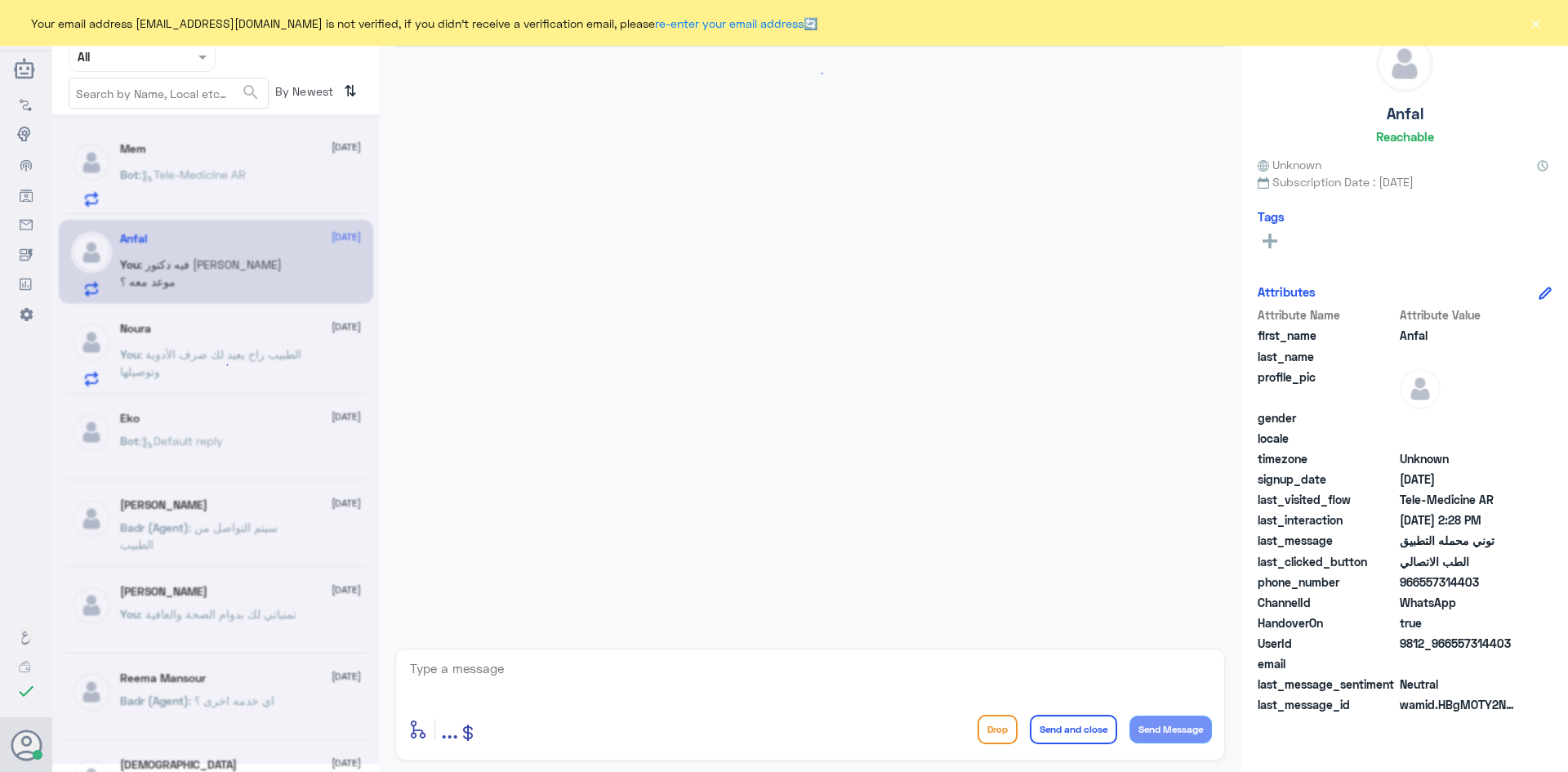
scroll to position [726, 0]
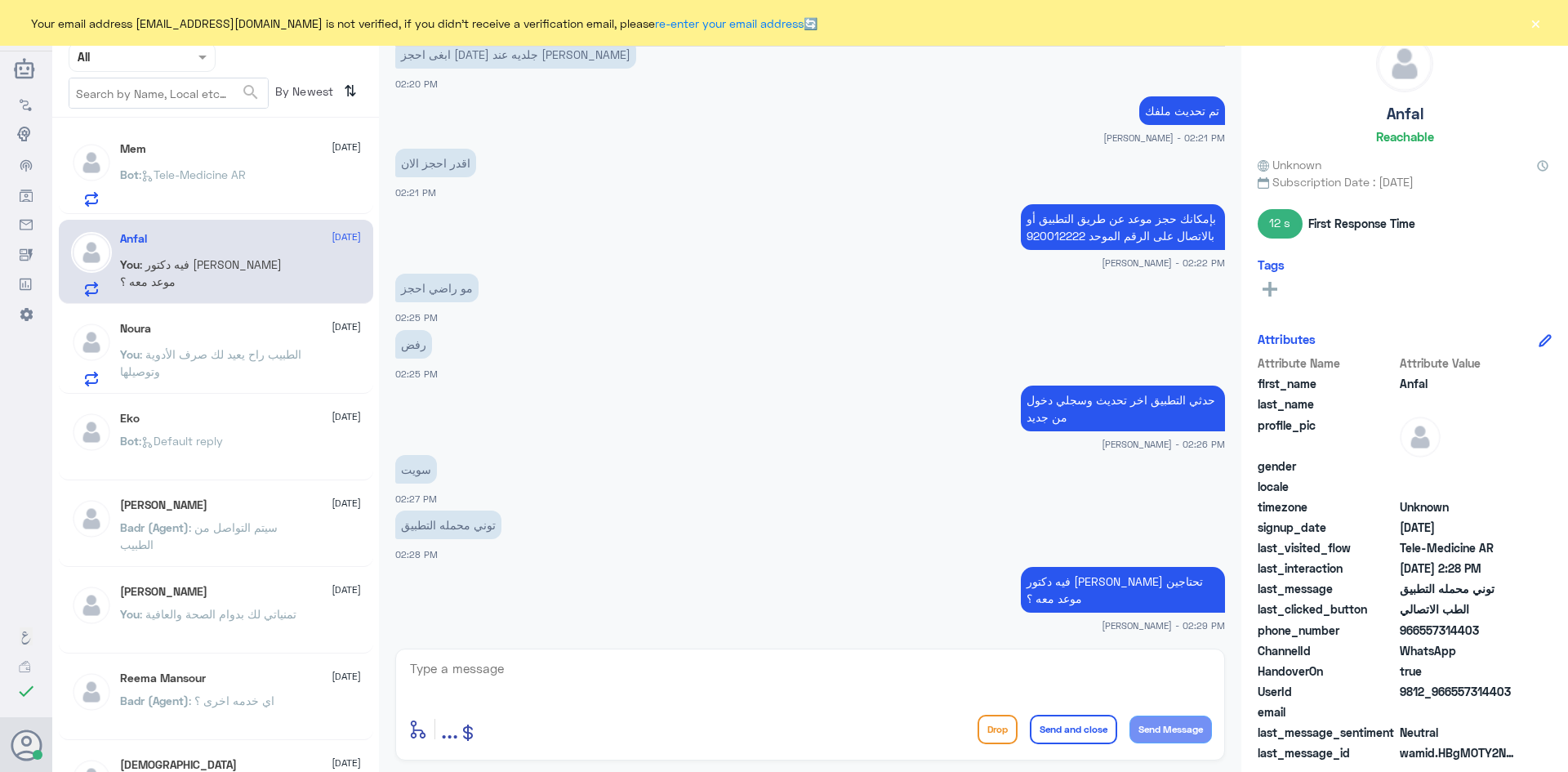
click at [311, 169] on div "Mem 22 August Bot : Tele-Medicine AR" at bounding box center [240, 174] width 241 height 64
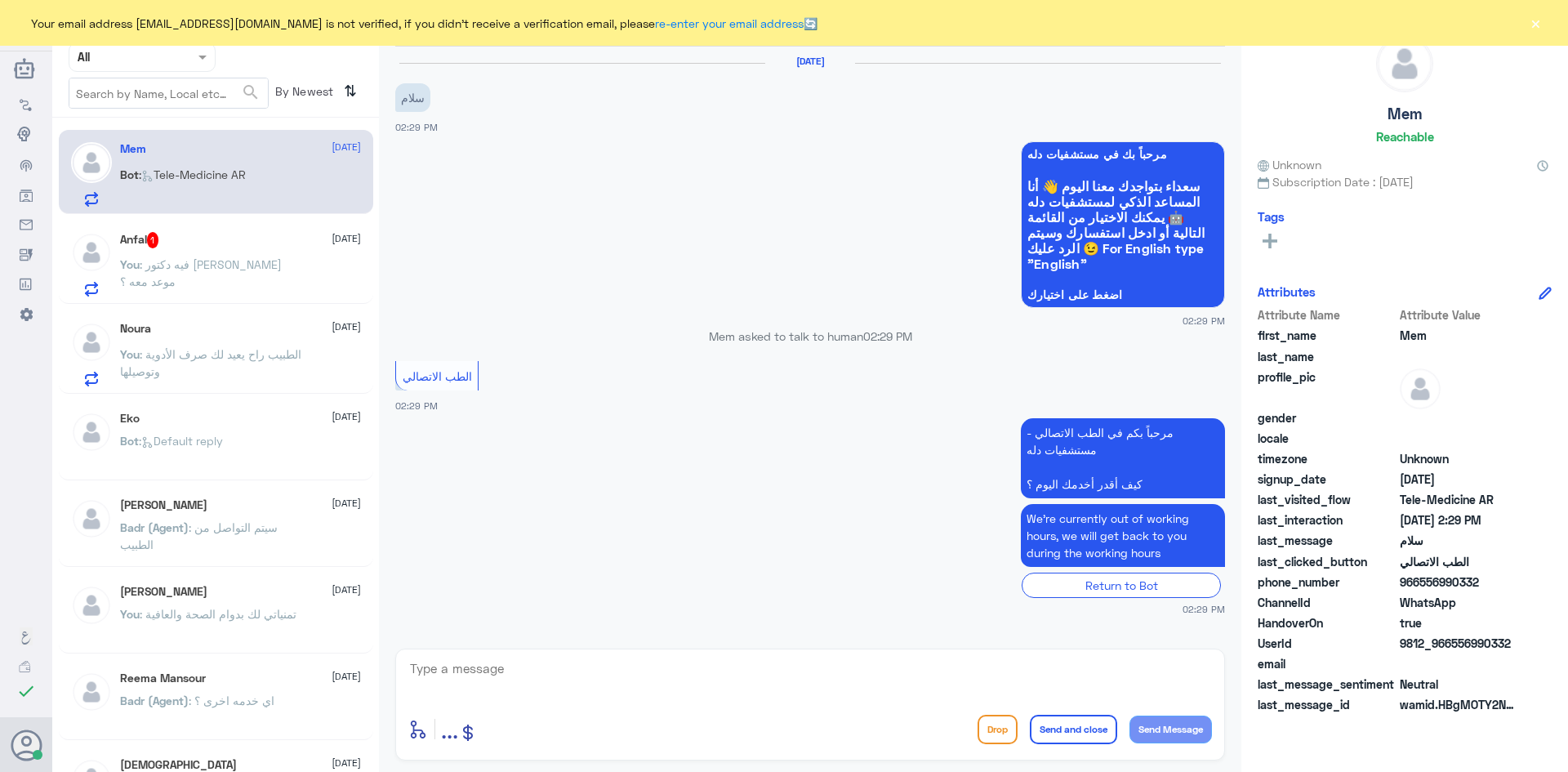
click at [584, 674] on textarea at bounding box center [811, 677] width 804 height 40
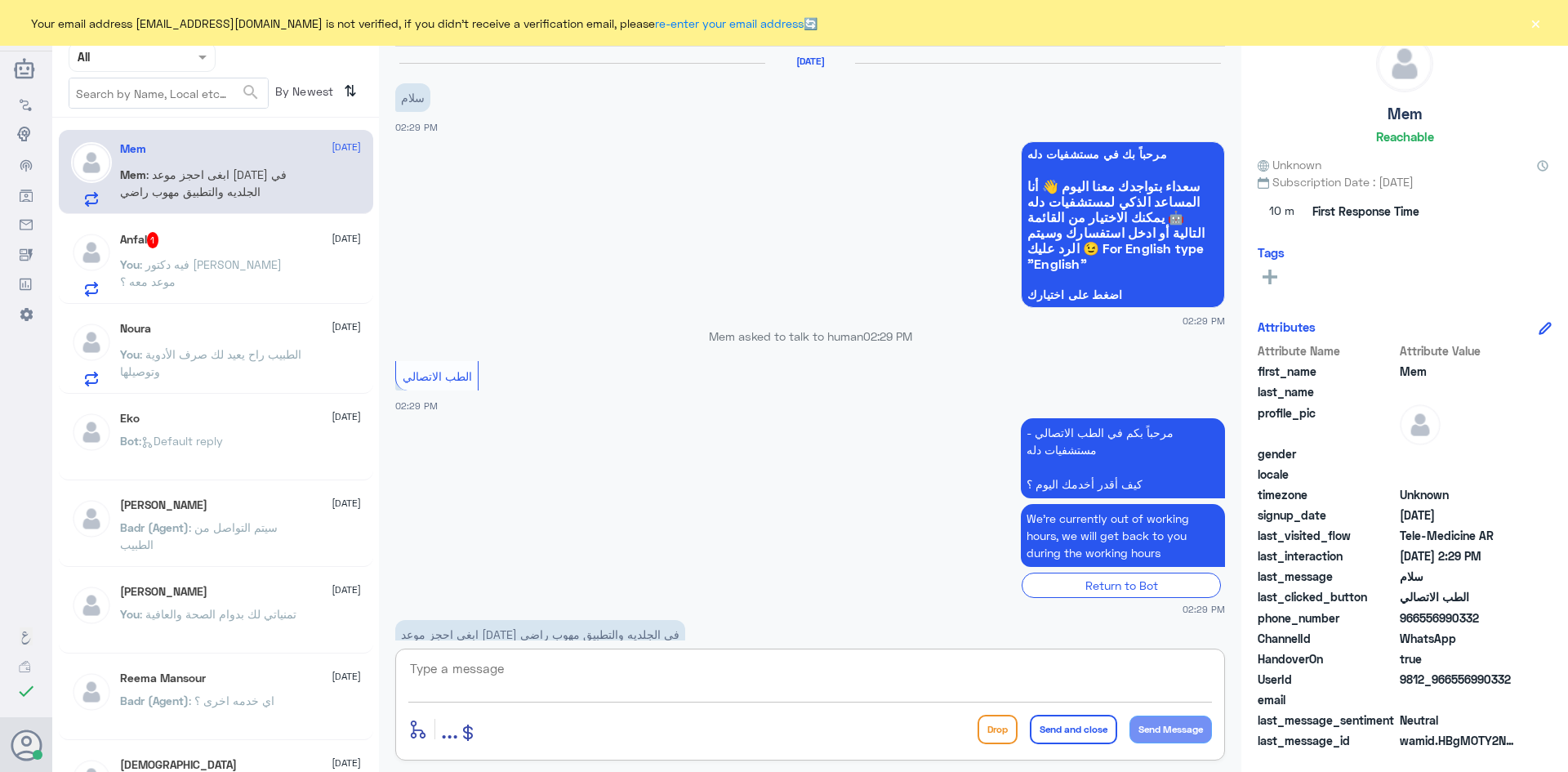
scroll to position [39, 0]
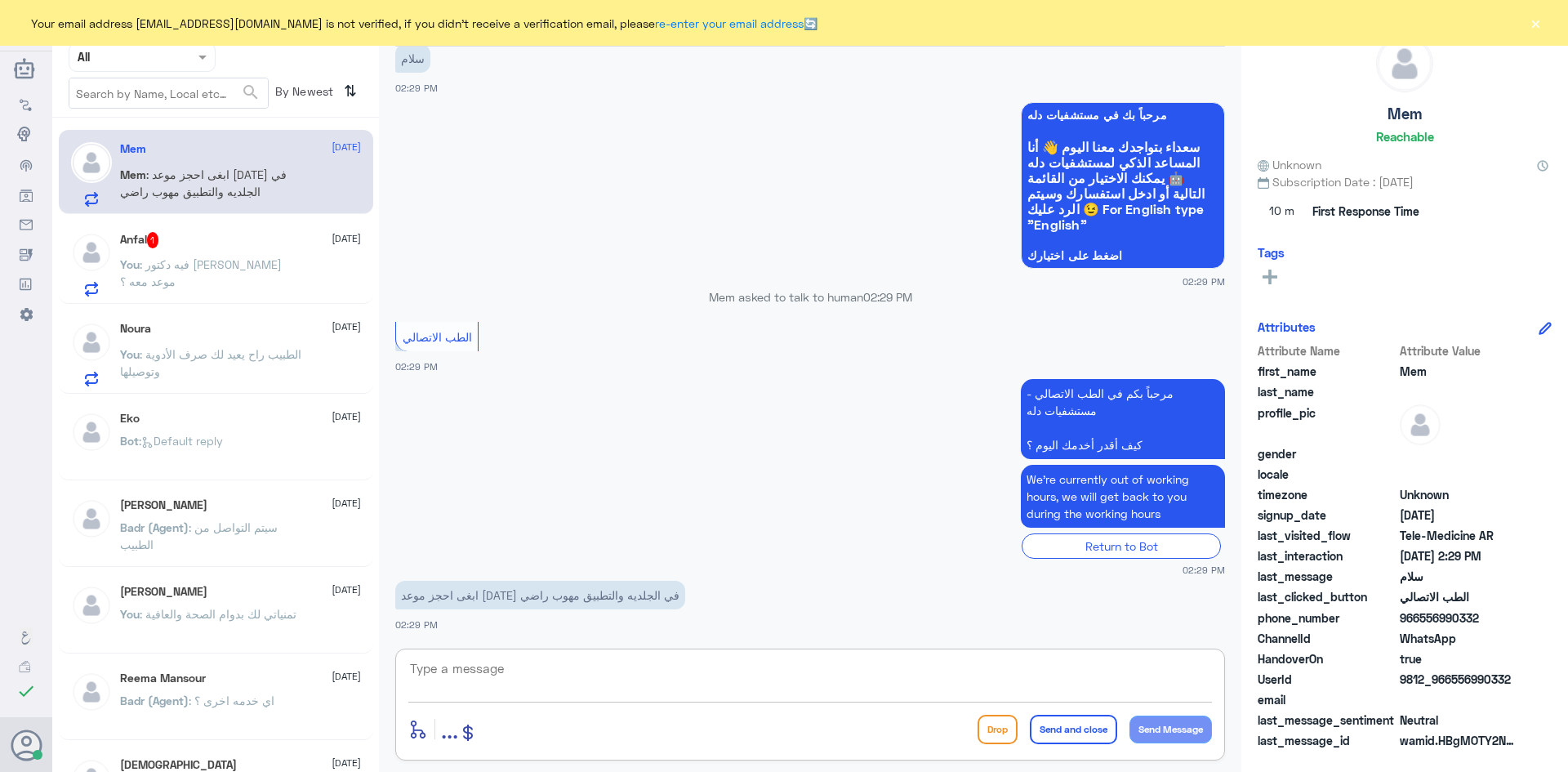
paste textarea "مرحبا معك عبدالكريم من الطب الاتصالي"
type textarea "مرحبا معك عبدالكريم من الطب الاتصالي"
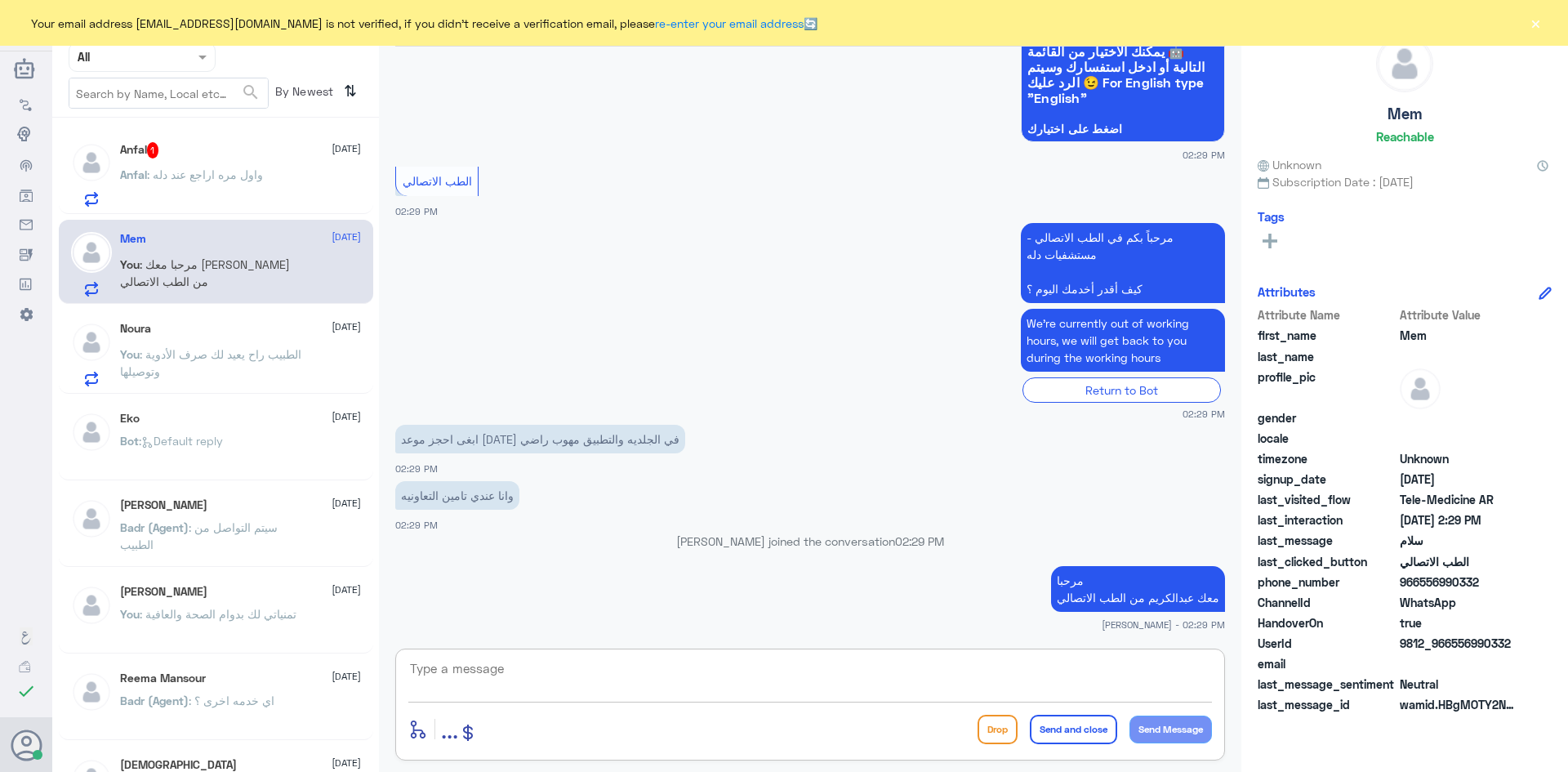
click at [253, 162] on div "Anfal 1 22 August Anfal : واول مره اراجع عند دله" at bounding box center [240, 174] width 241 height 64
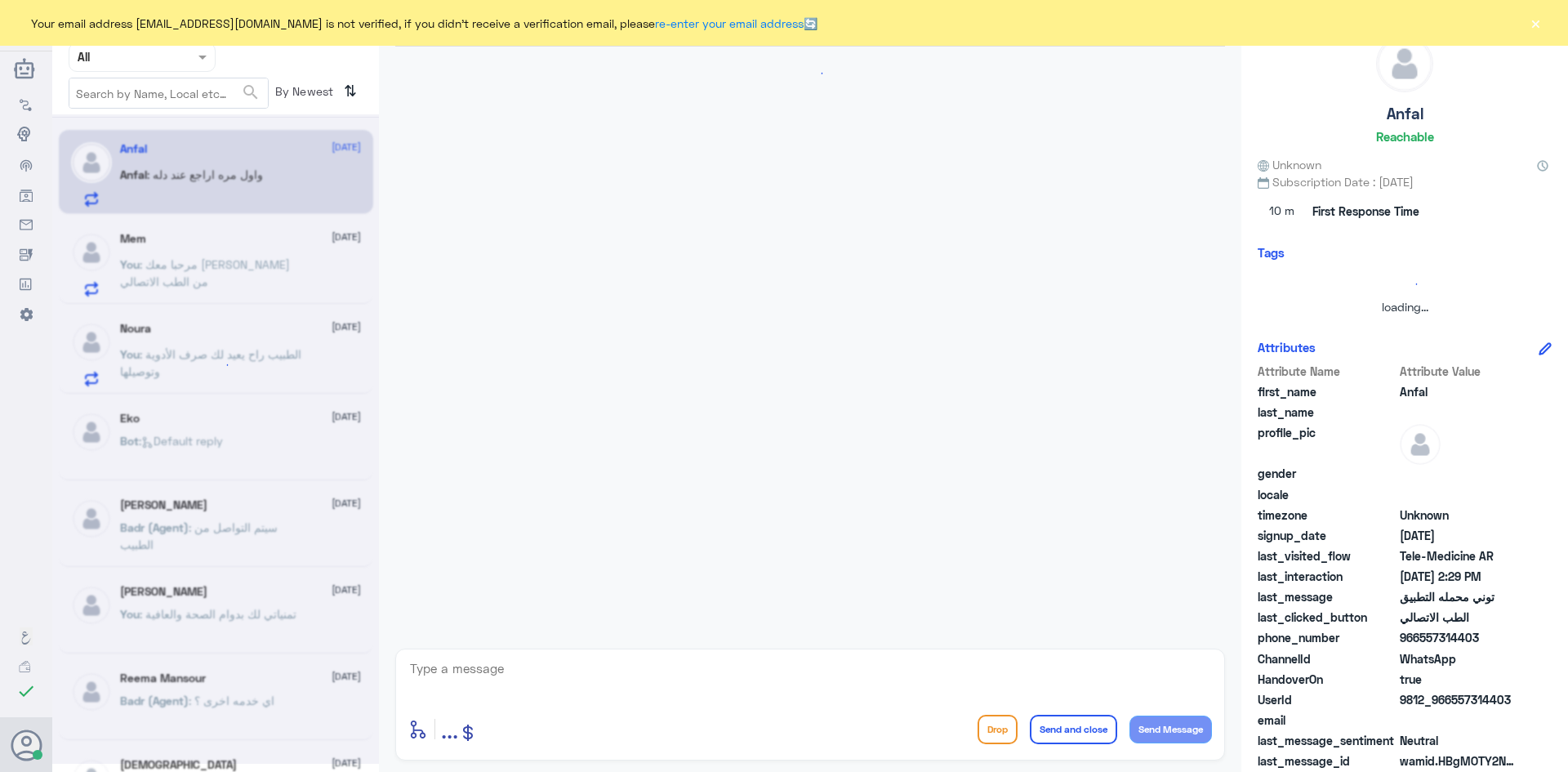
scroll to position [584, 0]
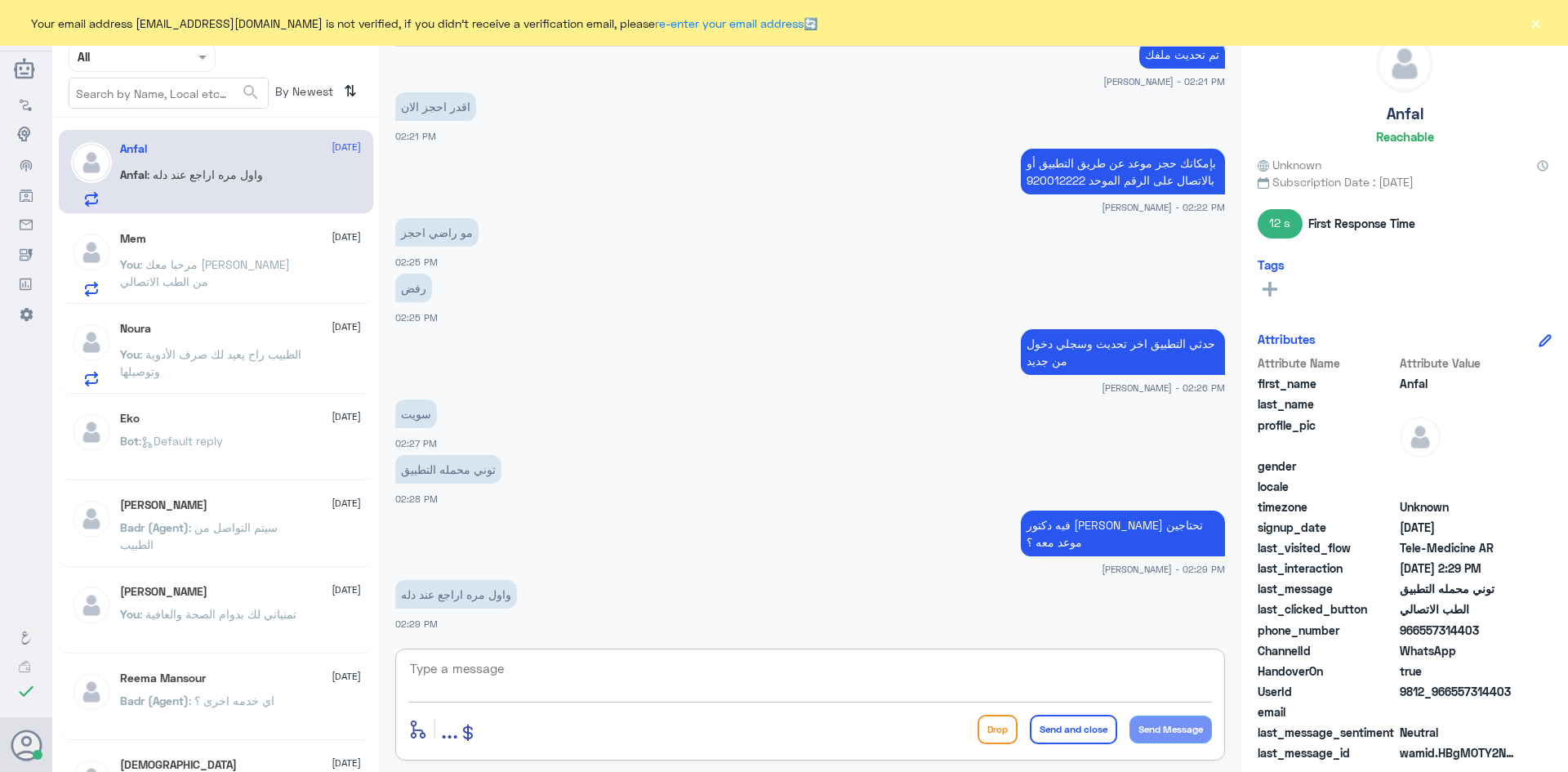
click at [545, 665] on textarea at bounding box center [811, 677] width 804 height 40
click at [301, 268] on p "You : مرحبا معك عبدالكريم من الطب الاتصالي" at bounding box center [212, 276] width 184 height 41
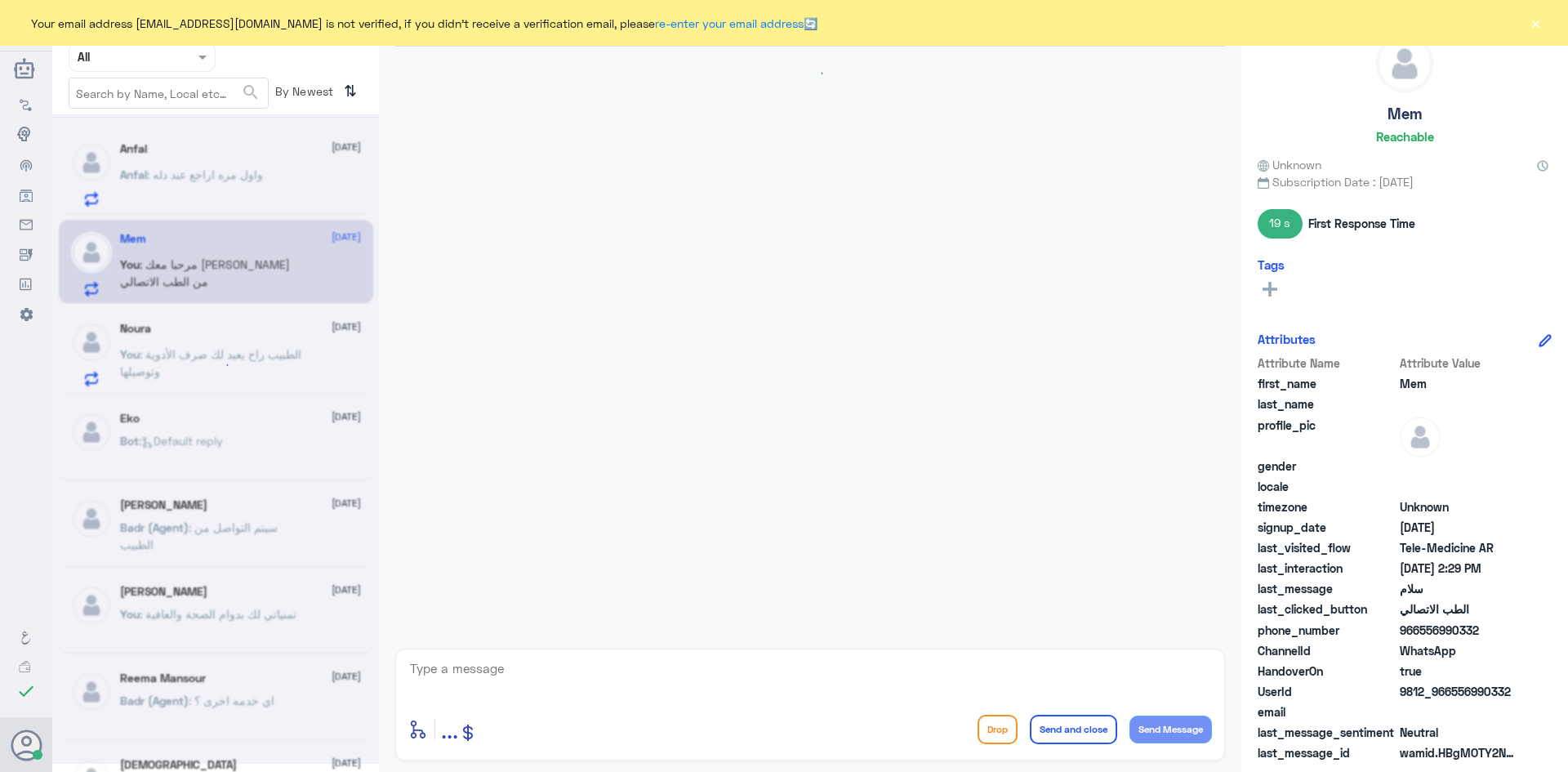
scroll to position [194, 0]
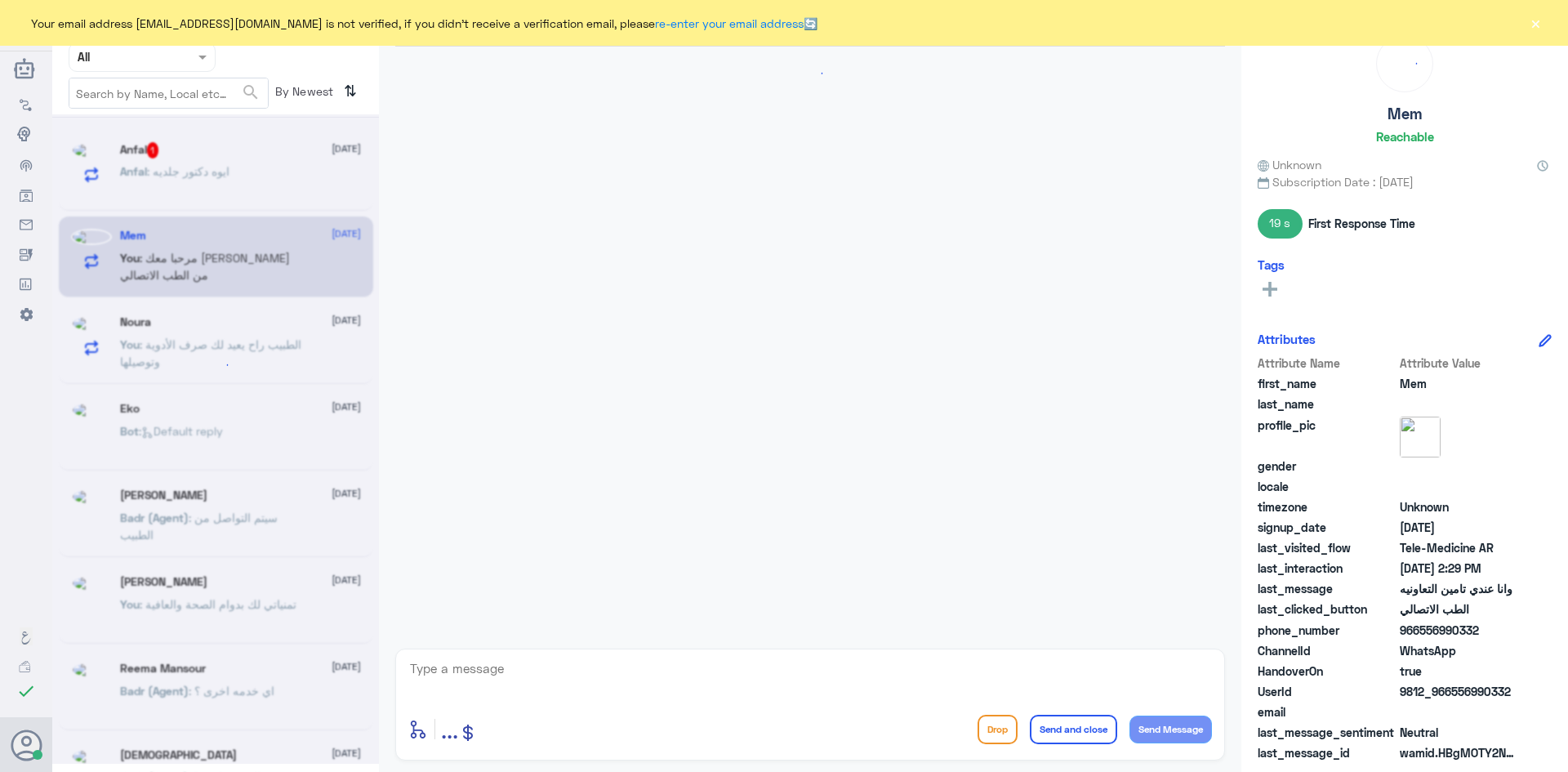
scroll to position [606, 0]
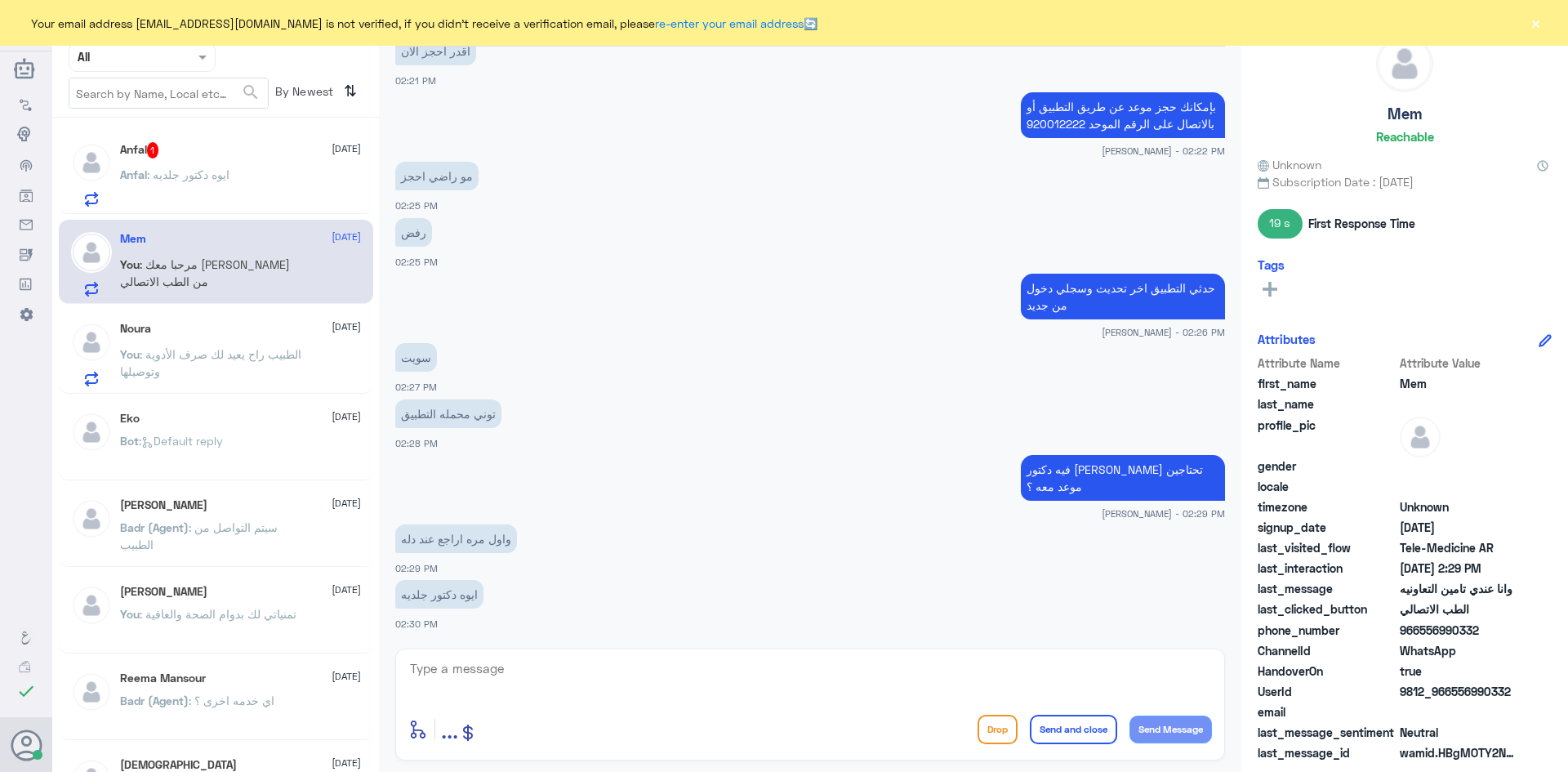
click at [271, 166] on div "Anfal 1 [DATE][PERSON_NAME] : ايوه دكتور جلديه" at bounding box center [240, 174] width 241 height 64
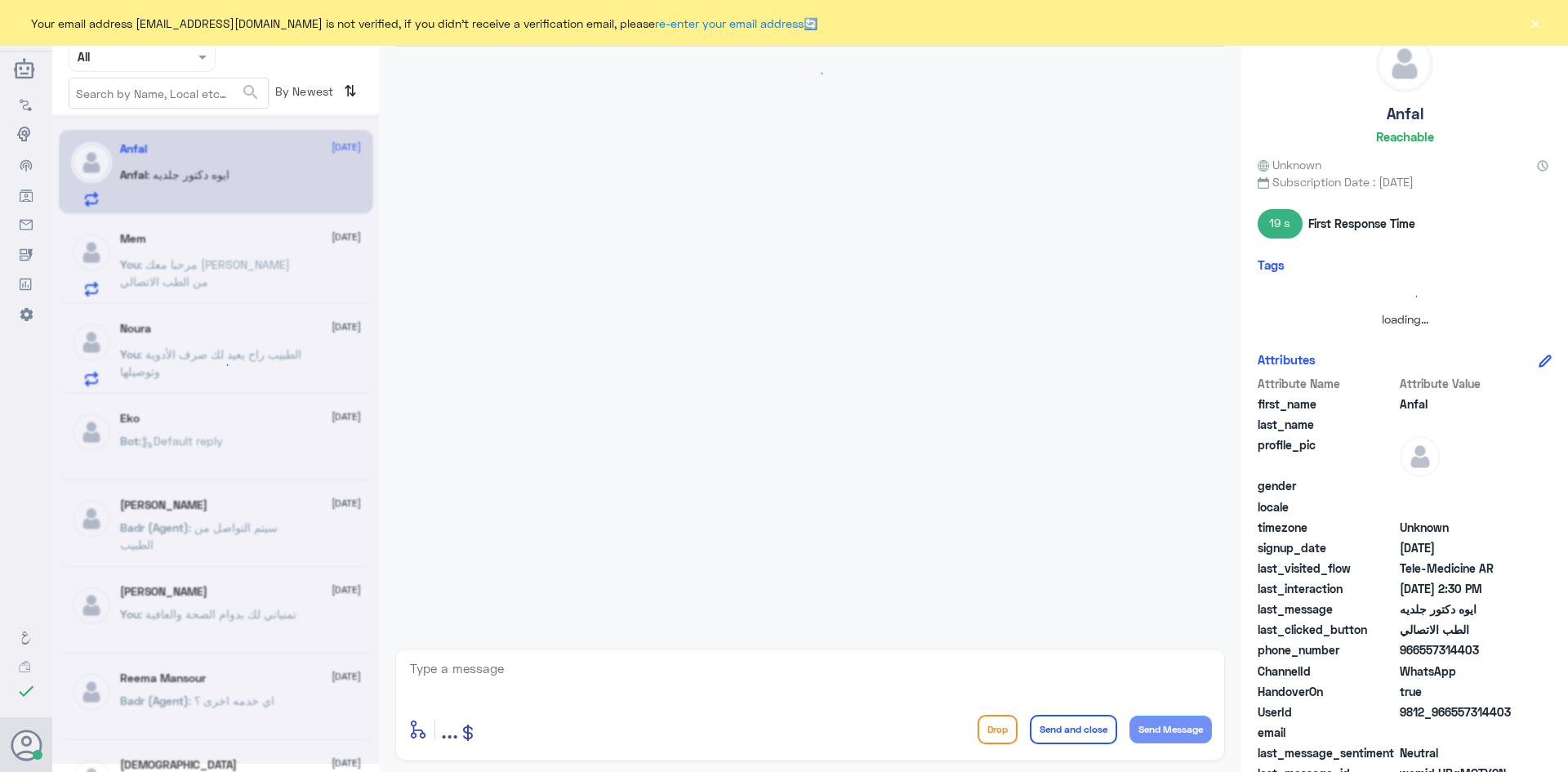
scroll to position [606, 0]
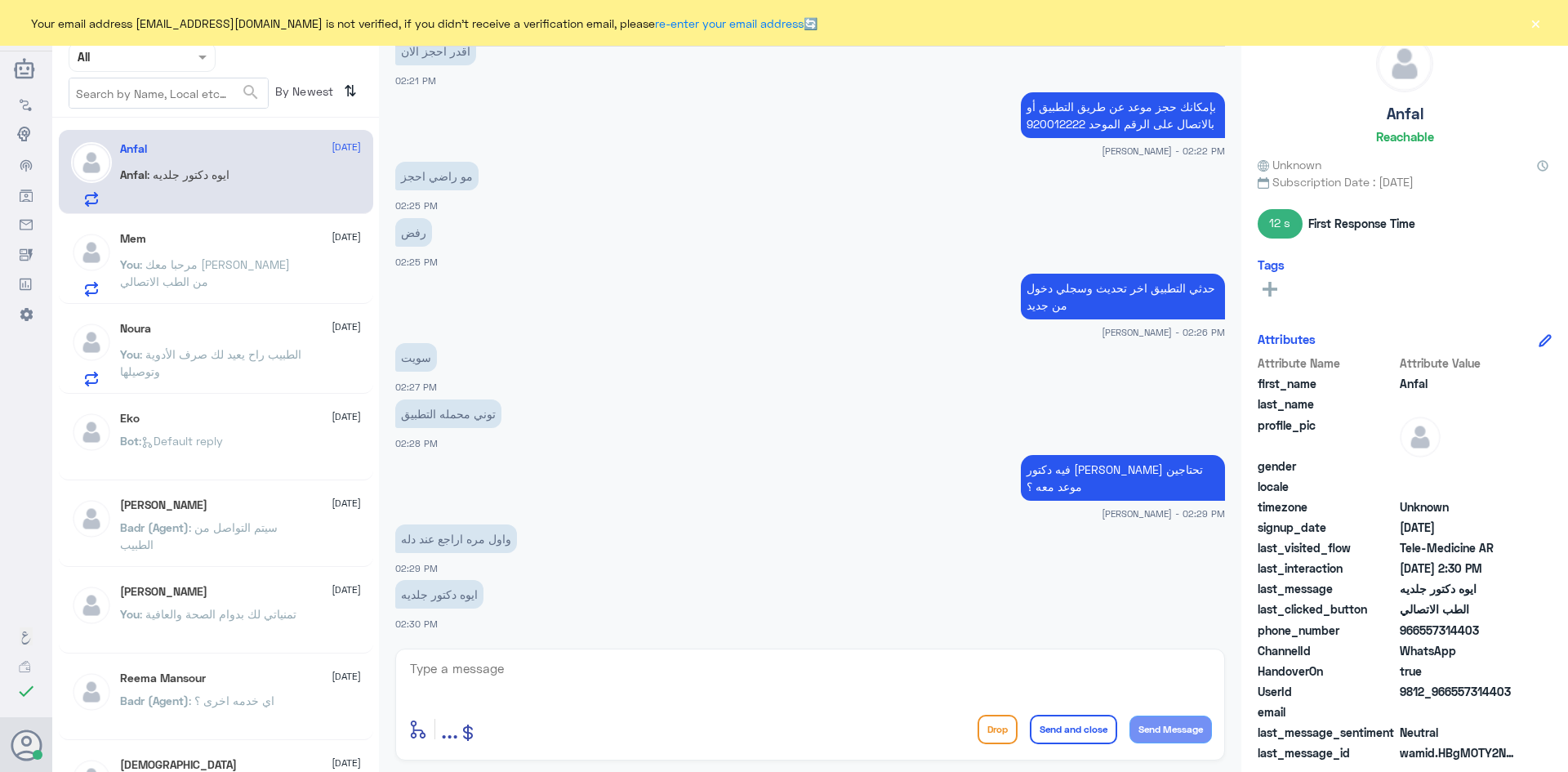
click at [484, 674] on textarea at bounding box center [811, 677] width 804 height 40
type textarea "تمام اشوف لك ثواني بس"
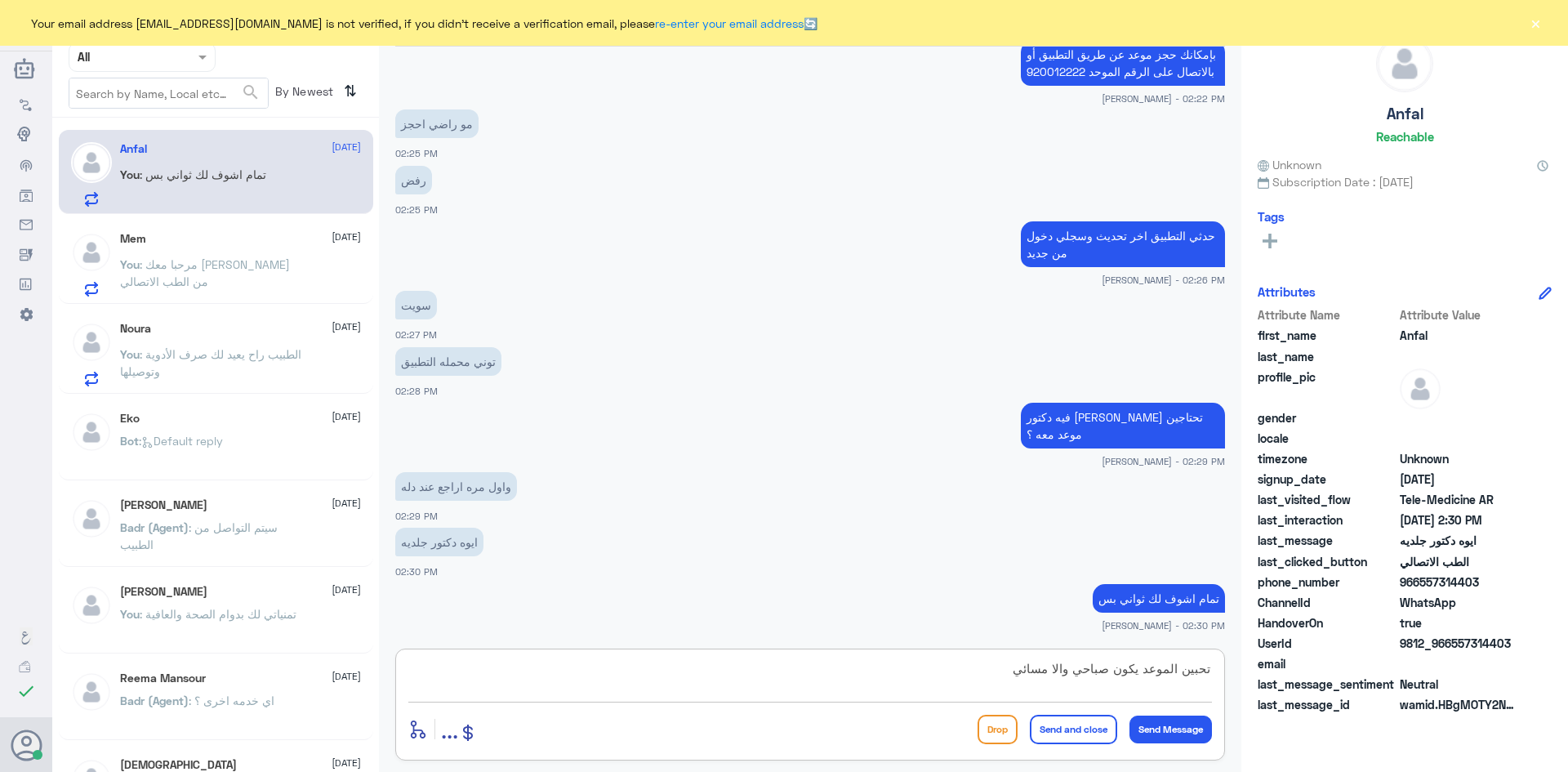
type textarea "تحبين الموعد يكون صباحي والا مسائي"
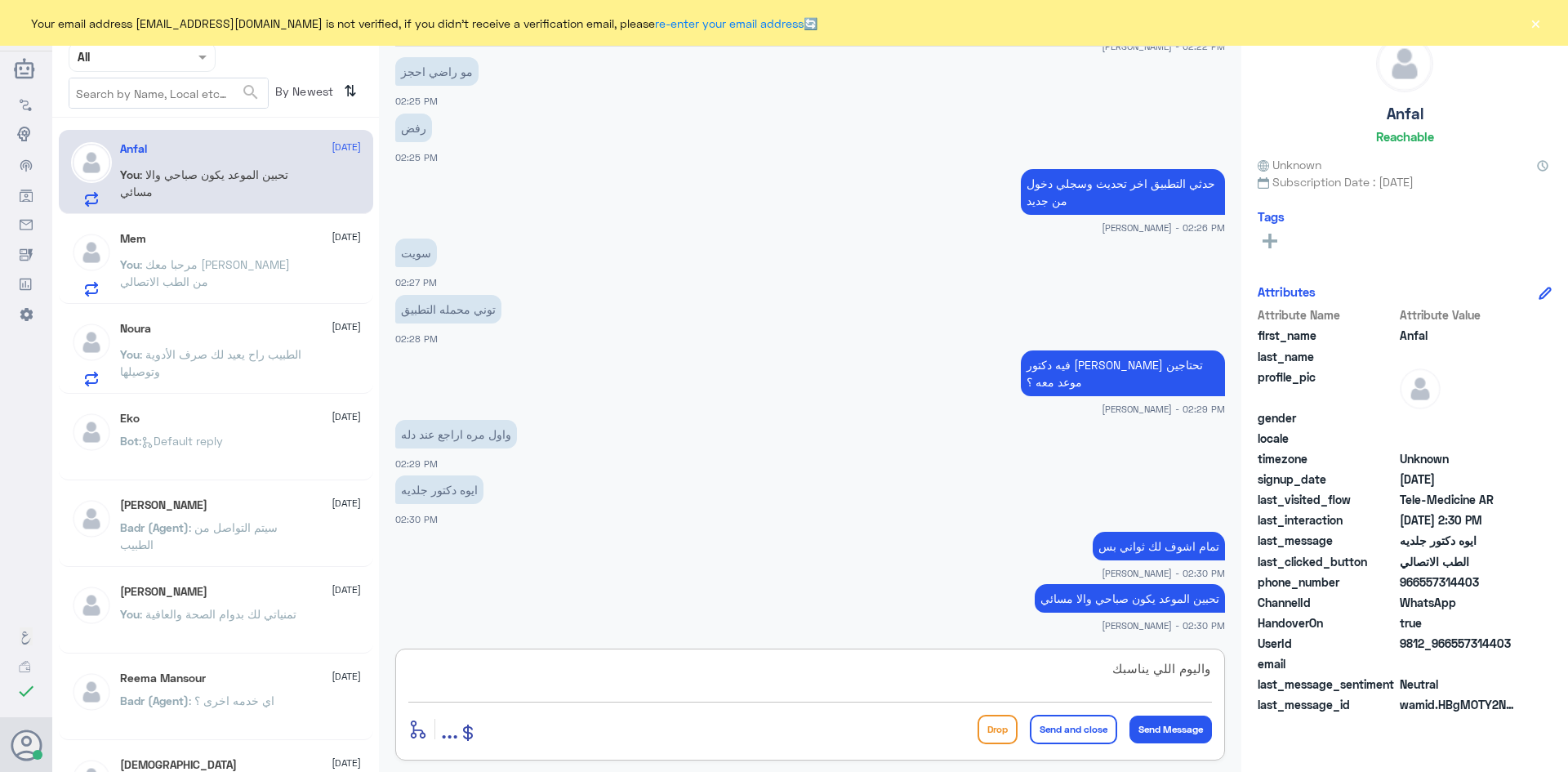
type textarea "واليوم اللي يناسبك ؟"
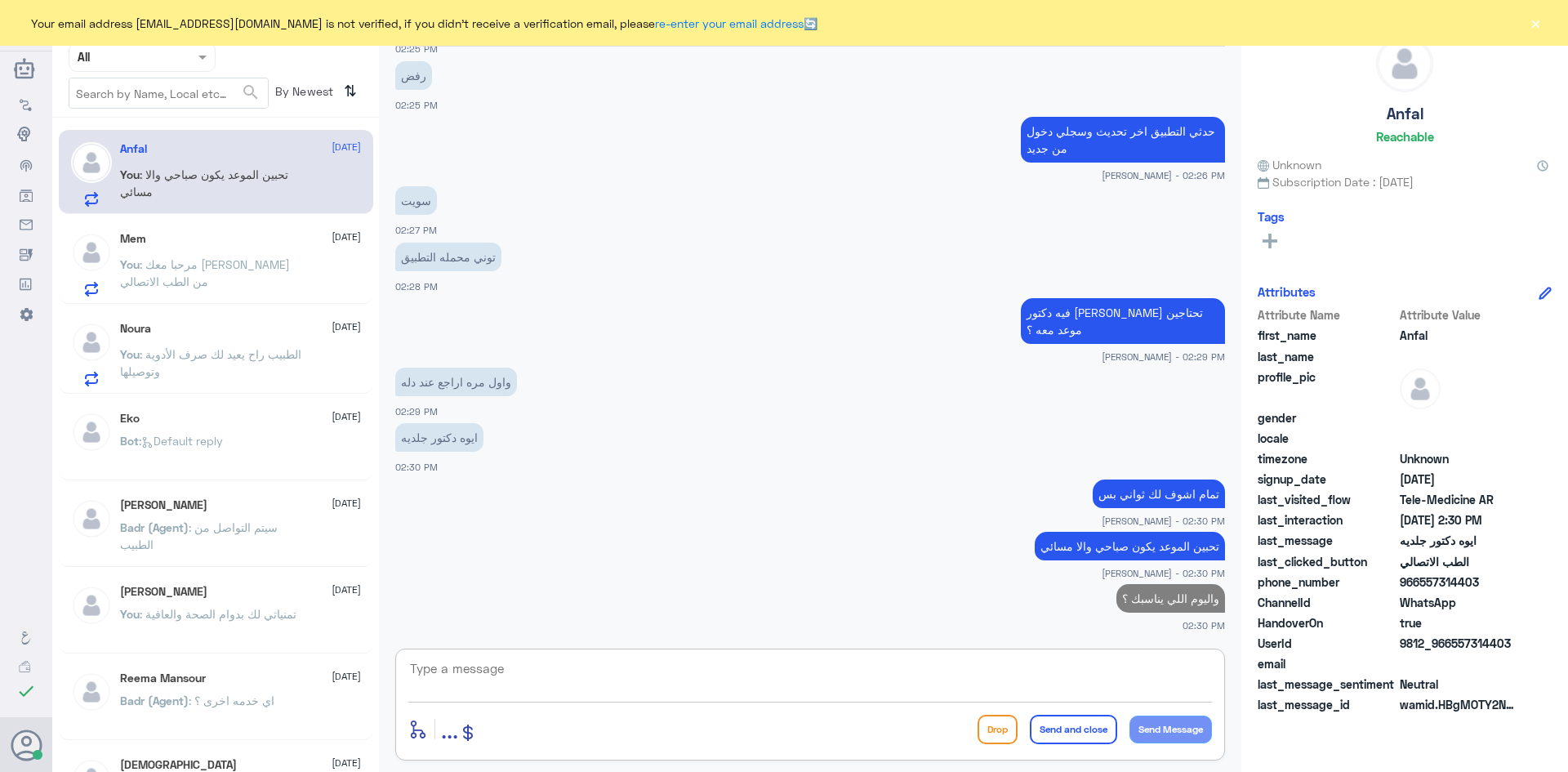
click at [247, 240] on div "Mem 22 August" at bounding box center [240, 239] width 241 height 14
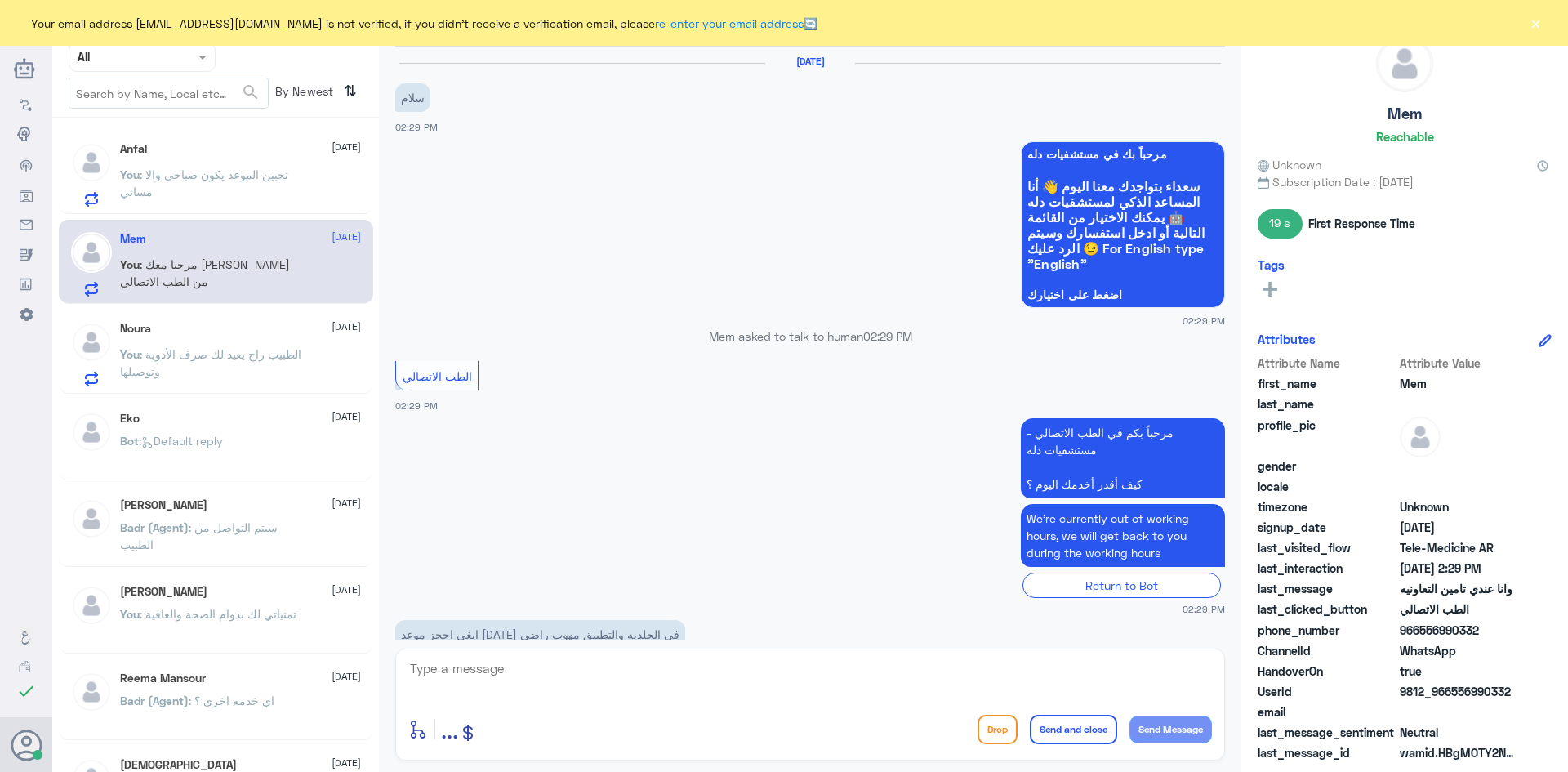
scroll to position [194, 0]
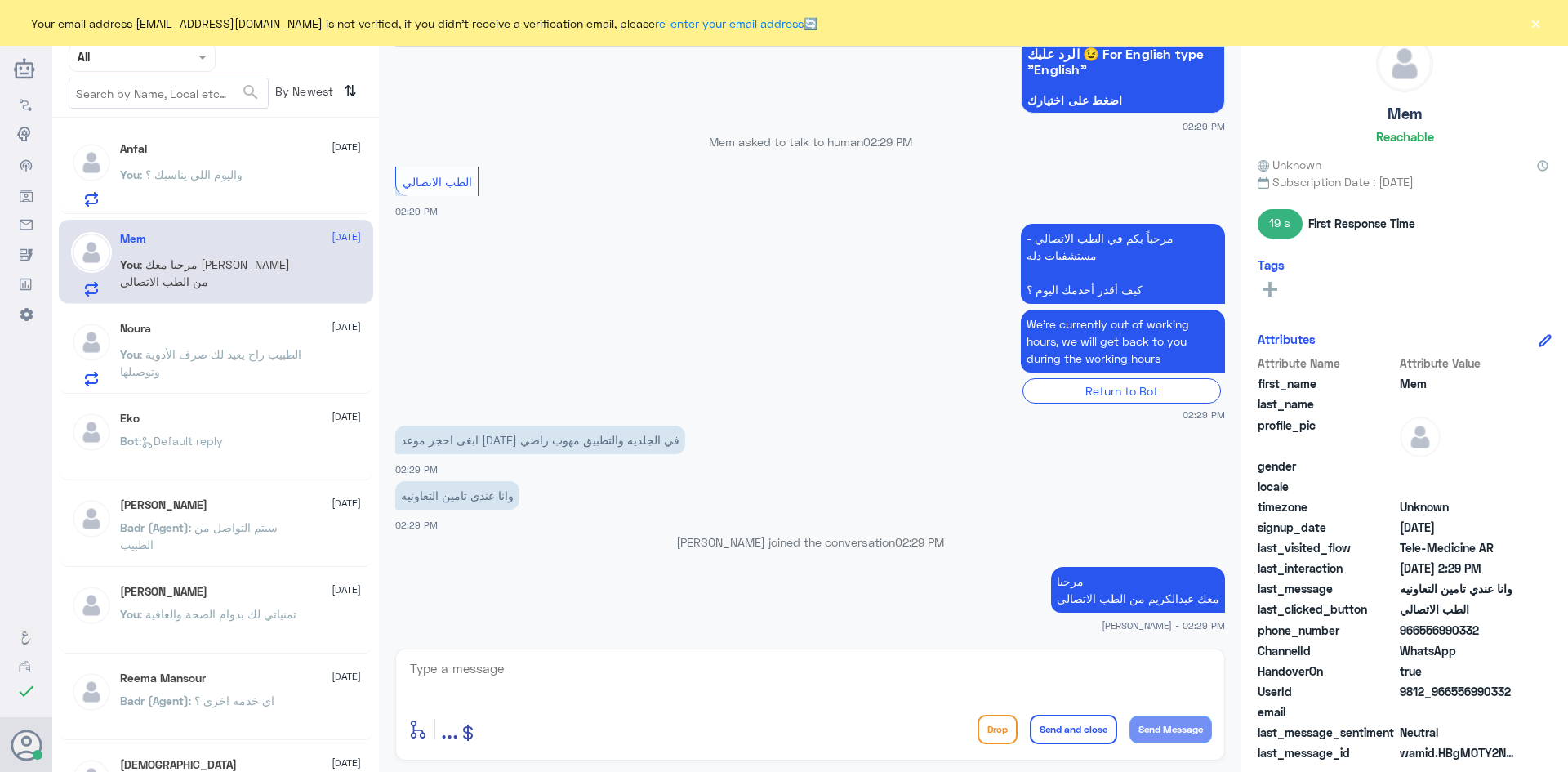
click at [739, 678] on textarea at bounding box center [811, 677] width 804 height 40
type textarea "ممكن تزوديني برقم الملف او الهوية ؟"
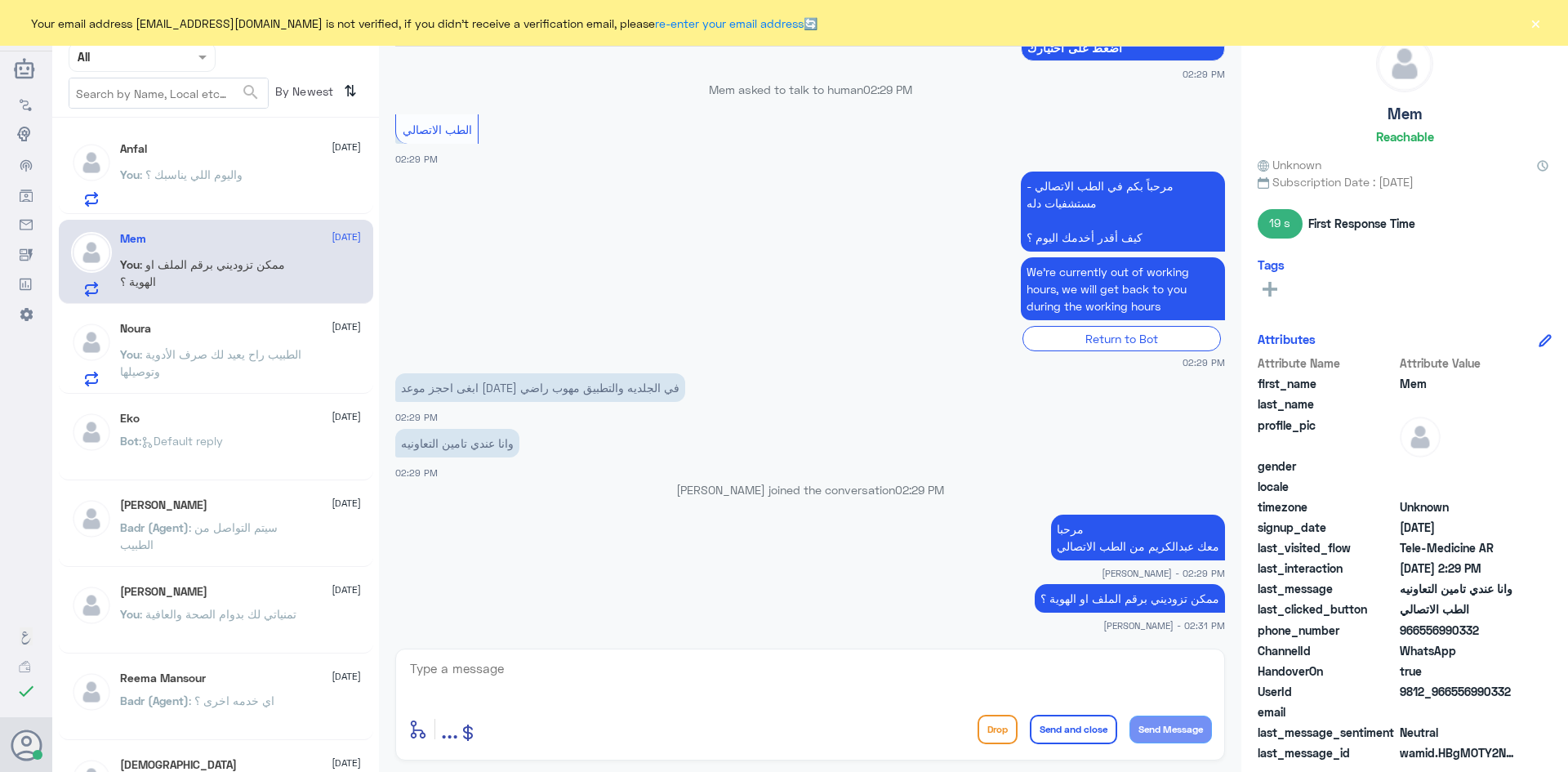
drag, startPoint x: 1482, startPoint y: 631, endPoint x: 1420, endPoint y: 635, distance: 62.1
click at [1420, 635] on span "966556990332" at bounding box center [1459, 630] width 118 height 17
copy span "556990332"
click at [942, 676] on textarea at bounding box center [811, 677] width 804 height 40
click at [221, 176] on div "Anfal : 4ونص" at bounding box center [240, 188] width 241 height 37
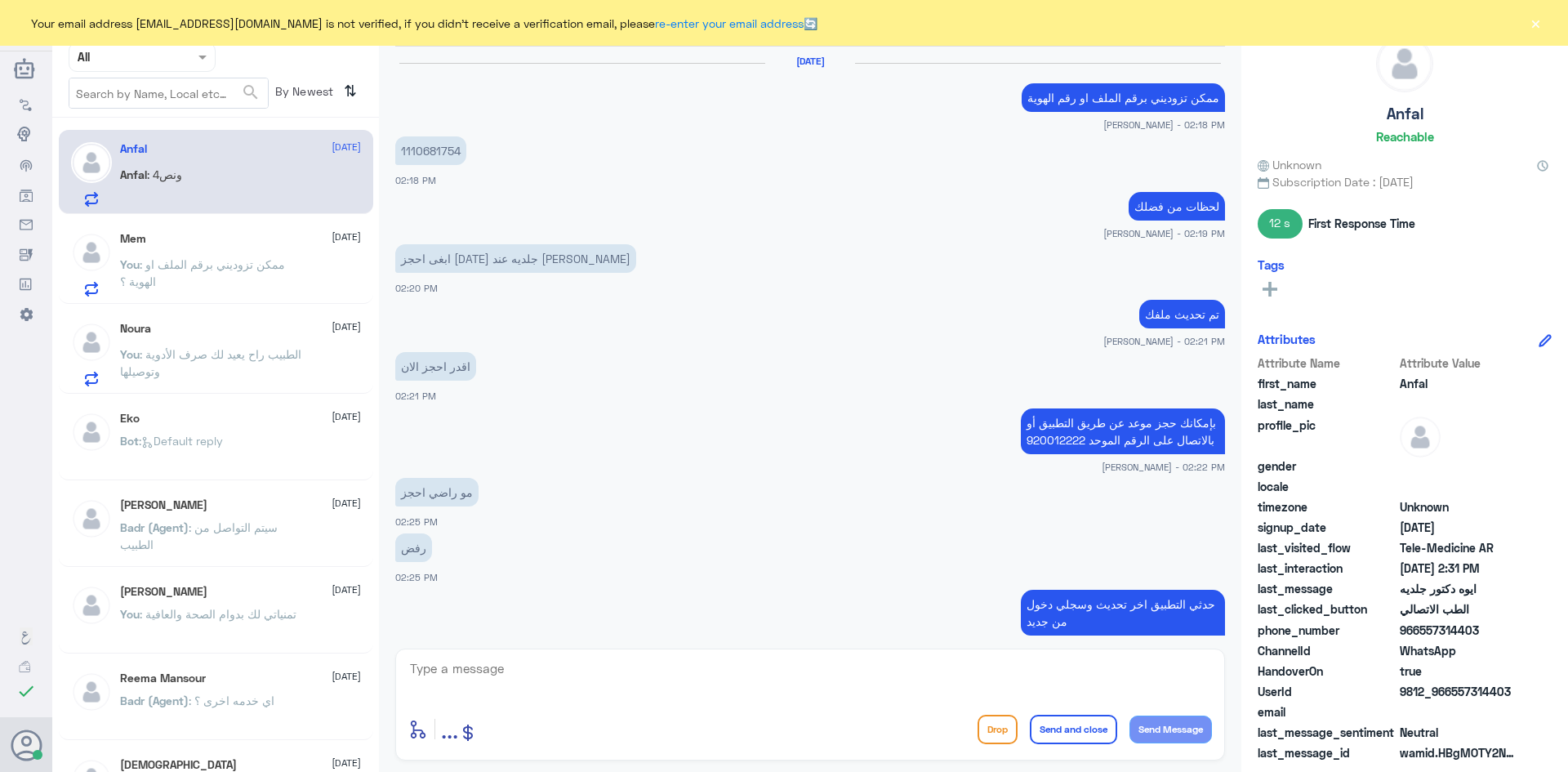
scroll to position [585, 0]
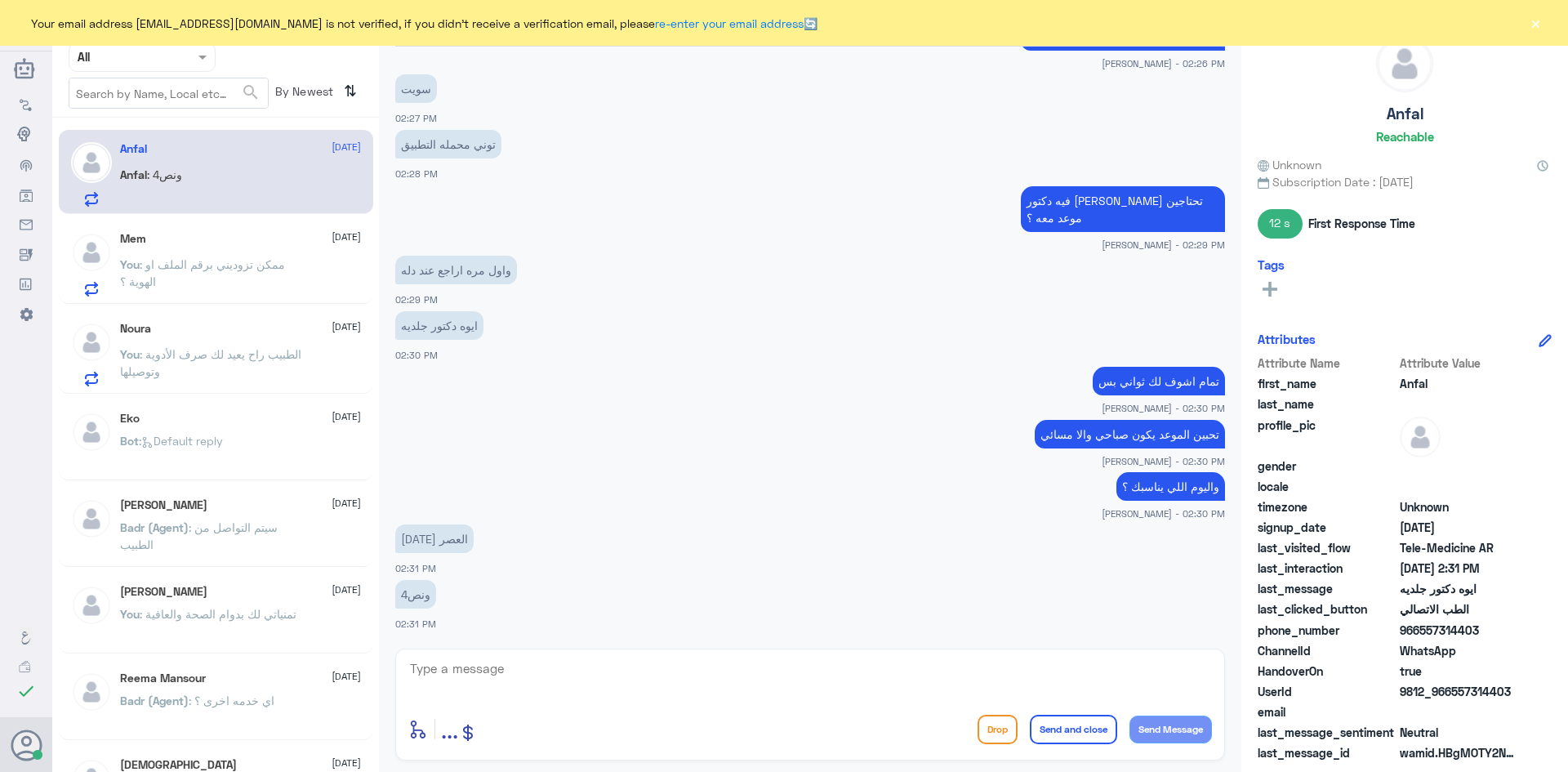
click at [628, 650] on div "enter flow name ... Drop Send and close Send Message" at bounding box center [810, 704] width 830 height 112
click at [599, 665] on textarea at bounding box center [811, 677] width 804 height 40
type textarea "تمام عطيني لحظات اشوف لك"
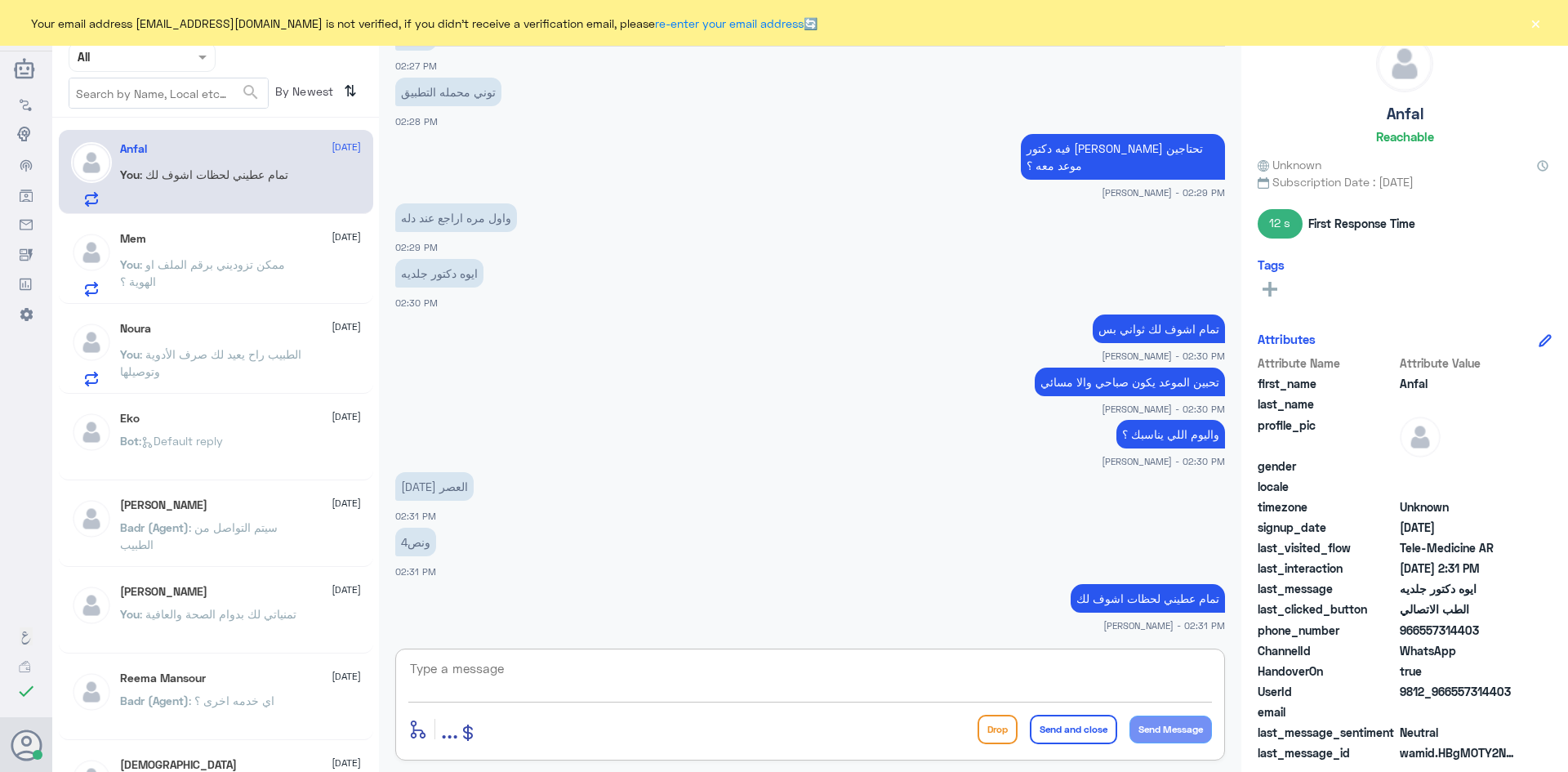
click at [895, 663] on textarea at bounding box center [811, 677] width 804 height 40
click at [249, 257] on p "You : ممكن تزوديني برقم الملف او الهوية ؟" at bounding box center [212, 276] width 184 height 41
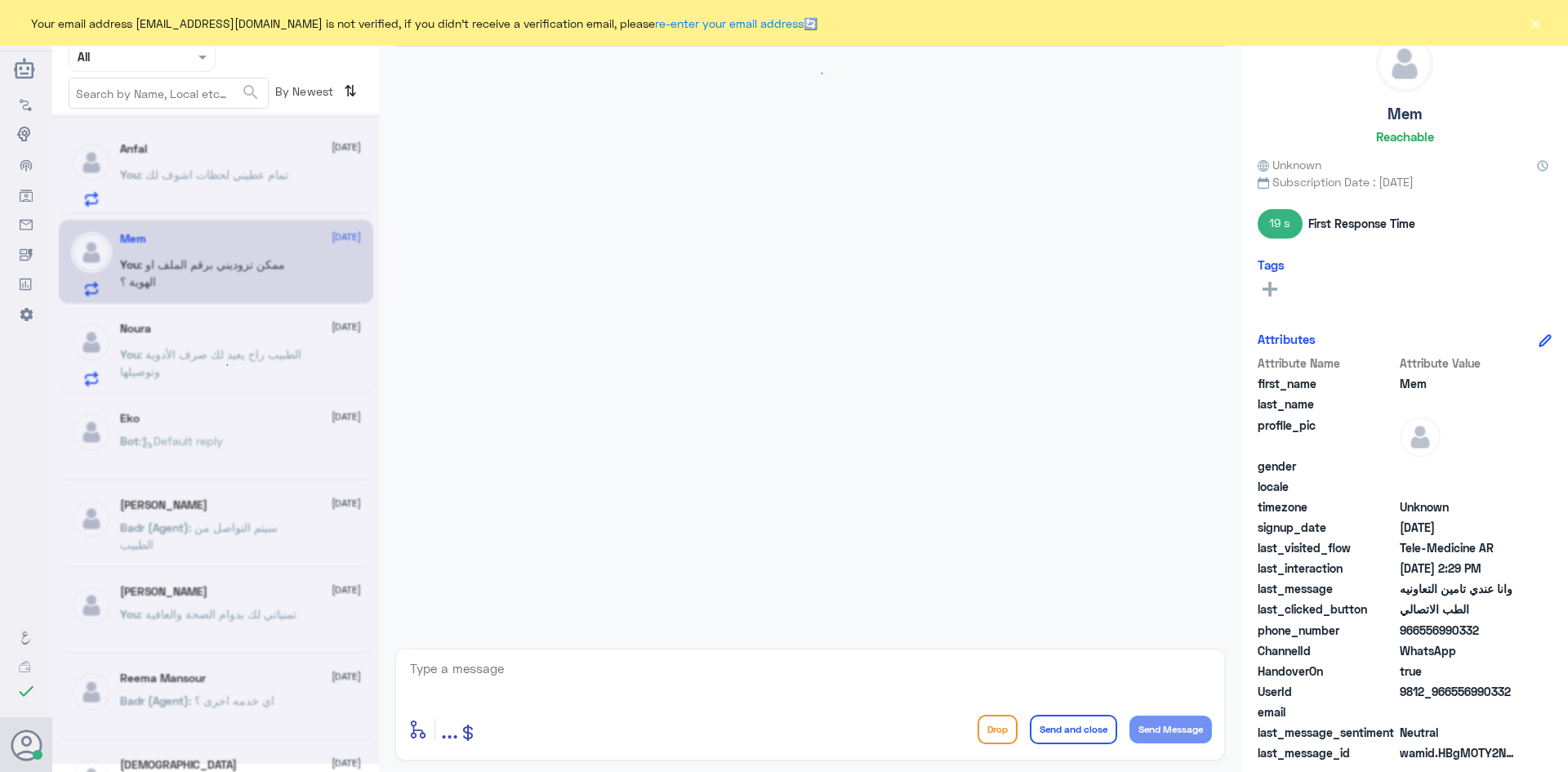
scroll to position [247, 0]
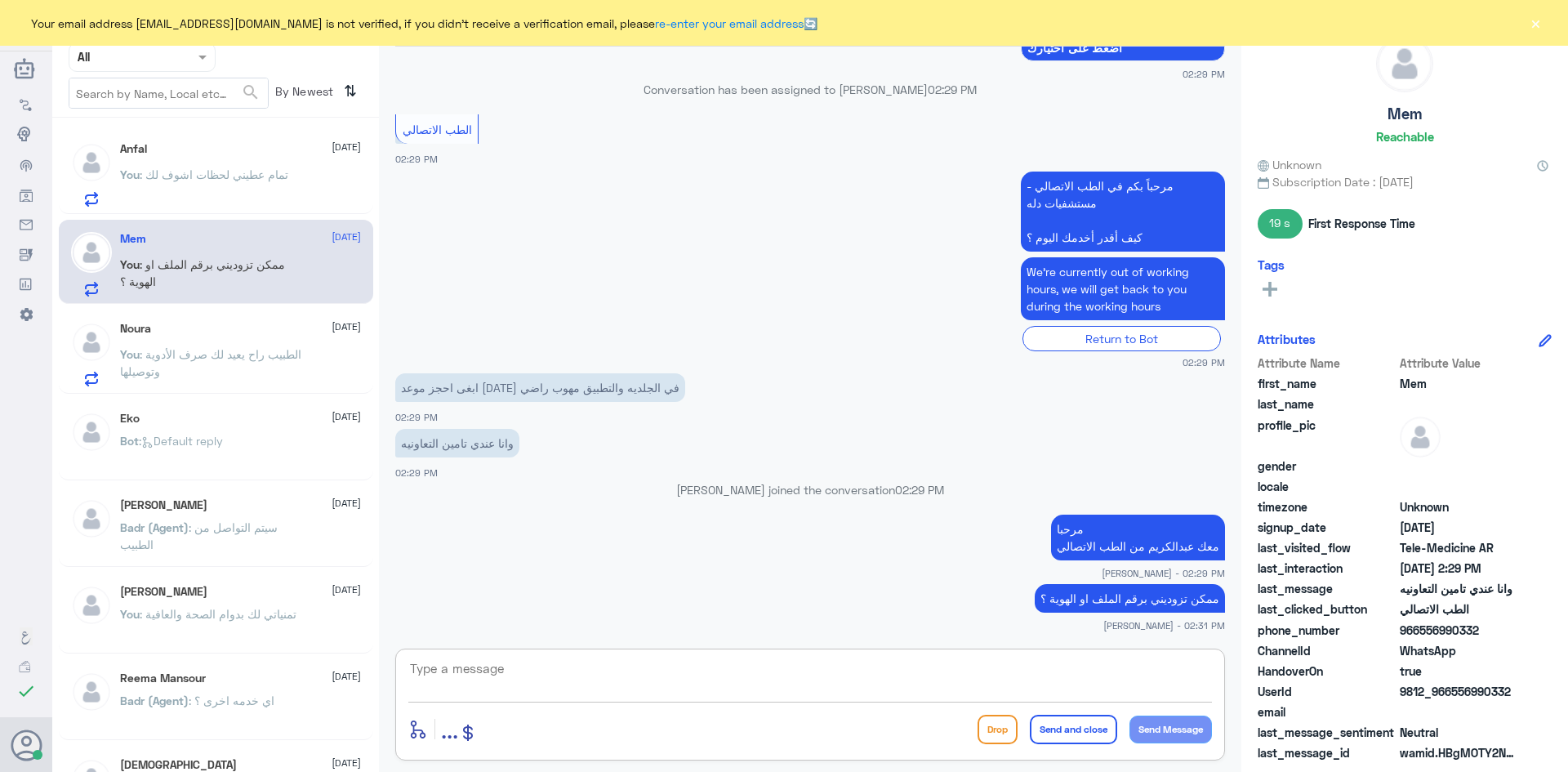
click at [703, 683] on textarea at bounding box center [811, 677] width 804 height 40
type textarea "تم تحديث تأمينك الان بإمكانك استعمال ملفك بتغطية التأمين"
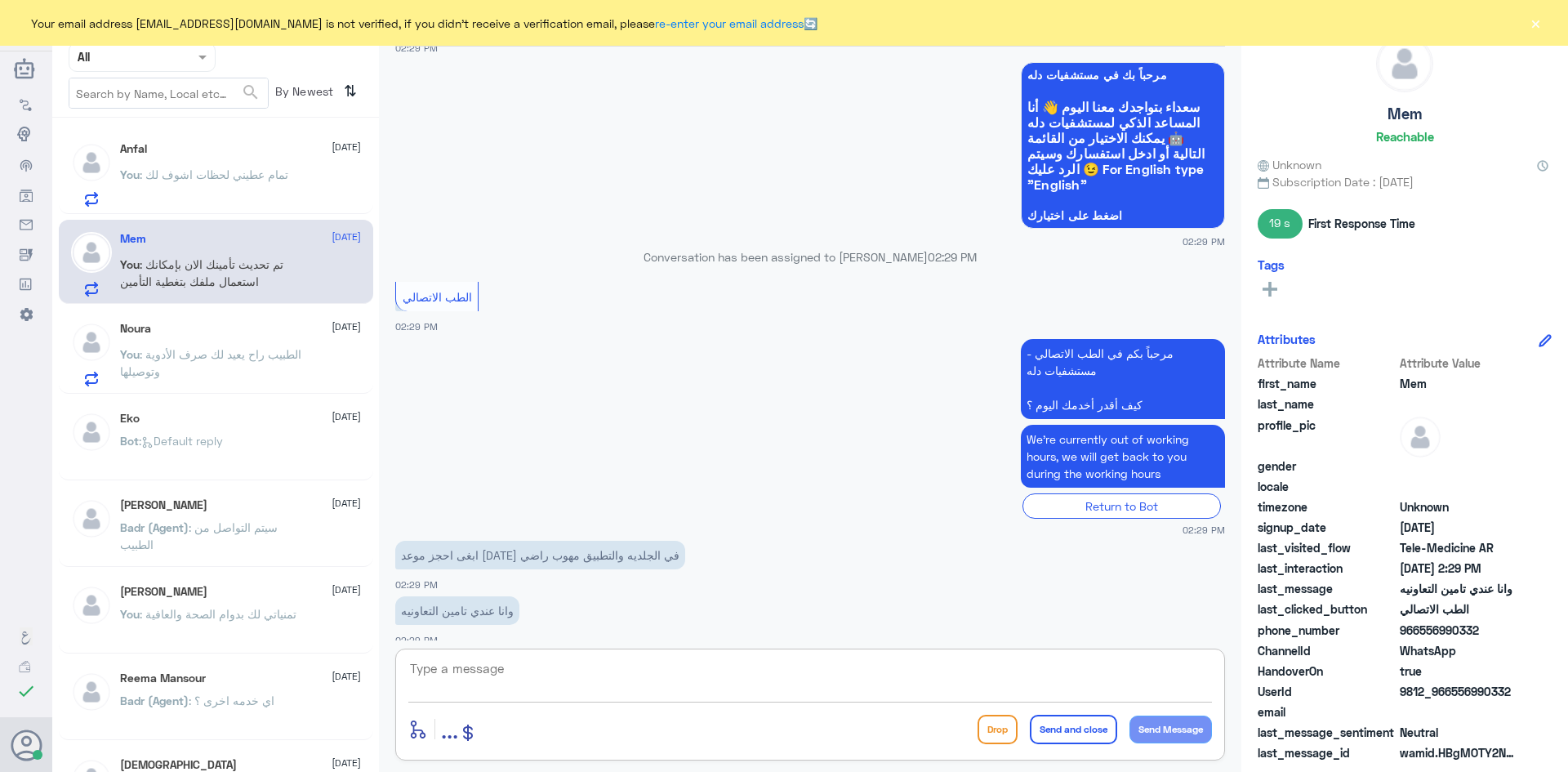
scroll to position [317, 0]
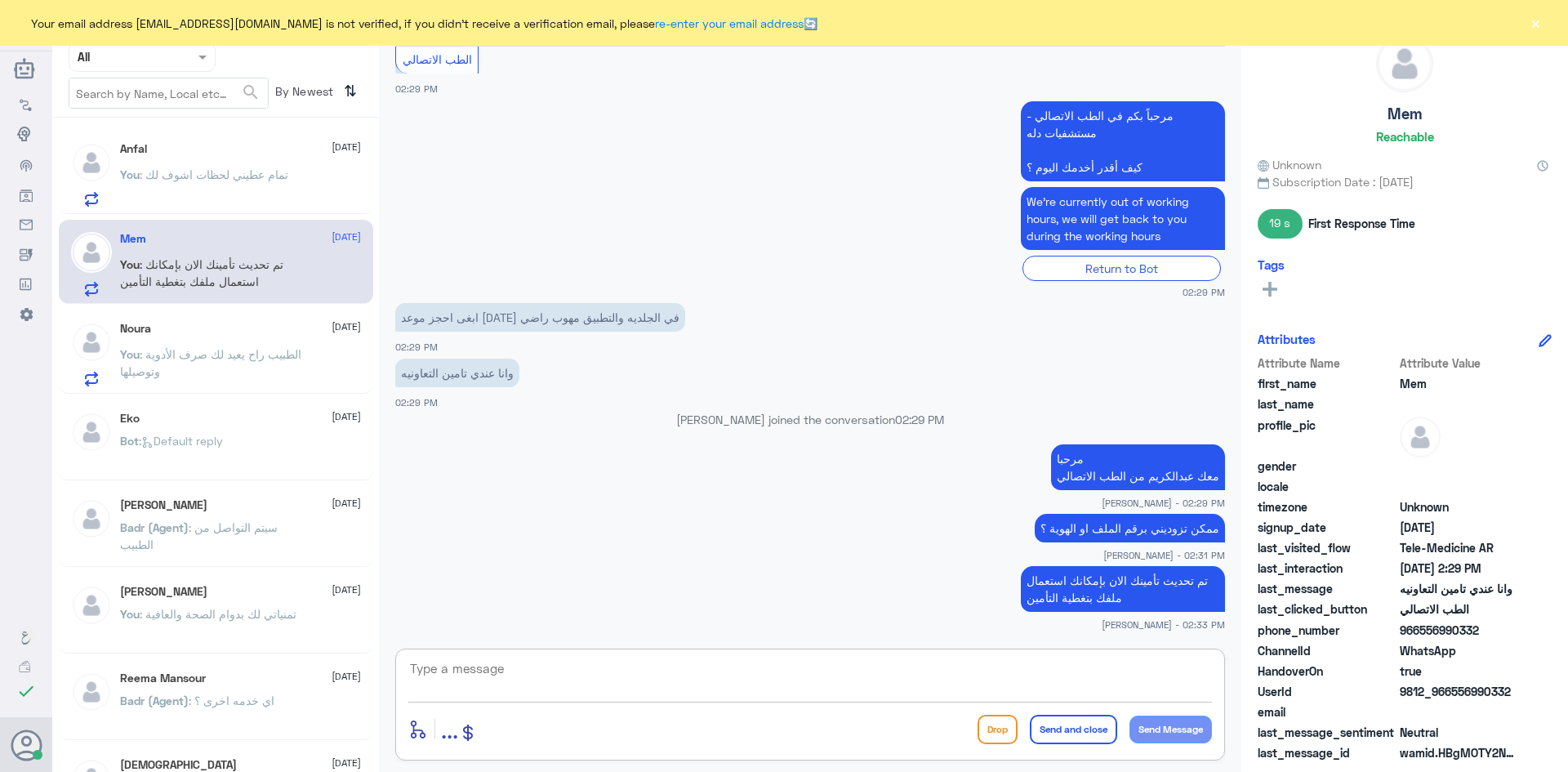
click at [1542, 22] on button "×" at bounding box center [1535, 22] width 16 height 16
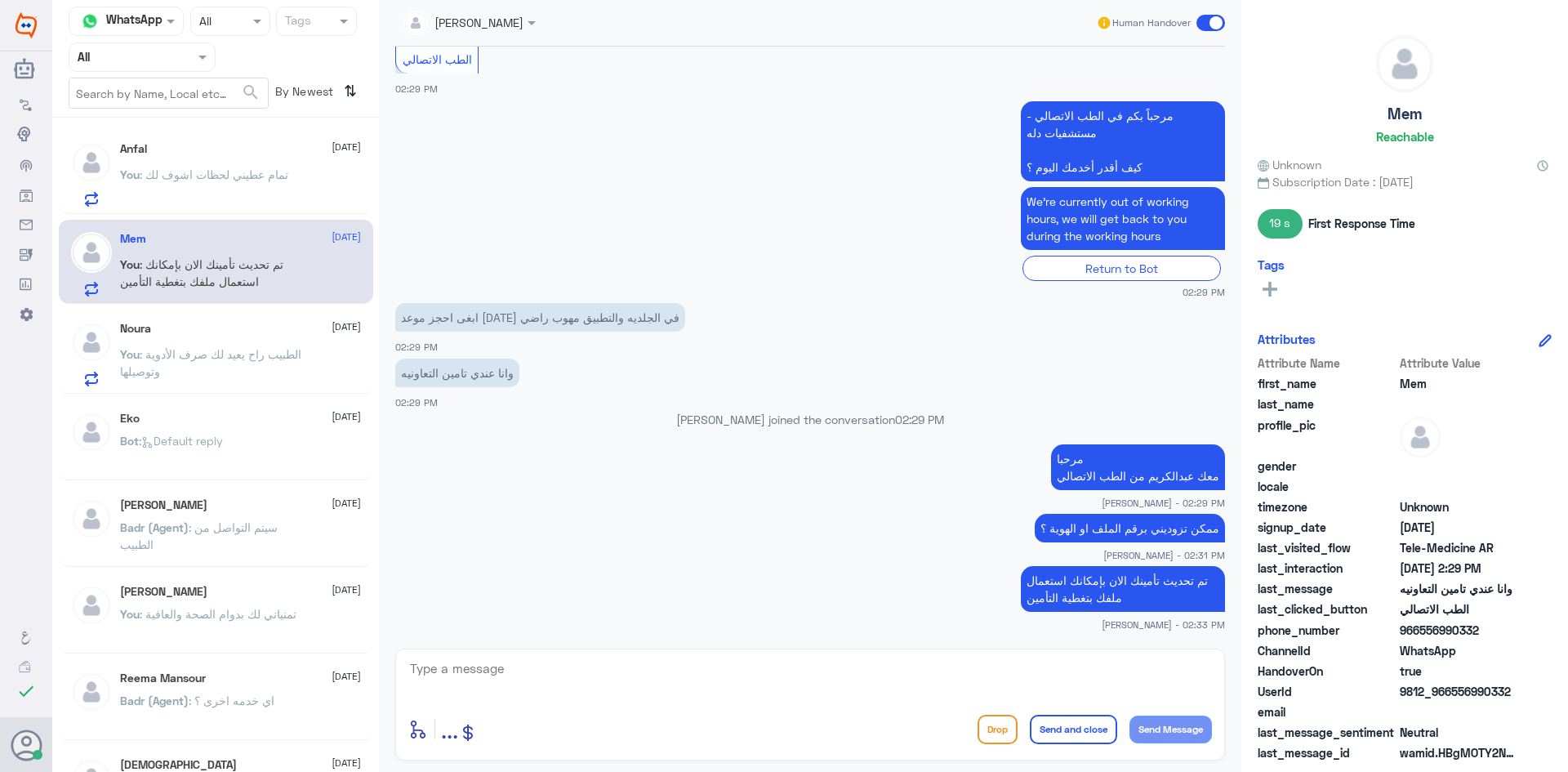
click at [1202, 26] on span at bounding box center [1211, 22] width 29 height 16
click at [0, 0] on input "checkbox" at bounding box center [0, 0] width 0 height 0
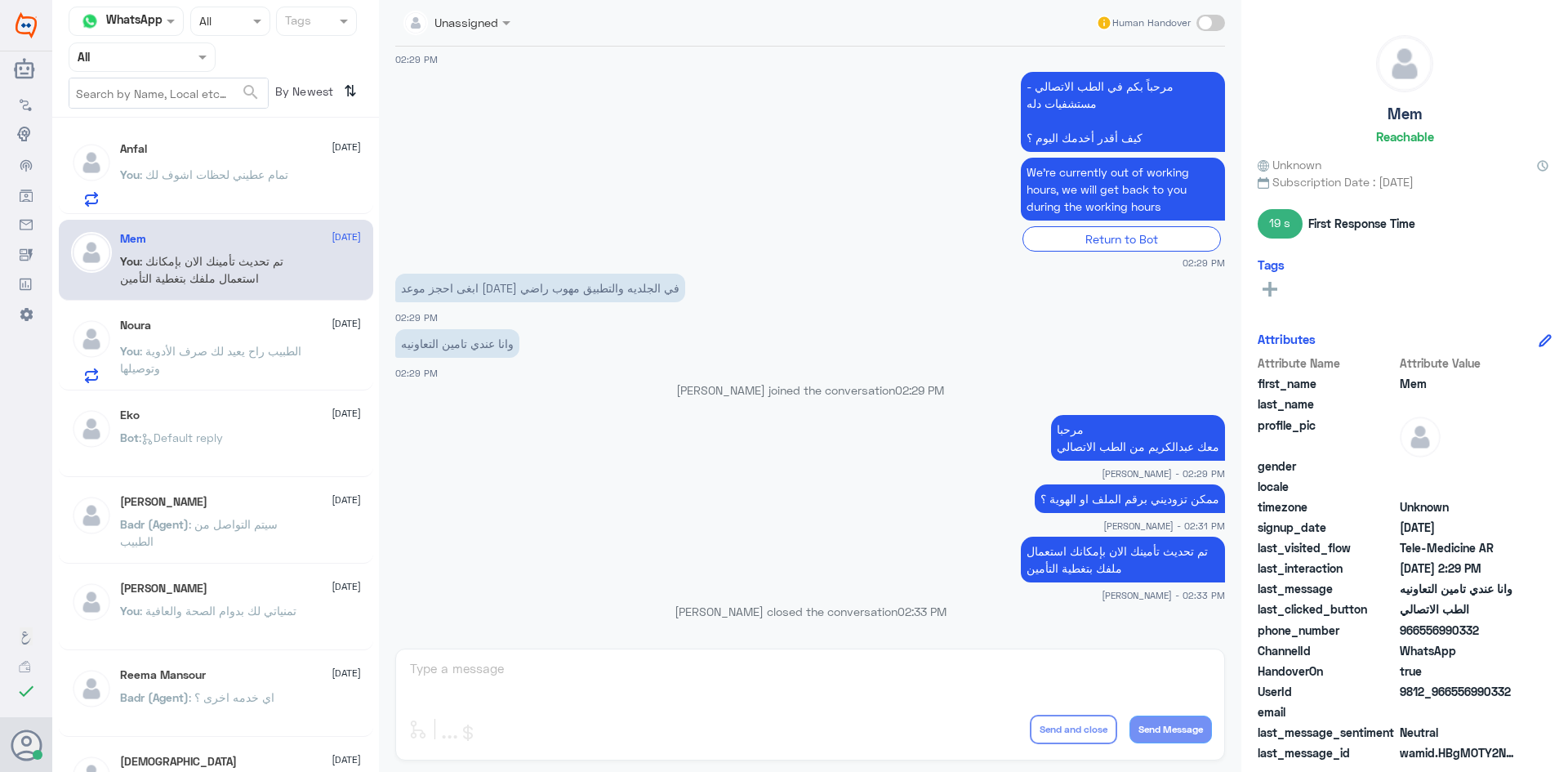
click at [239, 177] on span ": تمام عطيني لحظات اشوف لك" at bounding box center [214, 174] width 149 height 14
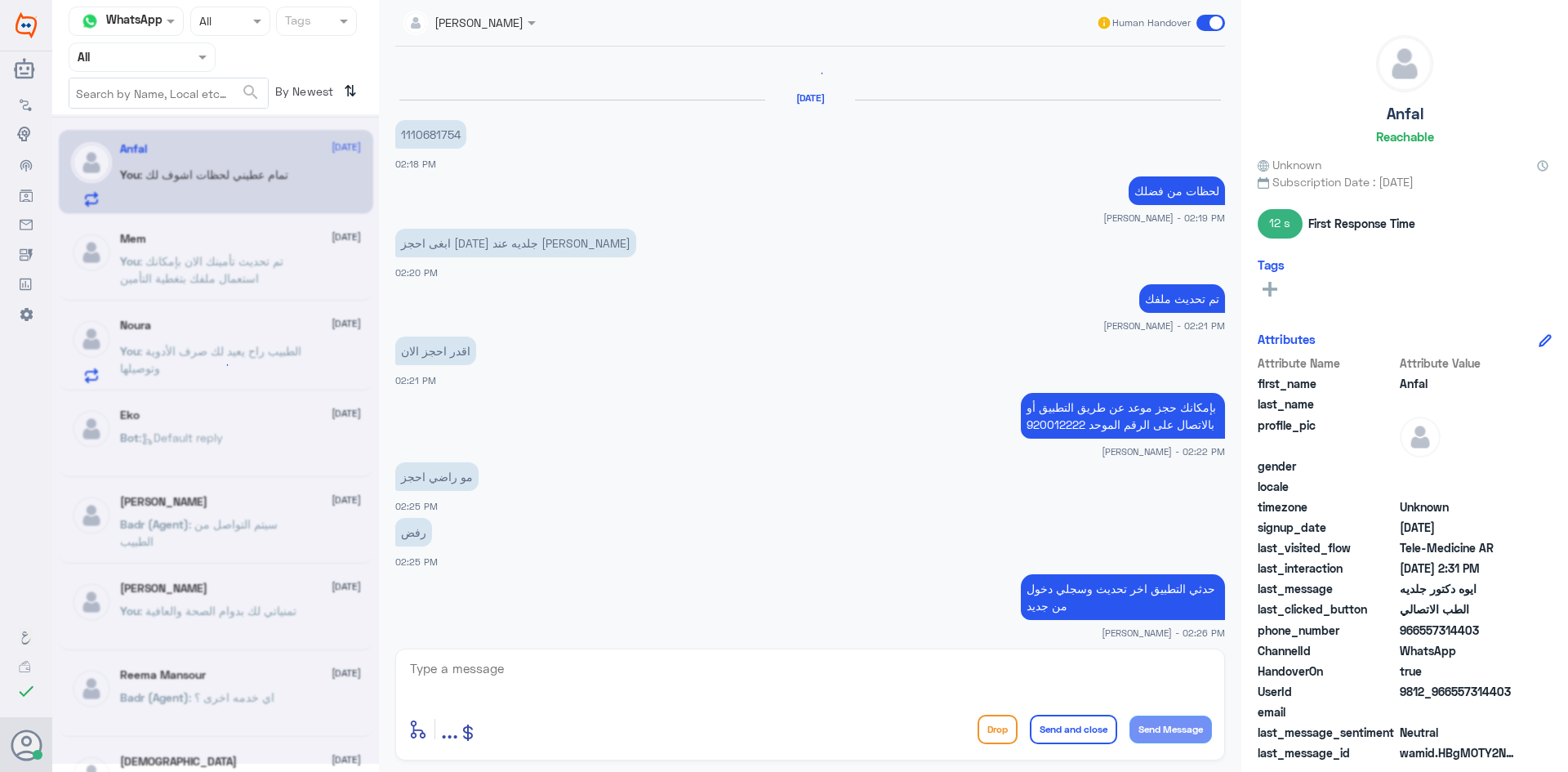
scroll to position [1136, 0]
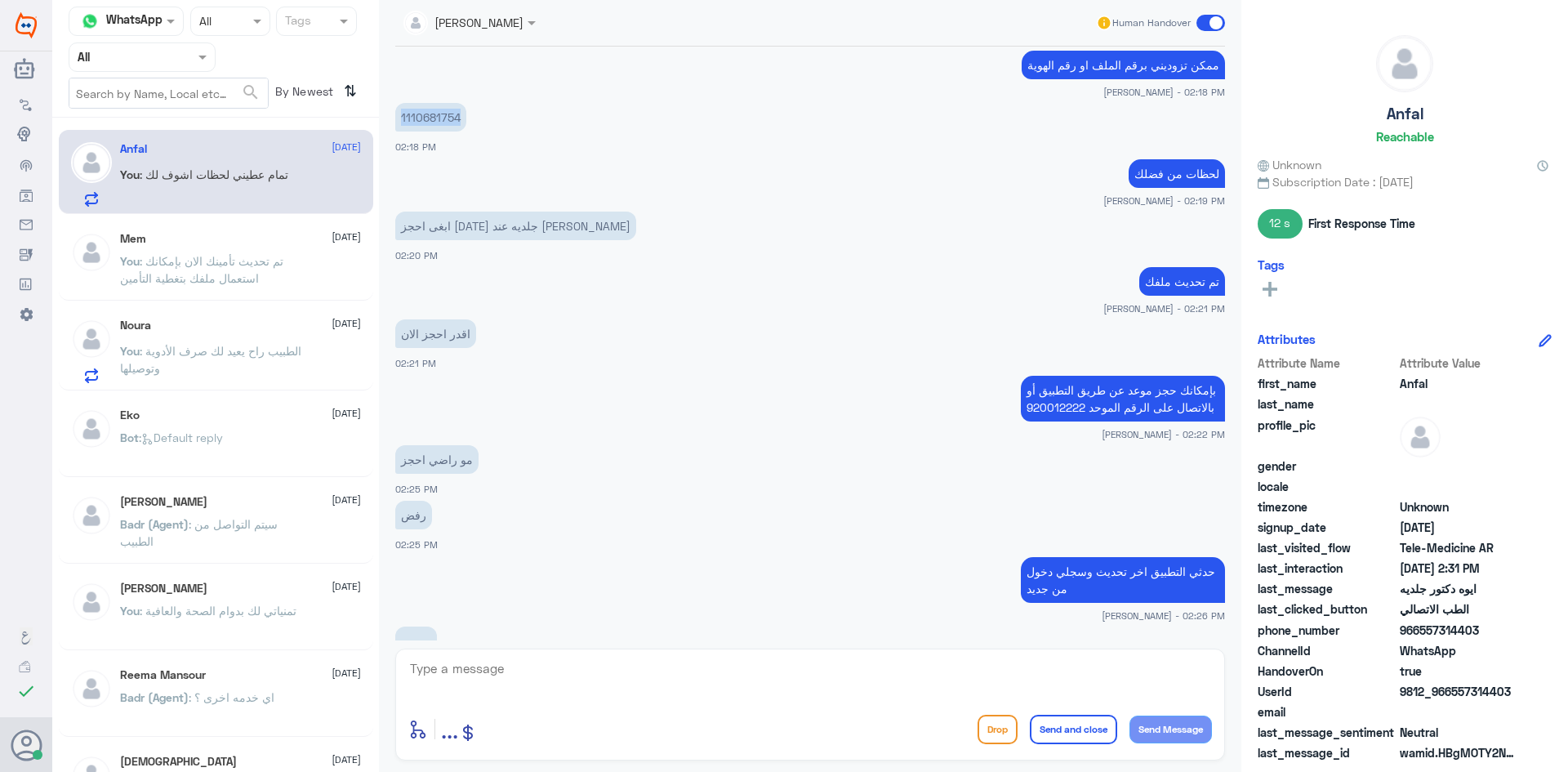
drag, startPoint x: 461, startPoint y: 137, endPoint x: 401, endPoint y: 140, distance: 60.1
click at [401, 132] on p "1110681754" at bounding box center [431, 117] width 71 height 29
copy p "1110681754"
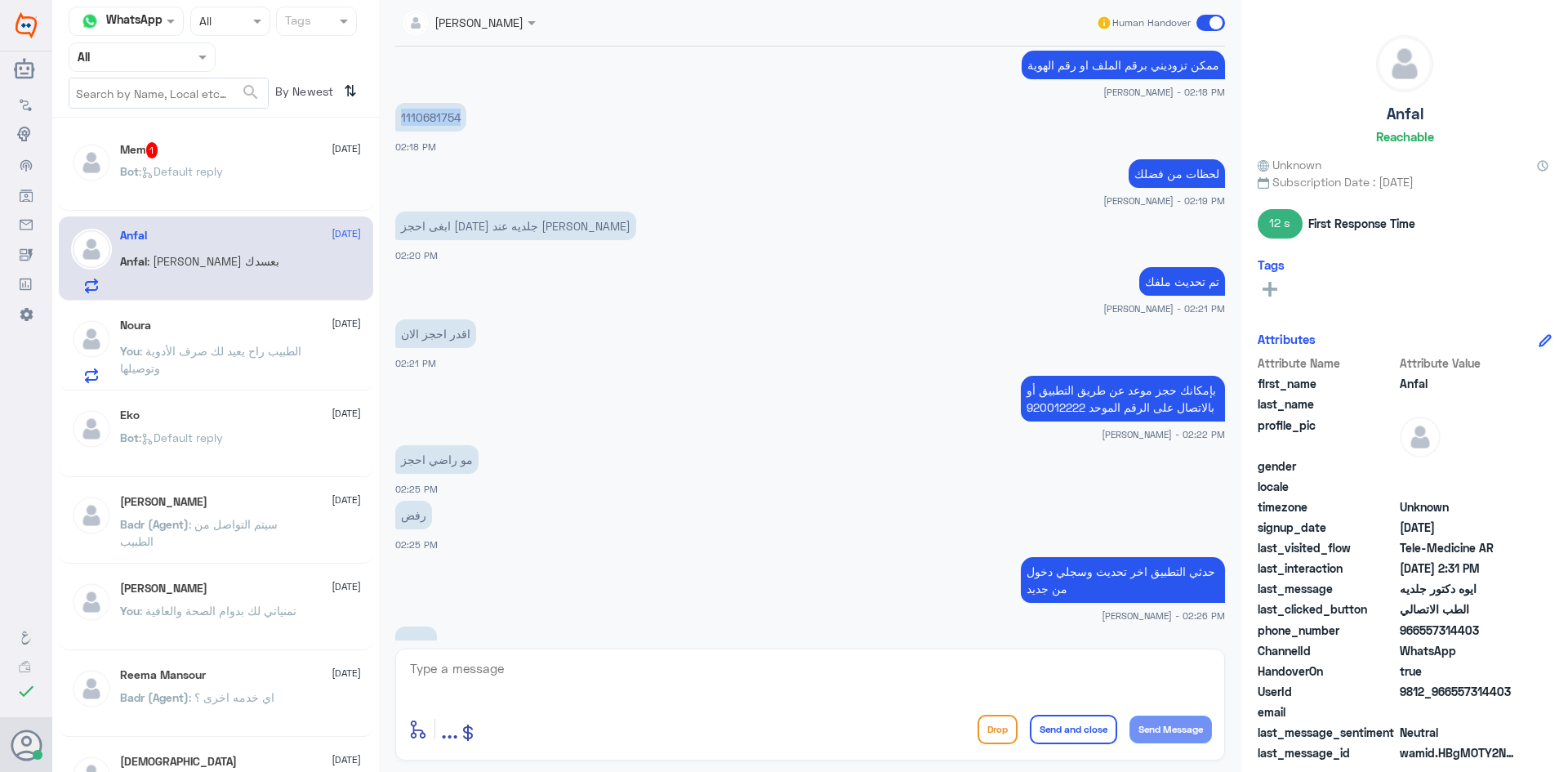
scroll to position [1797, 0]
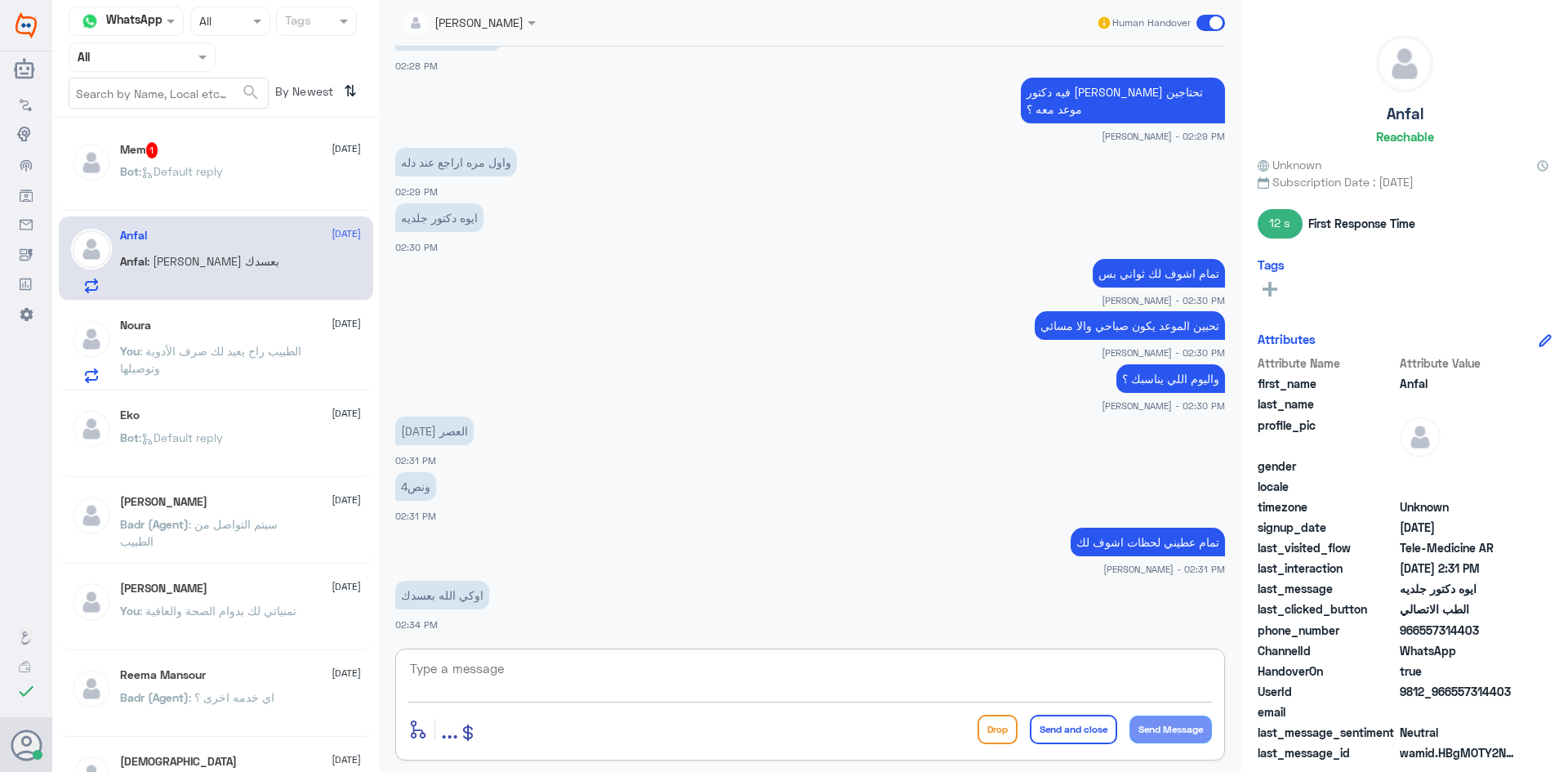
click at [762, 675] on textarea at bounding box center [811, 677] width 804 height 40
type textarea "فيه الساعه 5:40 العصر"
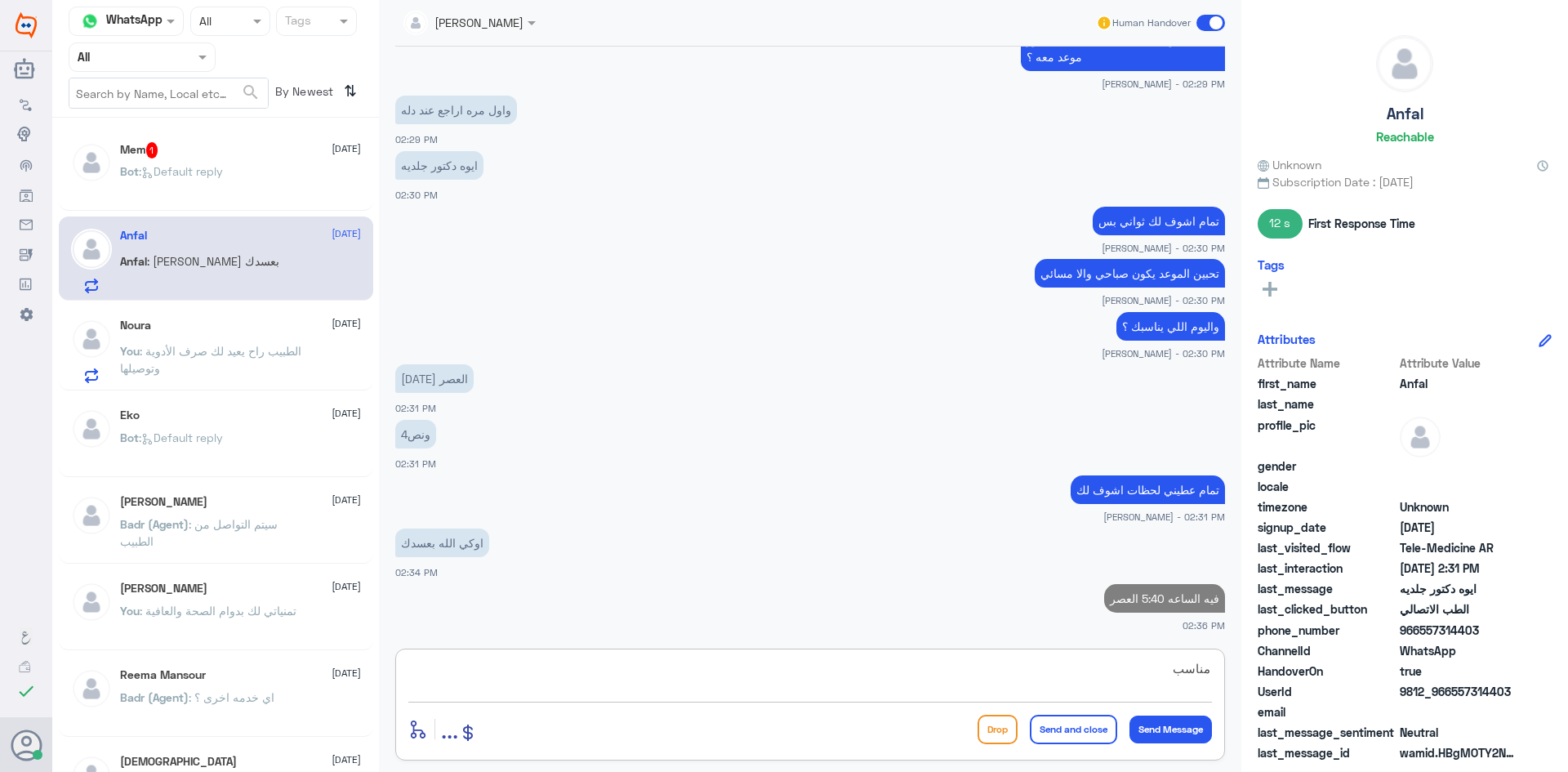
type textarea "مناسب ؟"
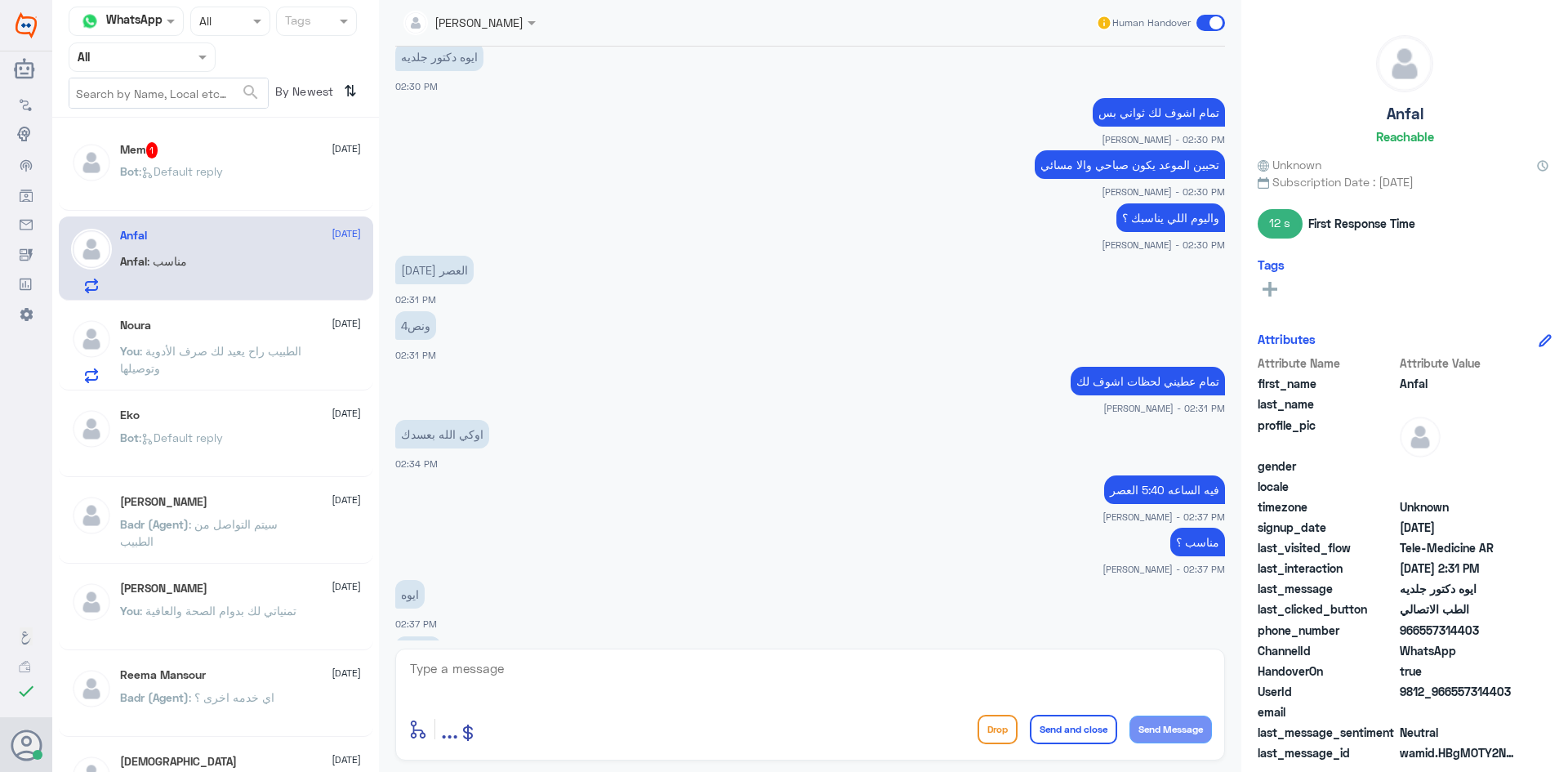
scroll to position [2013, 0]
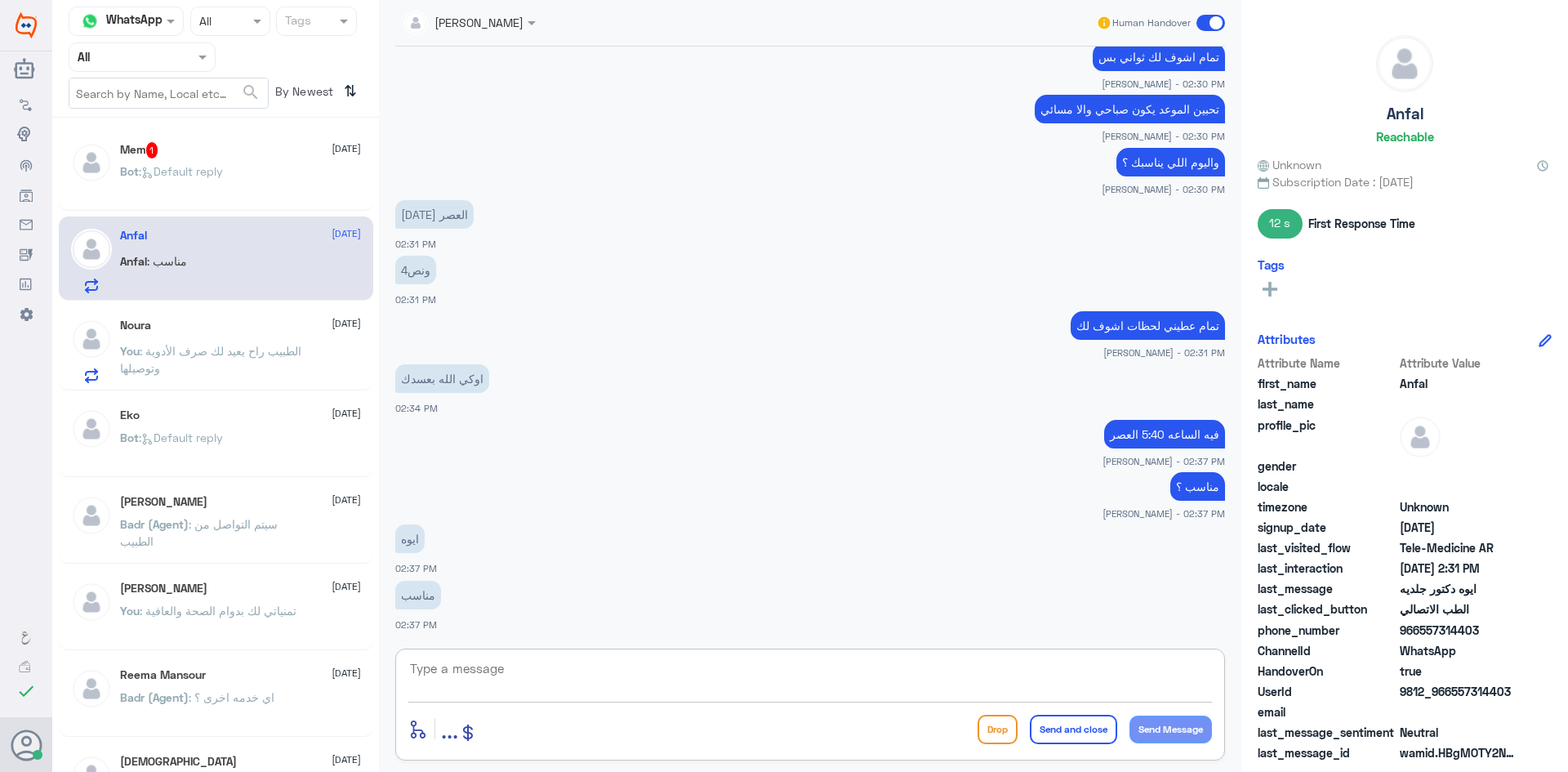
click at [829, 679] on textarea at bounding box center [811, 677] width 804 height 40
type textarea "و"
type textarea "تم تأكيد حجز الموعد عند دكتور الجلدية محمد الناصري"
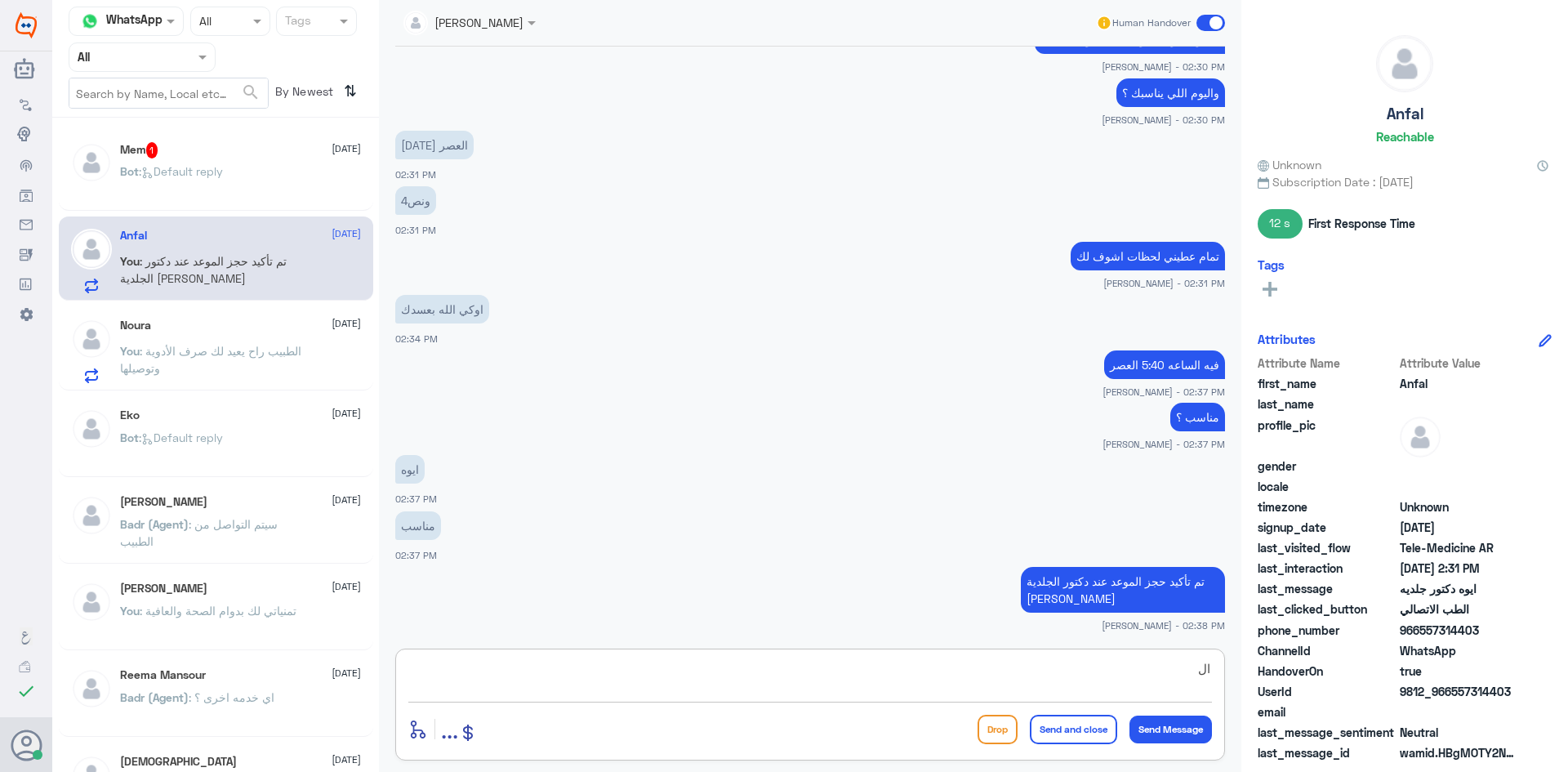
type textarea "ا"
type textarea "الساعة 5:40"
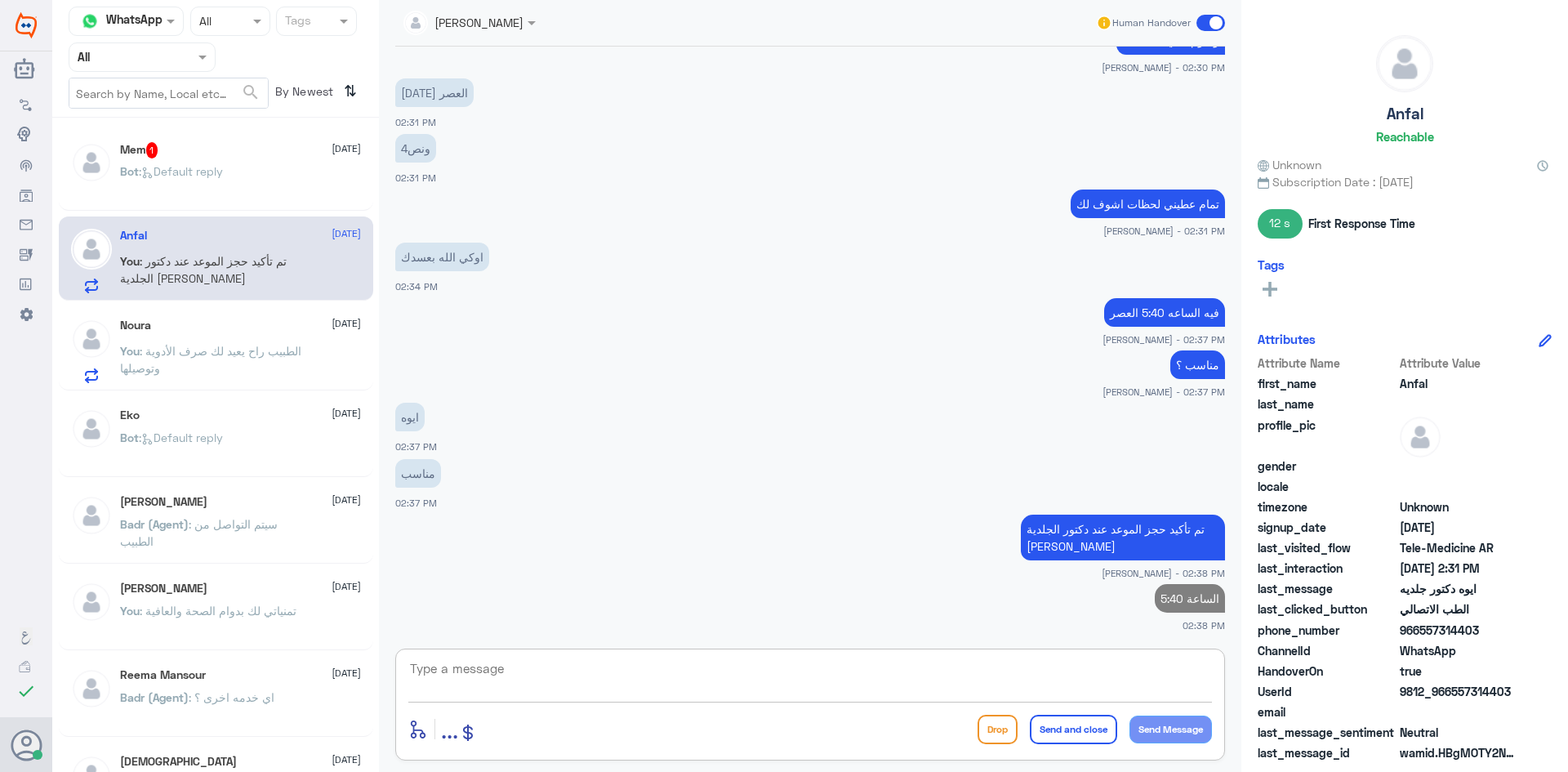
click at [257, 167] on div "Bot : Default reply" at bounding box center [240, 185] width 241 height 37
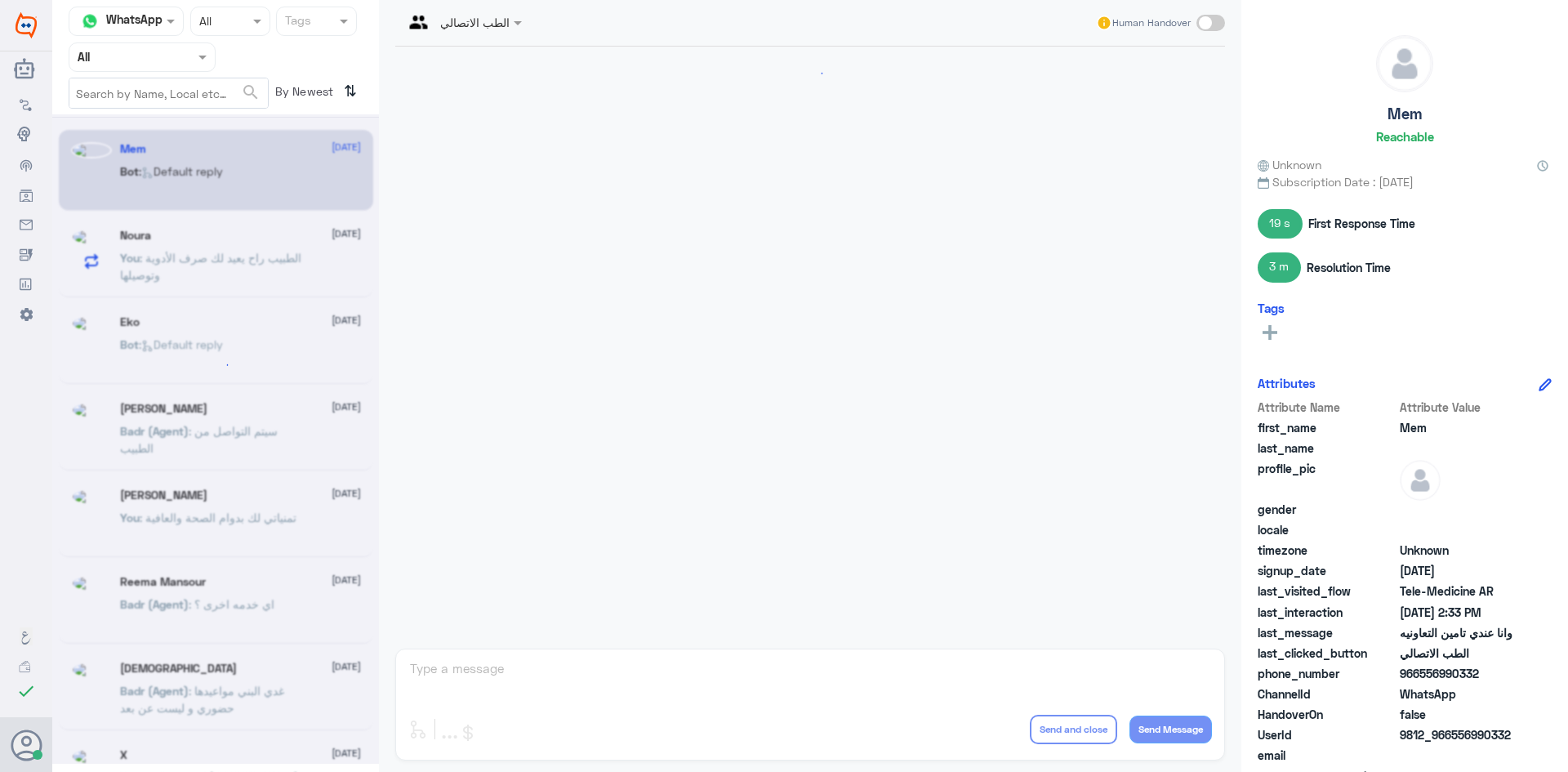
scroll to position [594, 0]
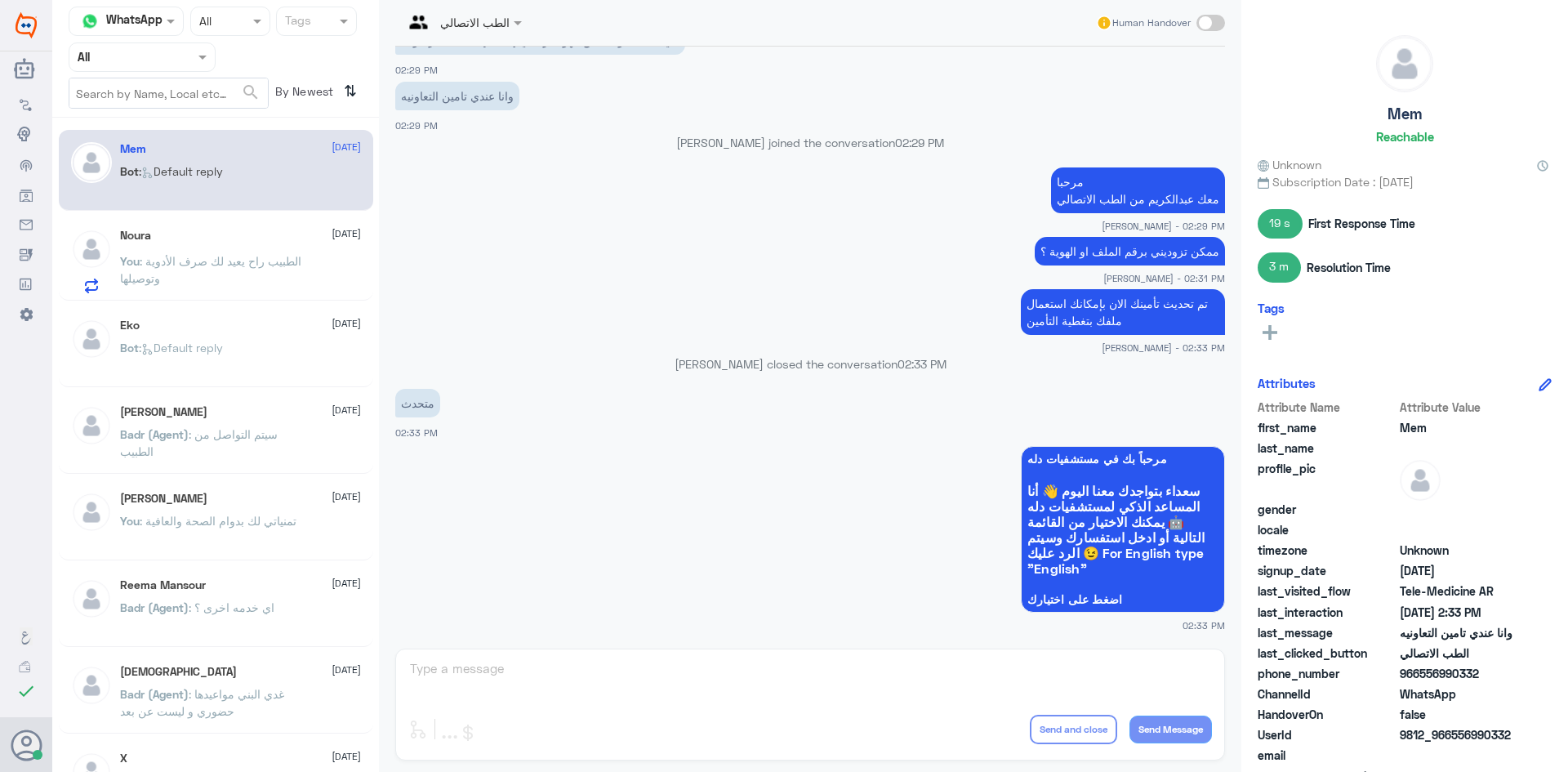
click at [543, 671] on div "الطب الاتصالي Human Handover 22 Aug 2025 سلام 02:29 PM مرحباً بك في مستشفيات دل…" at bounding box center [810, 389] width 862 height 777
click at [1214, 22] on span at bounding box center [1211, 22] width 29 height 16
click at [0, 0] on input "checkbox" at bounding box center [0, 0] width 0 height 0
click at [783, 661] on textarea at bounding box center [811, 677] width 804 height 40
type textarea "م"
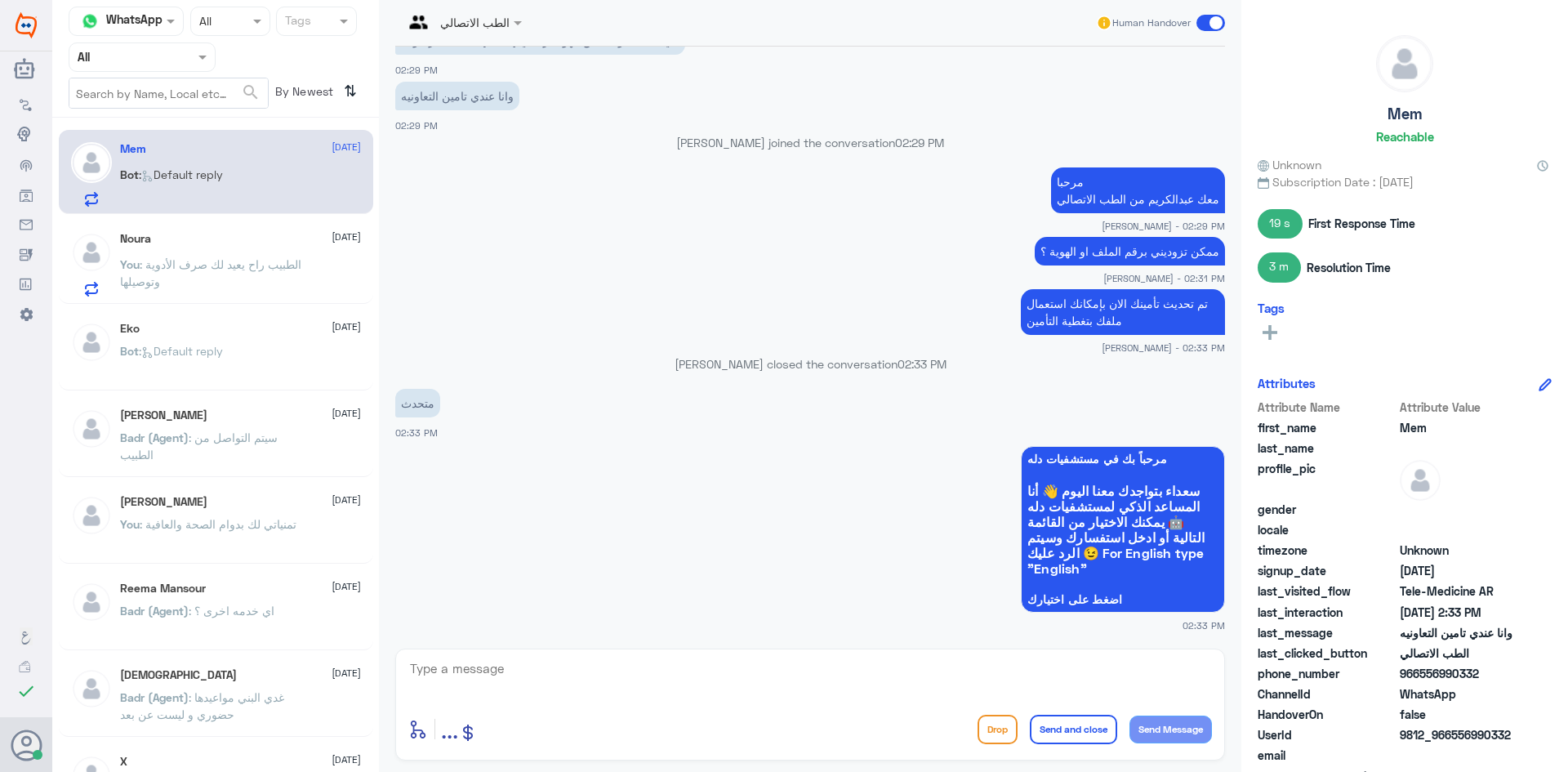
click at [1205, 20] on span at bounding box center [1211, 22] width 29 height 16
click at [0, 0] on input "checkbox" at bounding box center [0, 0] width 0 height 0
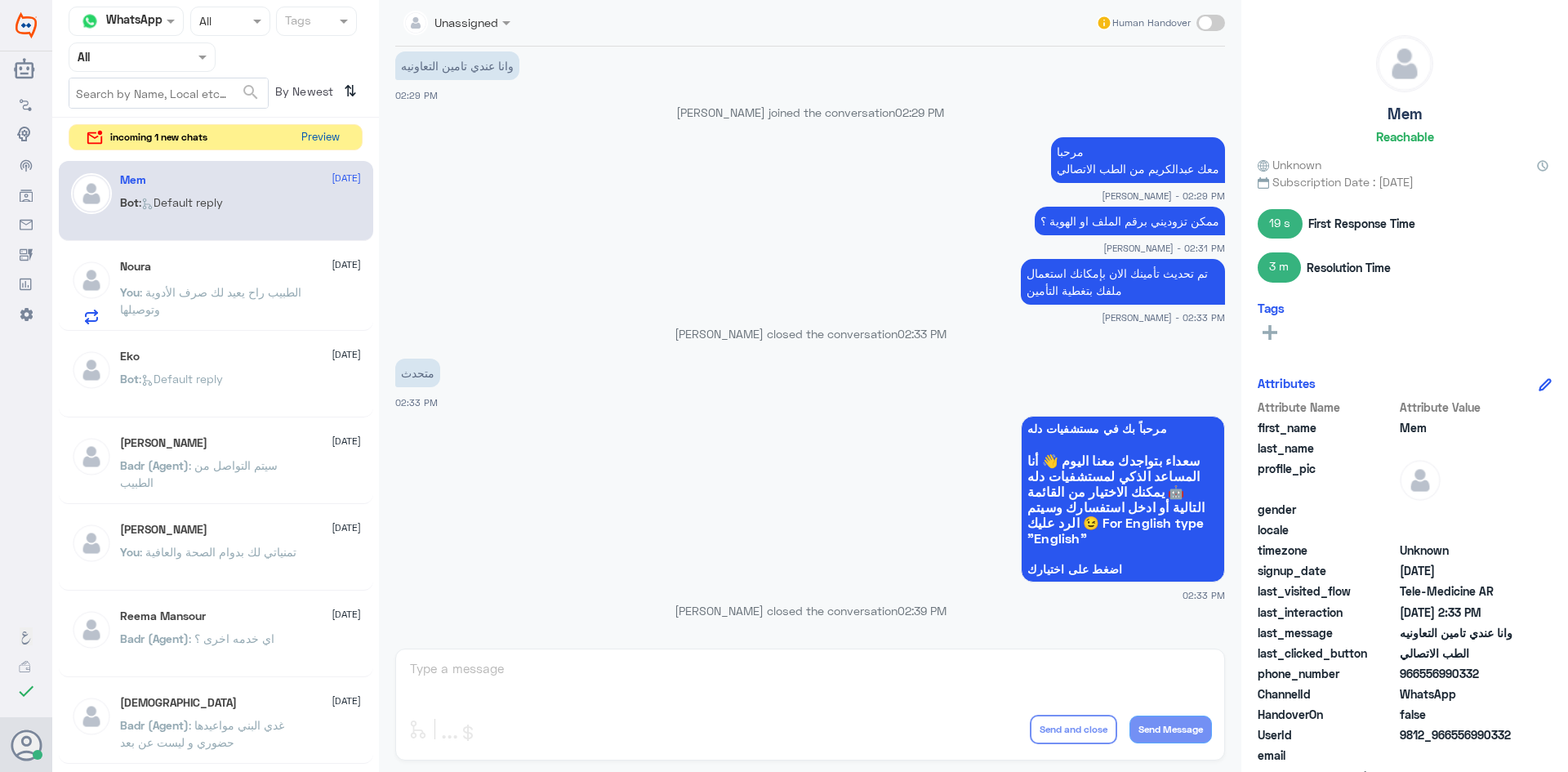
click at [314, 137] on button "Preview" at bounding box center [320, 138] width 51 height 25
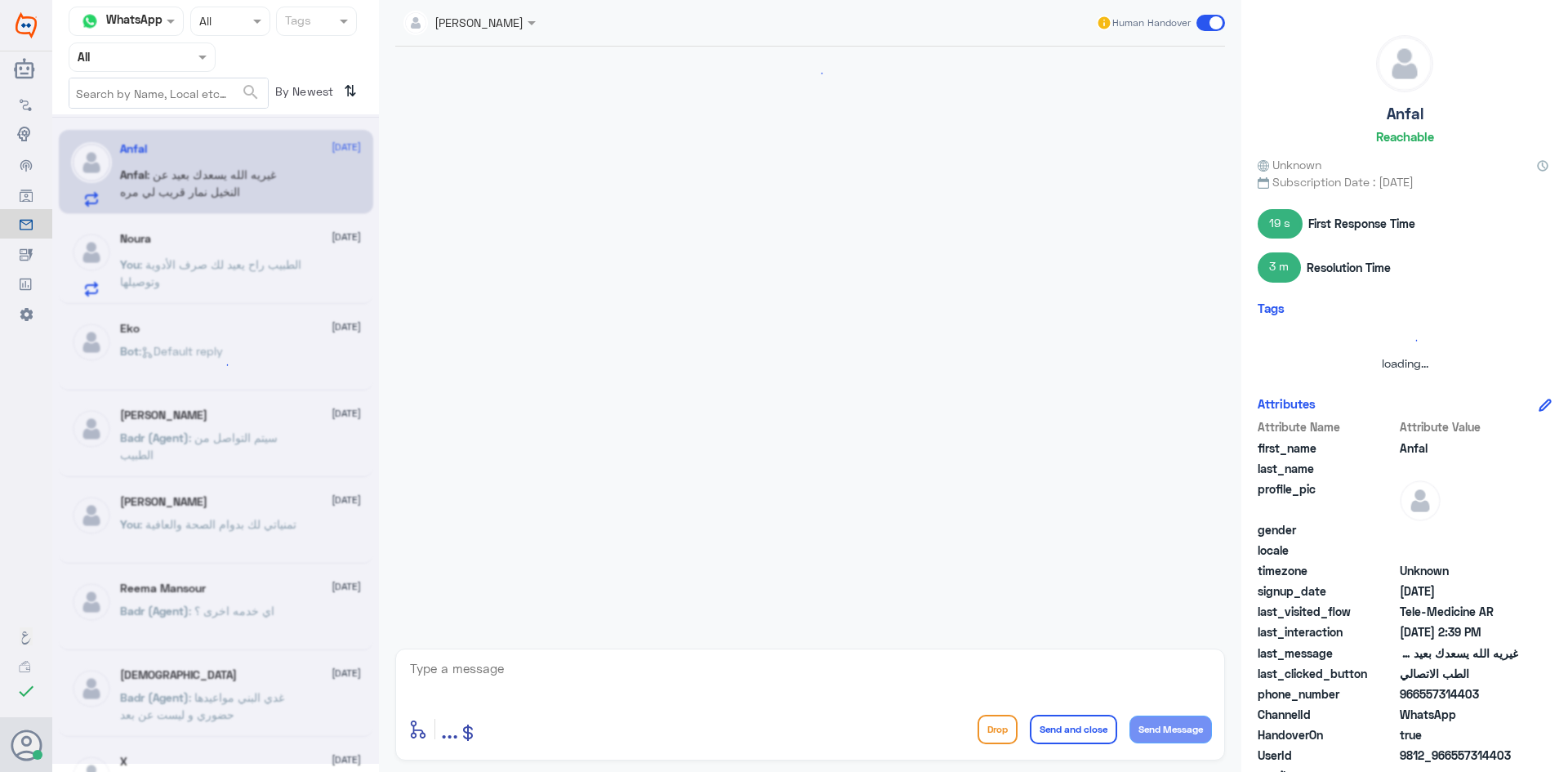
scroll to position [551, 0]
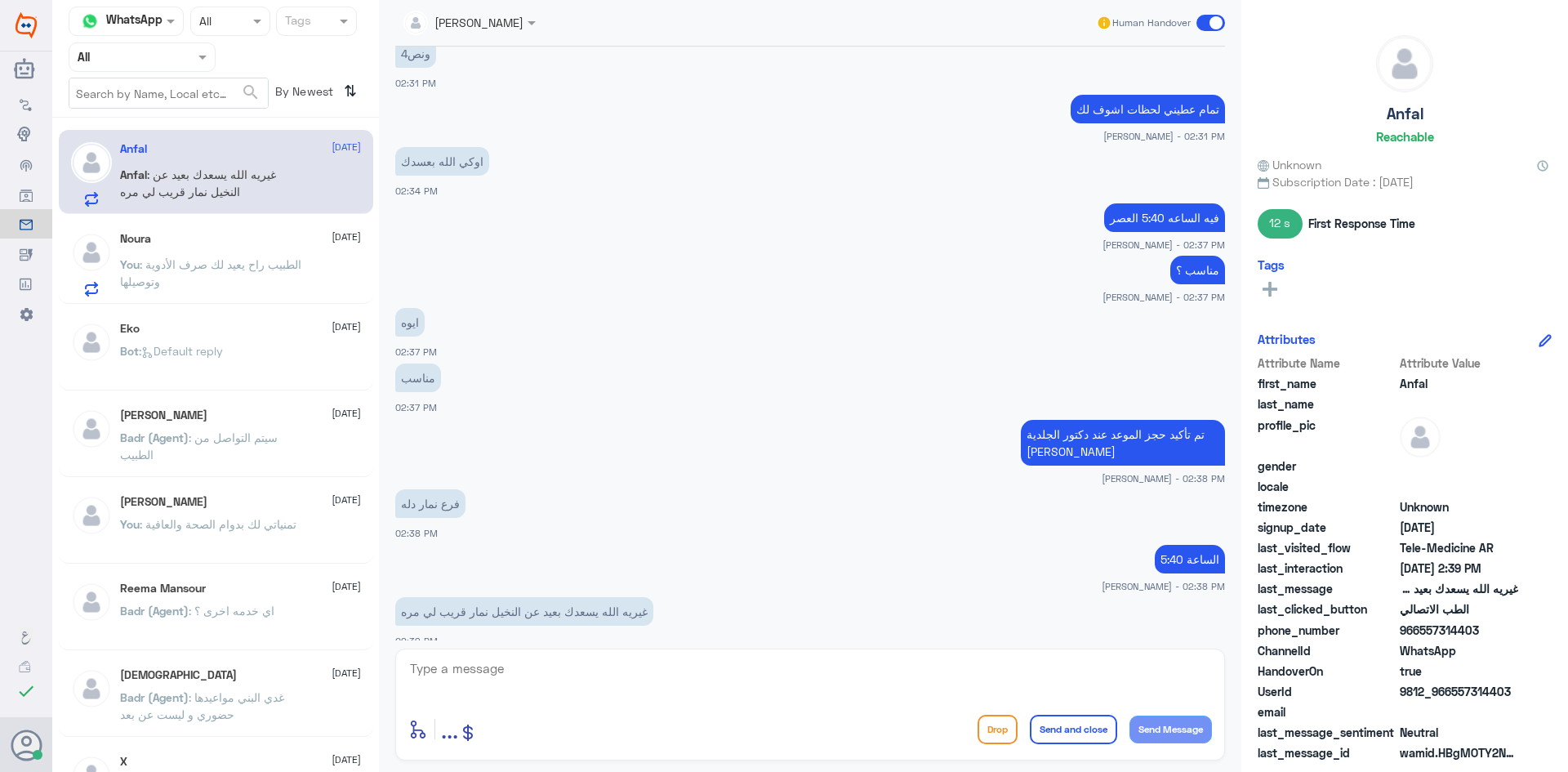
click at [652, 677] on textarea at bounding box center [811, 677] width 804 height 40
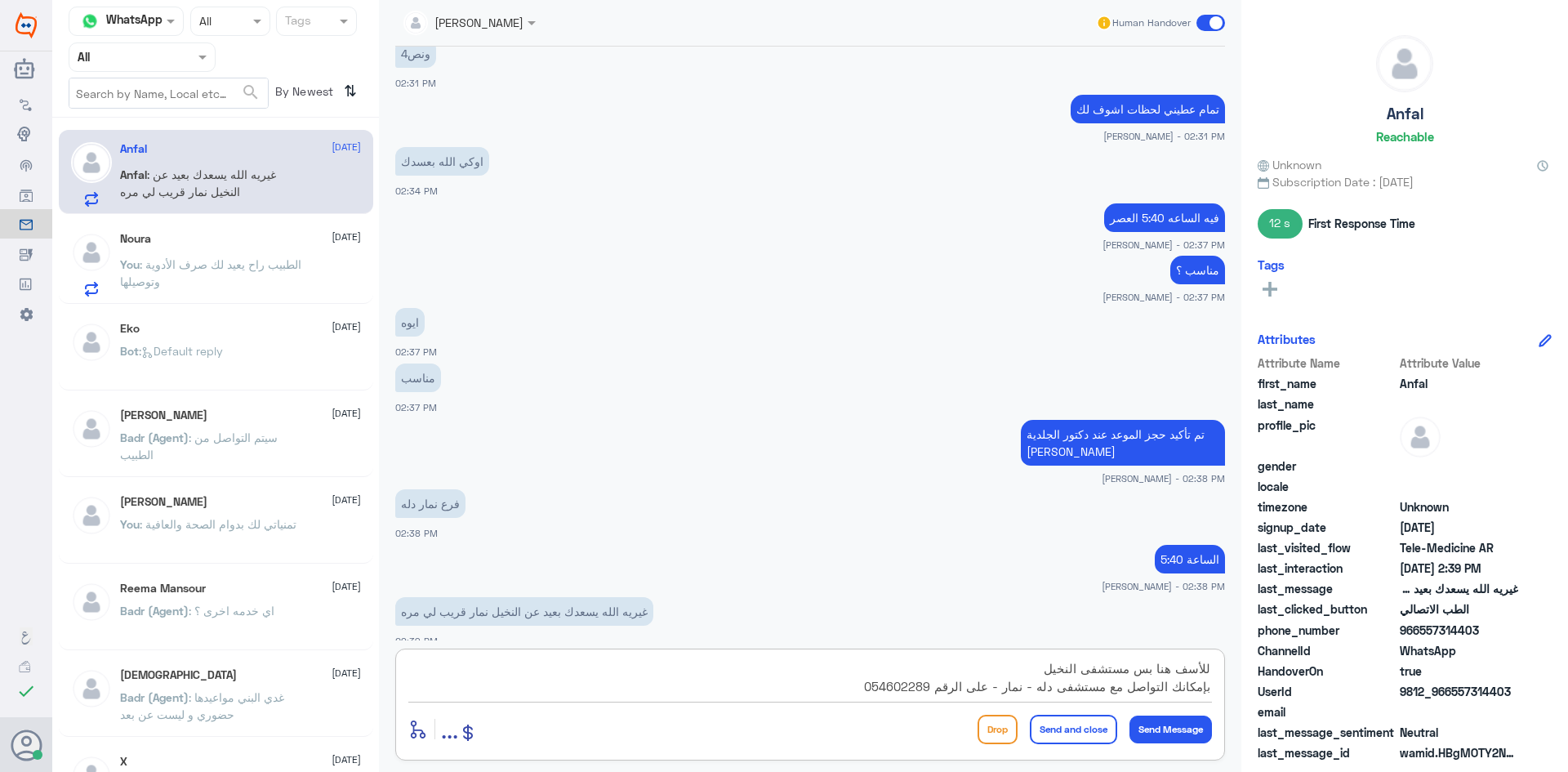
type textarea "للأسف هنا بس مستشفى النخيل بإمكانك التواصل مع مستشفى دله - نمار - على الرقم 054…"
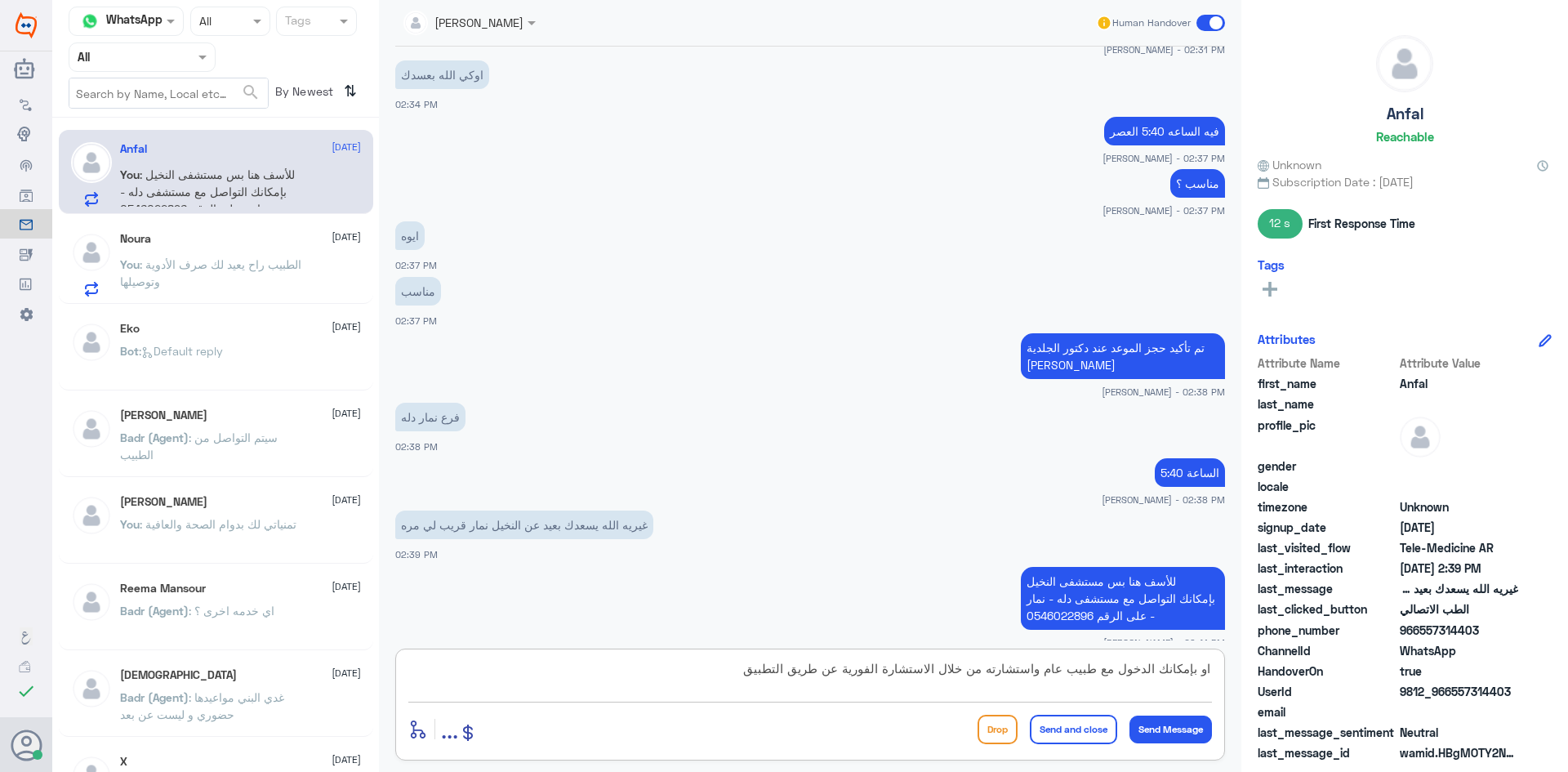
type textarea "او بإمكانك الدخول مع طبيب عام واستشارته من خلال الاستشارة الفورية عن طريق التطب…"
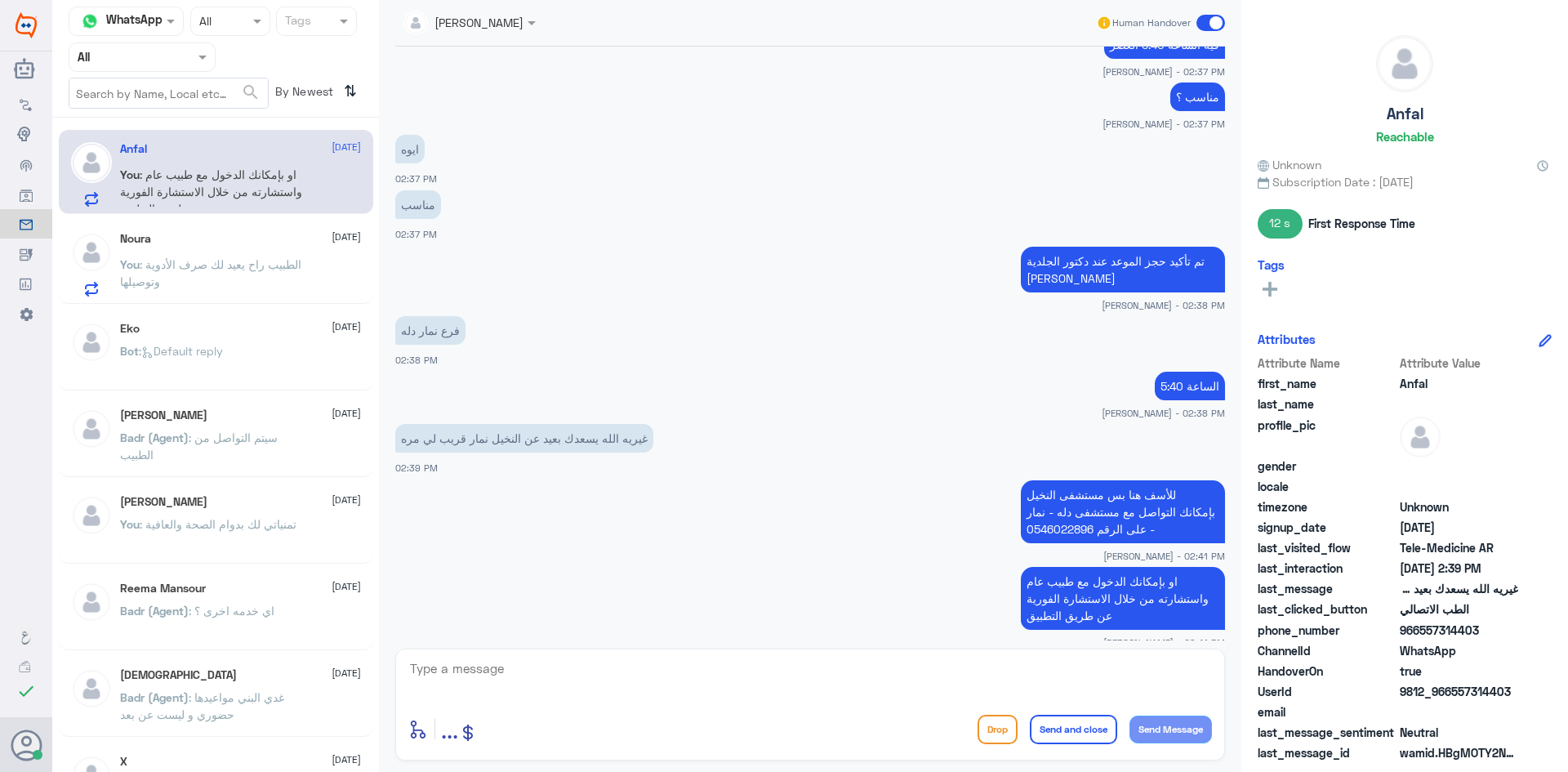
scroll to position [486, 0]
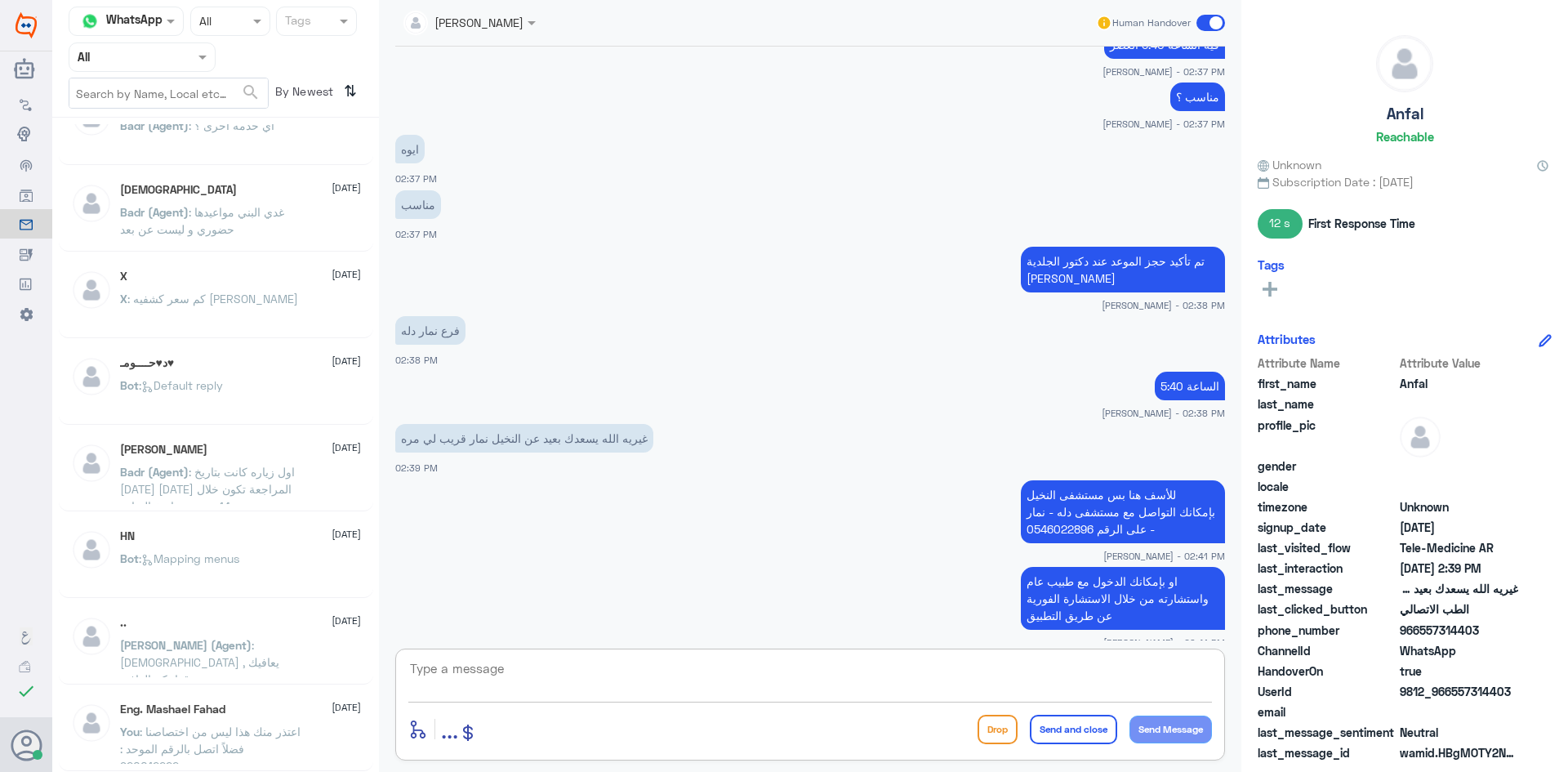
click at [1086, 682] on textarea at bounding box center [811, 677] width 804 height 40
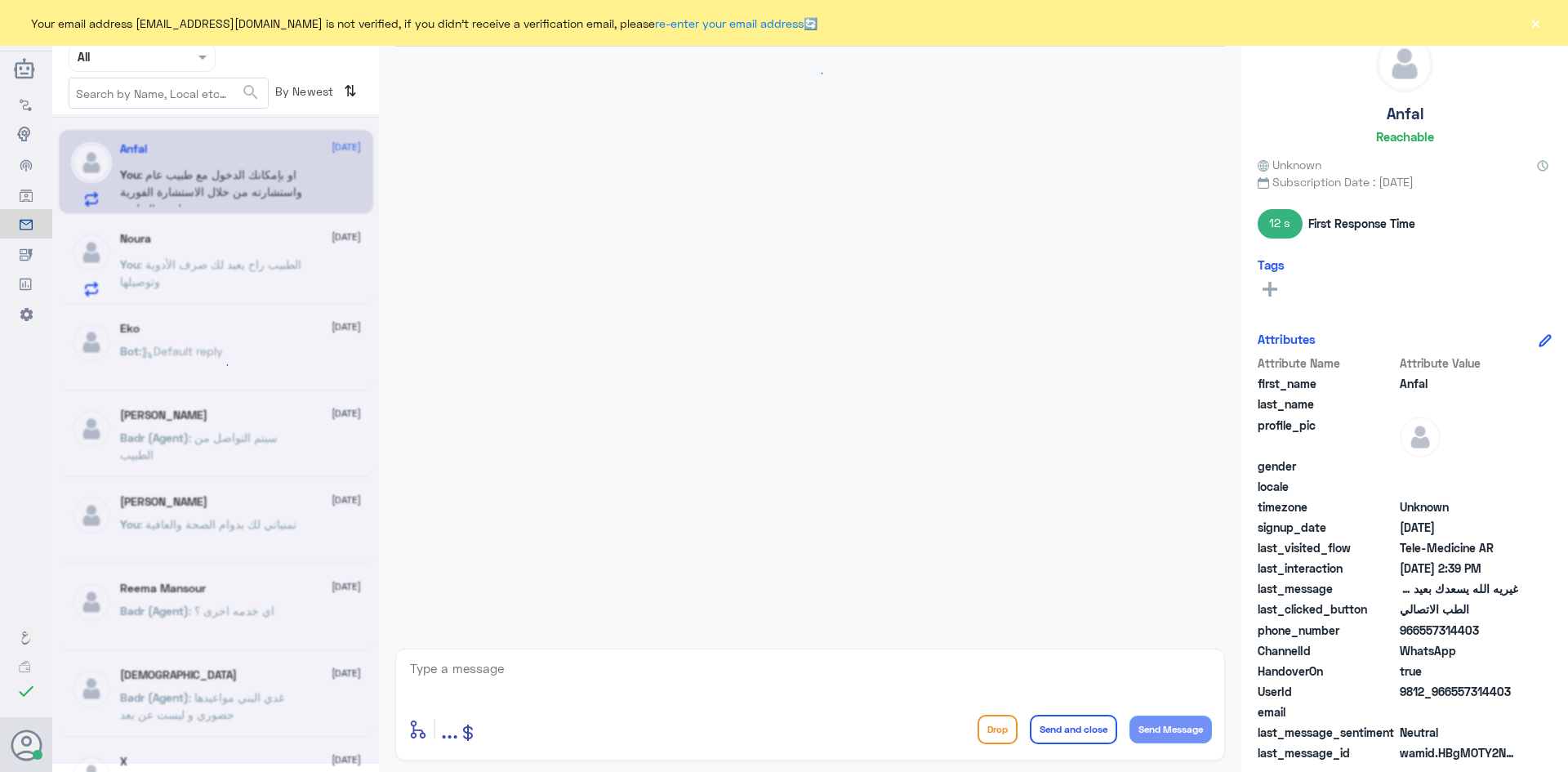
scroll to position [612, 0]
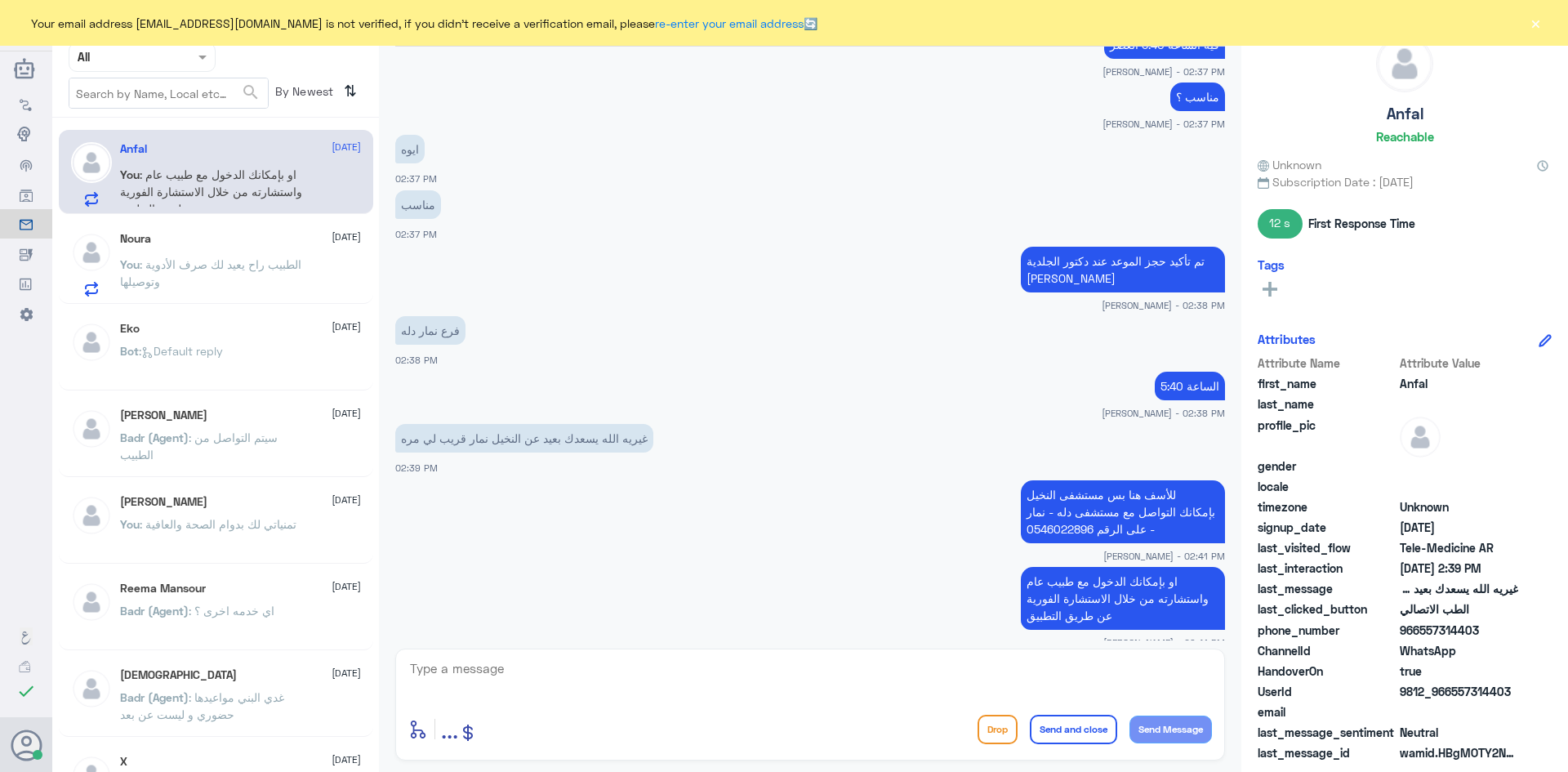
click at [1532, 23] on button "×" at bounding box center [1535, 22] width 16 height 16
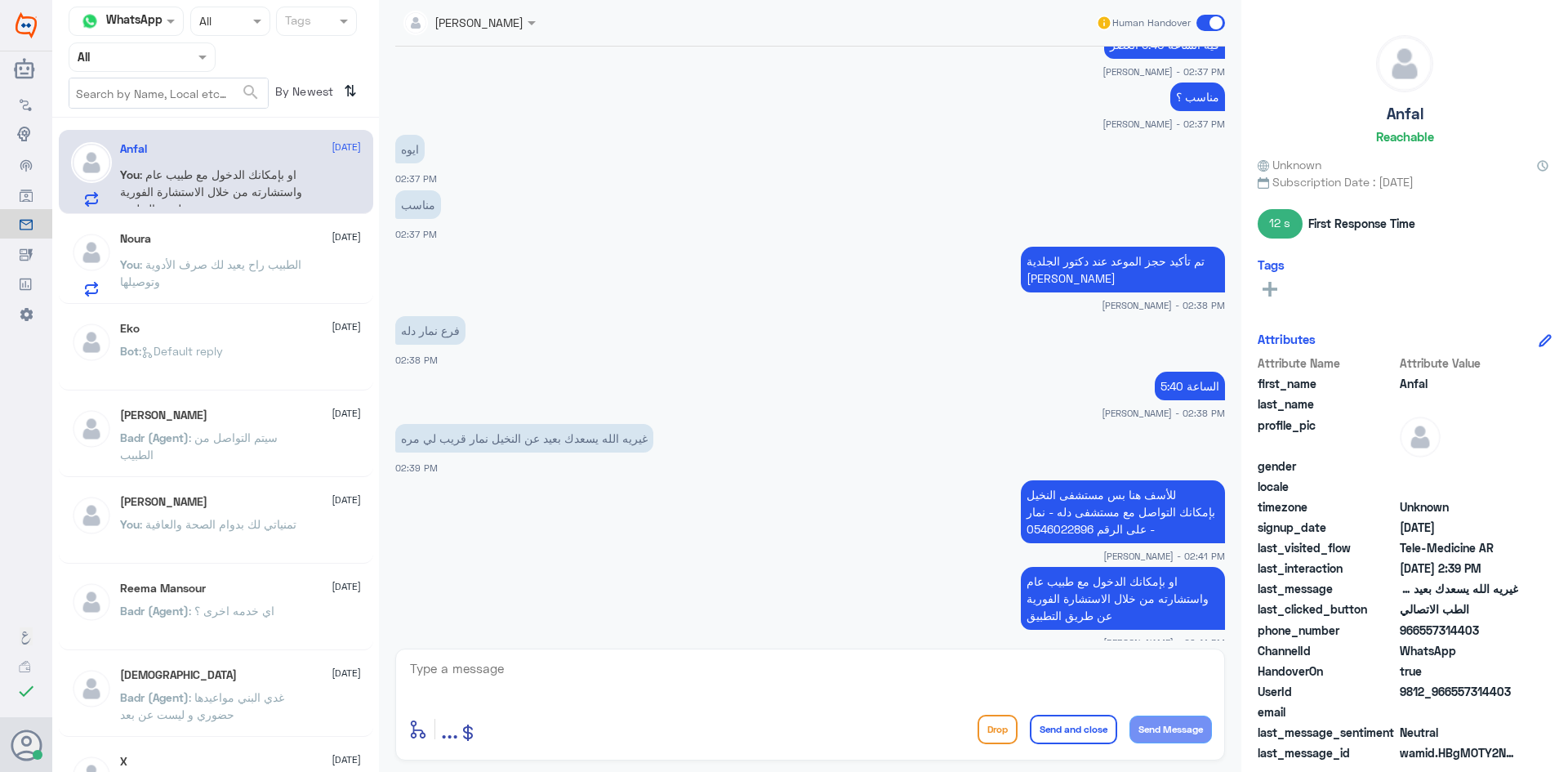
click at [209, 258] on span ": الطبيب راح يعيد لك صرف الأدوية وتوصيلها" at bounding box center [210, 273] width 182 height 31
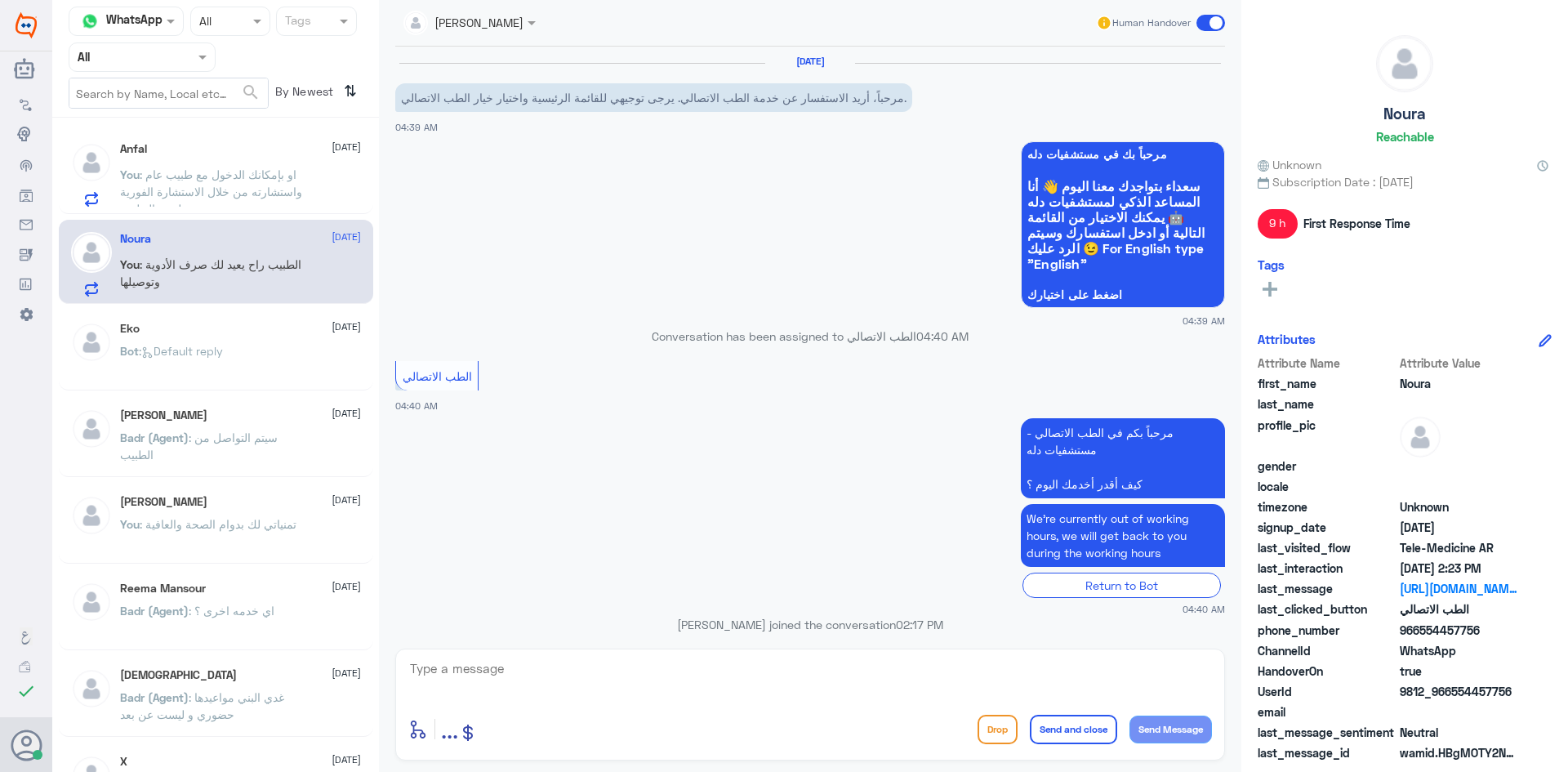
scroll to position [574, 0]
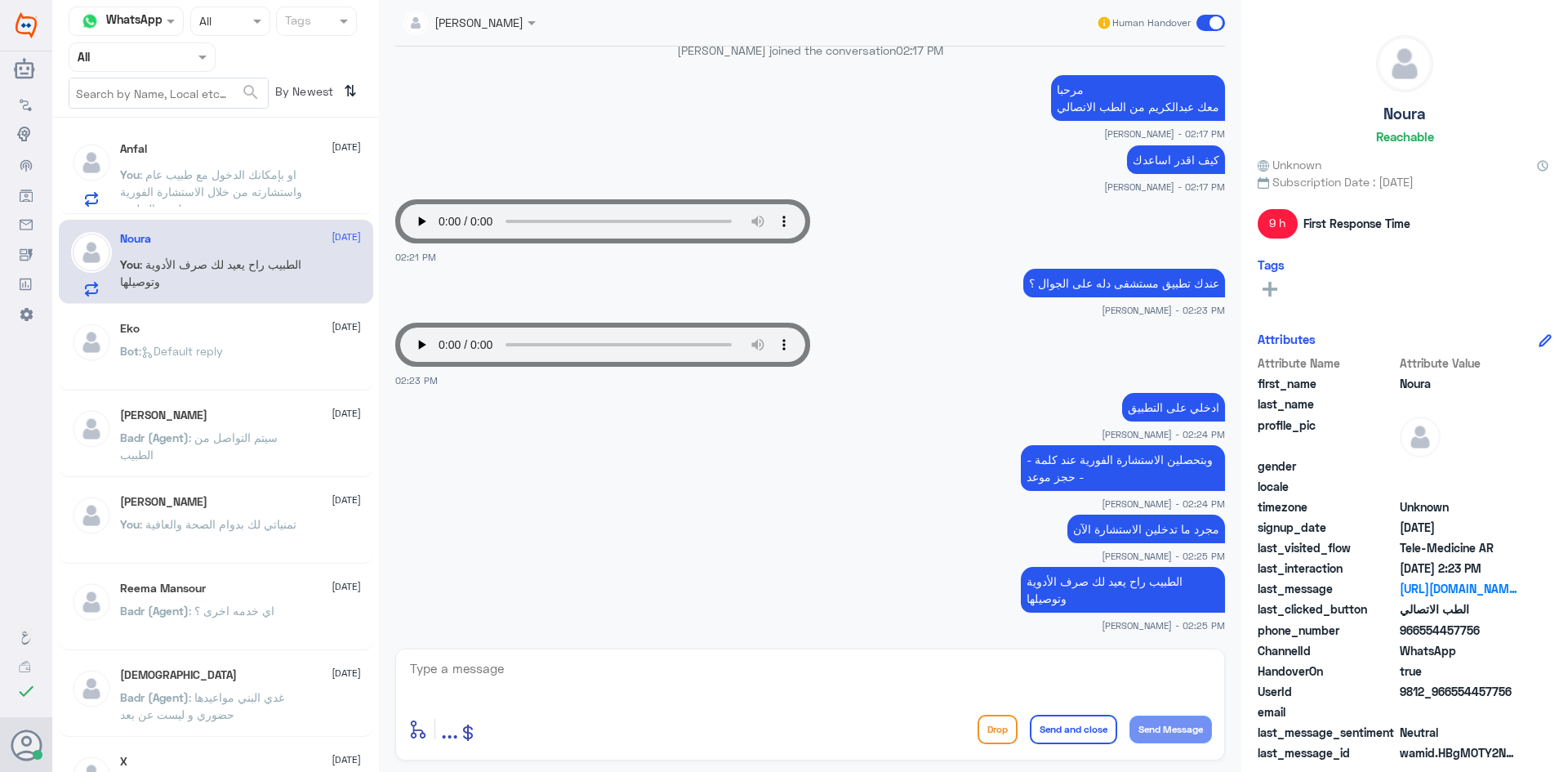
click at [1126, 677] on textarea at bounding box center [811, 677] width 804 height 40
click at [1204, 21] on span at bounding box center [1211, 22] width 29 height 16
click at [0, 0] on input "checkbox" at bounding box center [0, 0] width 0 height 0
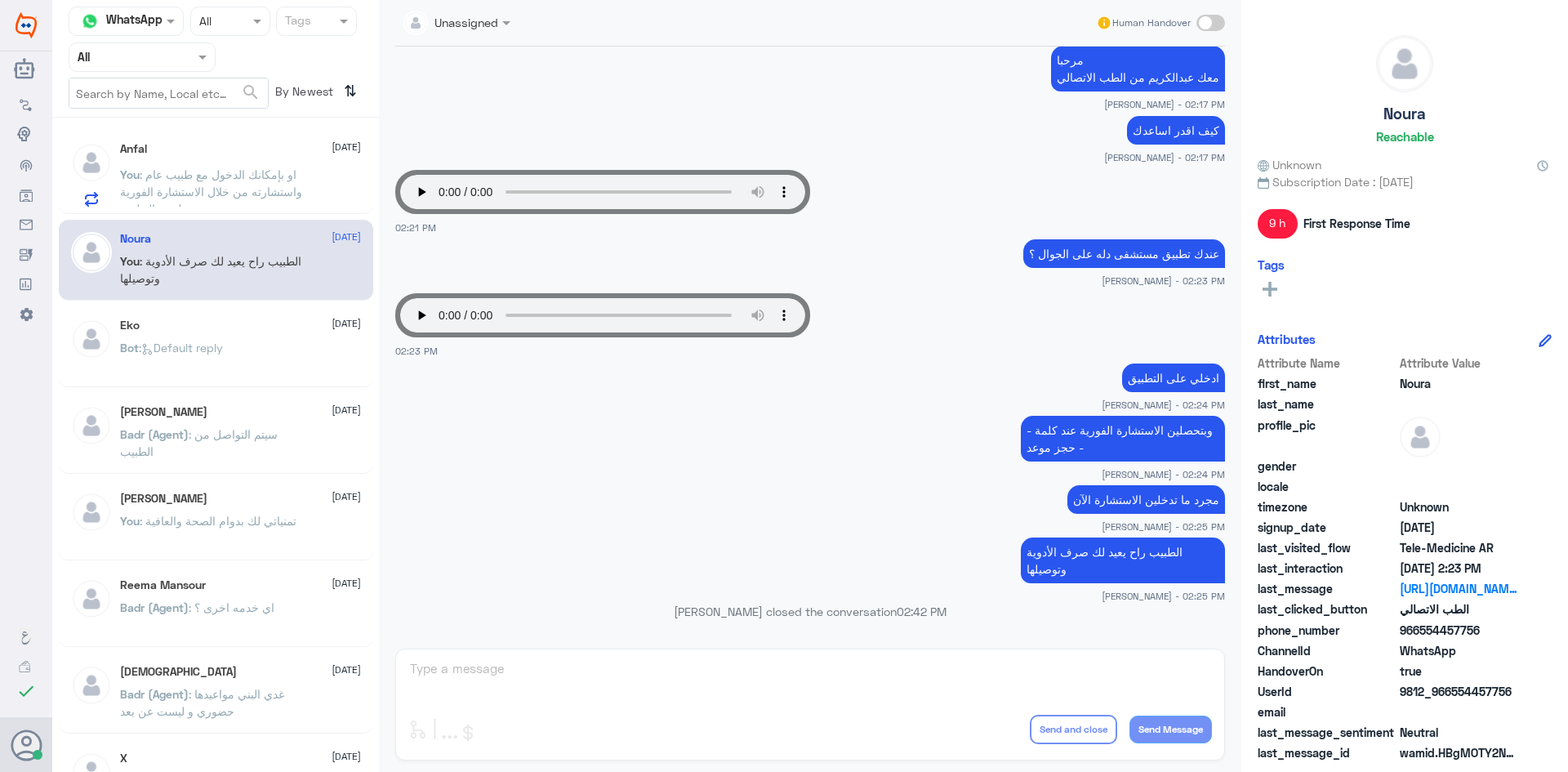
click at [263, 167] on span ": او بإمكانك الدخول مع طبيب عام واستشارته من خلال الاستشارة الفورية عن طريق الت…" at bounding box center [211, 191] width 182 height 48
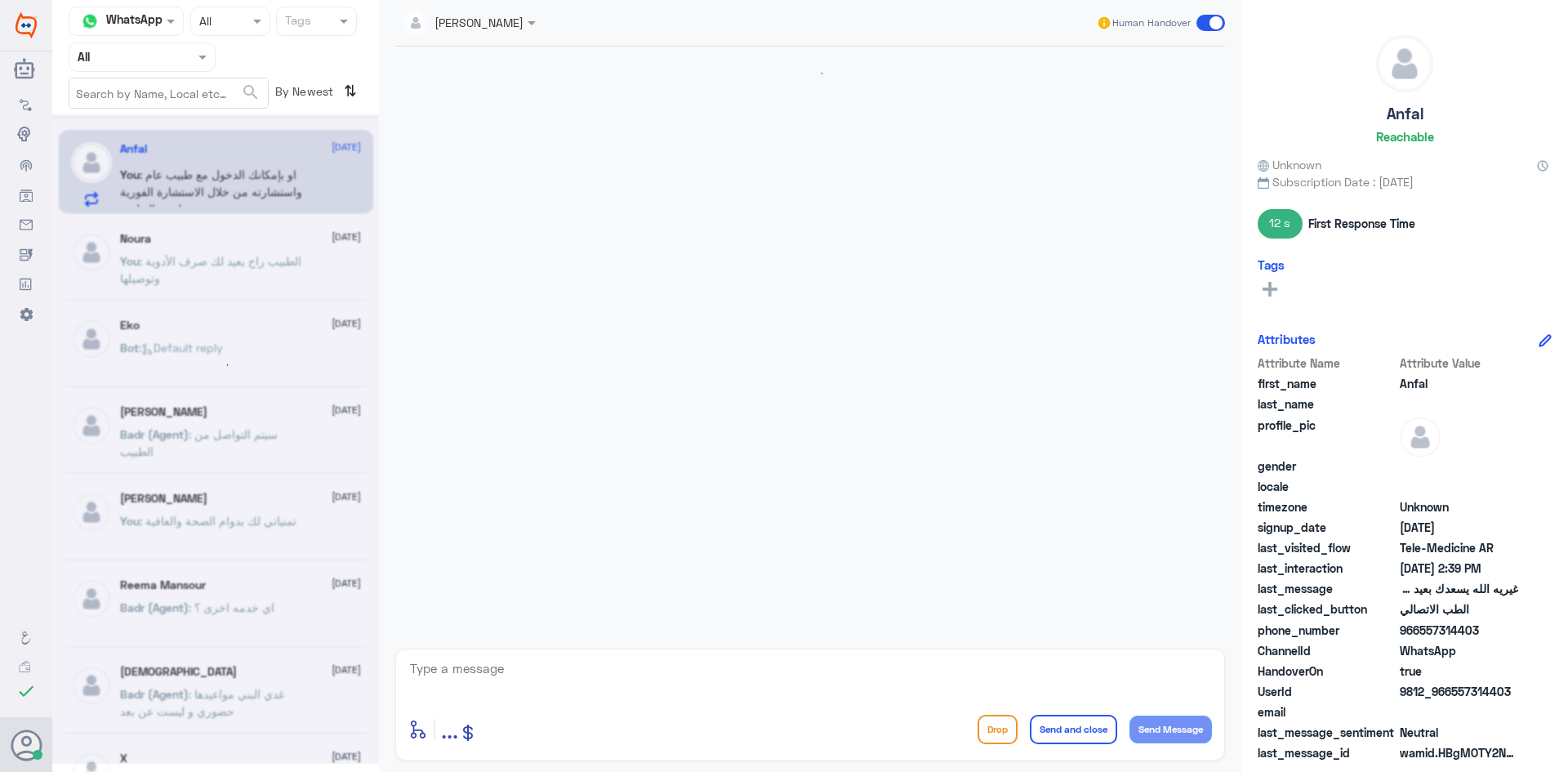
scroll to position [612, 0]
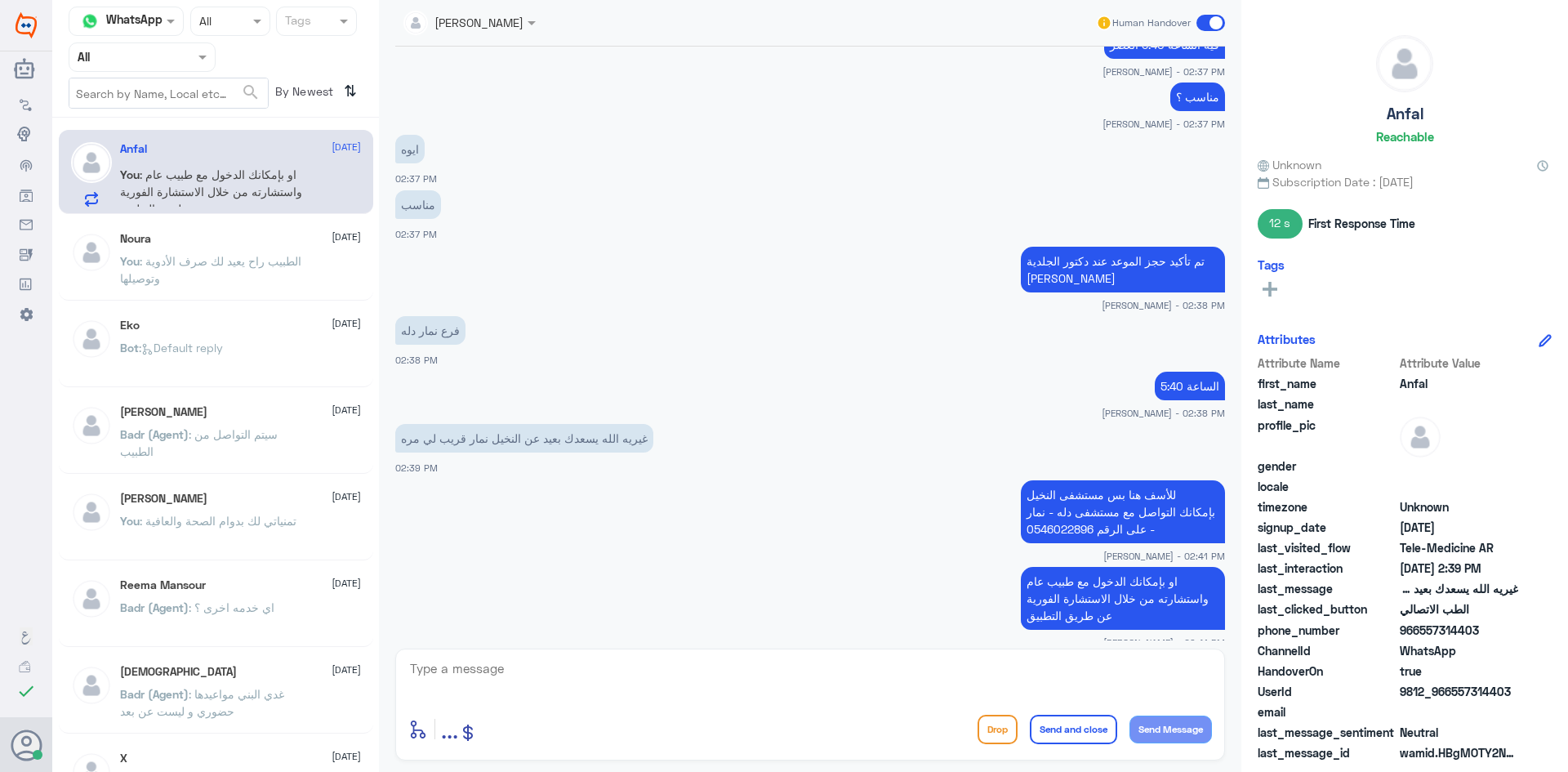
click at [1206, 29] on span at bounding box center [1211, 22] width 29 height 16
click at [0, 0] on input "checkbox" at bounding box center [0, 0] width 0 height 0
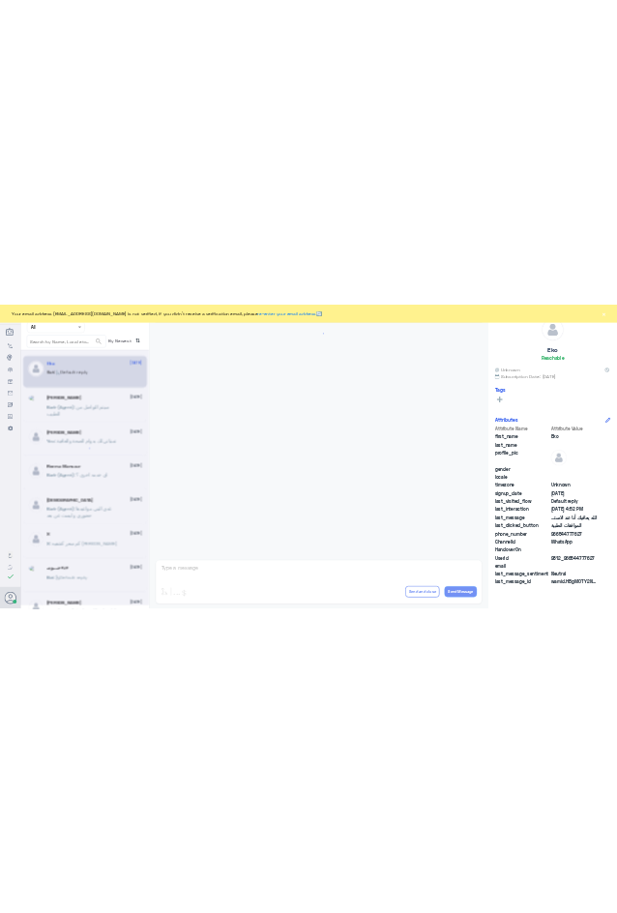
scroll to position [1847, 0]
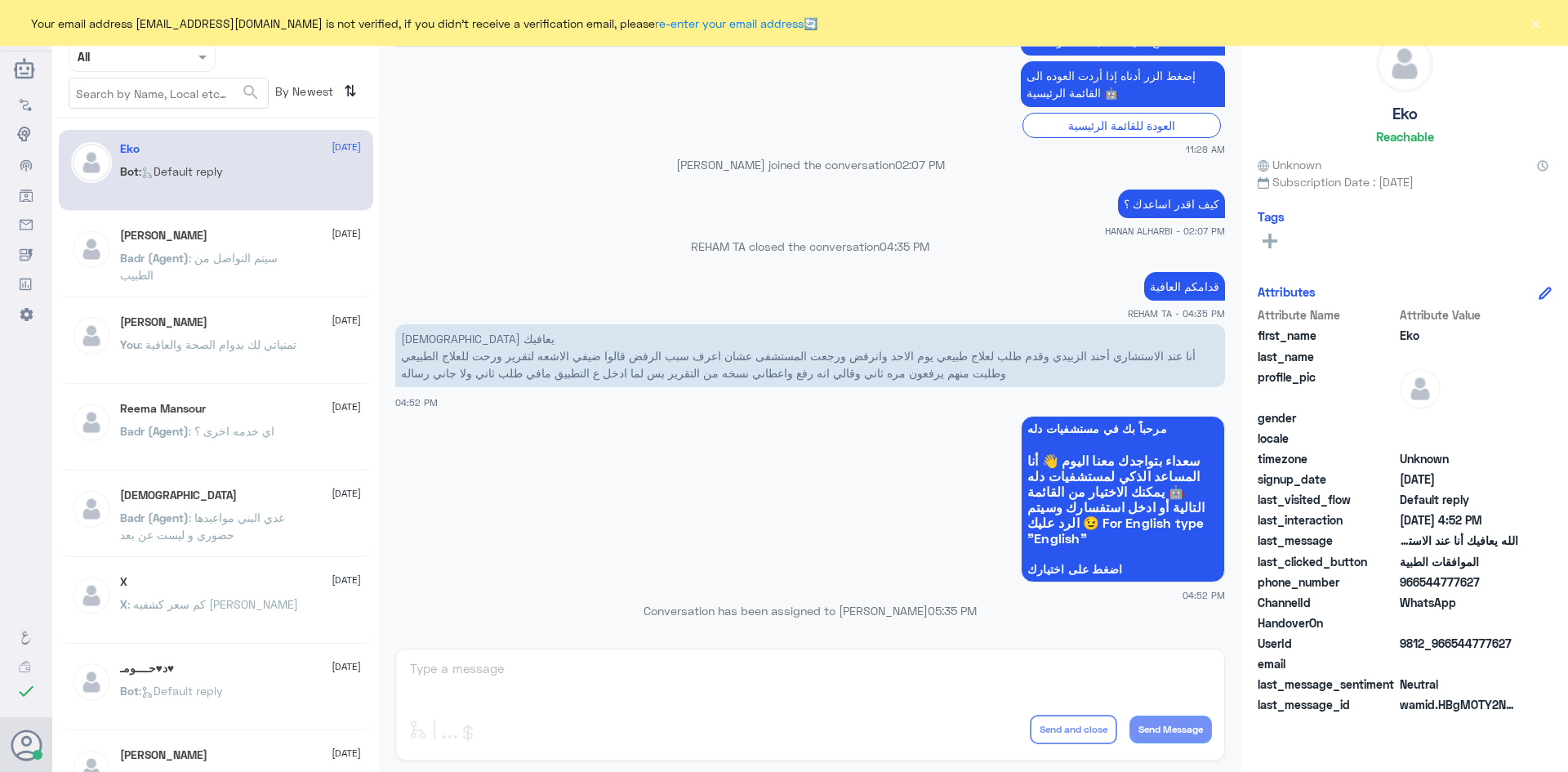
click at [1534, 26] on button "×" at bounding box center [1535, 22] width 16 height 16
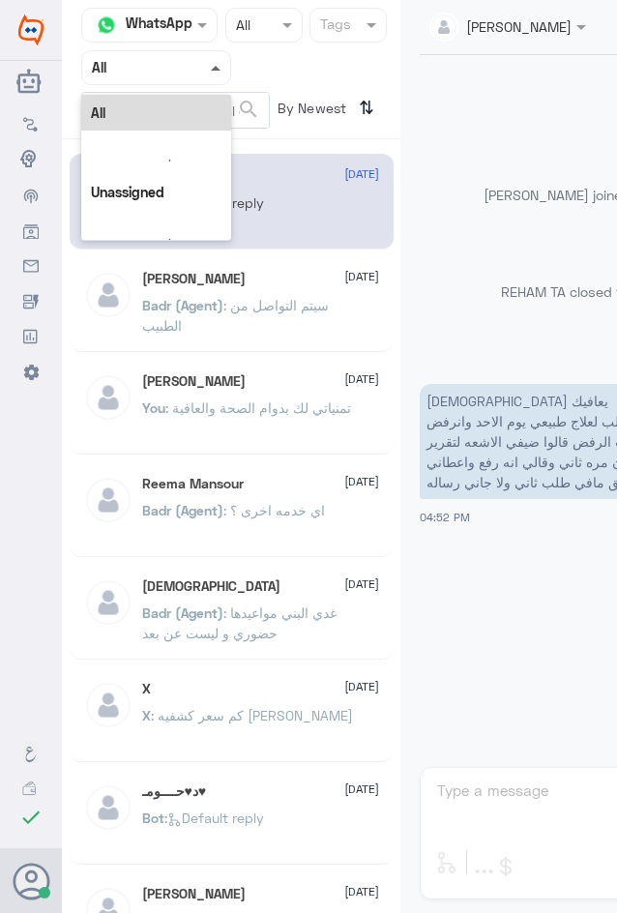
click at [219, 69] on span at bounding box center [216, 68] width 10 height 5
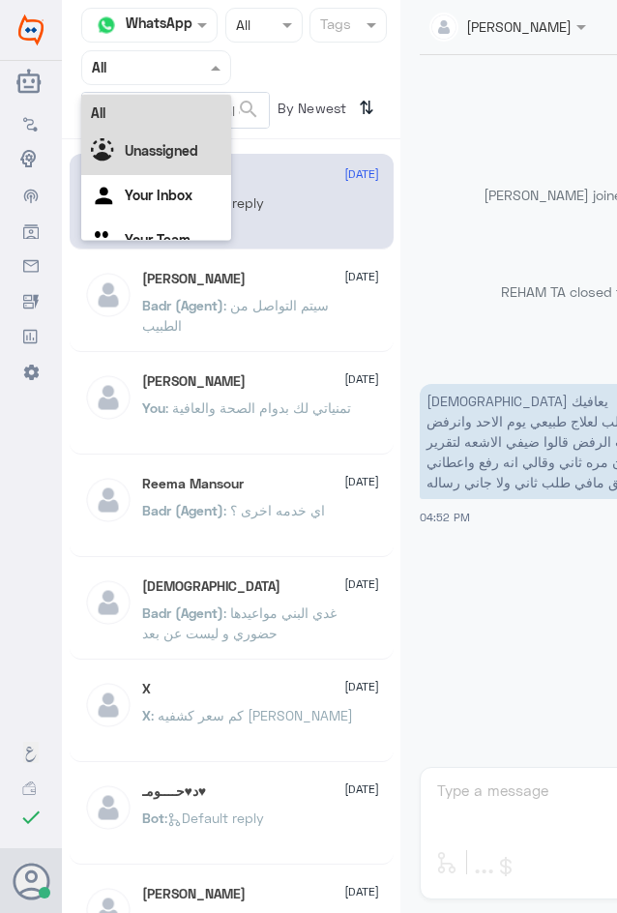
click at [192, 153] on b "Unassigned" at bounding box center [162, 150] width 74 height 16
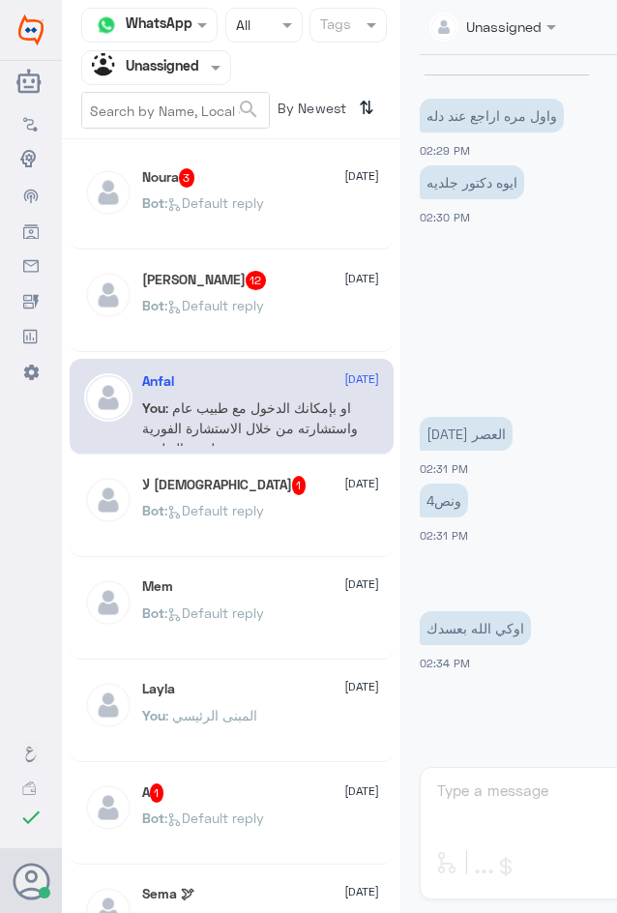
scroll to position [705, 0]
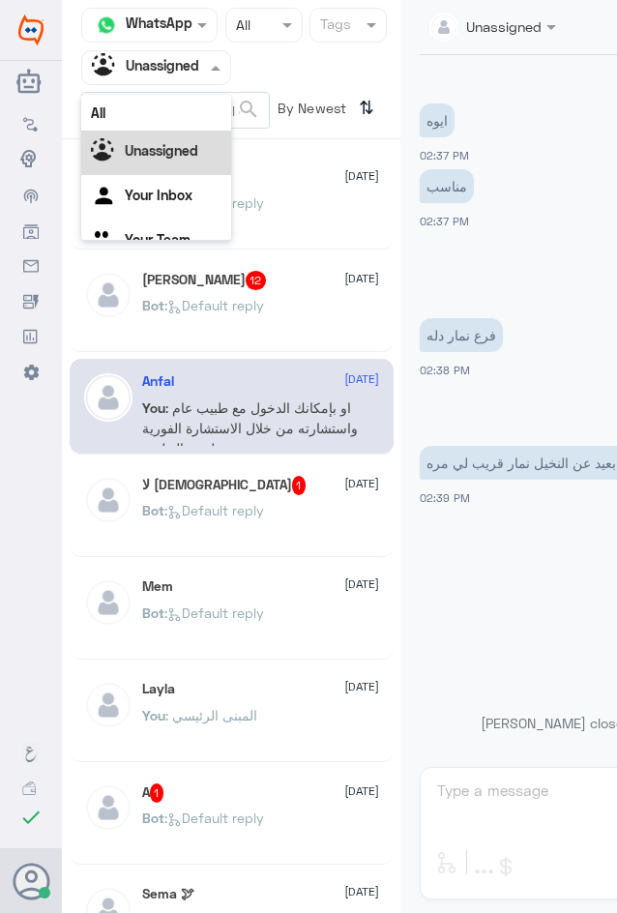
click at [210, 68] on span at bounding box center [218, 67] width 24 height 20
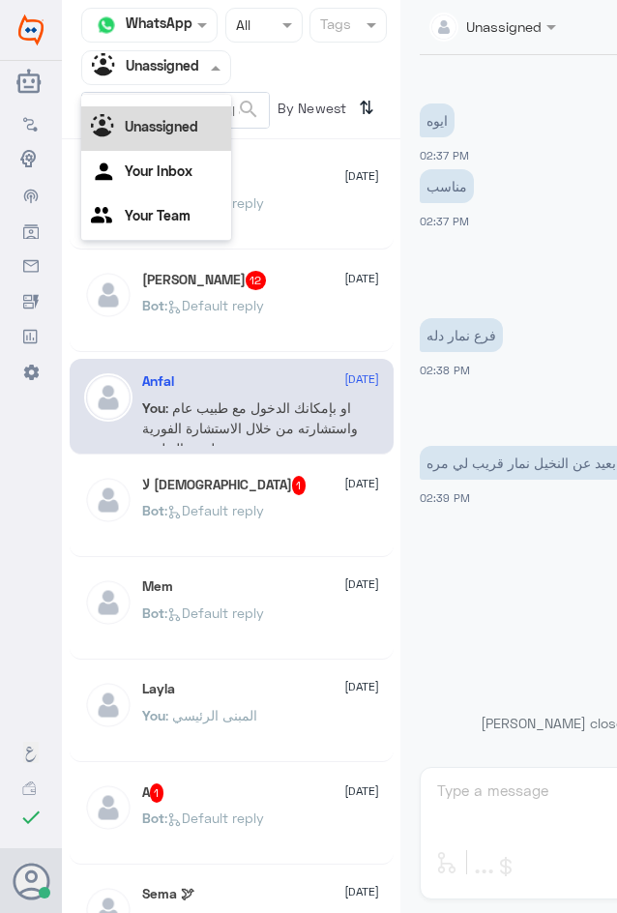
scroll to position [0, 0]
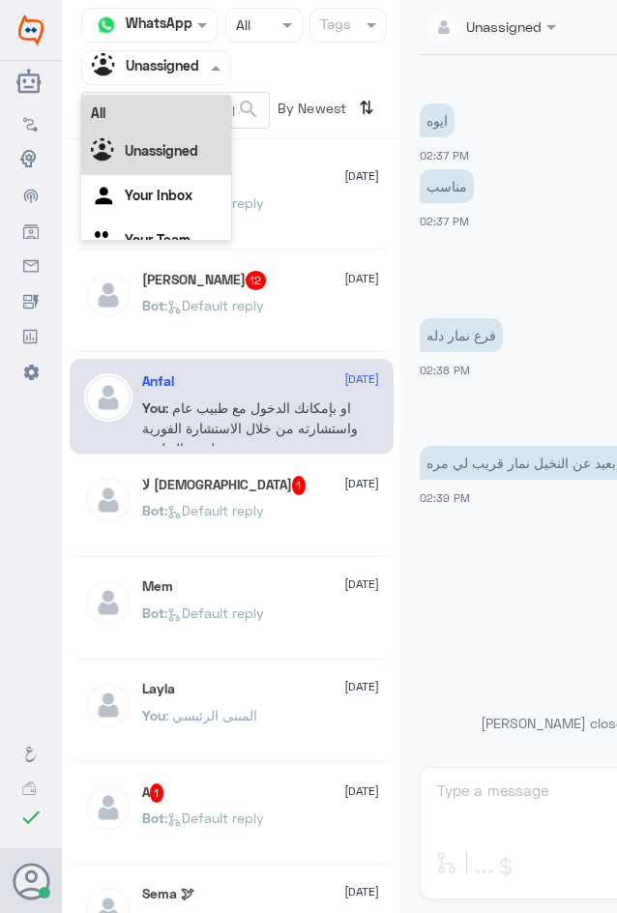
click at [152, 113] on div "All" at bounding box center [156, 113] width 150 height 36
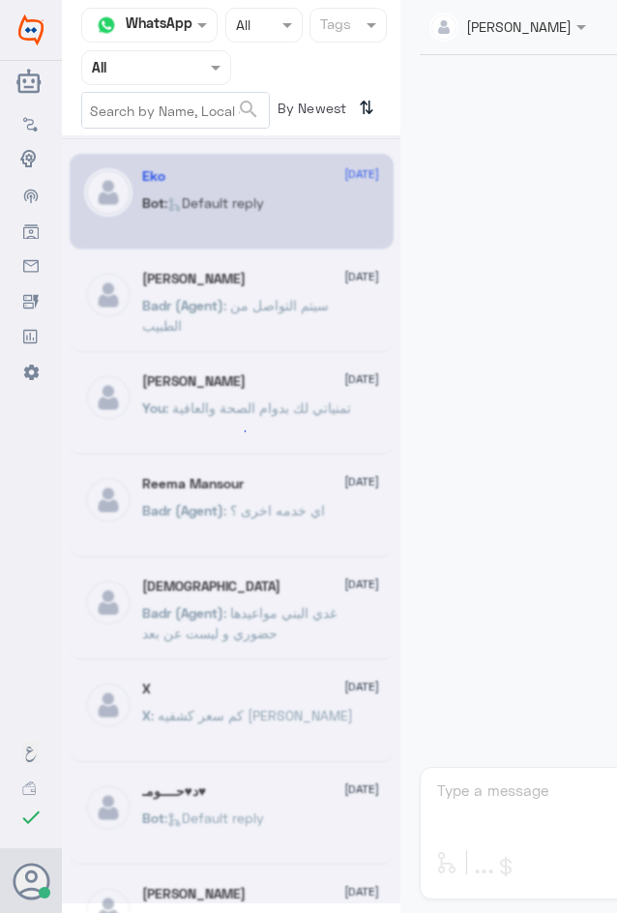
scroll to position [1916, 0]
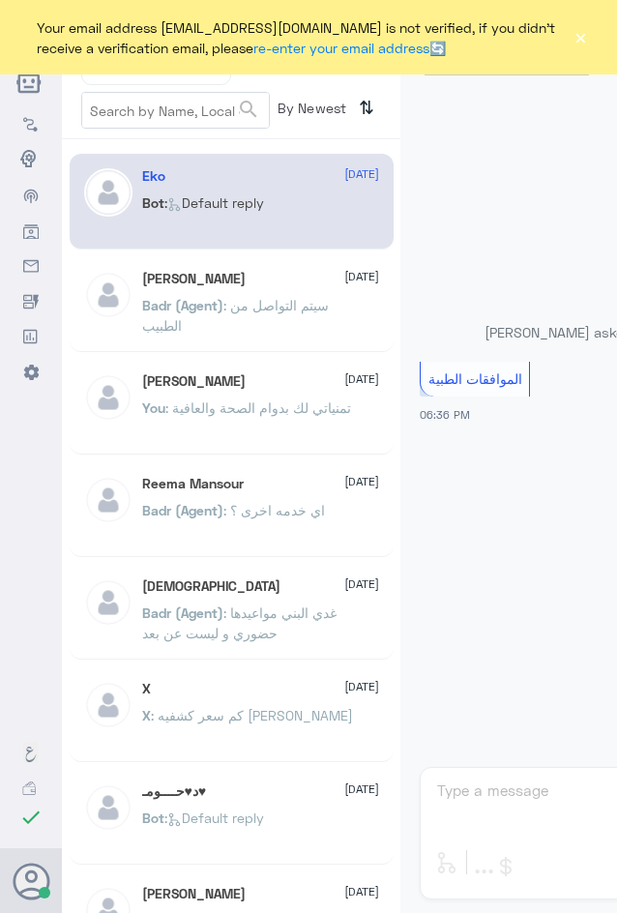
scroll to position [1916, 0]
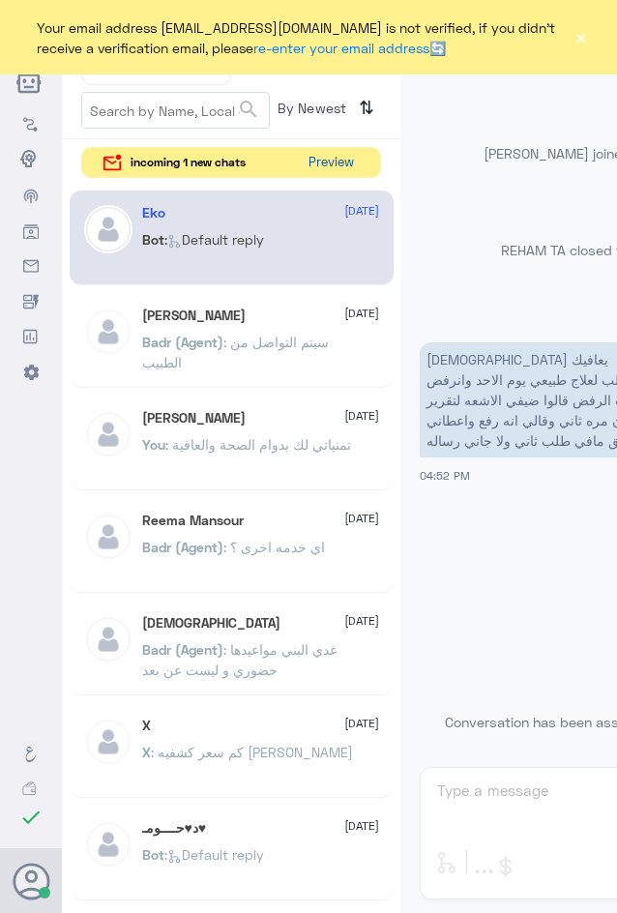
click at [316, 170] on button "Preview" at bounding box center [331, 163] width 60 height 30
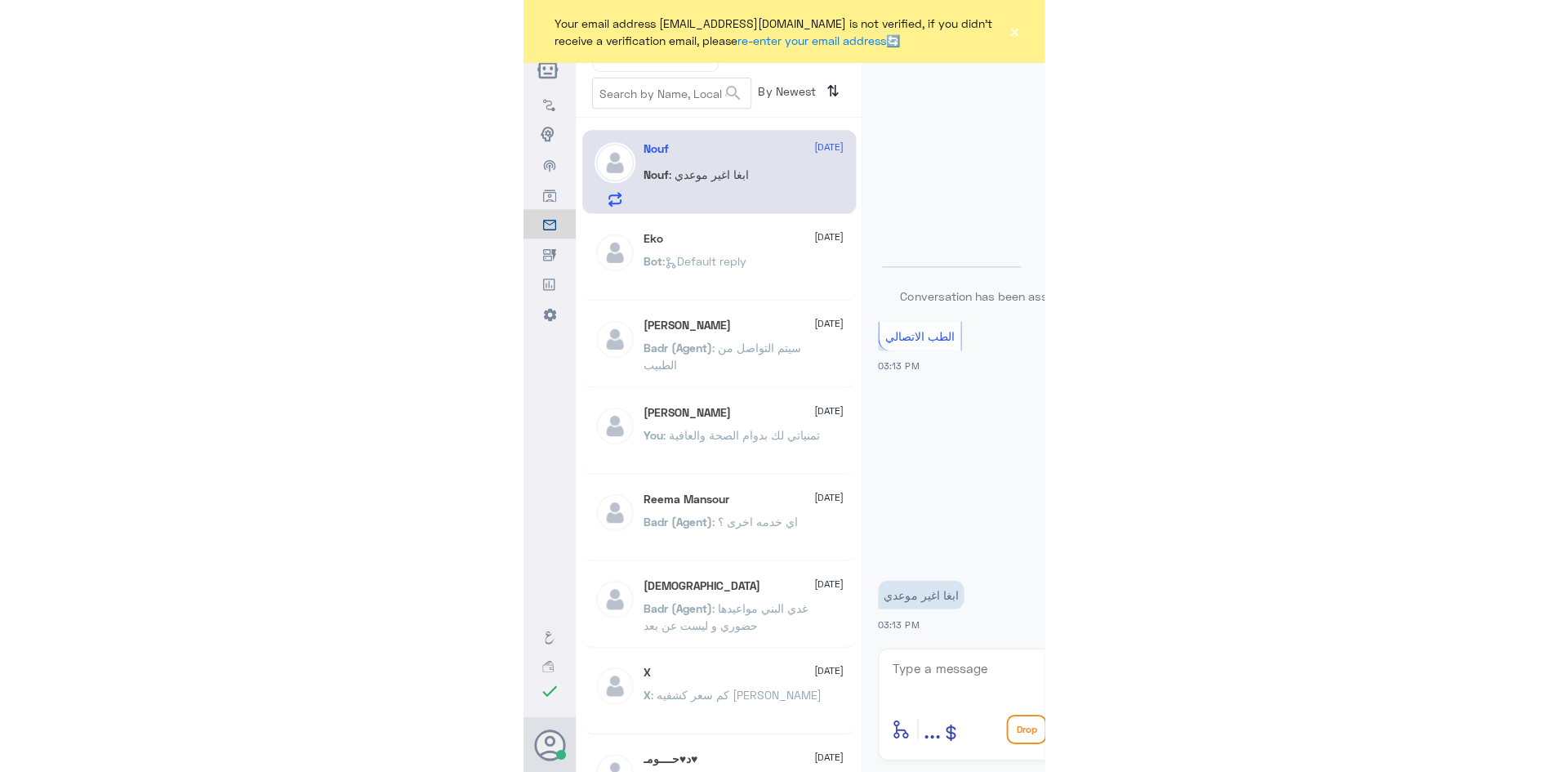
scroll to position [818, 0]
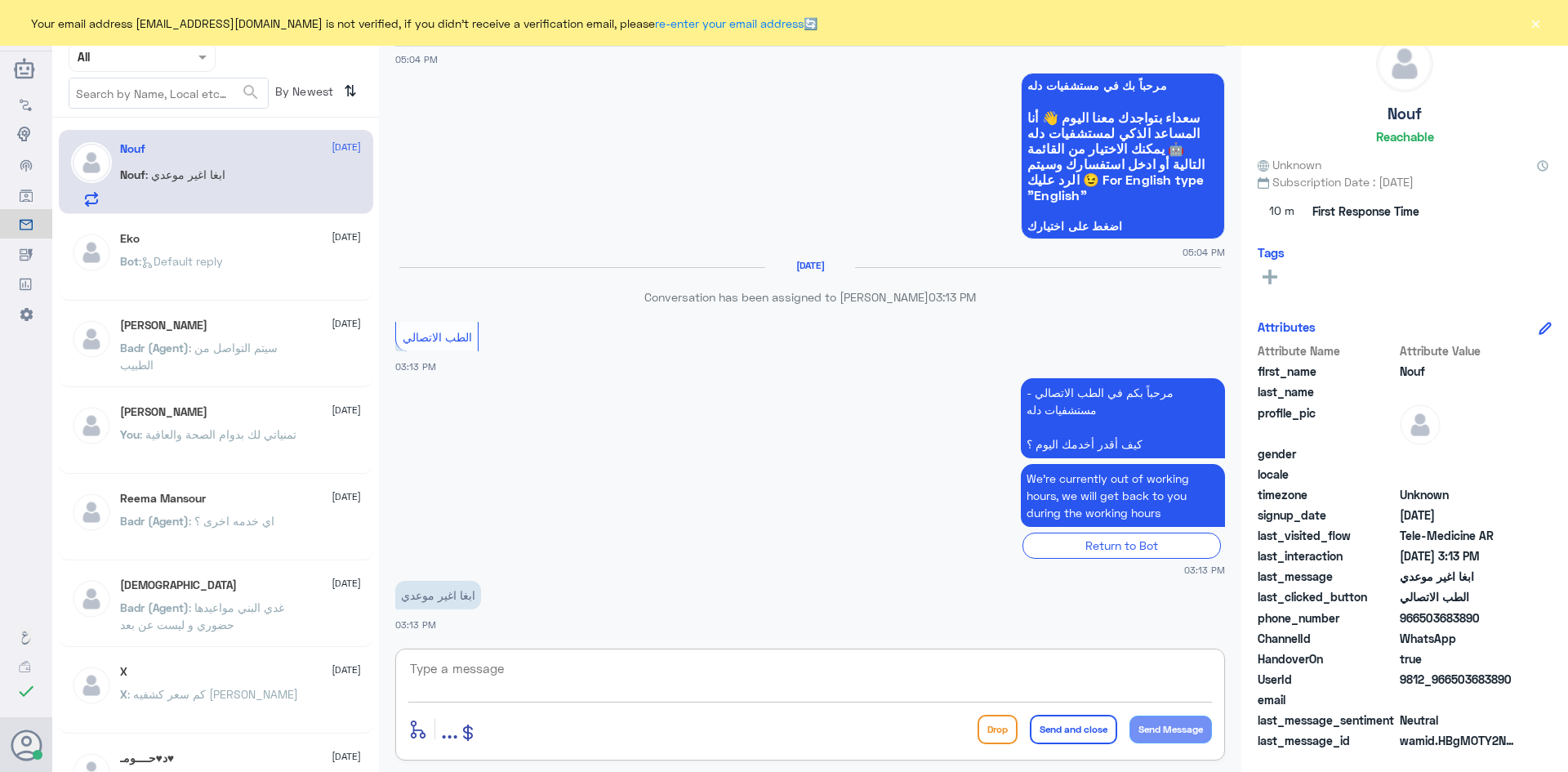
click at [520, 672] on textarea at bounding box center [811, 677] width 804 height 40
click at [520, 678] on textarea at bounding box center [811, 677] width 804 height 40
paste textarea "مرحبا معك [PERSON_NAME] من الطب الاتصالي"
type textarea "مرحبا معك عبدالكريم من الطب الاتصالي"
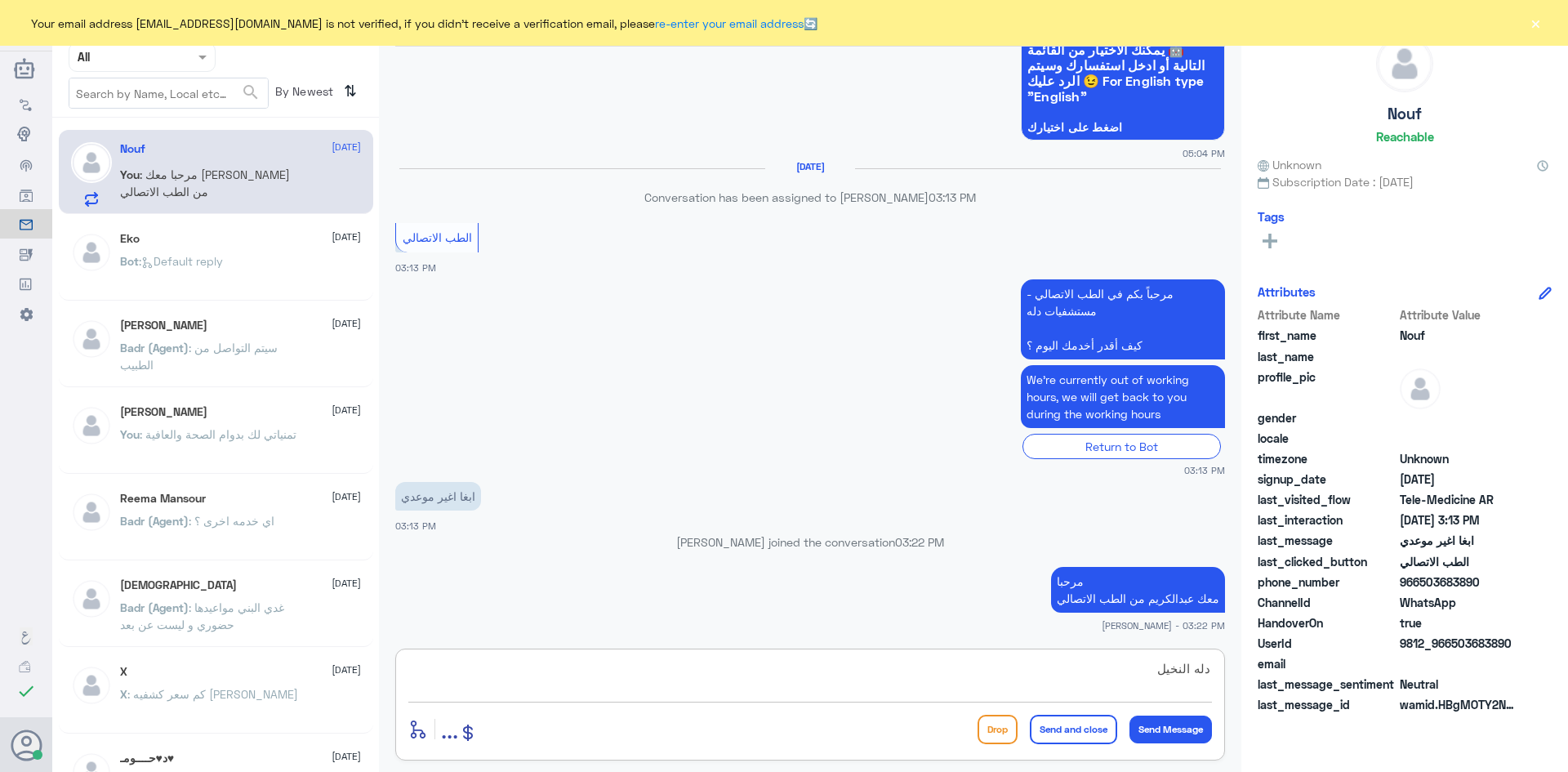
type textarea "دله النخيل ؟"
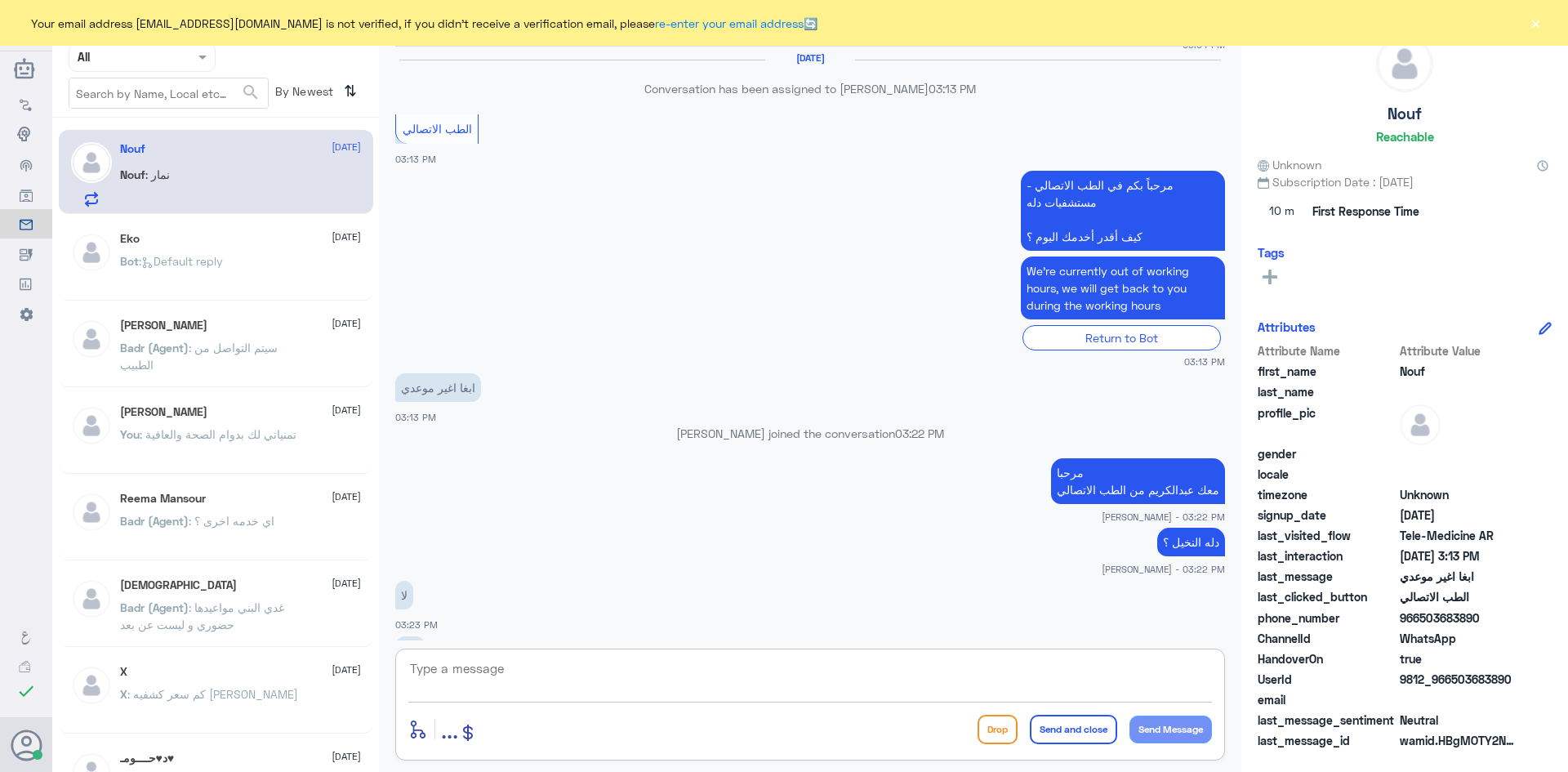
scroll to position [1052, 0]
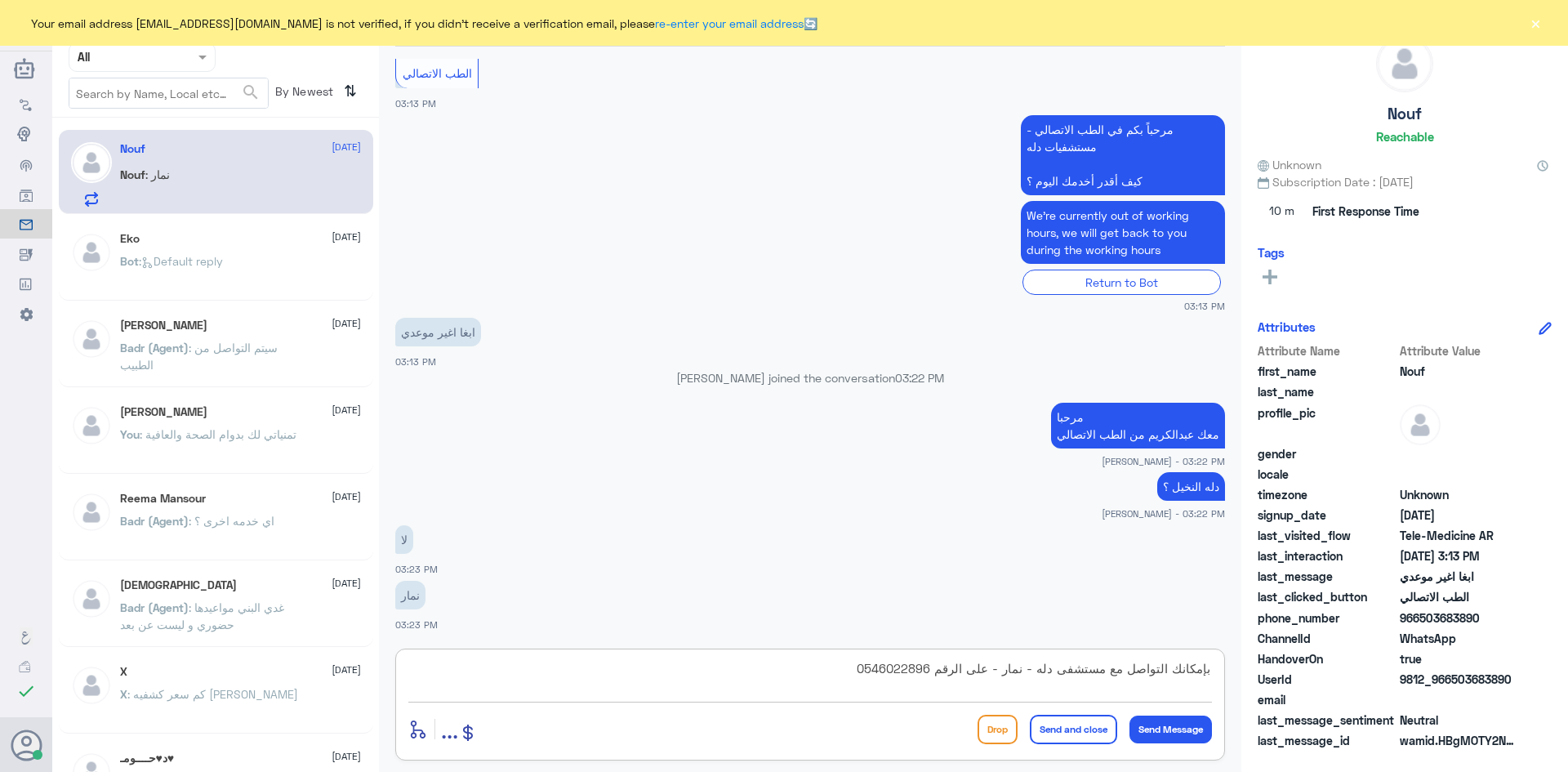
type textarea "بإمكانك التواصل مع مستشفى دله - نمار - على الرقم 0546022896"
click at [520, 734] on button "Send and close" at bounding box center [1073, 729] width 87 height 30
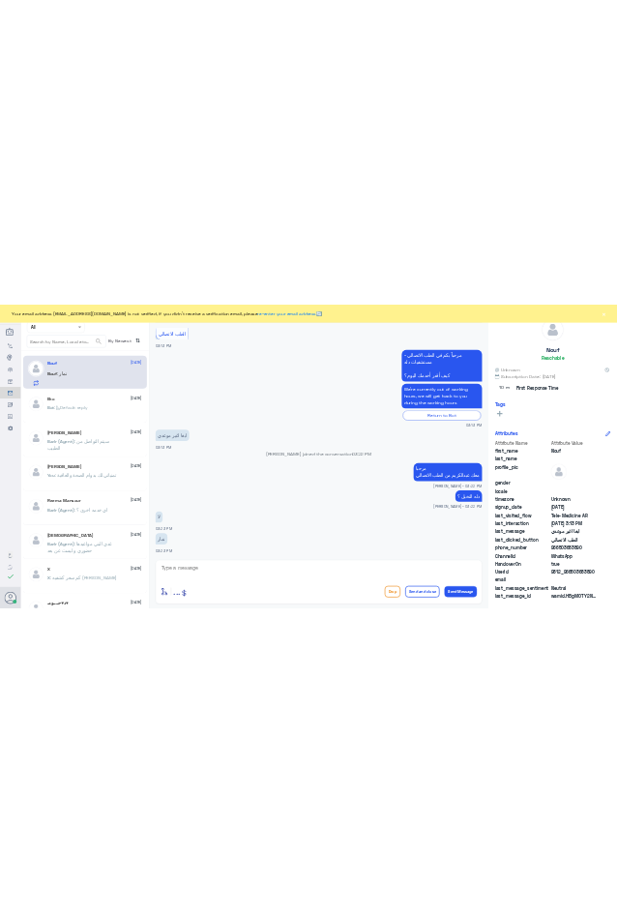
scroll to position [1327, 0]
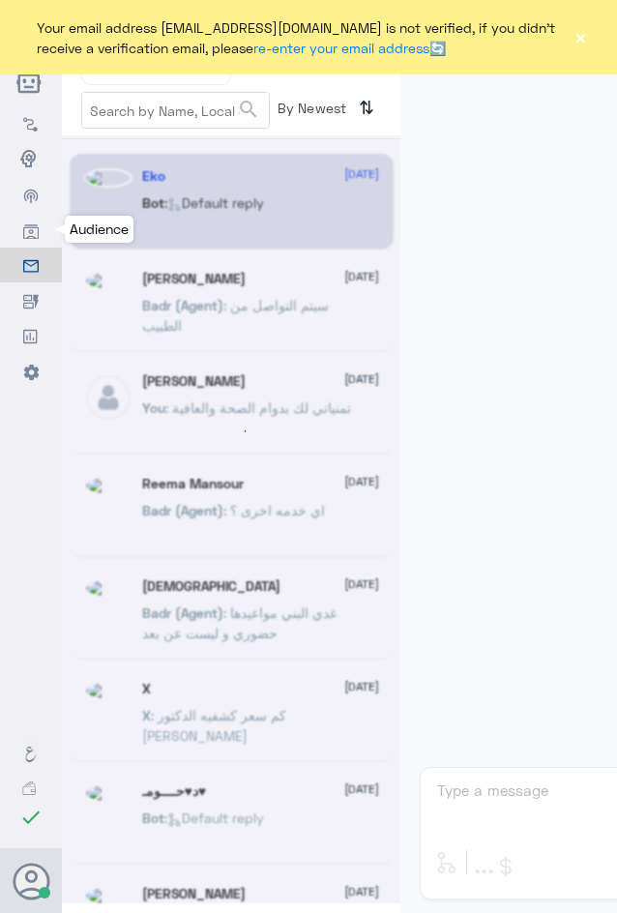
scroll to position [1916, 0]
